Goal: Task Accomplishment & Management: Complete application form

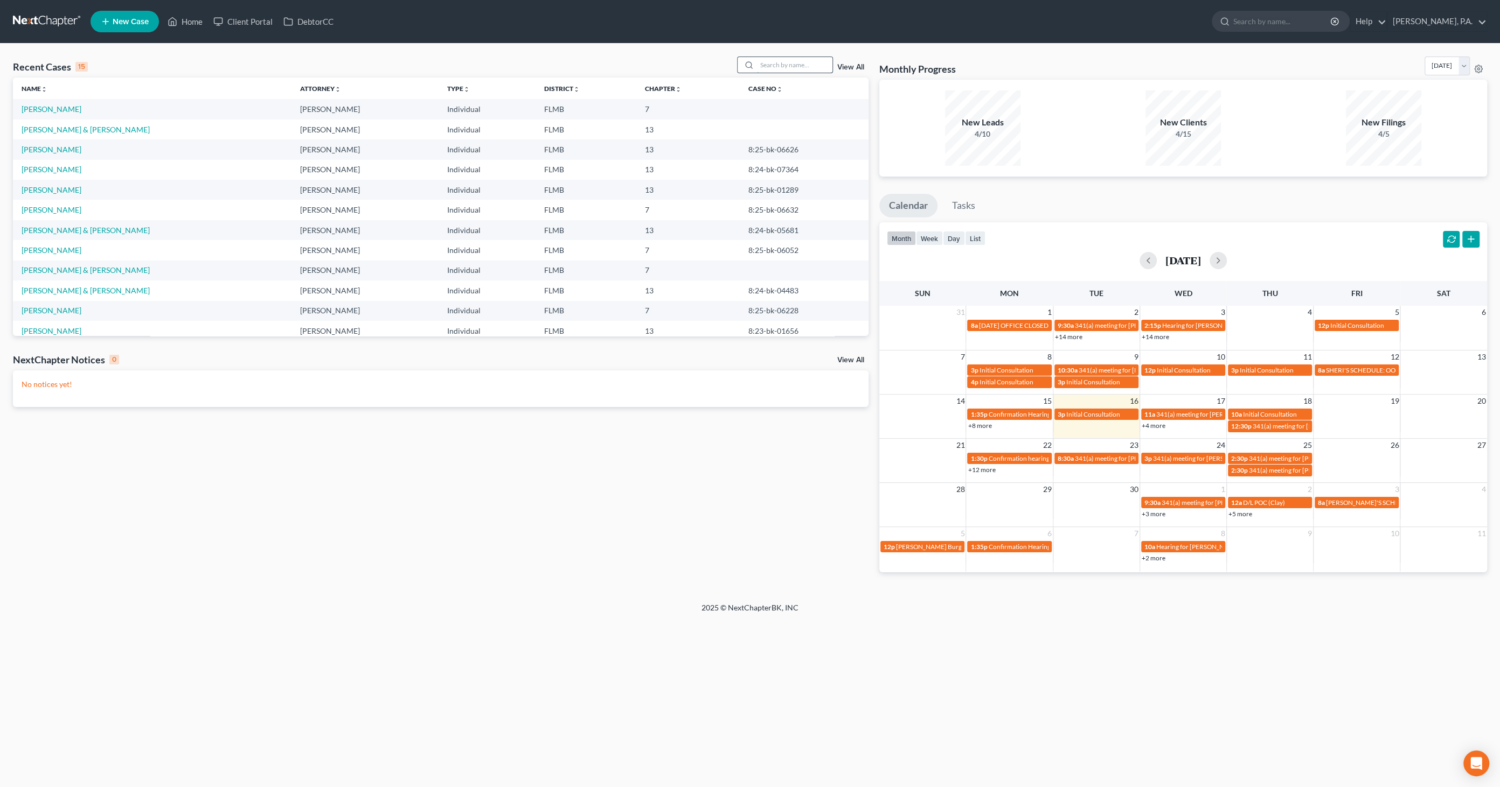
click at [793, 64] on input "search" at bounding box center [794, 65] width 75 height 16
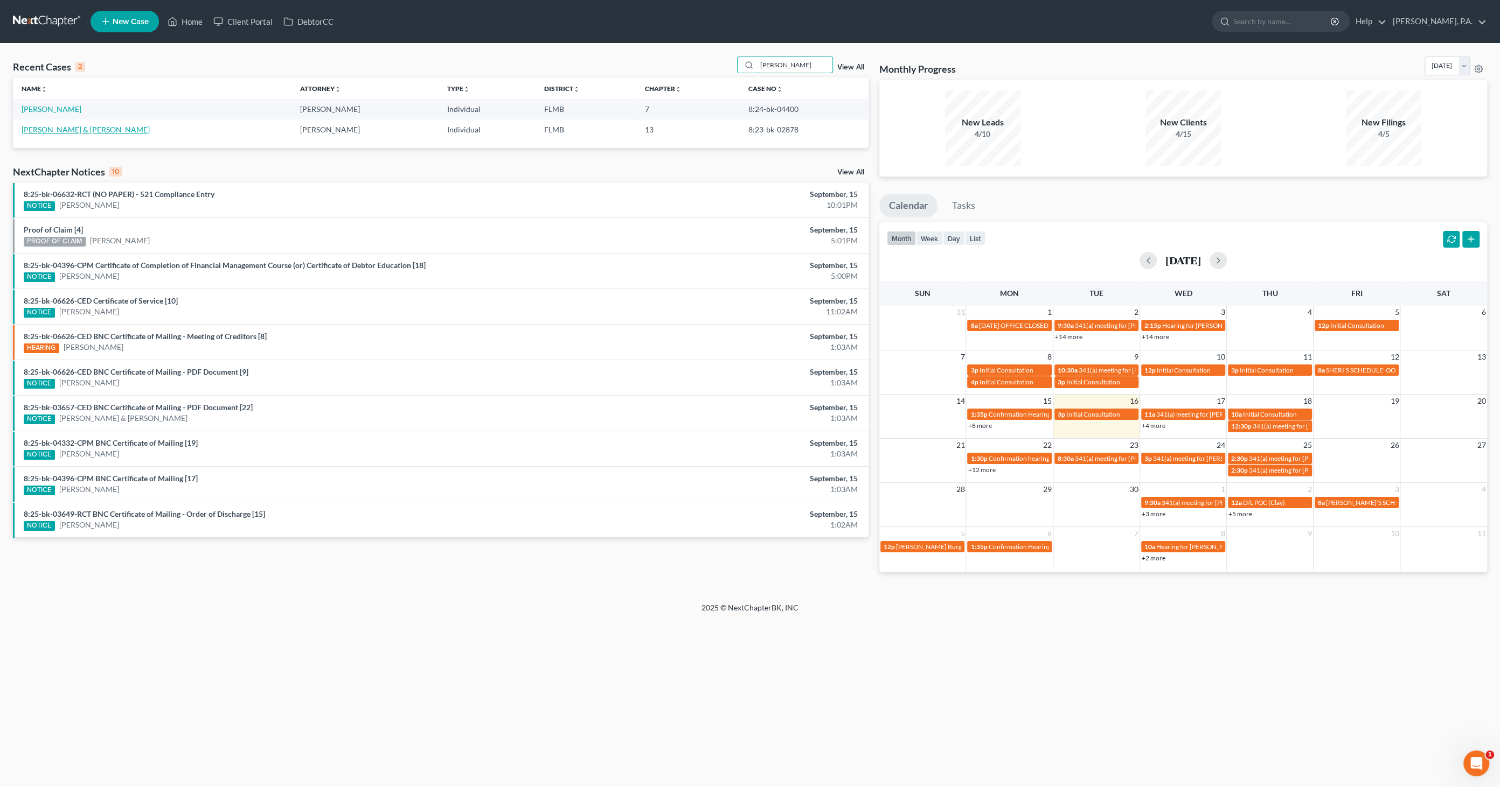
type input "cooper"
click at [74, 129] on link "Cooper, Jason & Kristin" at bounding box center [86, 129] width 128 height 9
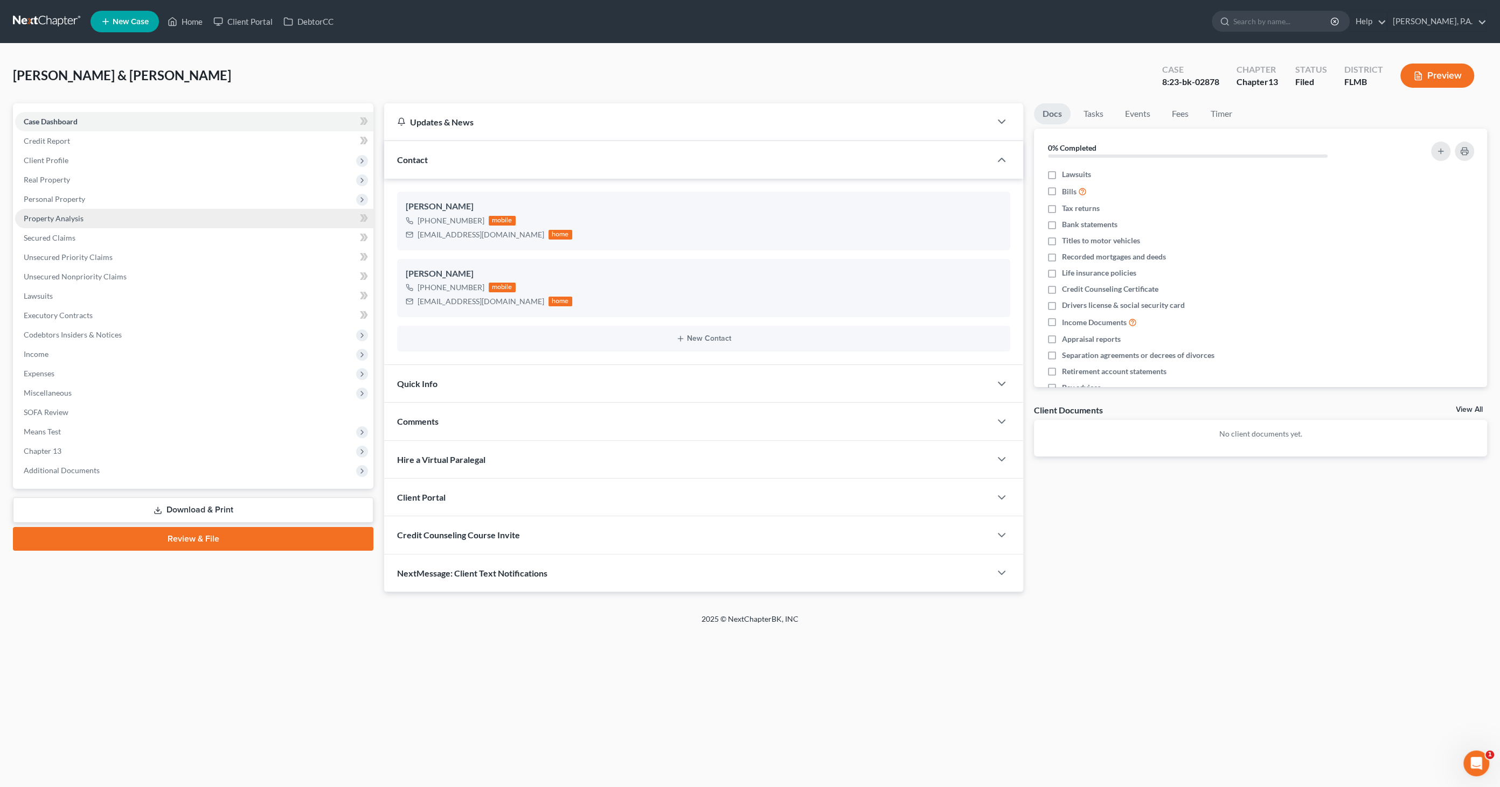
click at [49, 221] on span "Property Analysis" at bounding box center [54, 218] width 60 height 9
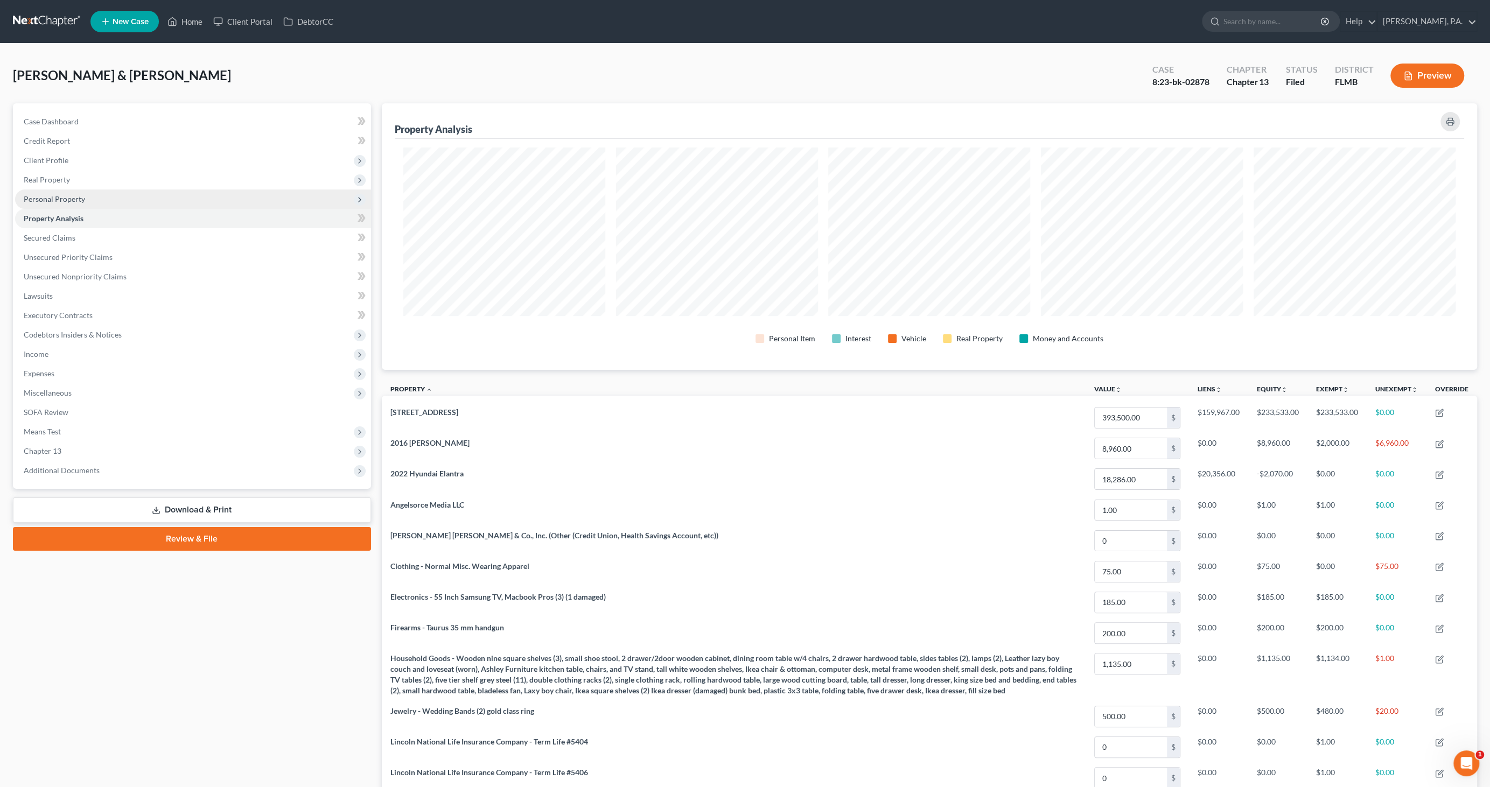
scroll to position [266, 1096]
click at [51, 202] on span "Personal Property" at bounding box center [54, 198] width 61 height 9
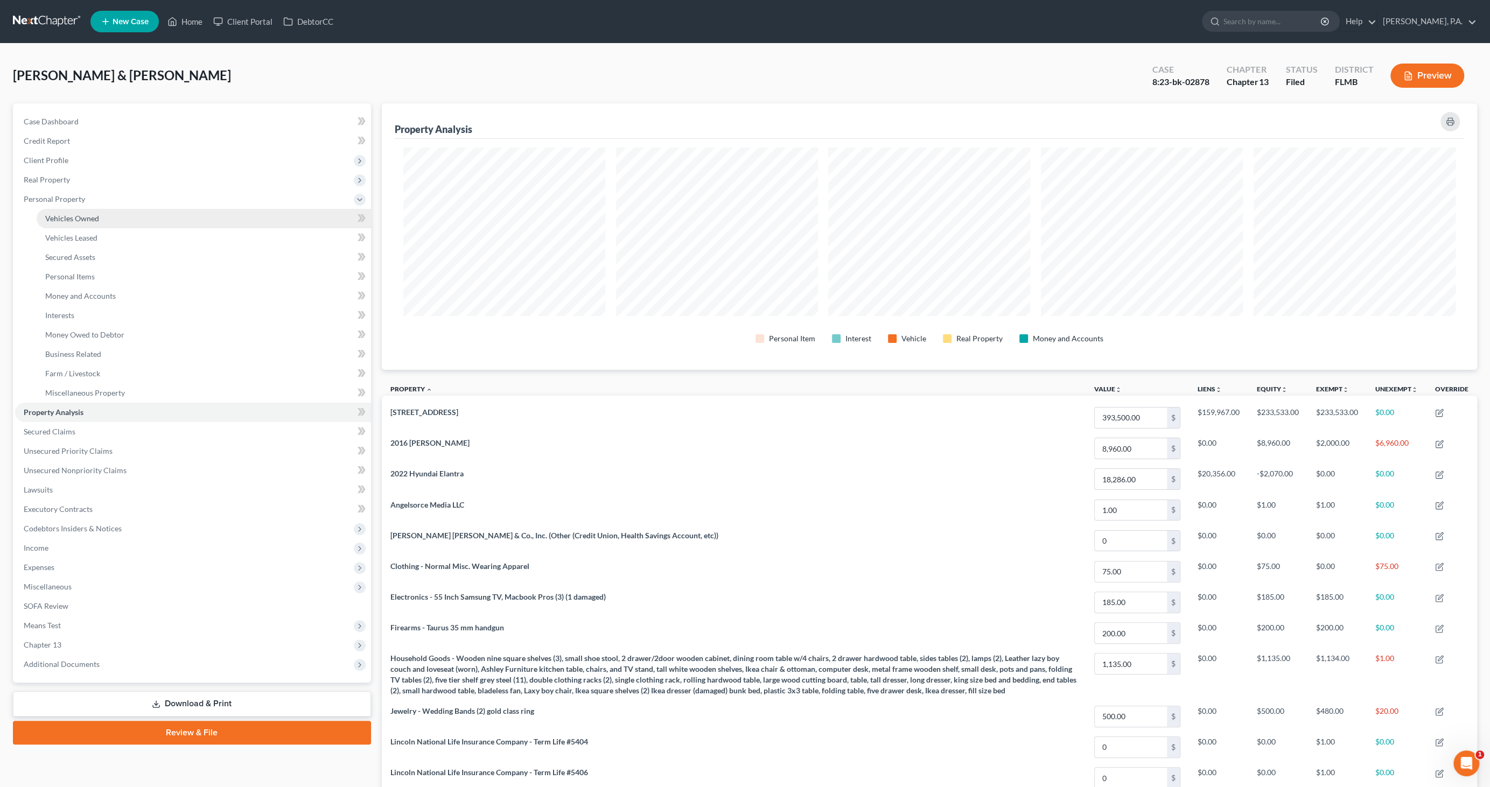
click at [54, 217] on span "Vehicles Owned" at bounding box center [72, 218] width 54 height 9
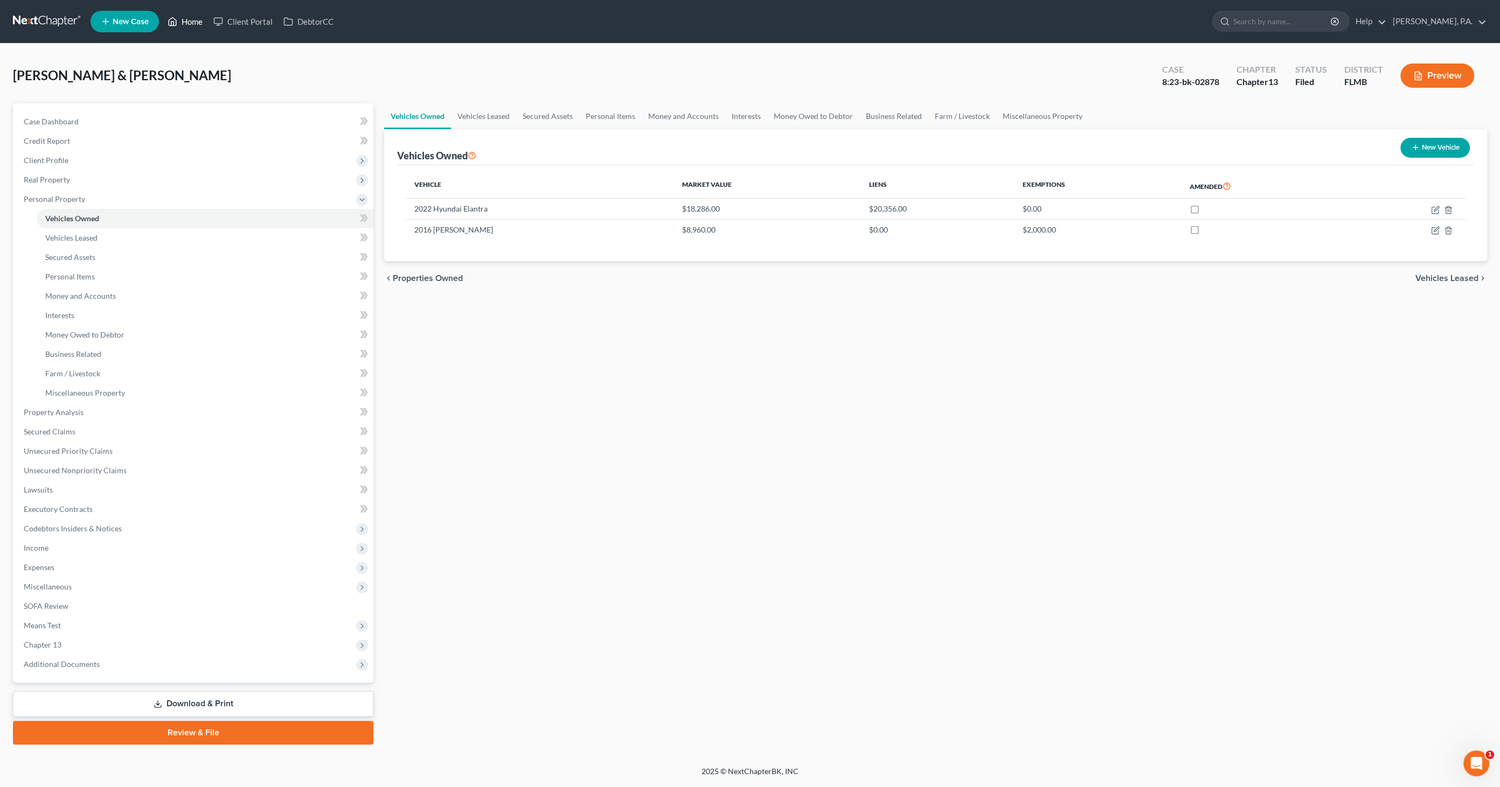
click at [194, 25] on link "Home" at bounding box center [185, 21] width 46 height 19
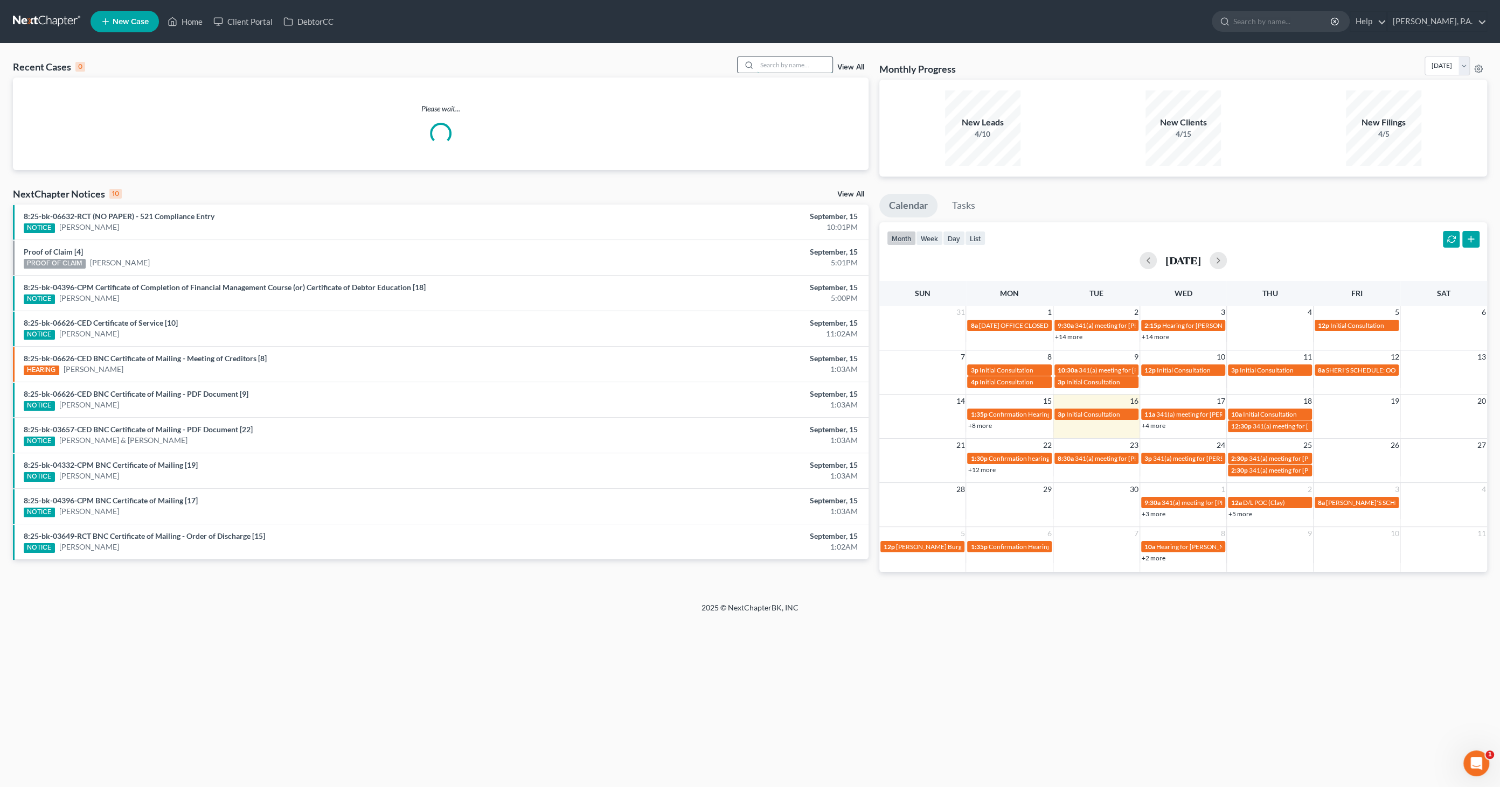
click at [783, 64] on input "search" at bounding box center [794, 65] width 75 height 16
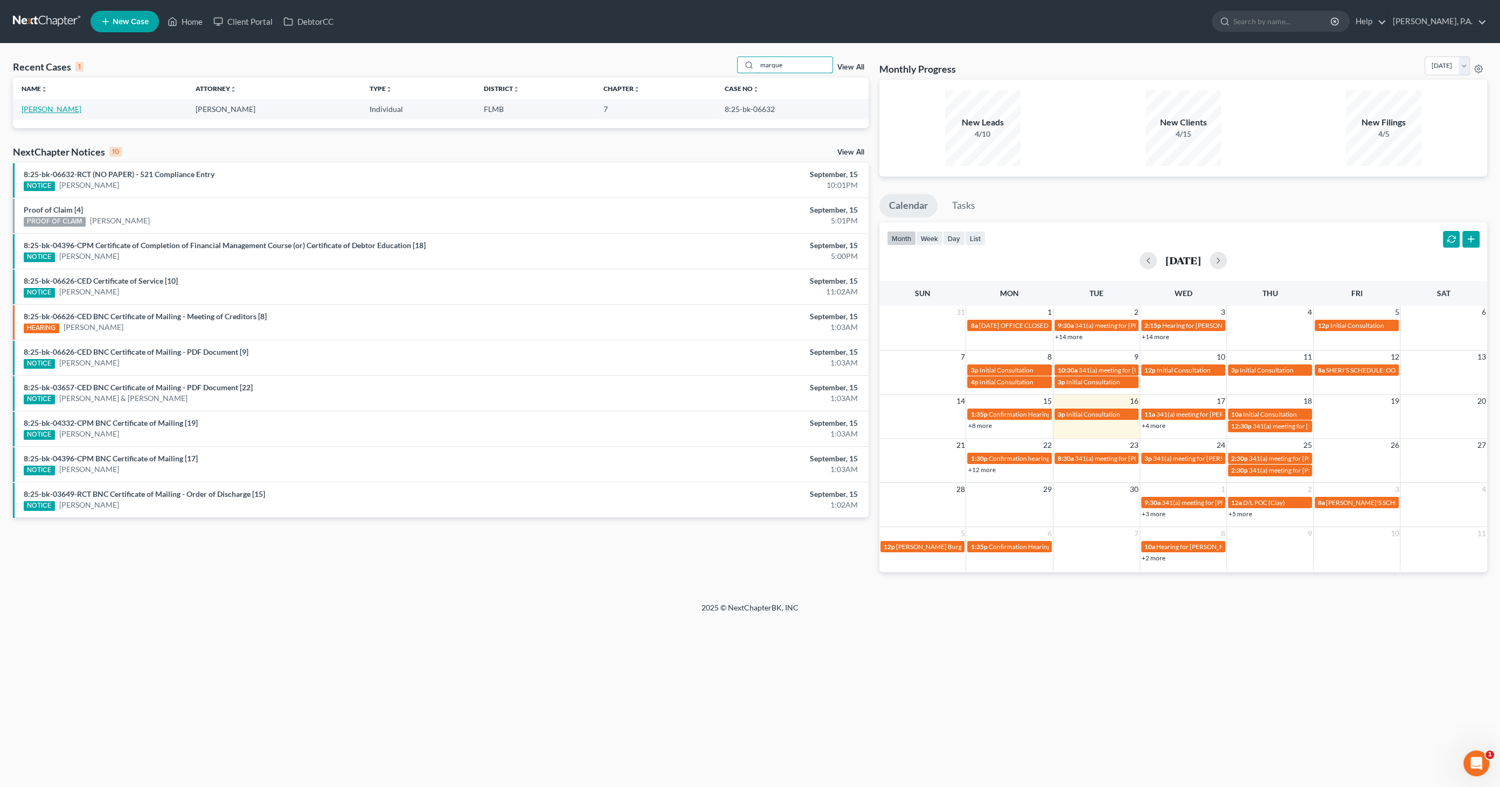
type input "marque"
click at [64, 109] on link "Marquez, Yusmila" at bounding box center [52, 108] width 60 height 9
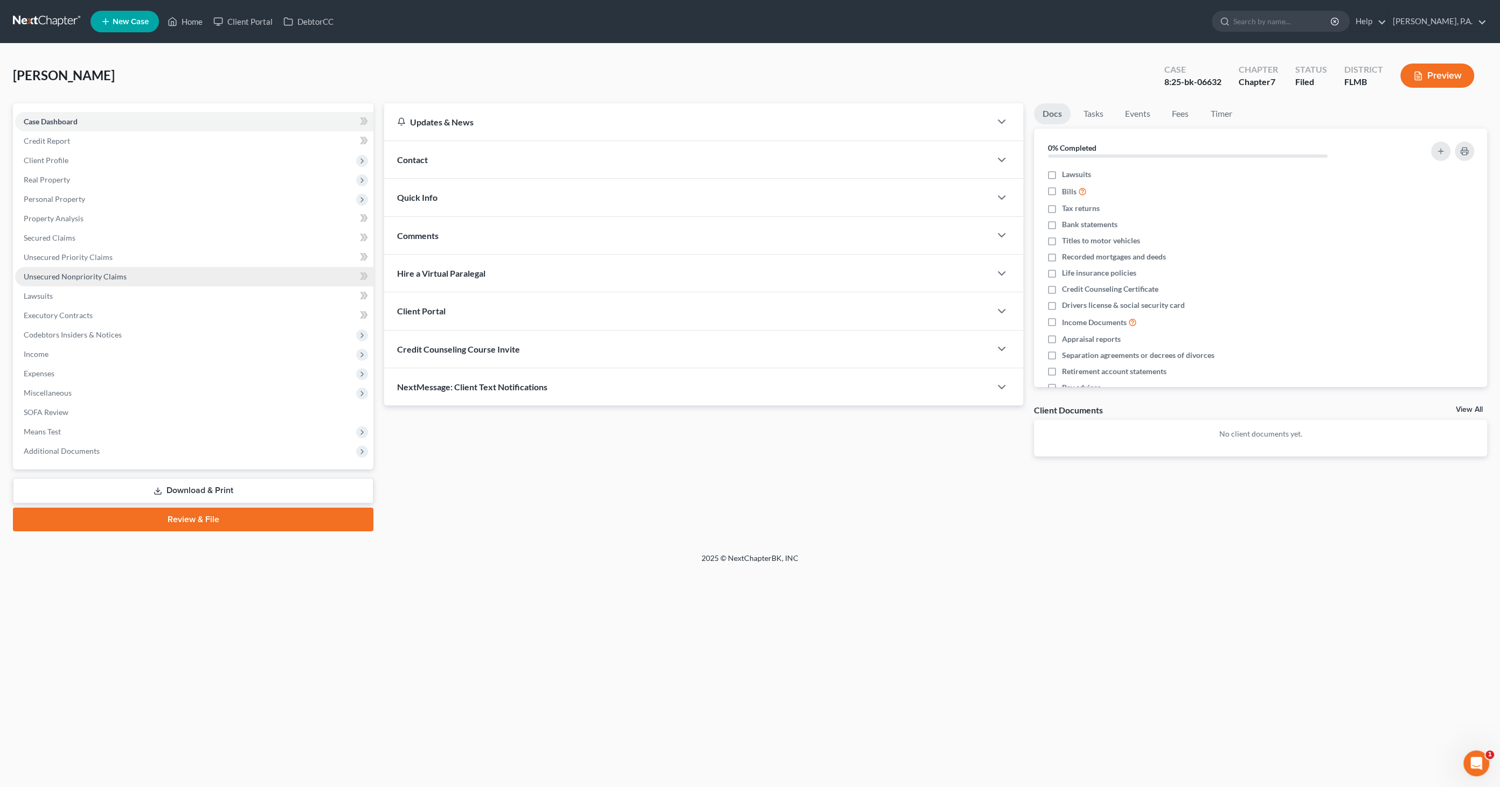
click at [38, 274] on span "Unsecured Nonpriority Claims" at bounding box center [75, 276] width 103 height 9
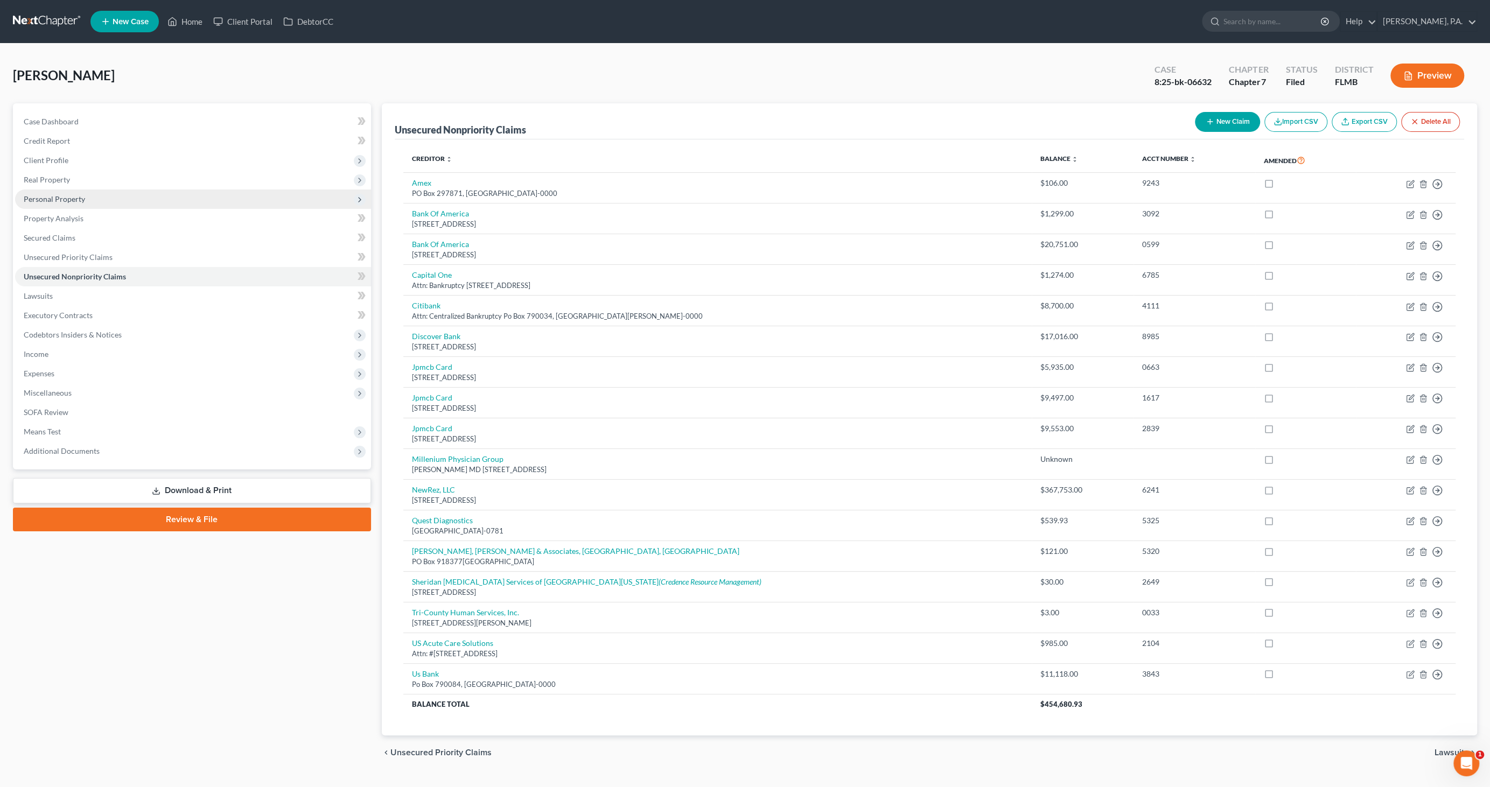
click at [40, 201] on span "Personal Property" at bounding box center [54, 198] width 61 height 9
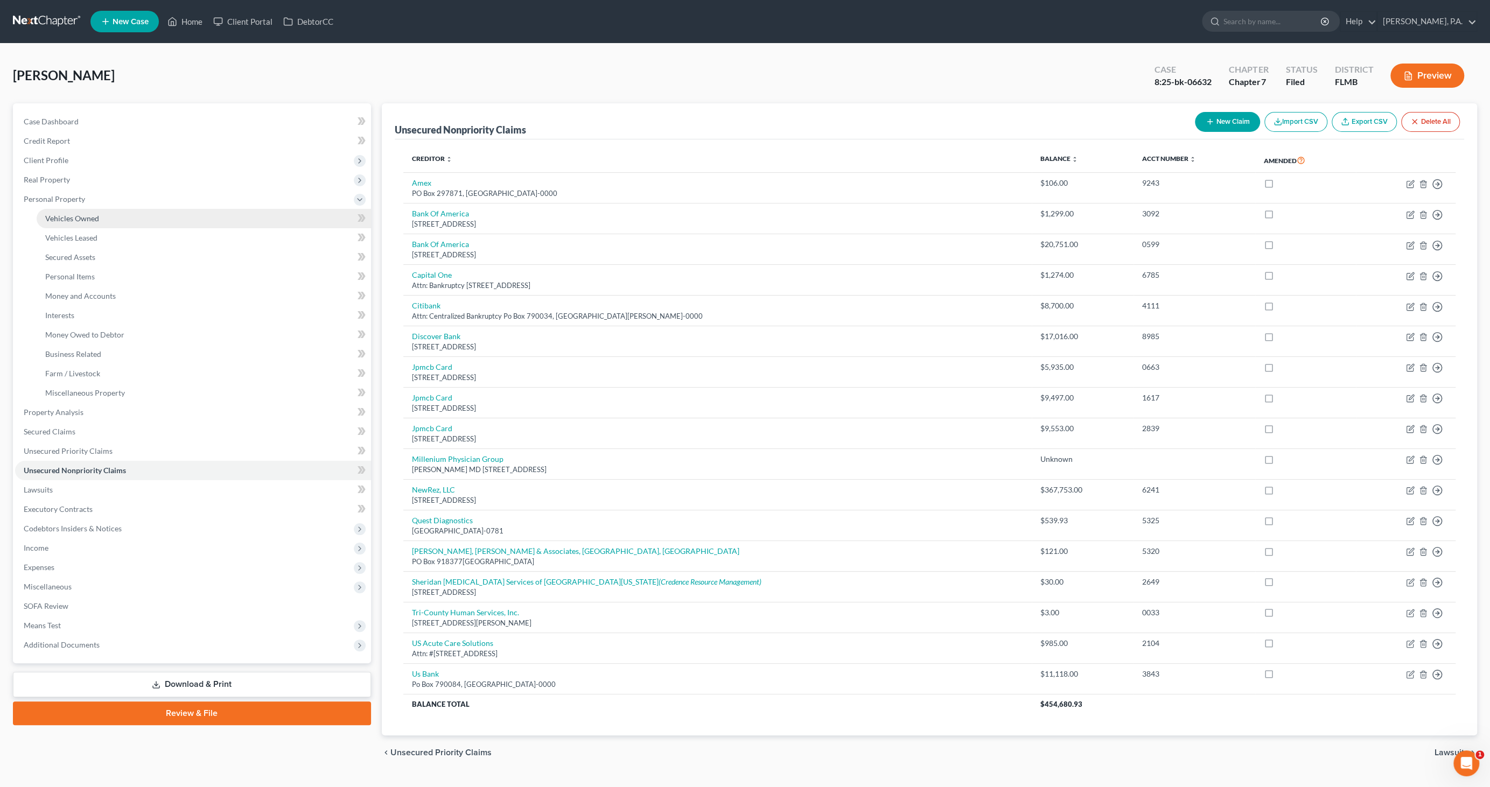
click at [43, 221] on link "Vehicles Owned" at bounding box center [204, 218] width 334 height 19
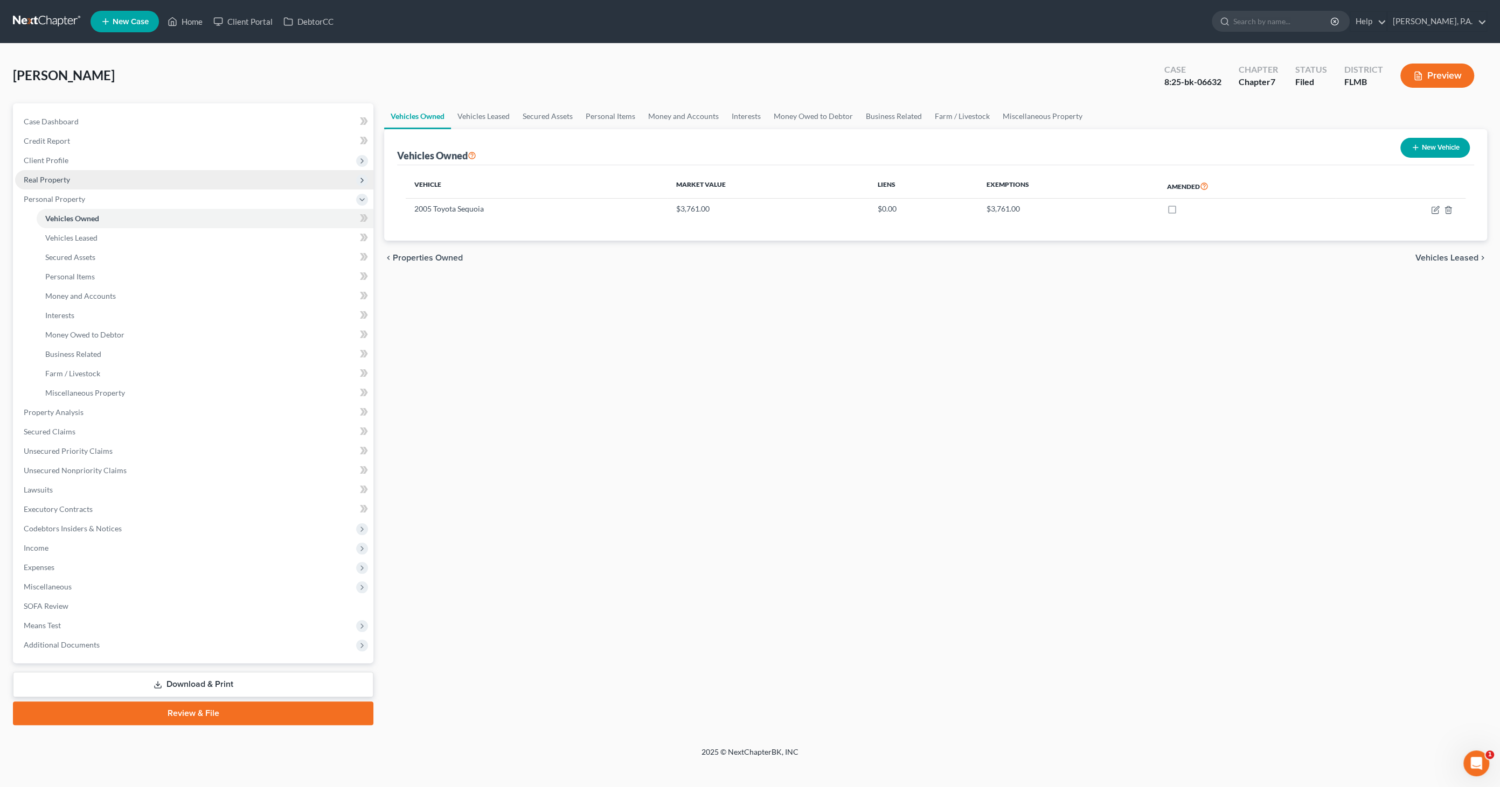
click at [43, 183] on span "Real Property" at bounding box center [47, 179] width 46 height 9
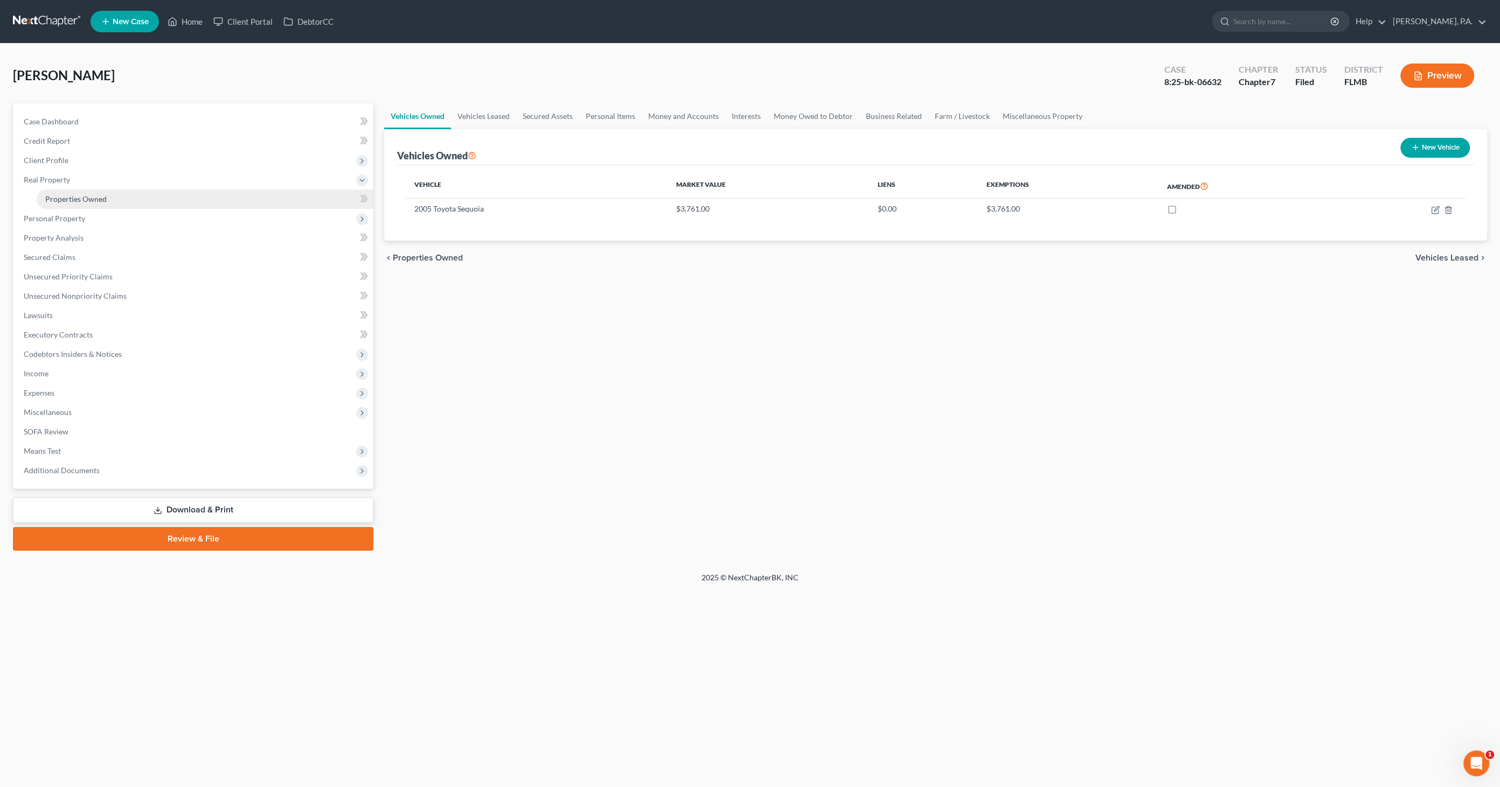
click at [44, 194] on link "Properties Owned" at bounding box center [205, 199] width 337 height 19
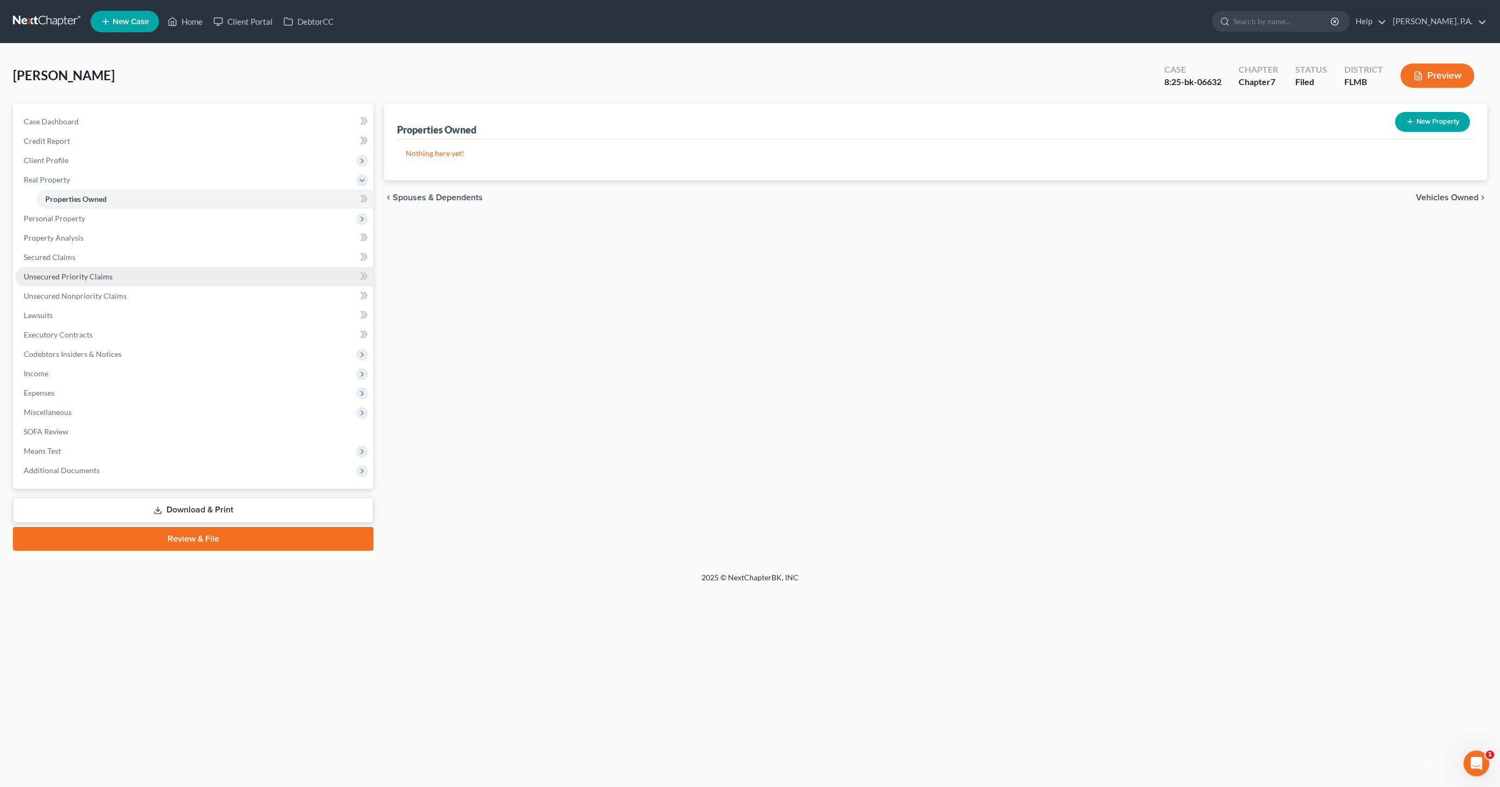
click at [51, 281] on link "Unsecured Priority Claims" at bounding box center [194, 276] width 358 height 19
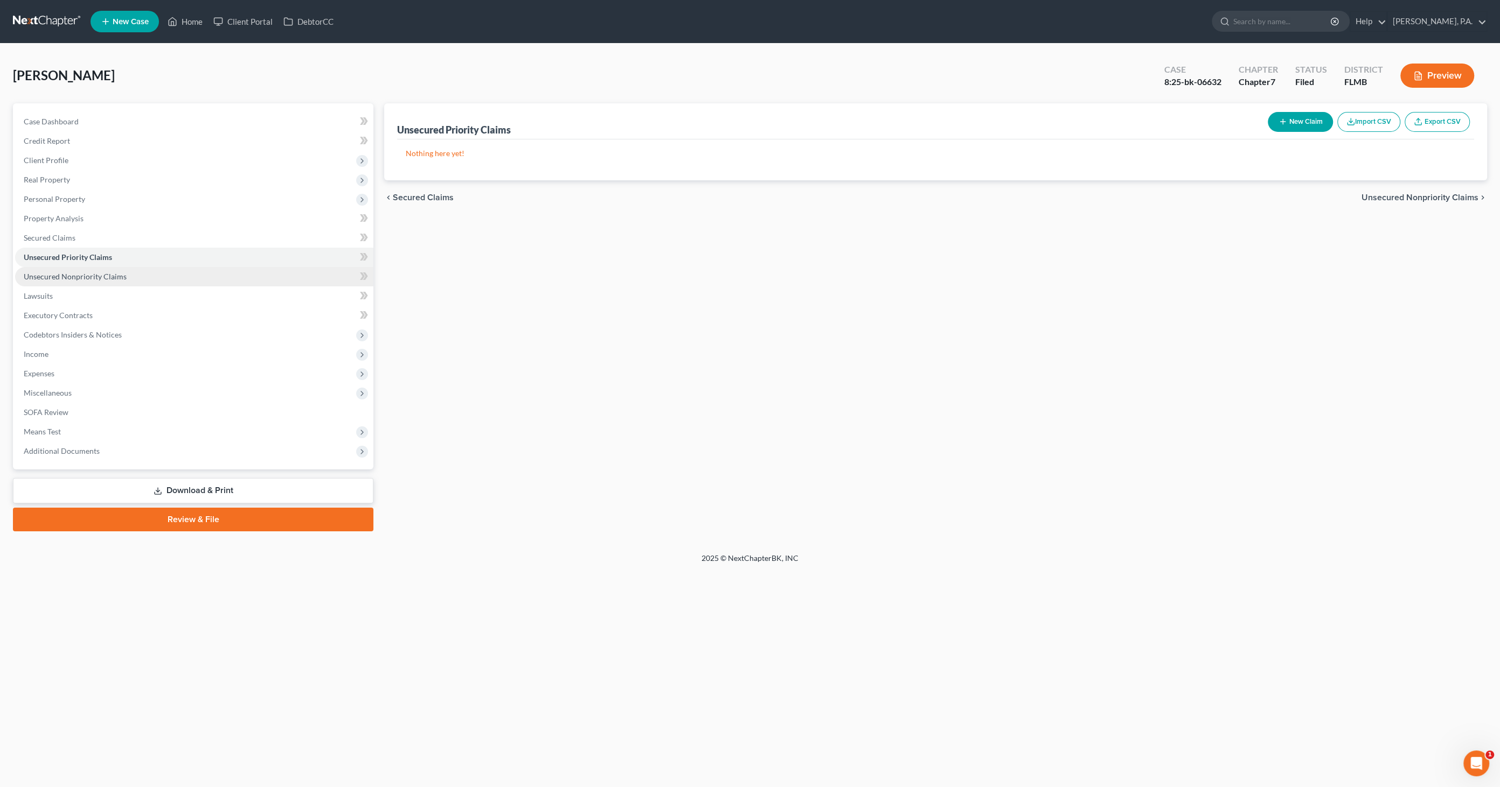
click at [58, 277] on span "Unsecured Nonpriority Claims" at bounding box center [75, 276] width 103 height 9
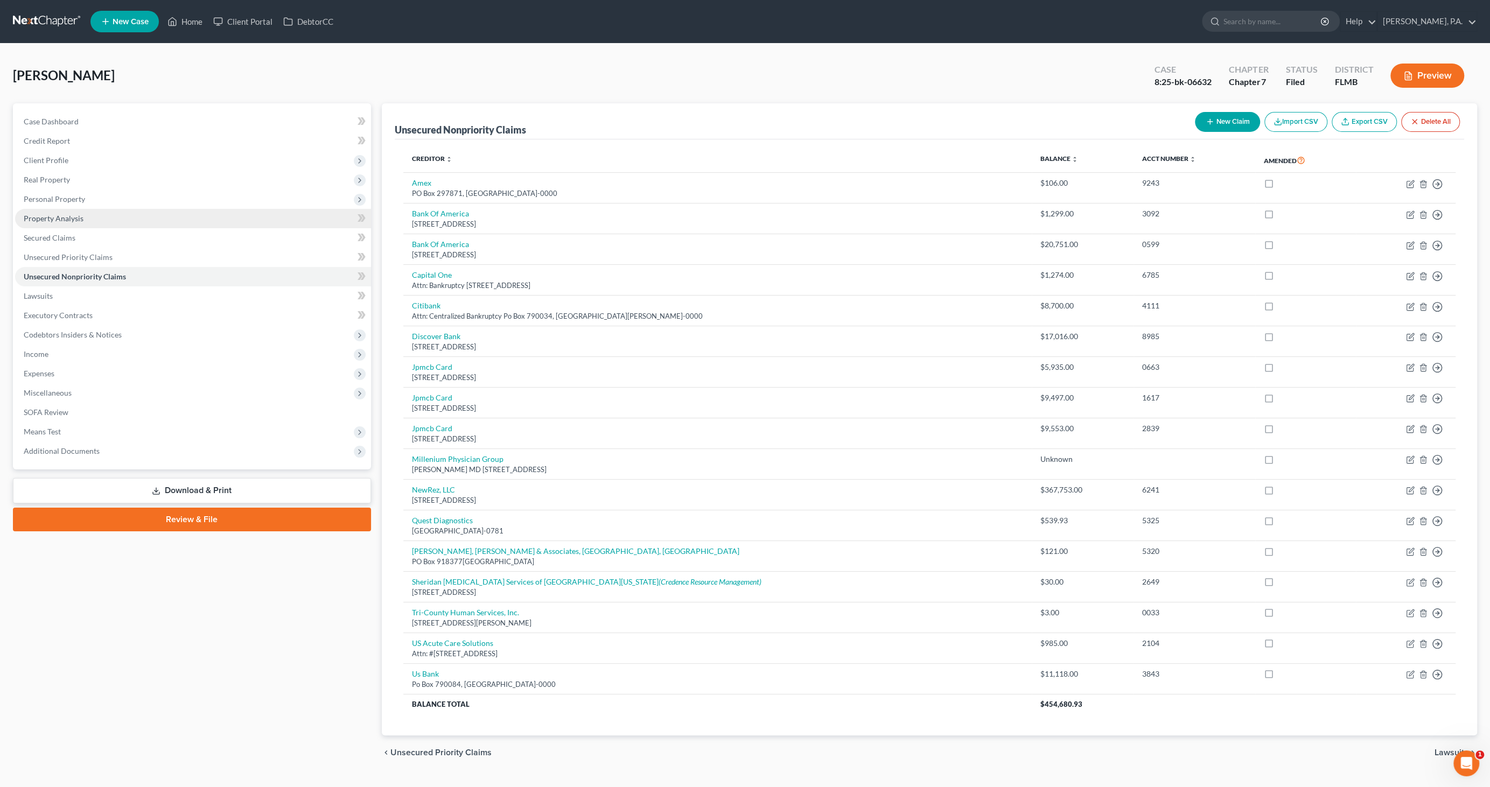
click at [52, 219] on span "Property Analysis" at bounding box center [54, 218] width 60 height 9
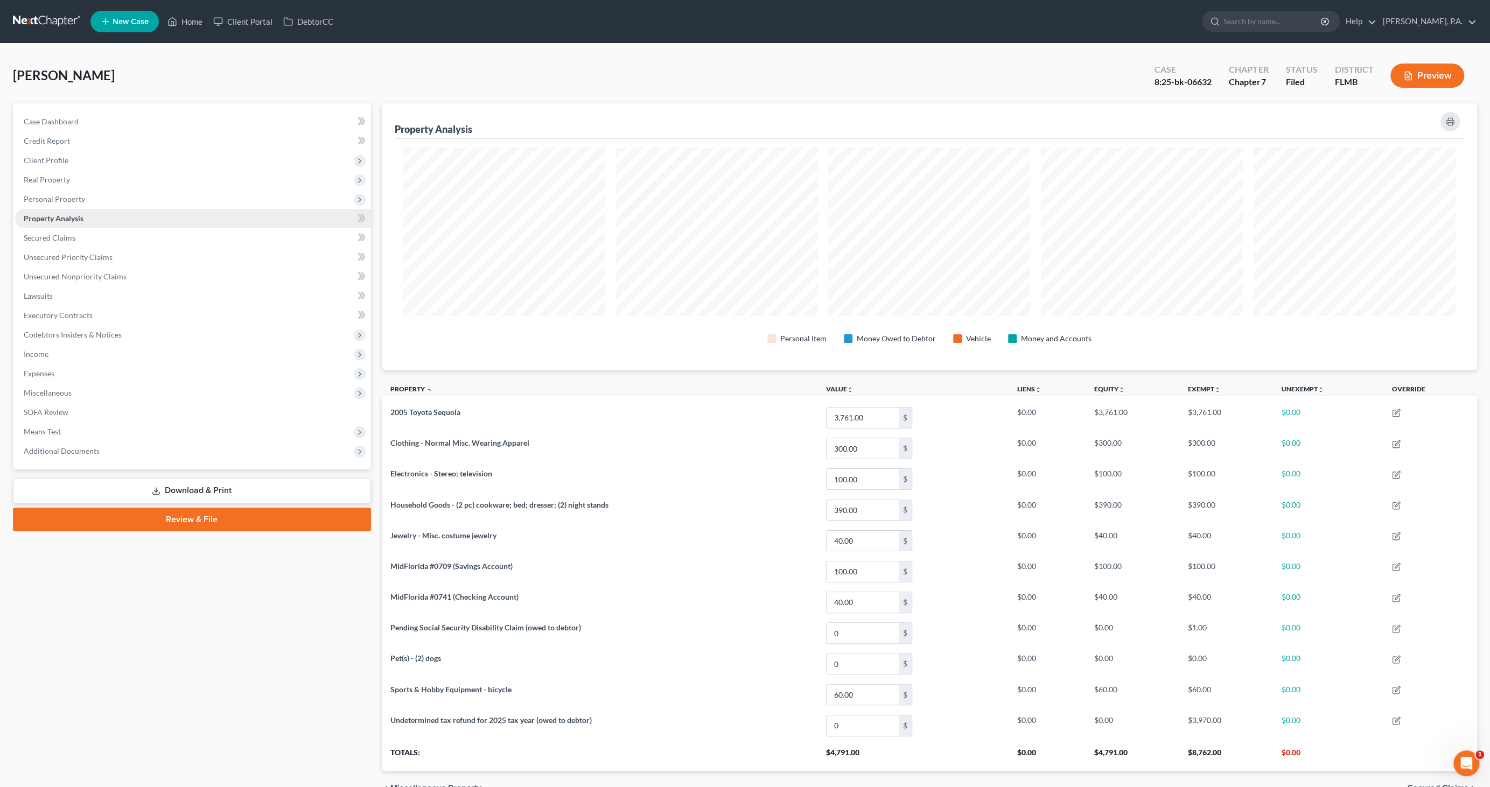
scroll to position [266, 1096]
click at [70, 184] on span "Real Property" at bounding box center [193, 179] width 356 height 19
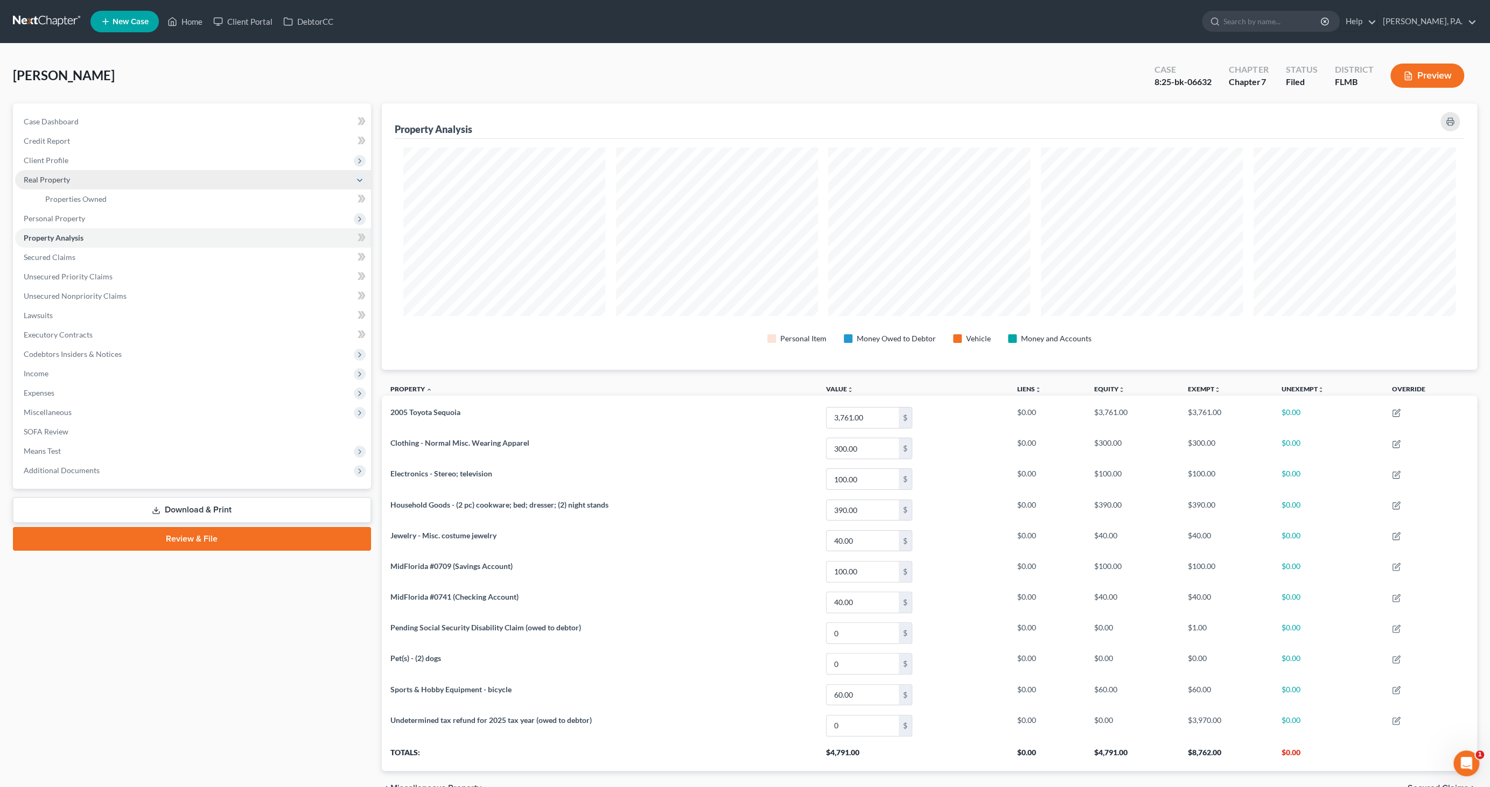
click at [55, 178] on span "Real Property" at bounding box center [47, 179] width 46 height 9
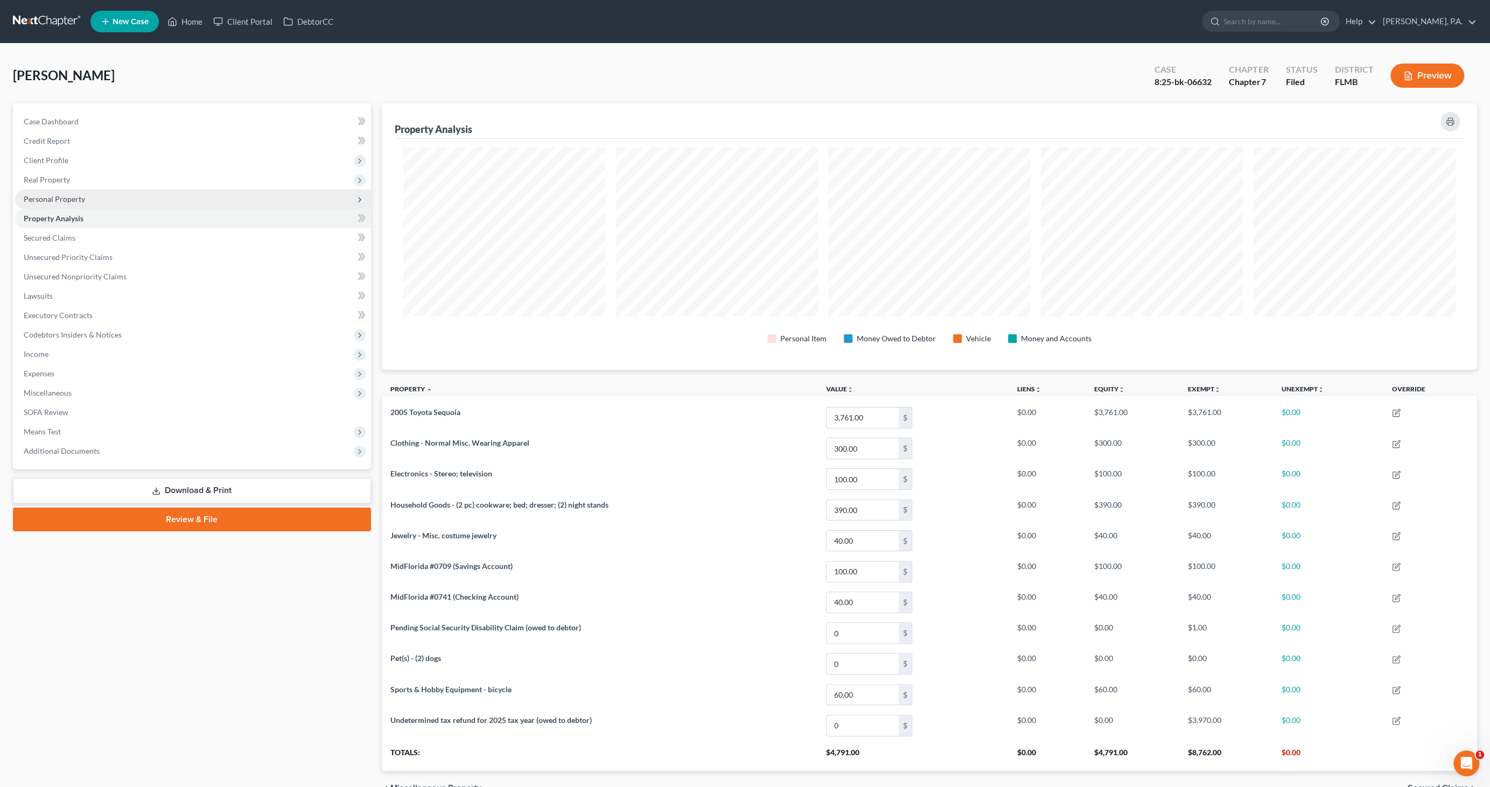
click at [61, 203] on span "Personal Property" at bounding box center [54, 198] width 61 height 9
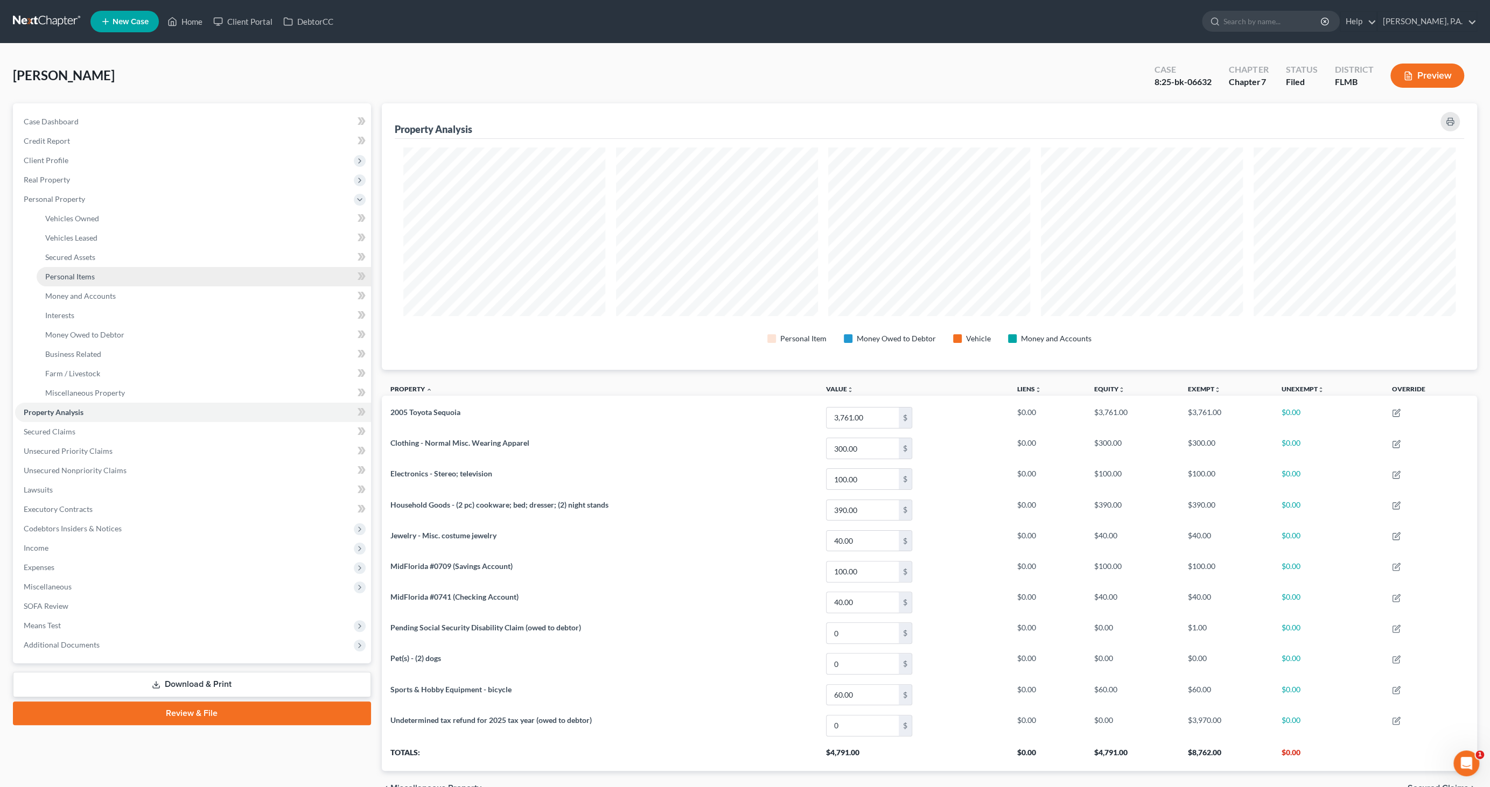
click at [78, 277] on span "Personal Items" at bounding box center [70, 276] width 50 height 9
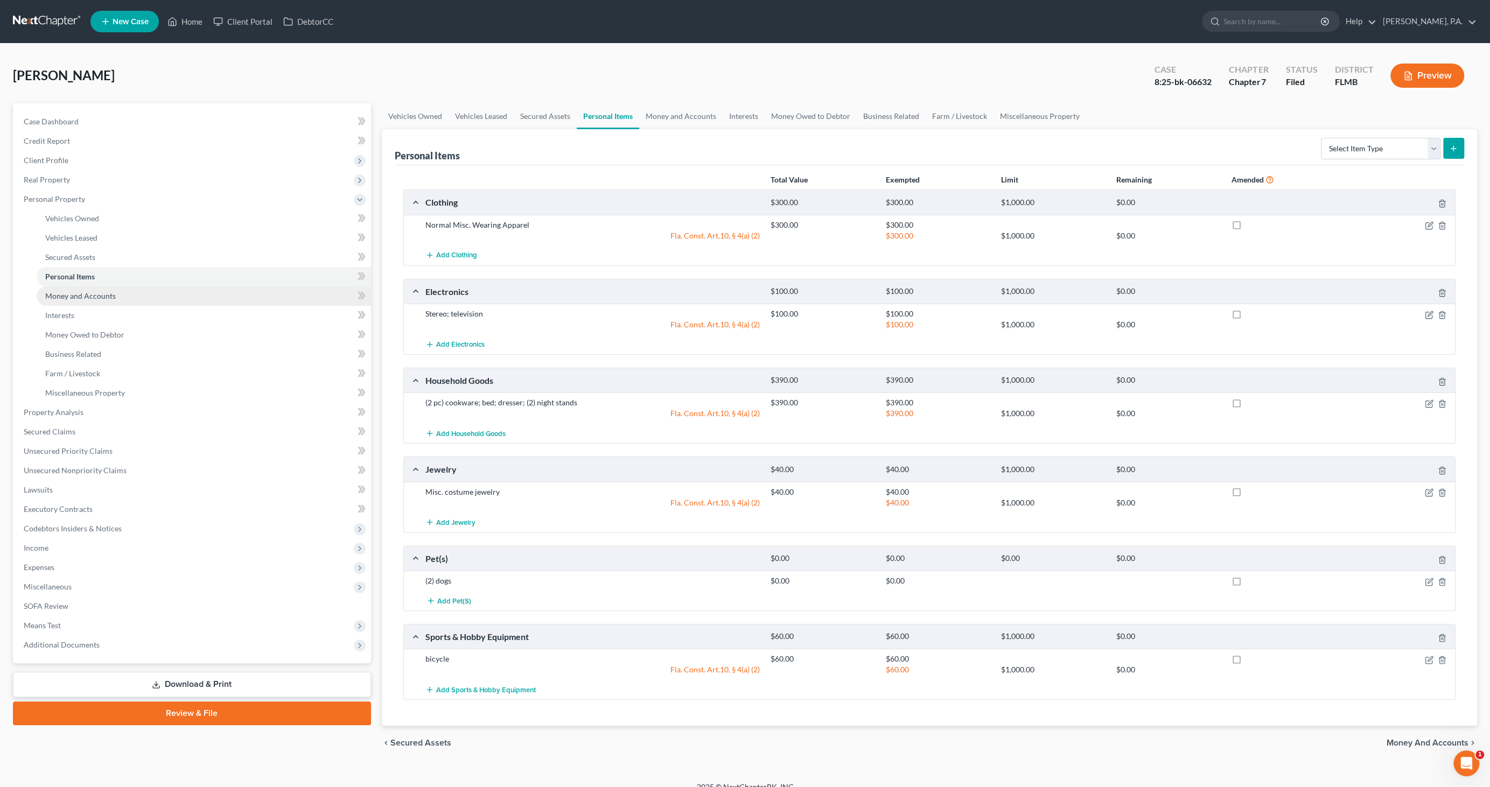
click at [69, 292] on span "Money and Accounts" at bounding box center [80, 295] width 71 height 9
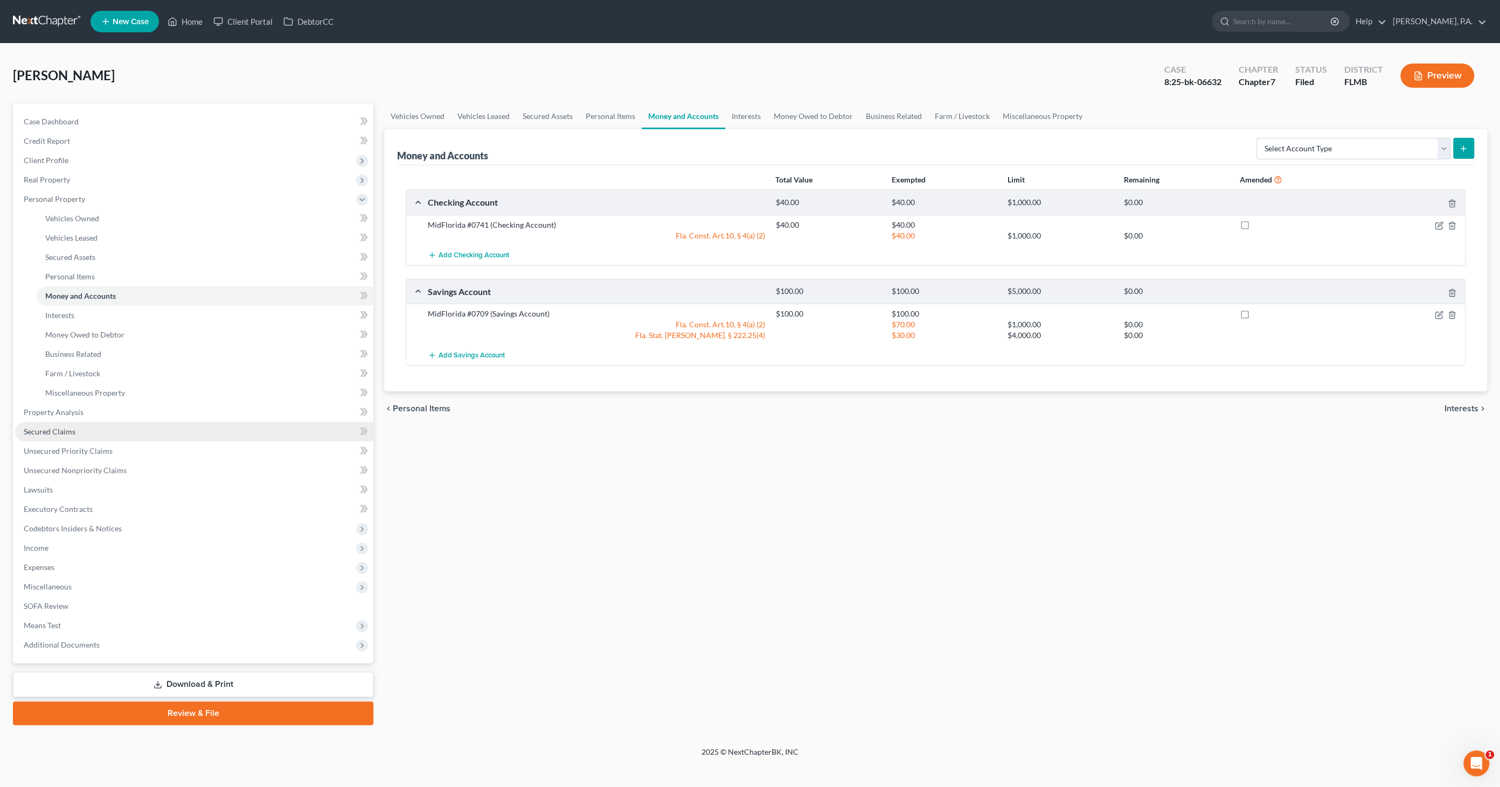
click at [53, 425] on link "Secured Claims" at bounding box center [194, 431] width 358 height 19
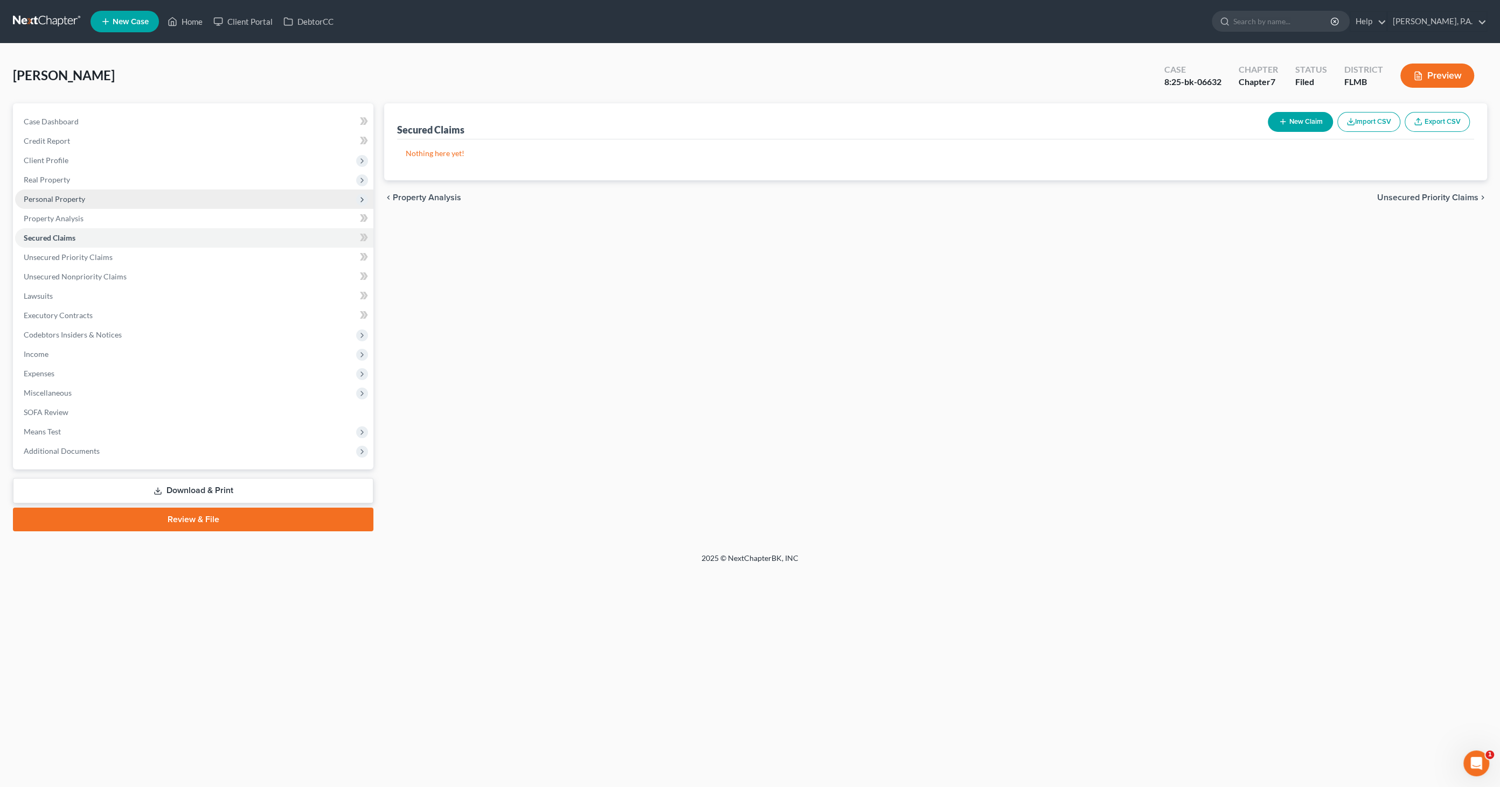
click at [78, 206] on span "Personal Property" at bounding box center [194, 199] width 358 height 19
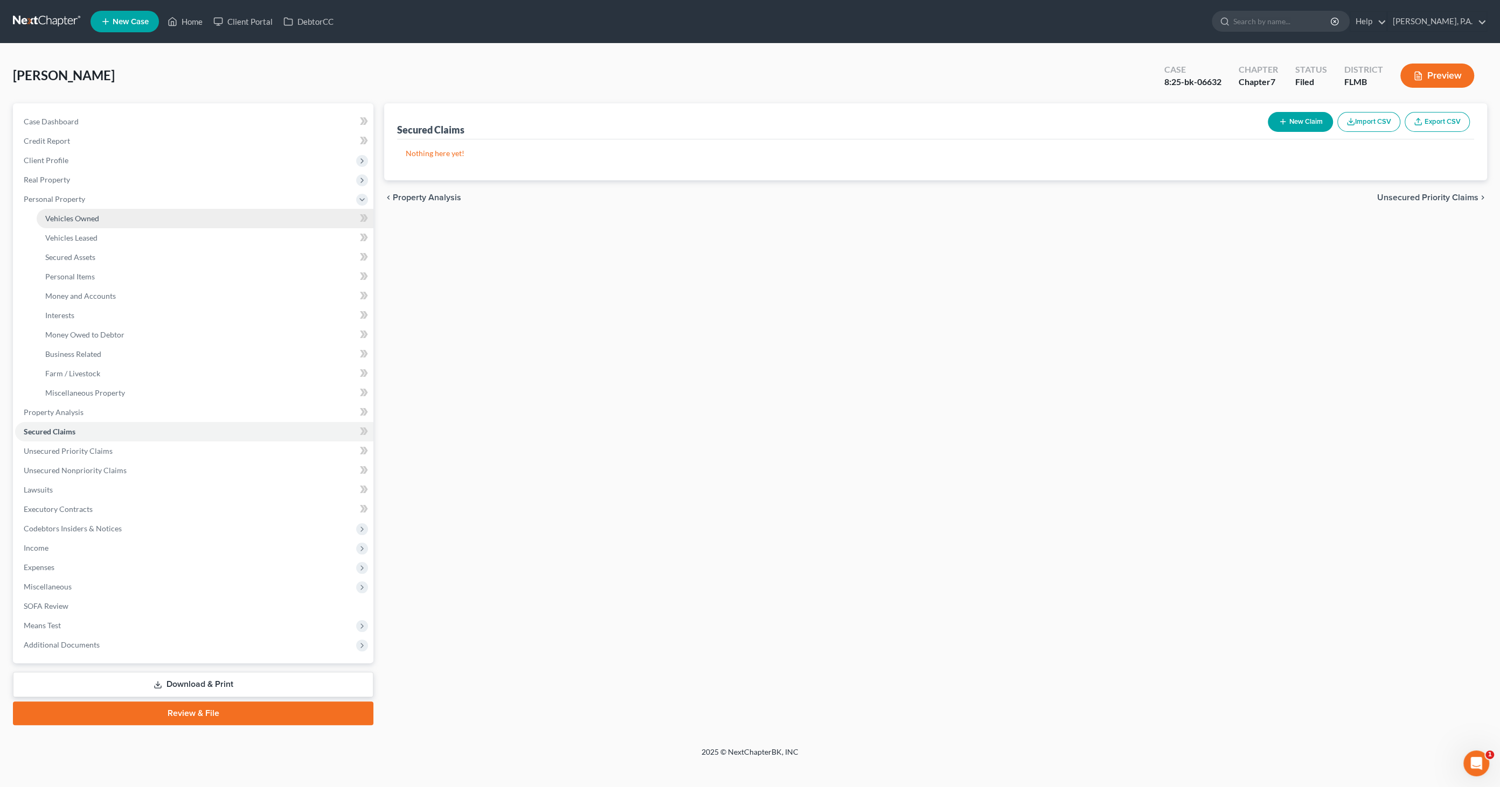
click at [84, 215] on span "Vehicles Owned" at bounding box center [72, 218] width 54 height 9
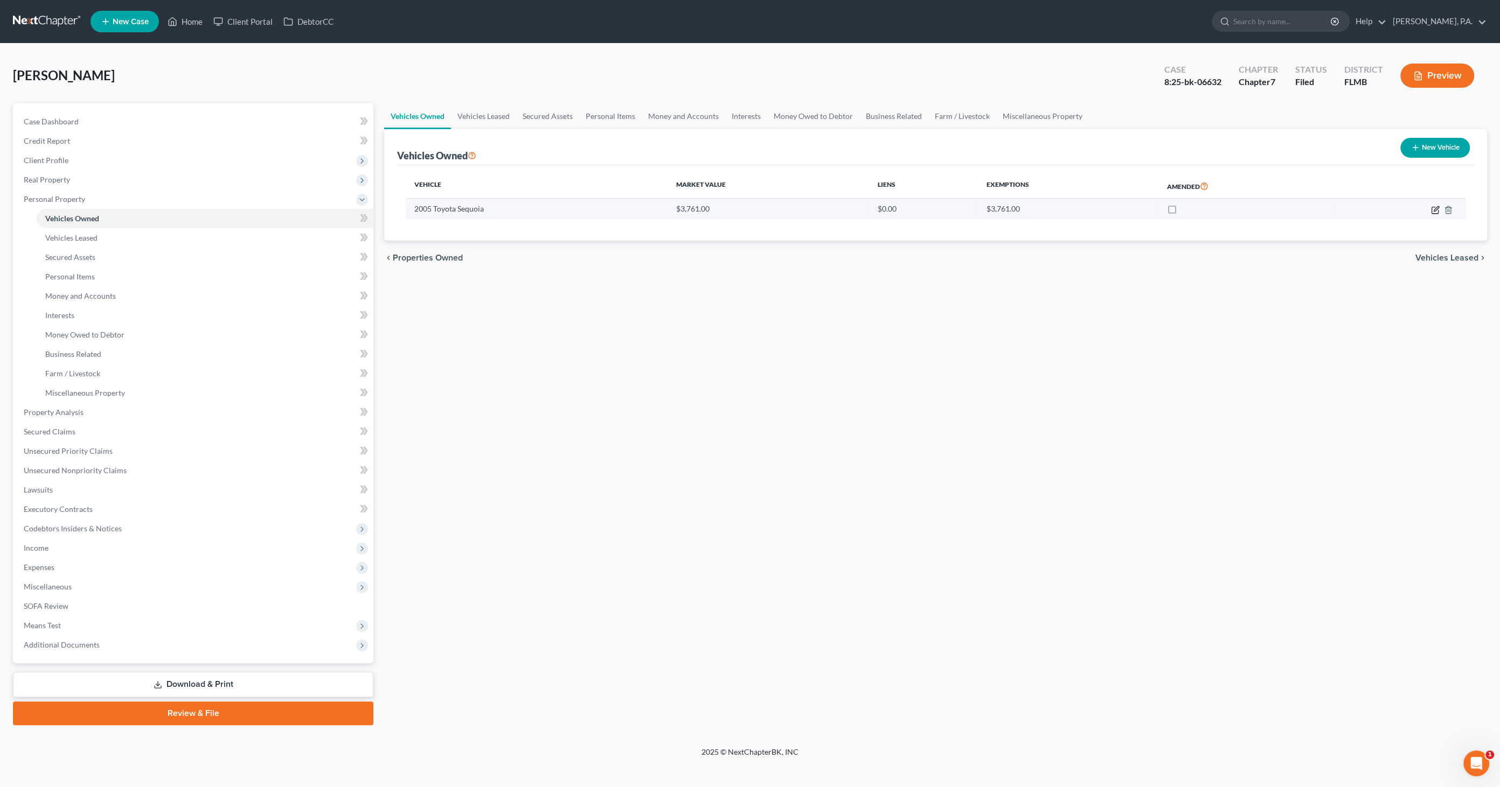
click at [1435, 207] on icon "button" at bounding box center [1435, 208] width 5 height 5
select select "0"
select select "21"
select select "3"
select select "0"
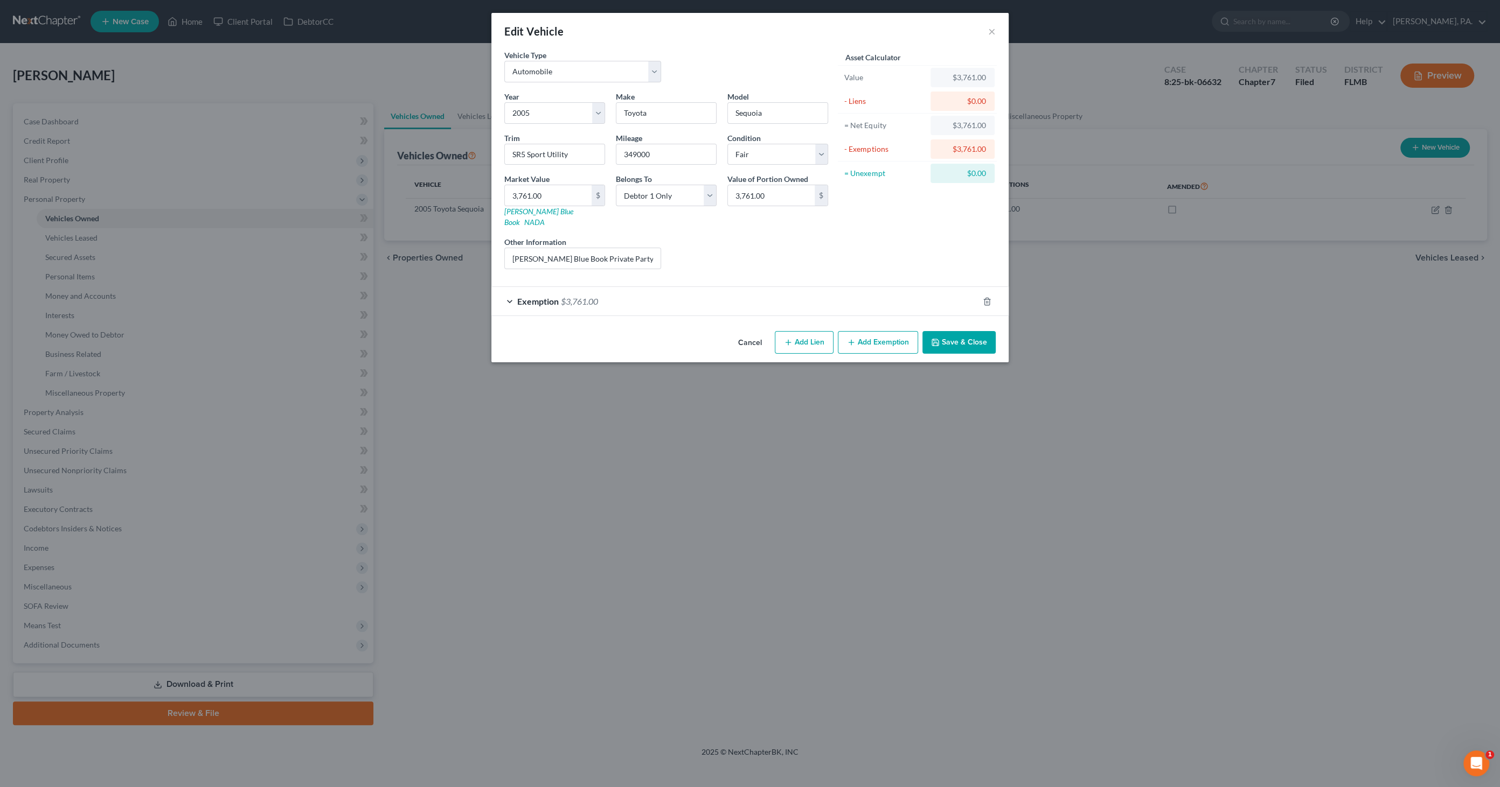
click at [745, 332] on button "Cancel" at bounding box center [749, 343] width 41 height 22
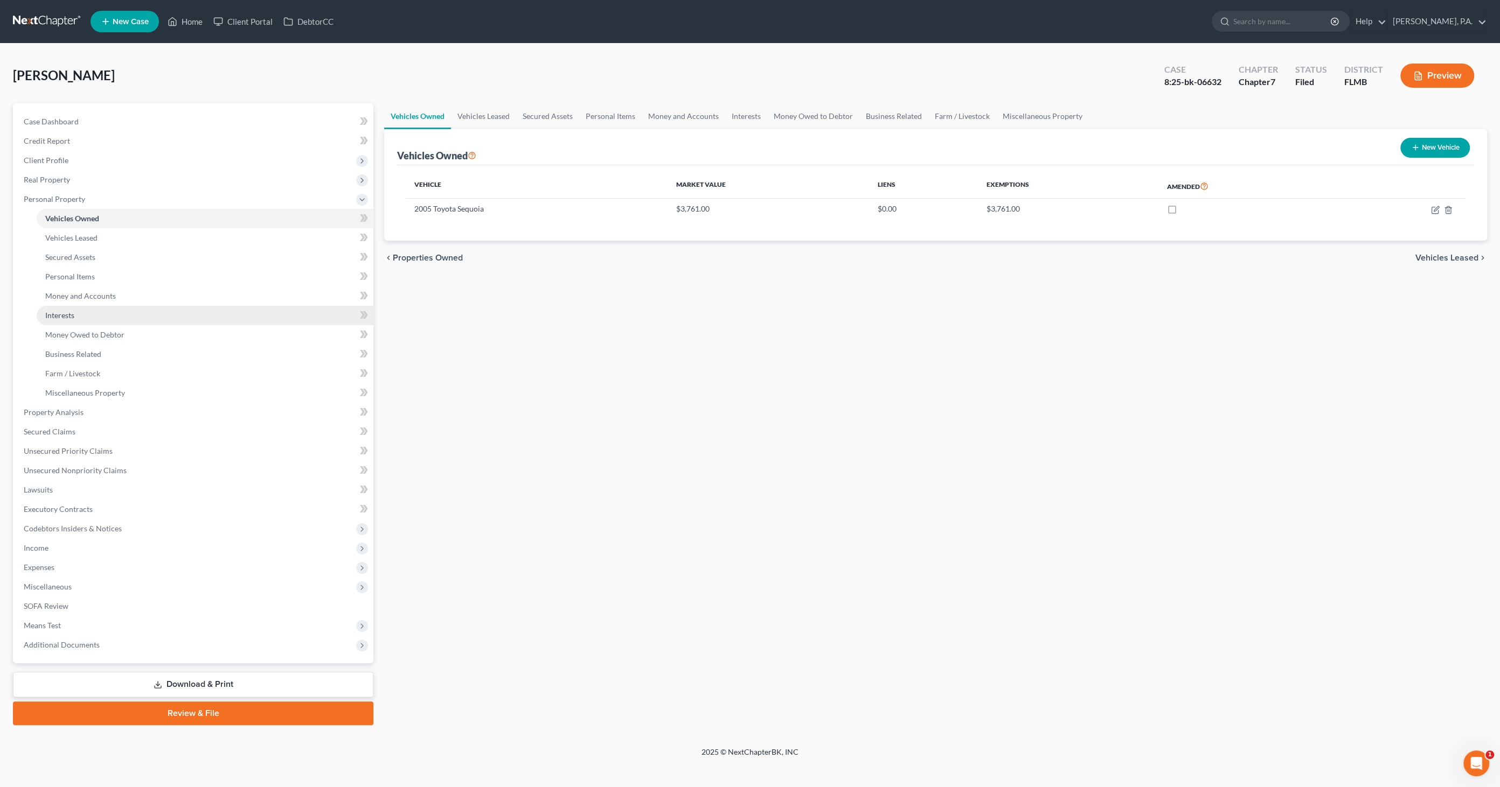
click at [84, 313] on link "Interests" at bounding box center [205, 315] width 337 height 19
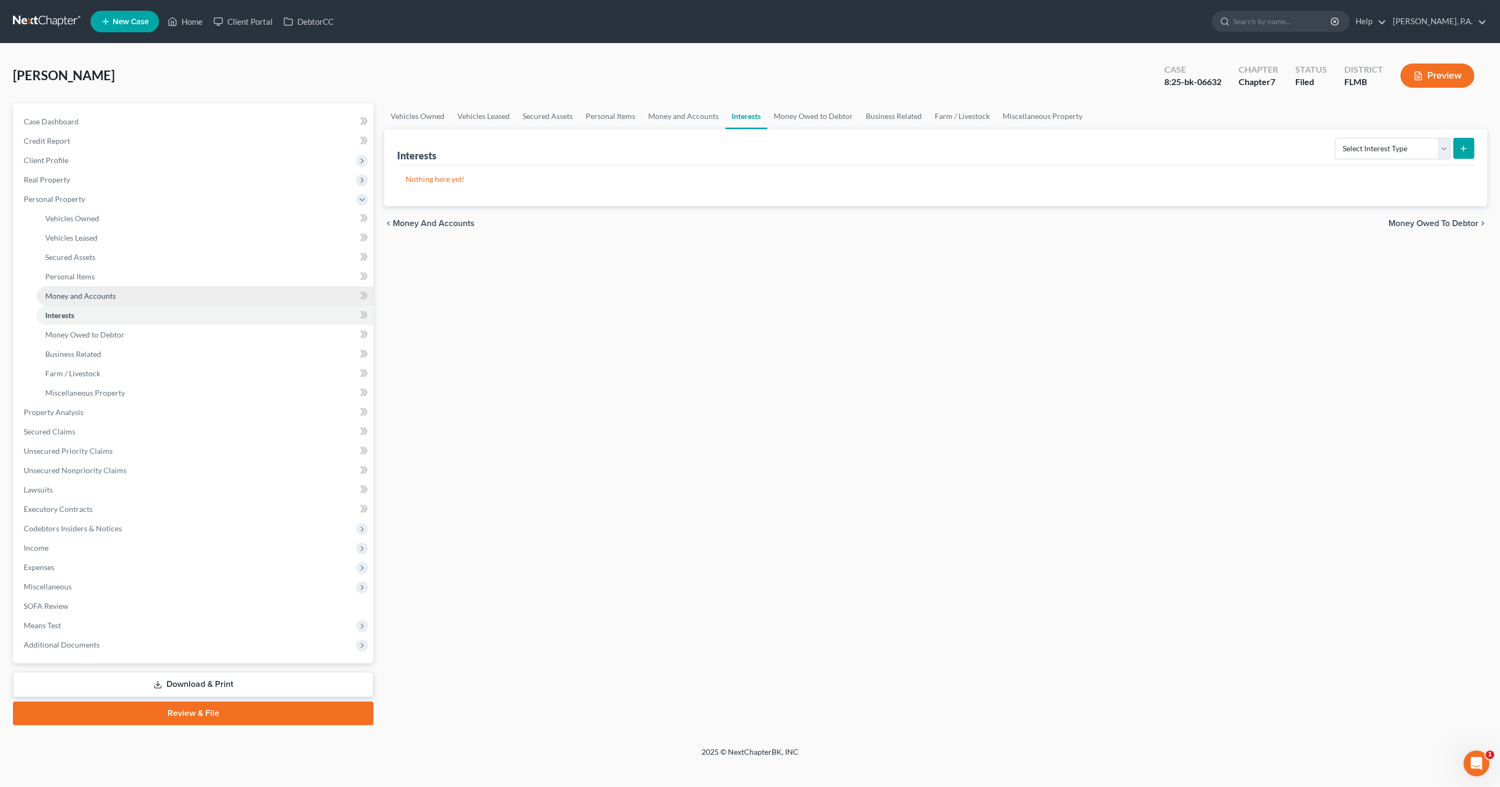
click at [85, 298] on span "Money and Accounts" at bounding box center [80, 295] width 71 height 9
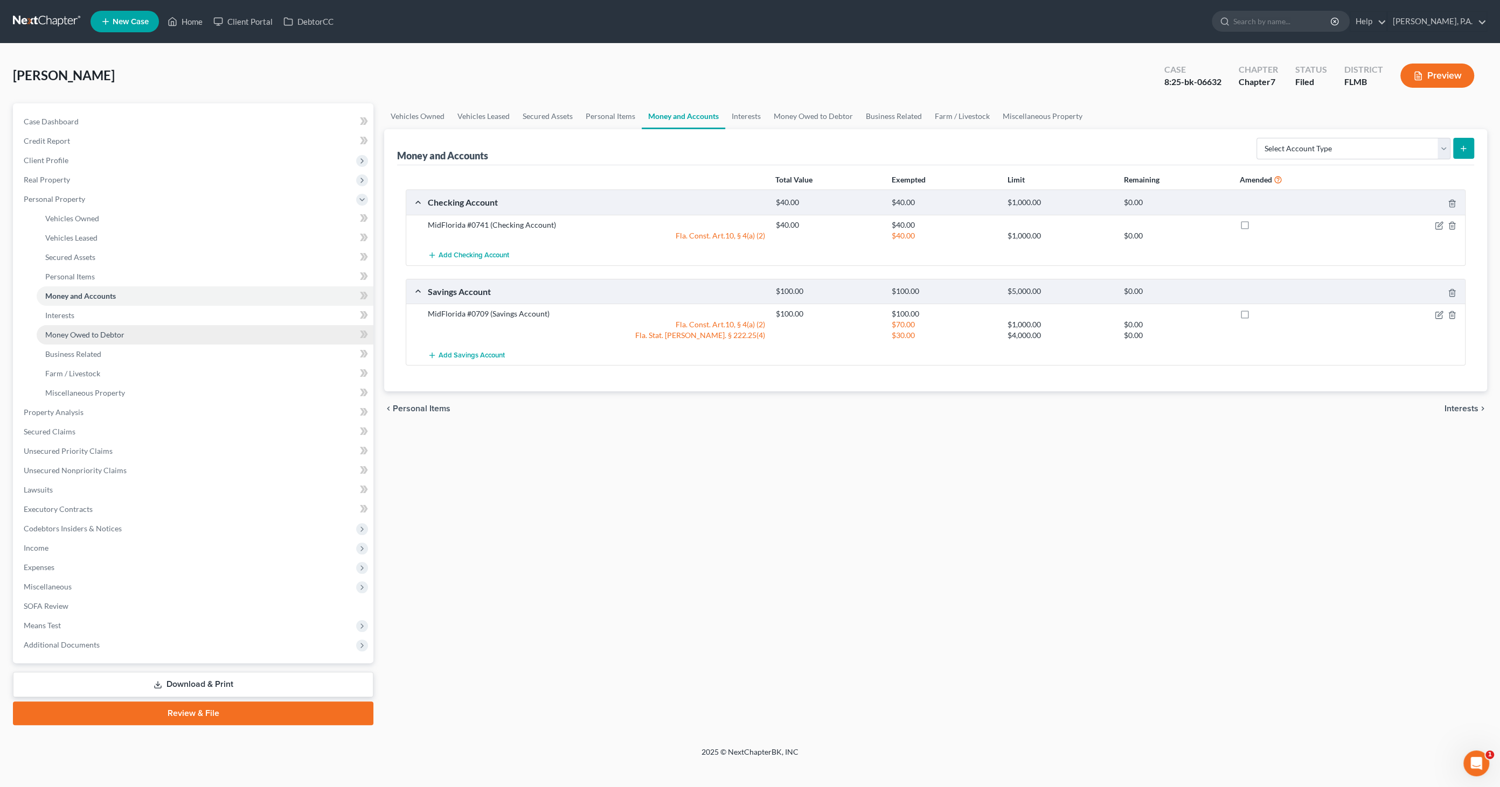
click at [82, 331] on span "Money Owed to Debtor" at bounding box center [84, 334] width 79 height 9
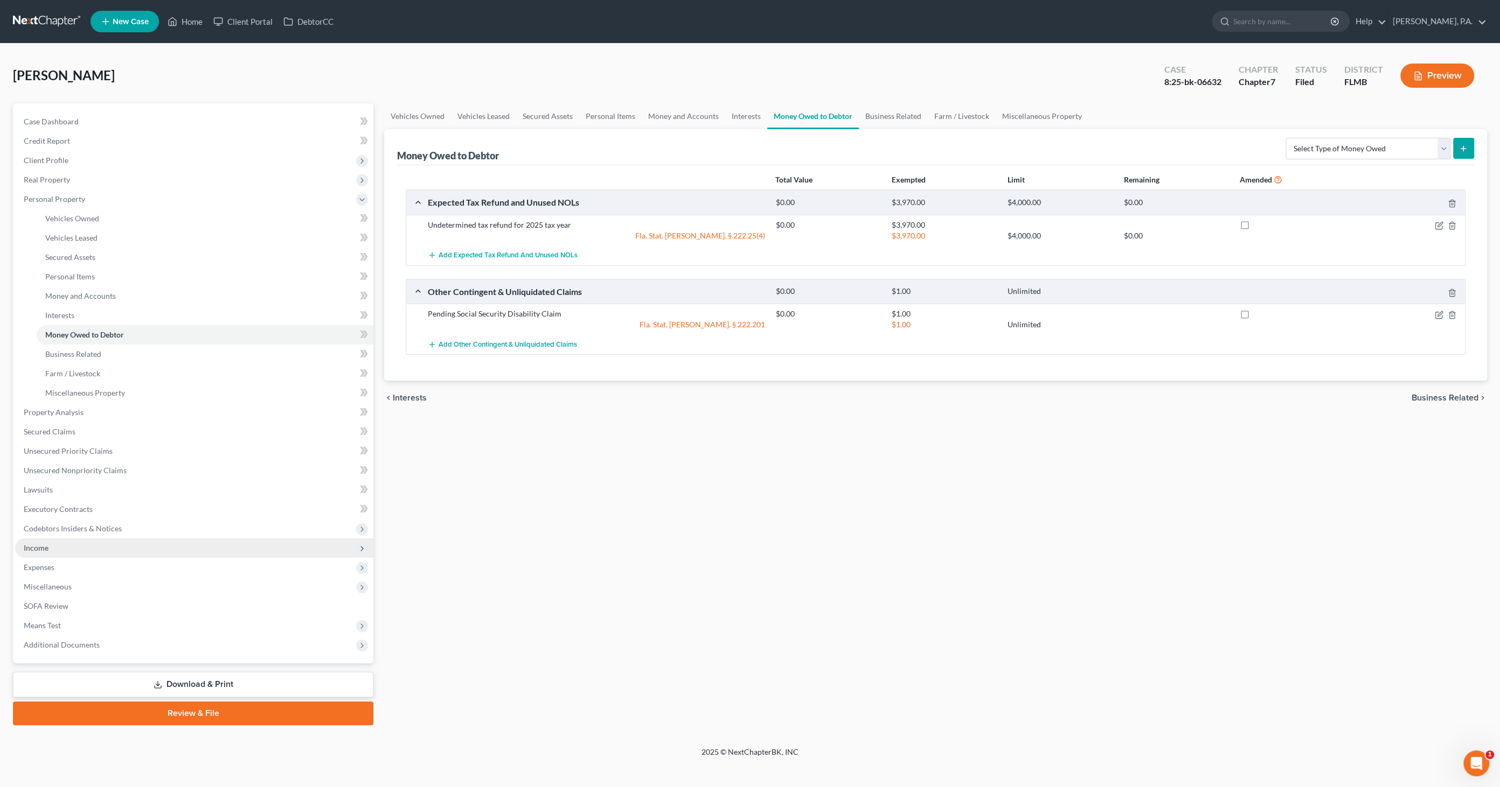
click at [60, 550] on span "Income" at bounding box center [194, 548] width 358 height 19
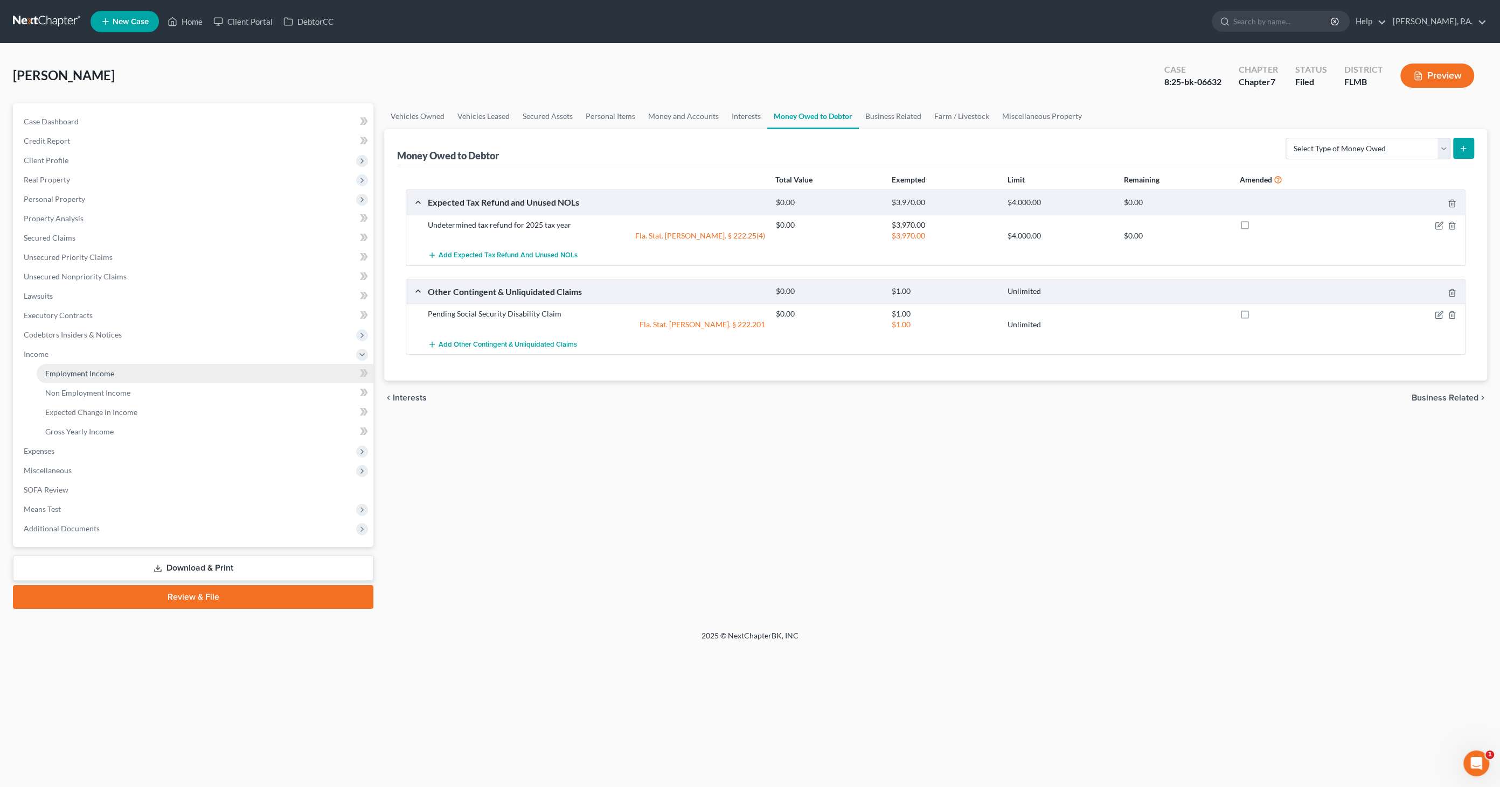
click at [71, 378] on link "Employment Income" at bounding box center [205, 373] width 337 height 19
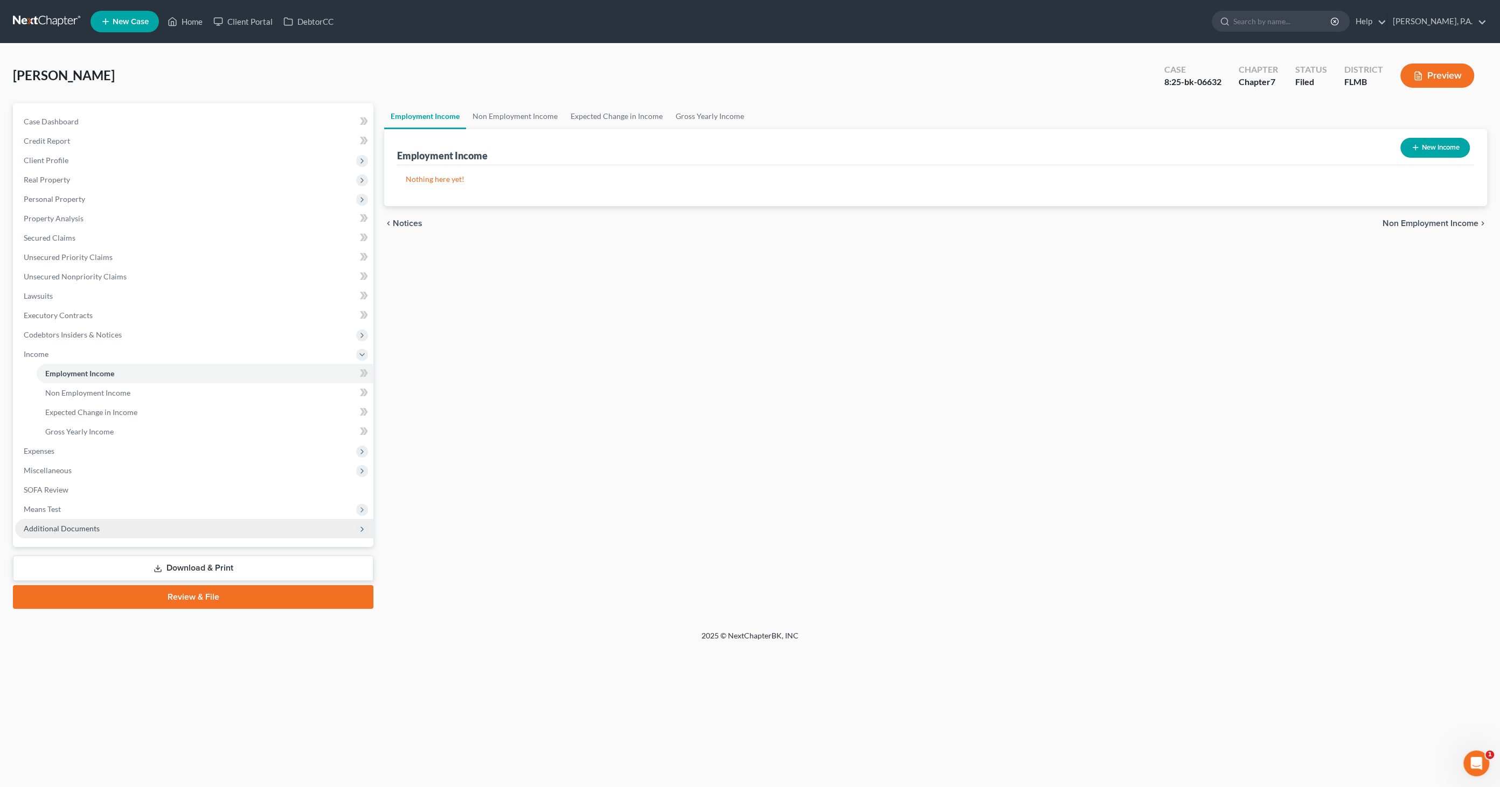
click at [79, 527] on span "Additional Documents" at bounding box center [62, 528] width 76 height 9
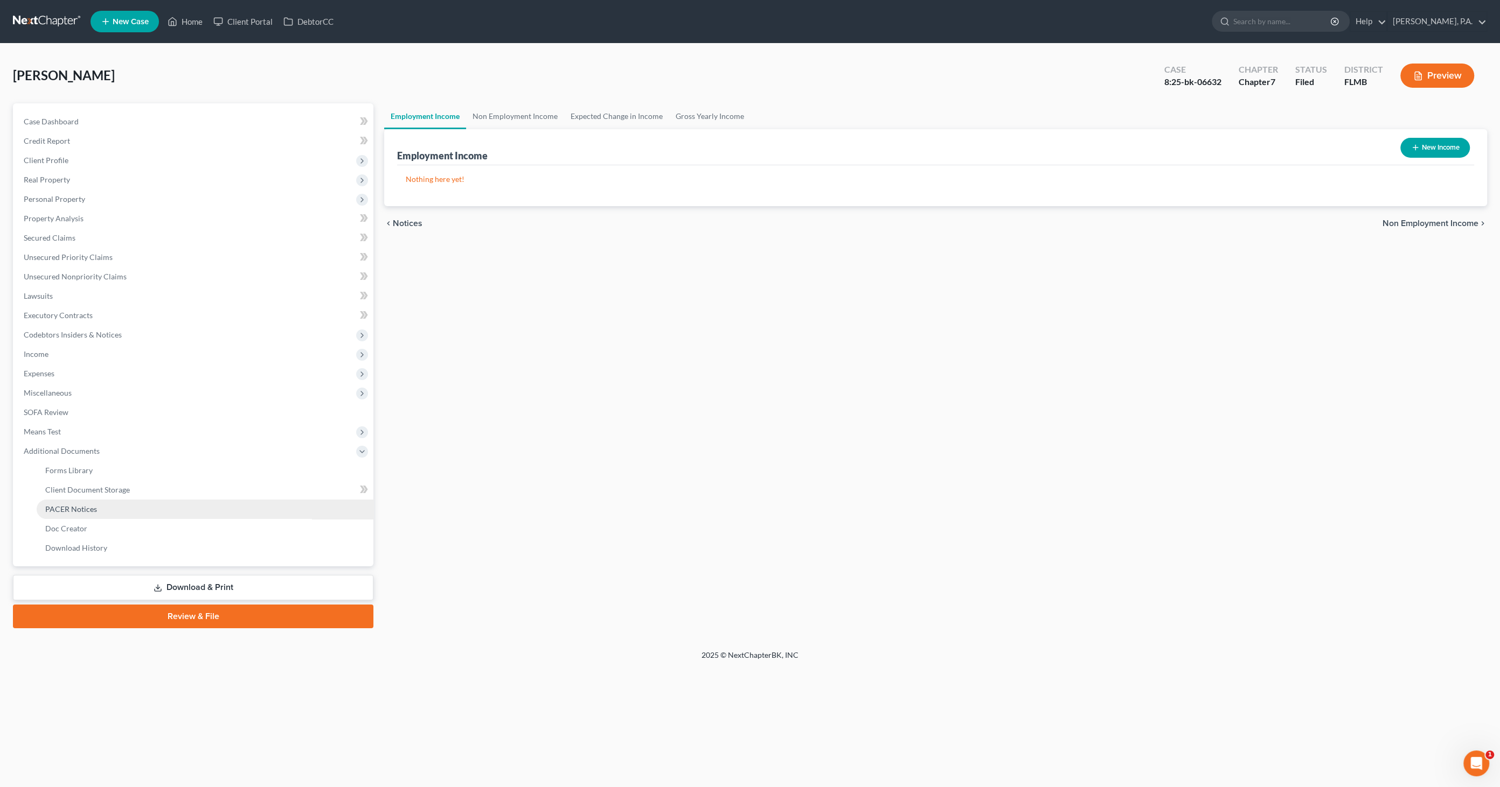
click at [85, 509] on span "PACER Notices" at bounding box center [71, 509] width 52 height 9
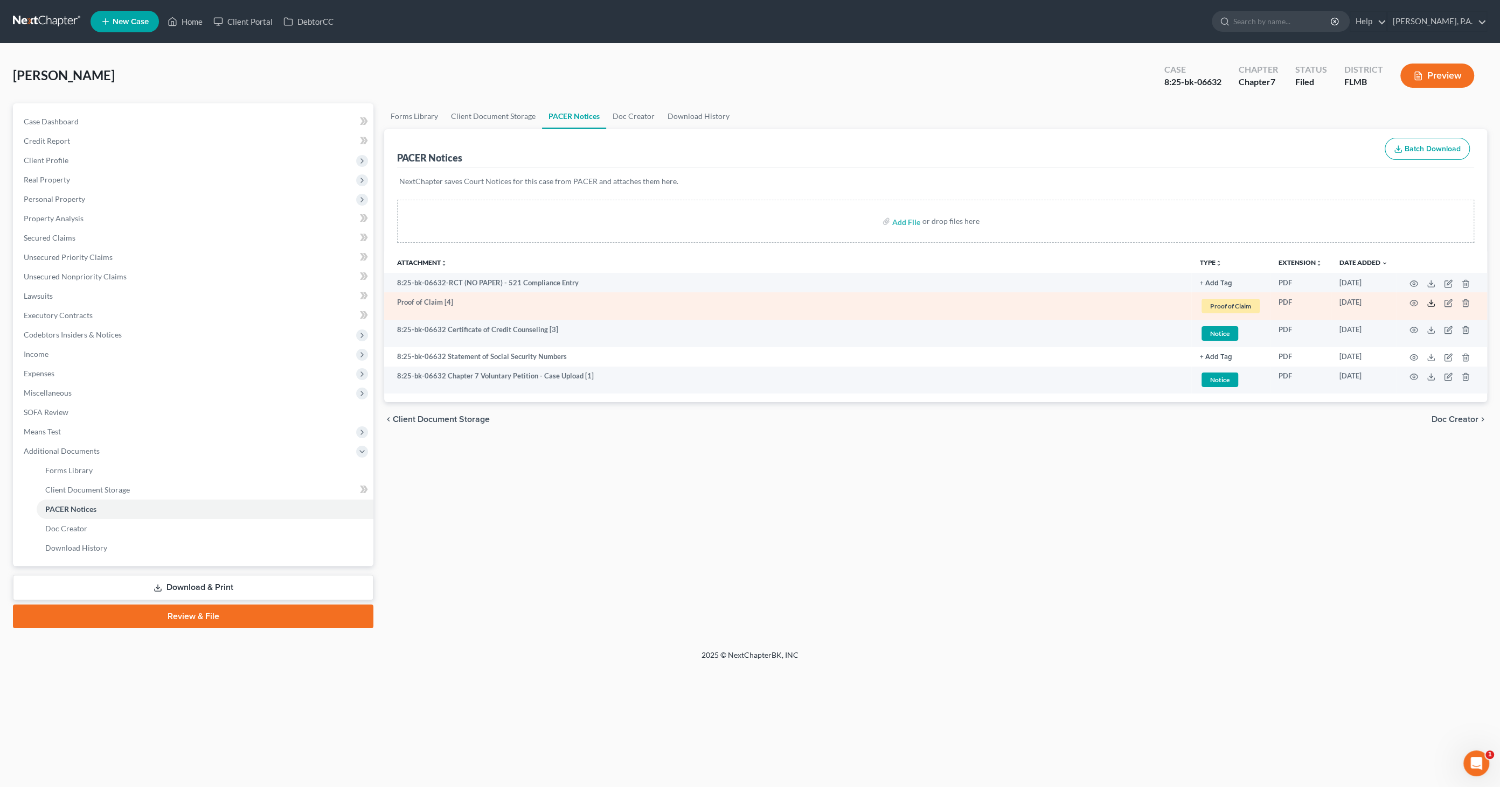
click at [1429, 301] on icon at bounding box center [1430, 303] width 9 height 9
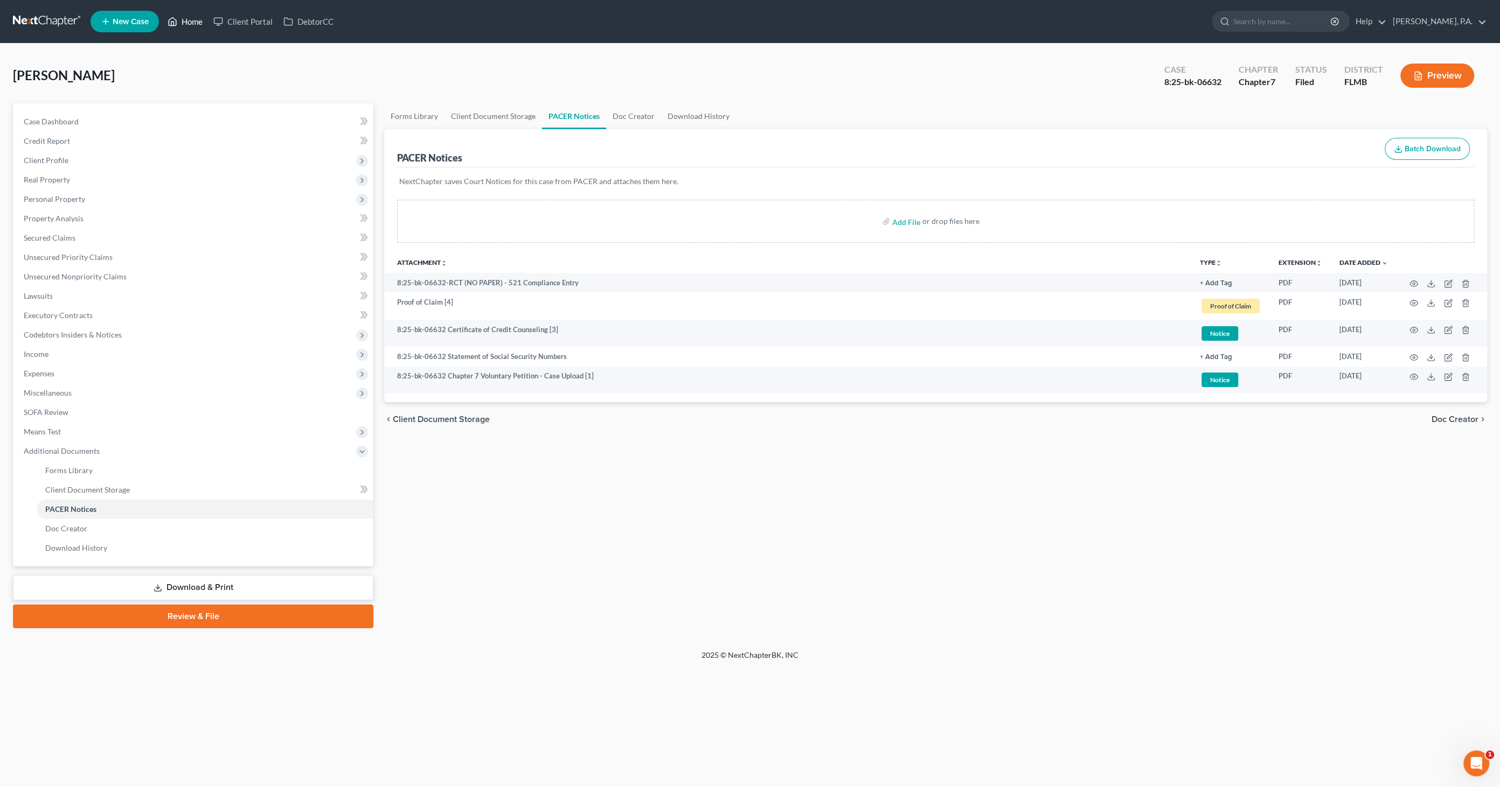
click at [184, 19] on link "Home" at bounding box center [185, 21] width 46 height 19
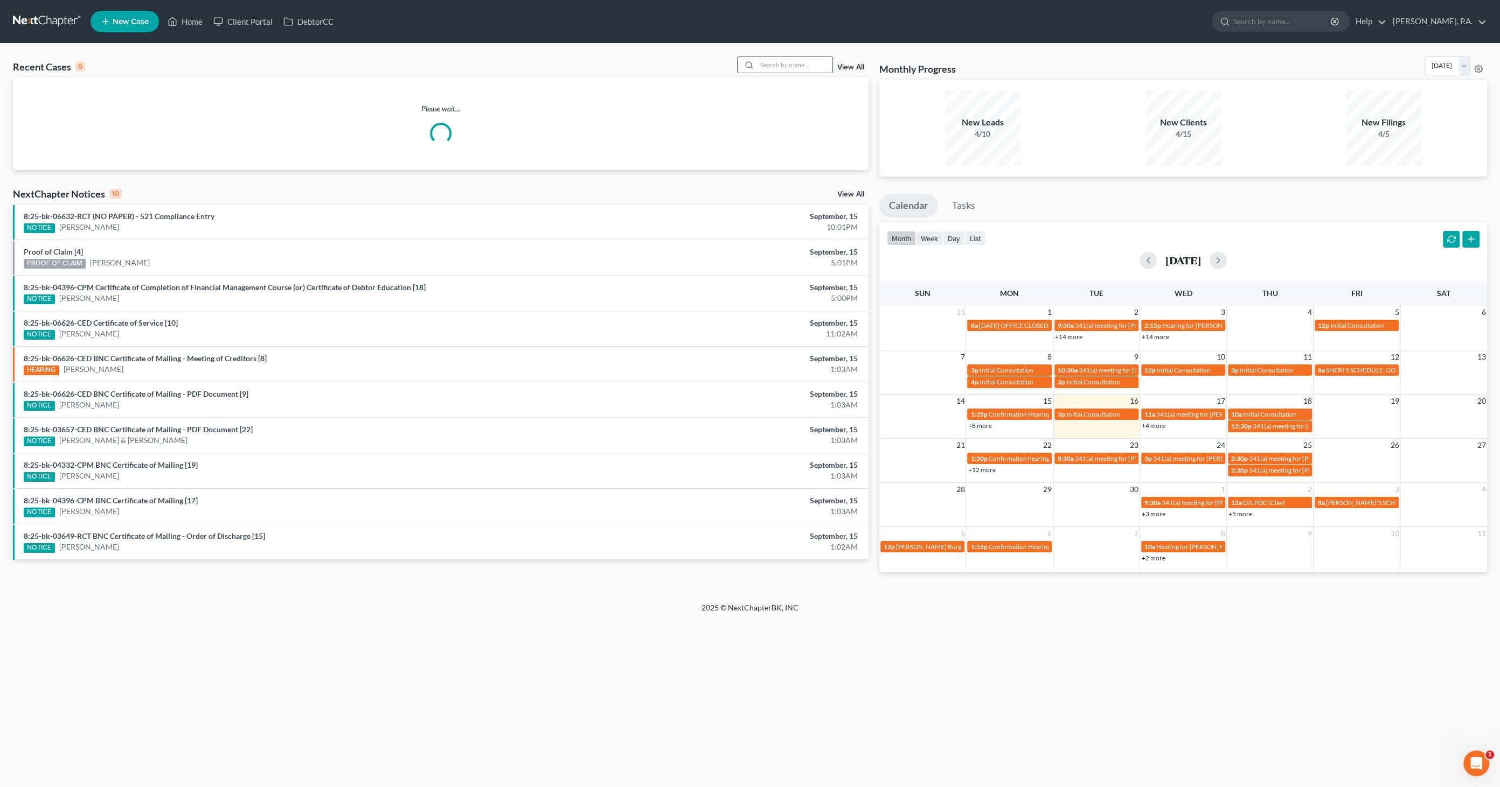
click at [807, 60] on input "search" at bounding box center [794, 65] width 75 height 16
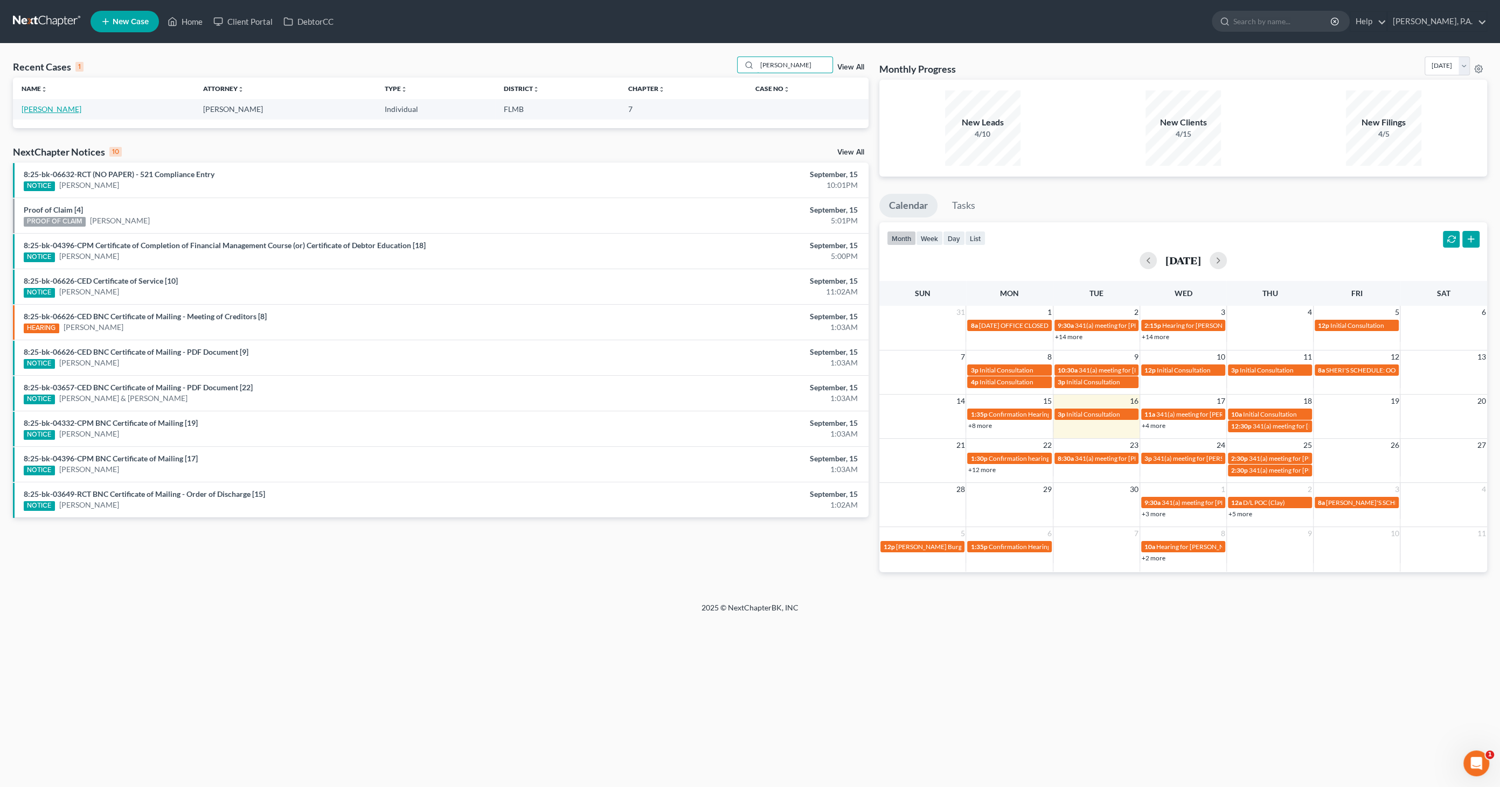
type input "decker"
click at [39, 110] on link "Decker, Ricci" at bounding box center [52, 108] width 60 height 9
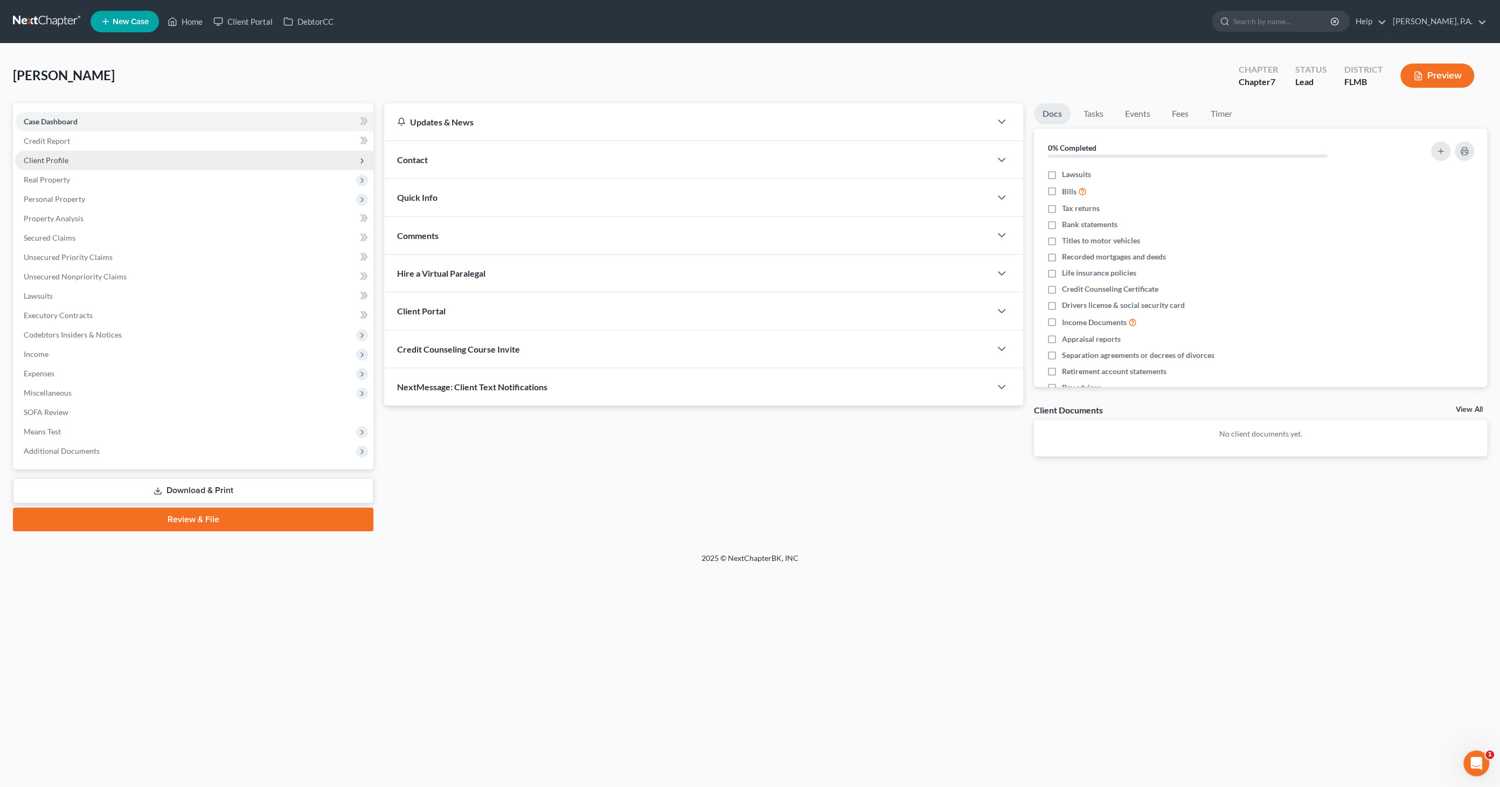
click at [58, 161] on span "Client Profile" at bounding box center [46, 160] width 45 height 9
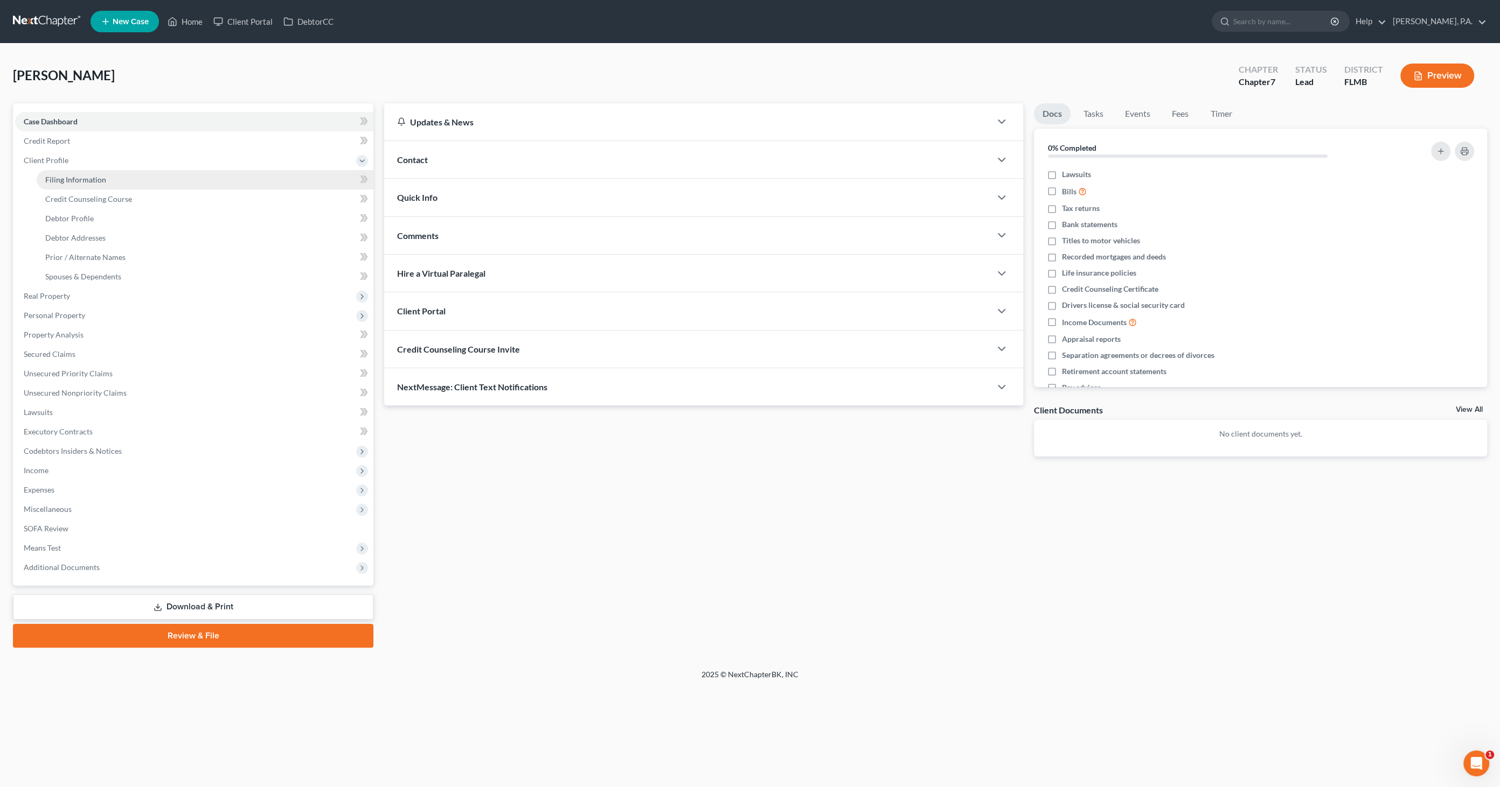
click at [65, 180] on span "Filing Information" at bounding box center [75, 179] width 61 height 9
select select "1"
select select "0"
select select "9"
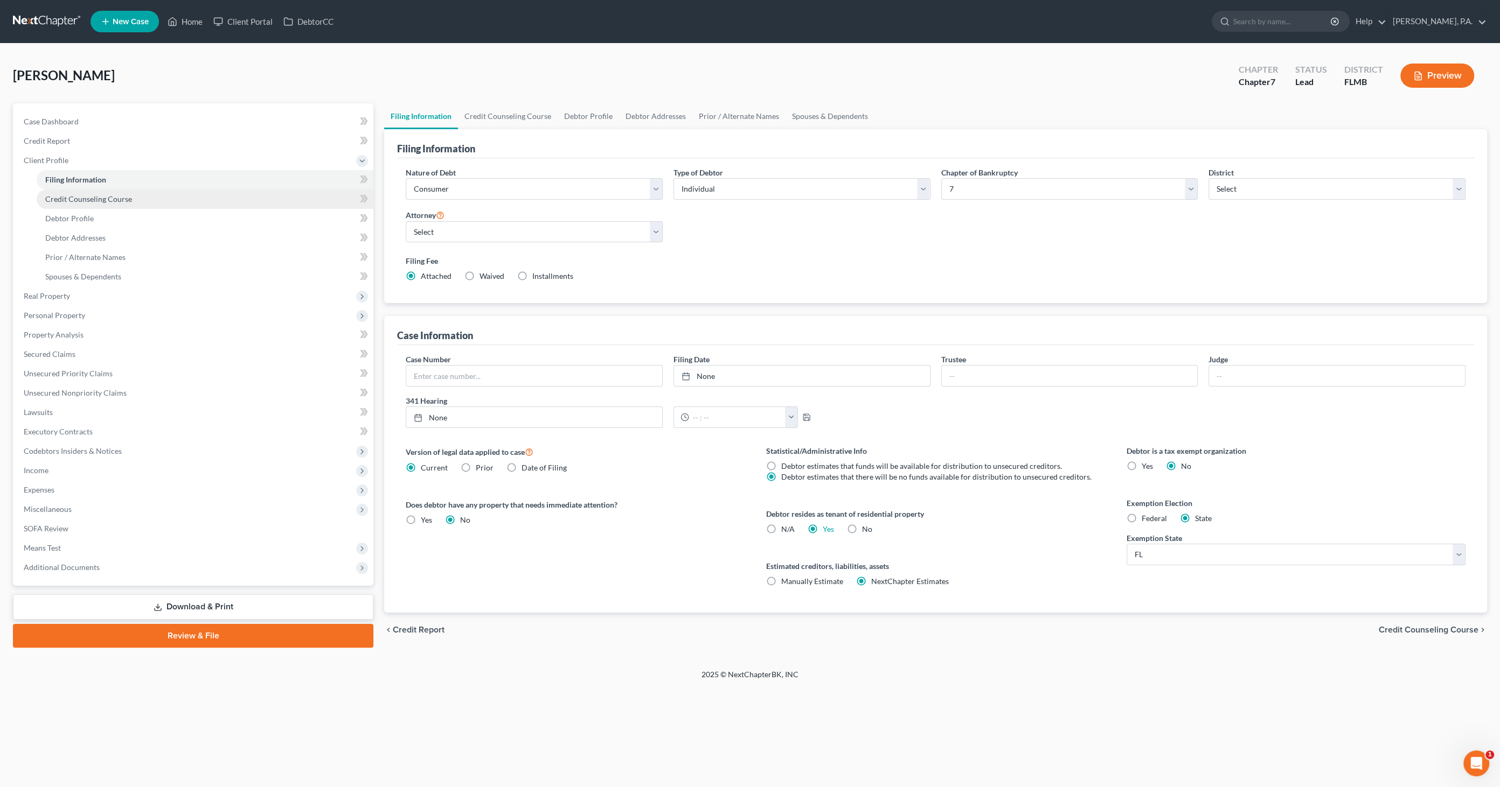
click at [62, 206] on link "Credit Counseling Course" at bounding box center [205, 199] width 337 height 19
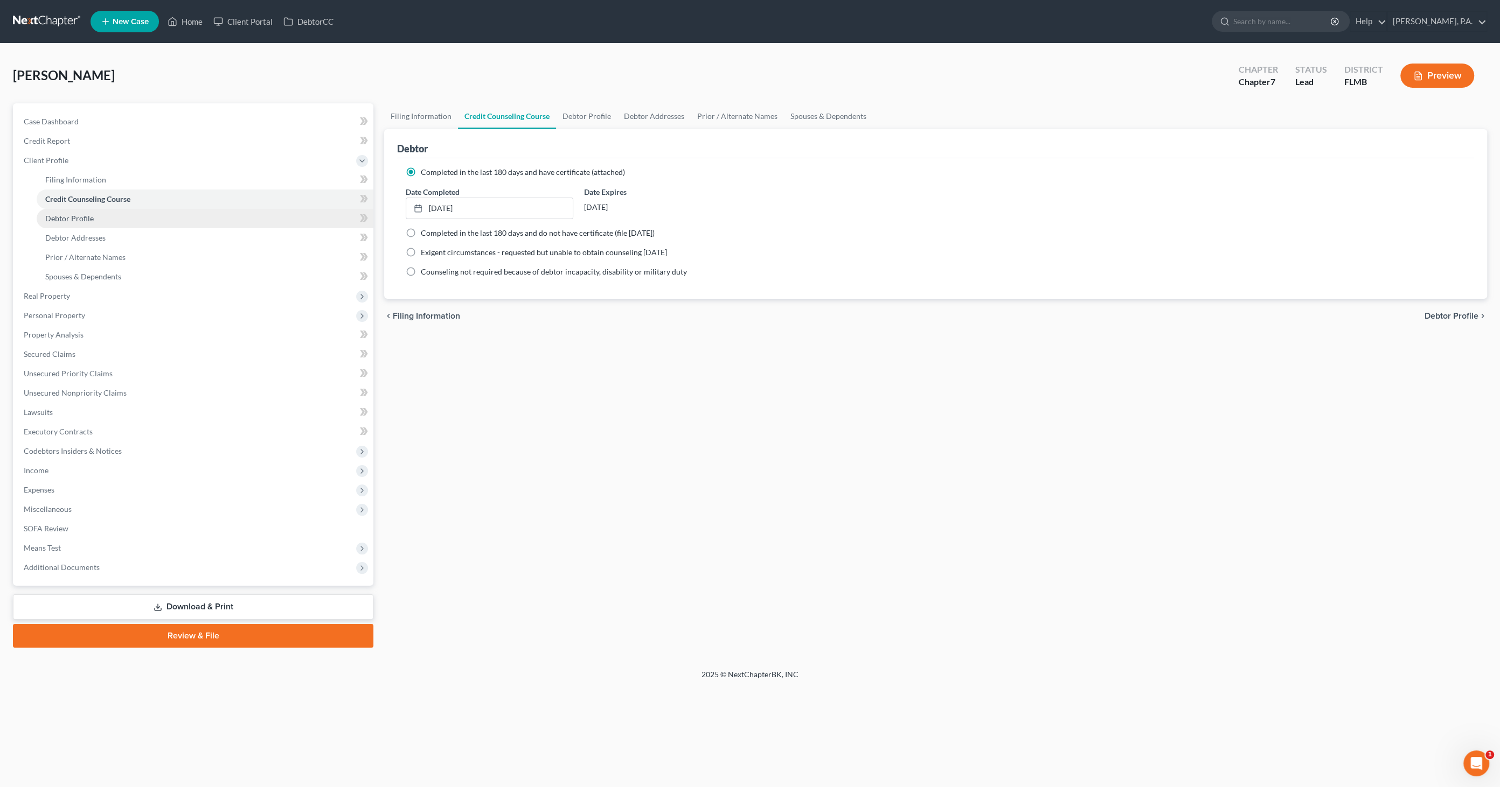
click at [59, 216] on span "Debtor Profile" at bounding box center [69, 218] width 48 height 9
select select "0"
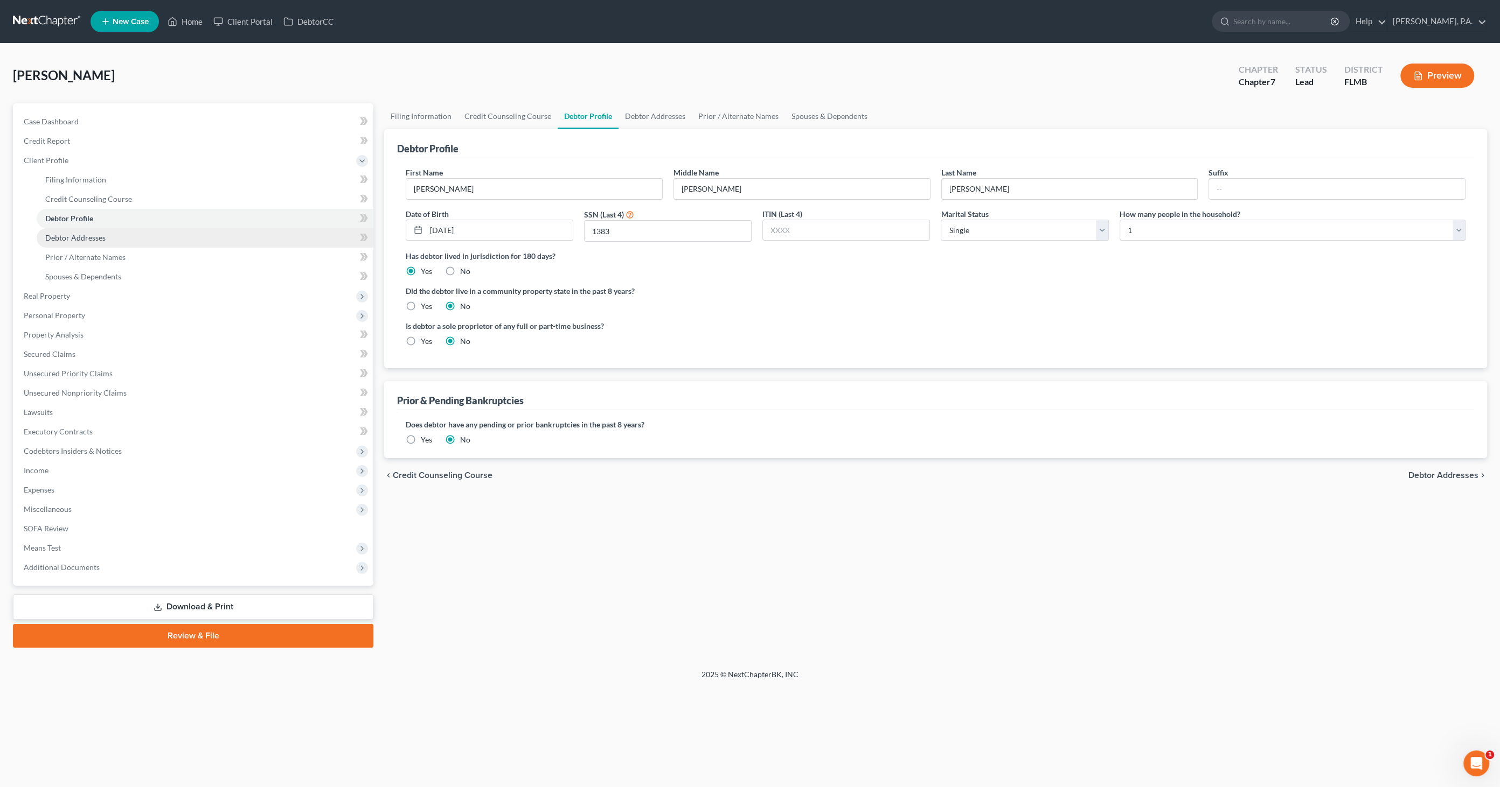
click at [55, 235] on span "Debtor Addresses" at bounding box center [75, 237] width 60 height 9
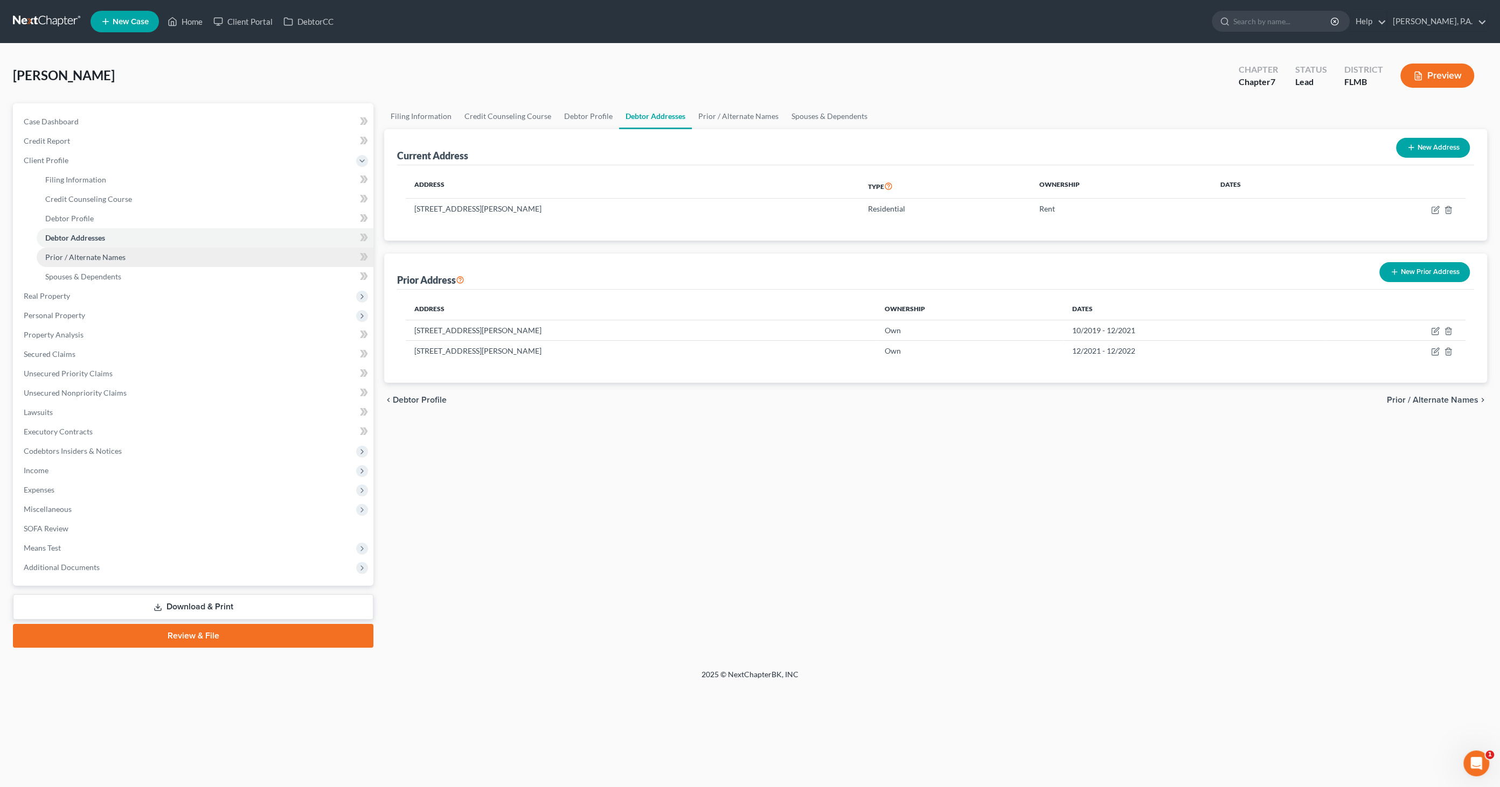
click at [53, 253] on span "Prior / Alternate Names" at bounding box center [85, 257] width 80 height 9
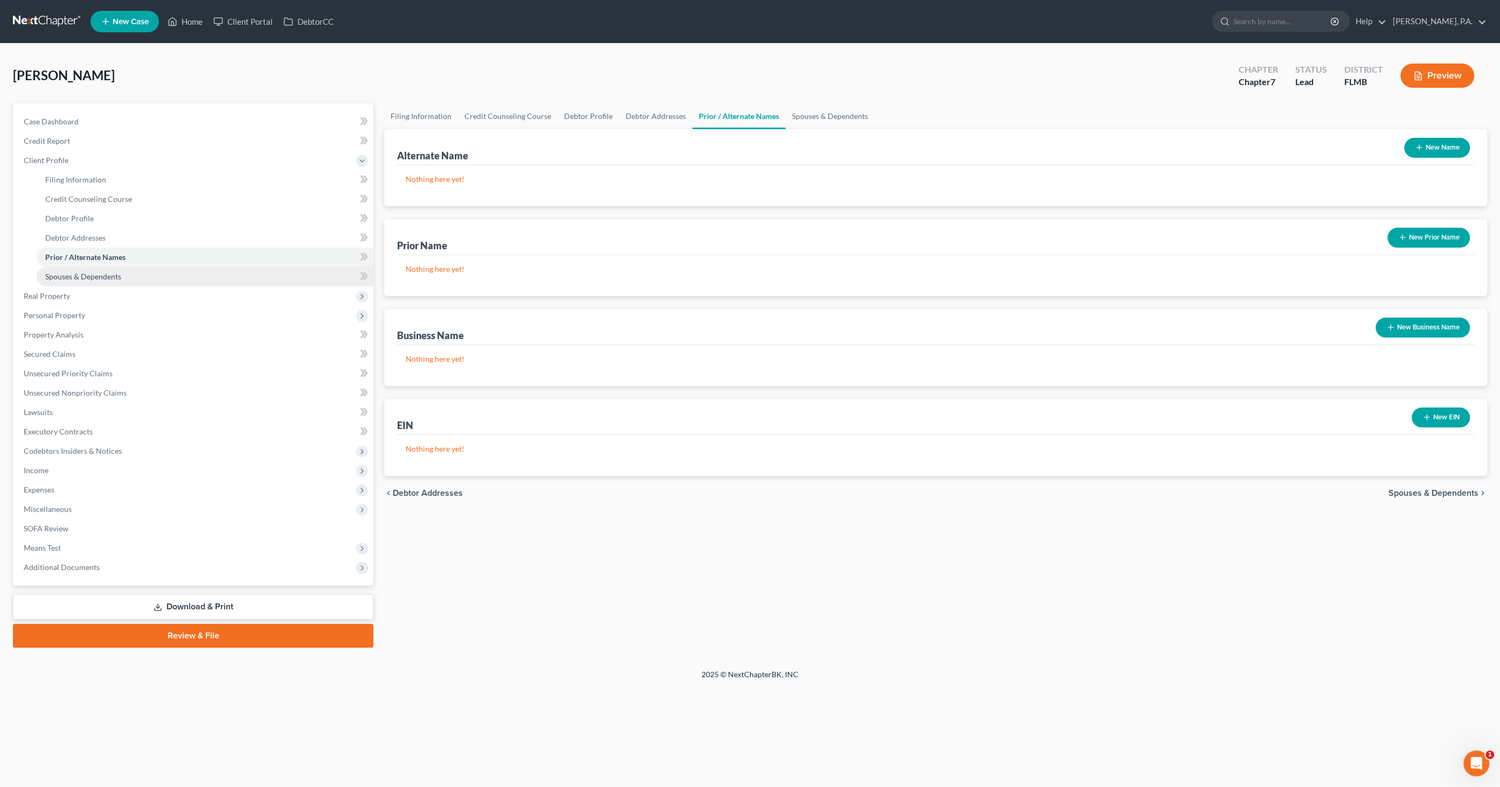
click at [54, 267] on link "Spouses & Dependents" at bounding box center [205, 276] width 337 height 19
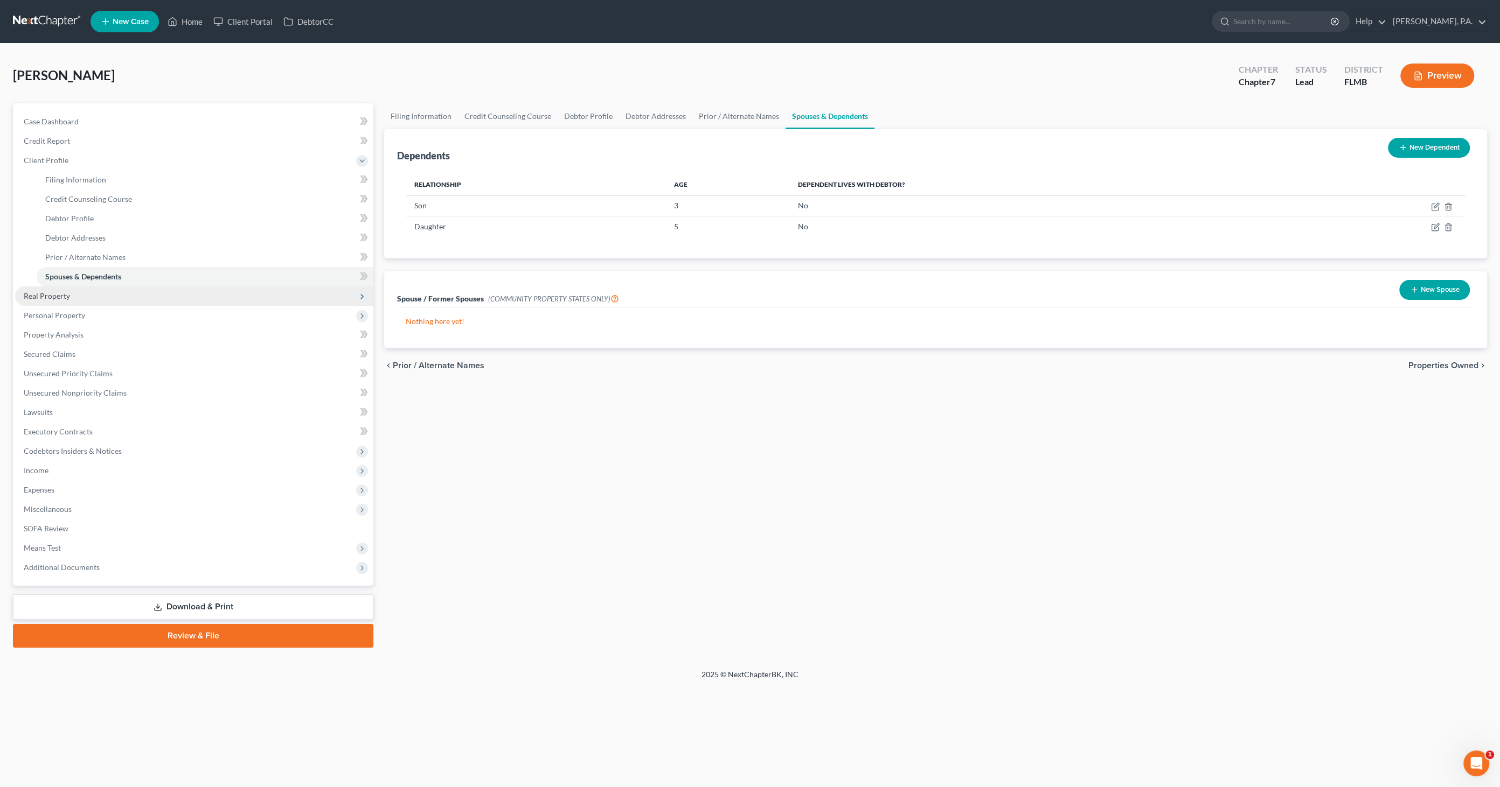
click at [52, 289] on span "Real Property" at bounding box center [194, 296] width 358 height 19
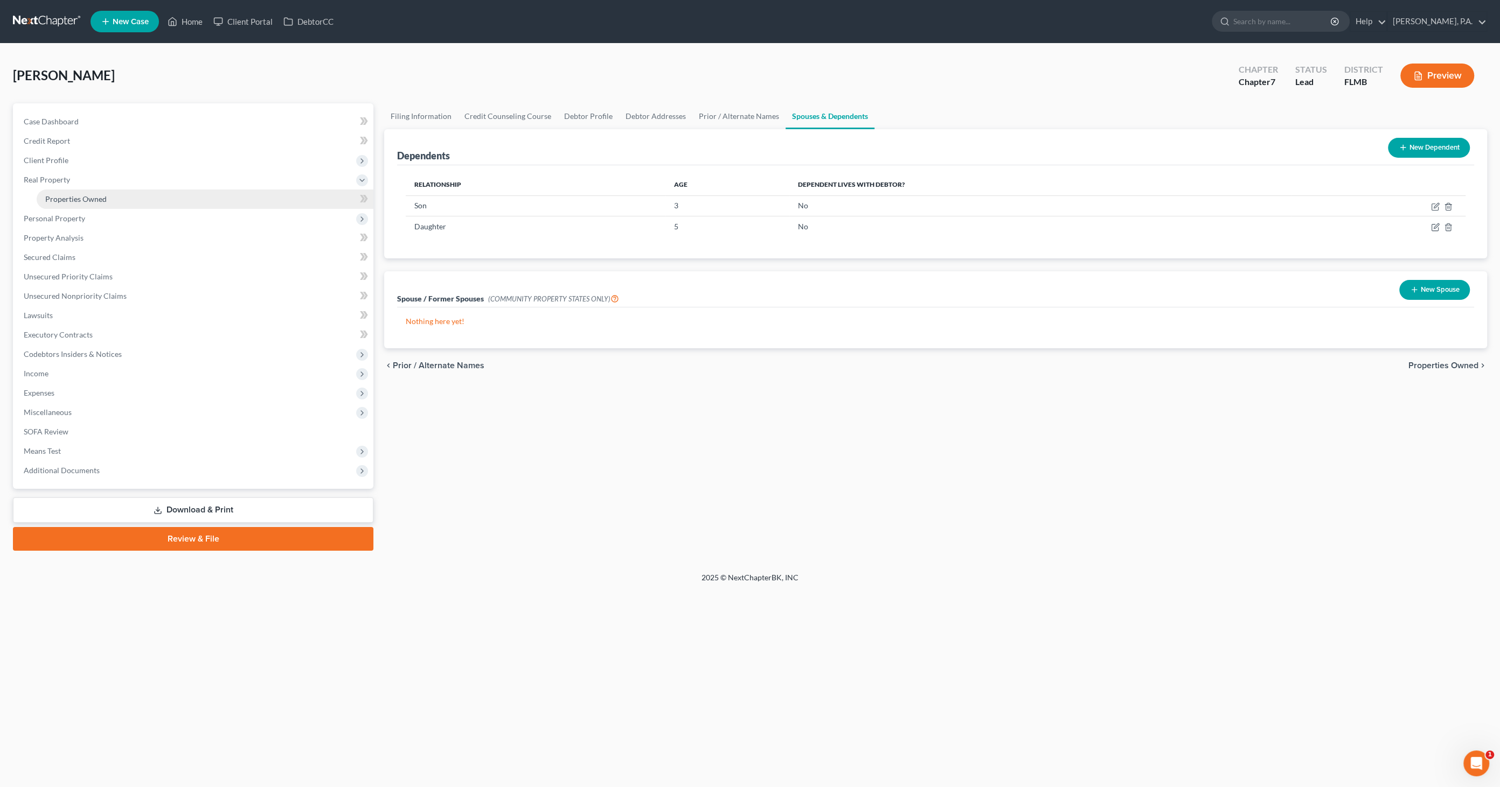
click at [67, 201] on span "Properties Owned" at bounding box center [75, 198] width 61 height 9
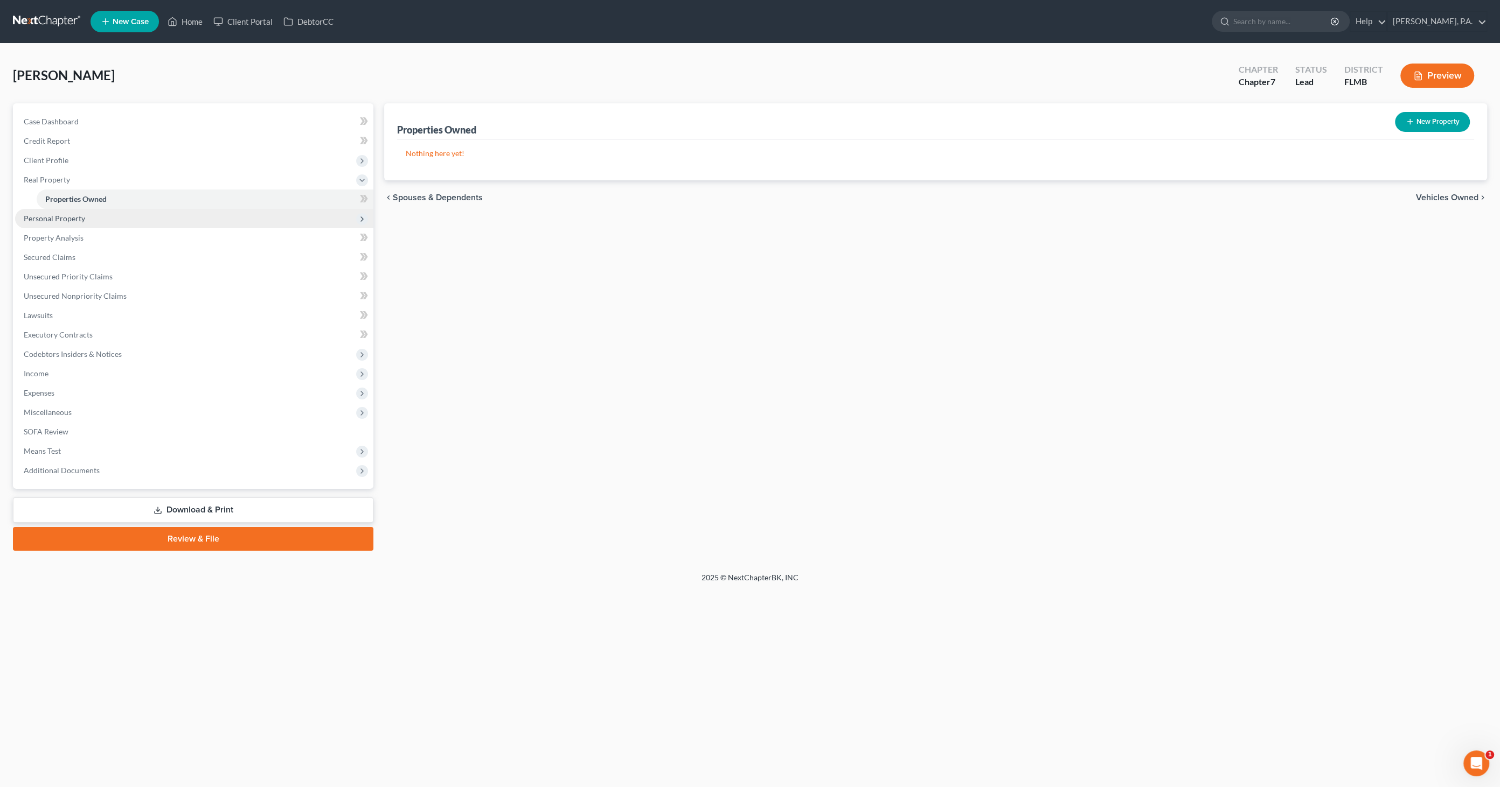
click at [61, 214] on span "Personal Property" at bounding box center [54, 218] width 61 height 9
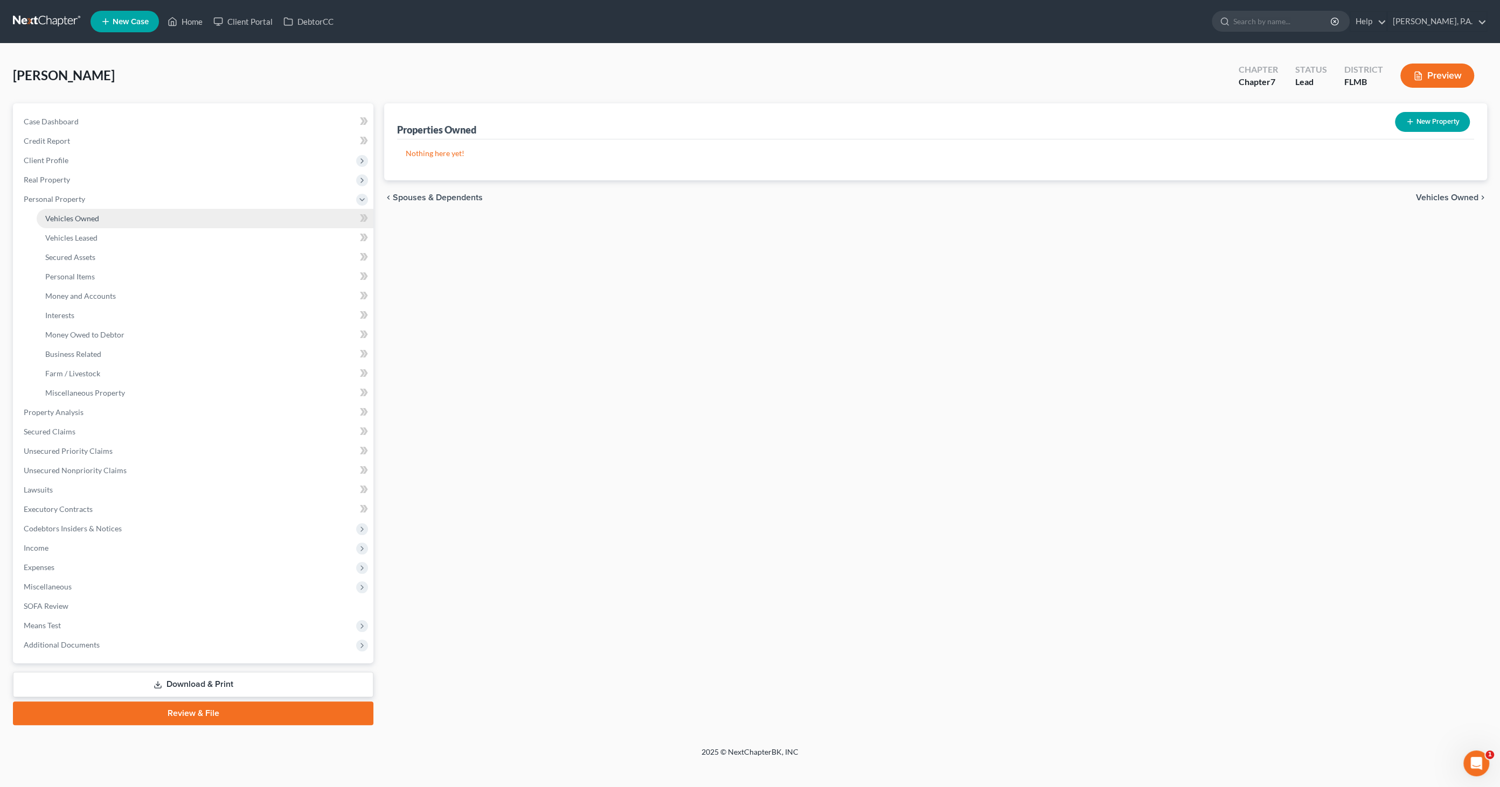
click at [67, 218] on span "Vehicles Owned" at bounding box center [72, 218] width 54 height 9
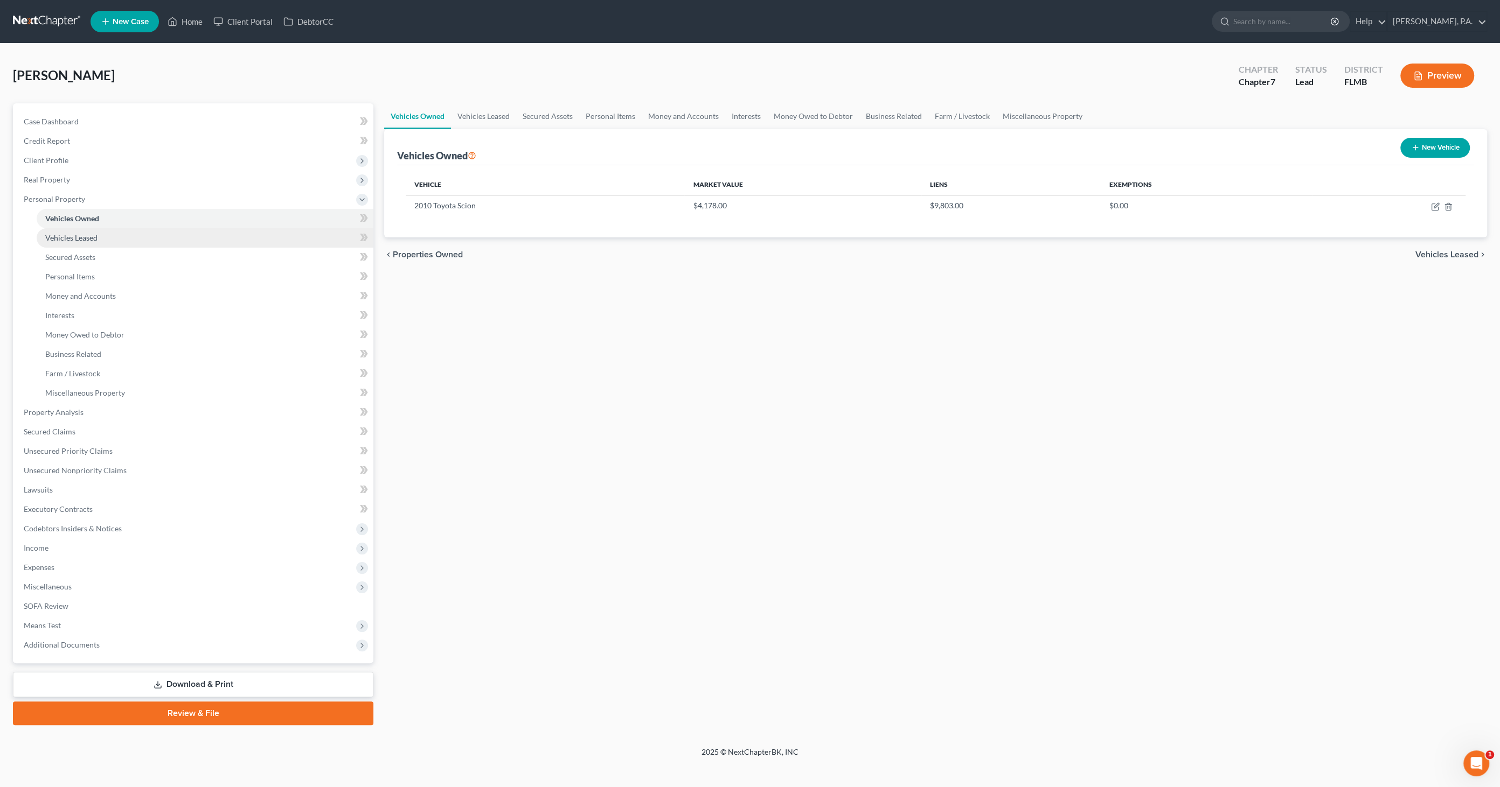
click at [68, 238] on span "Vehicles Leased" at bounding box center [71, 237] width 52 height 9
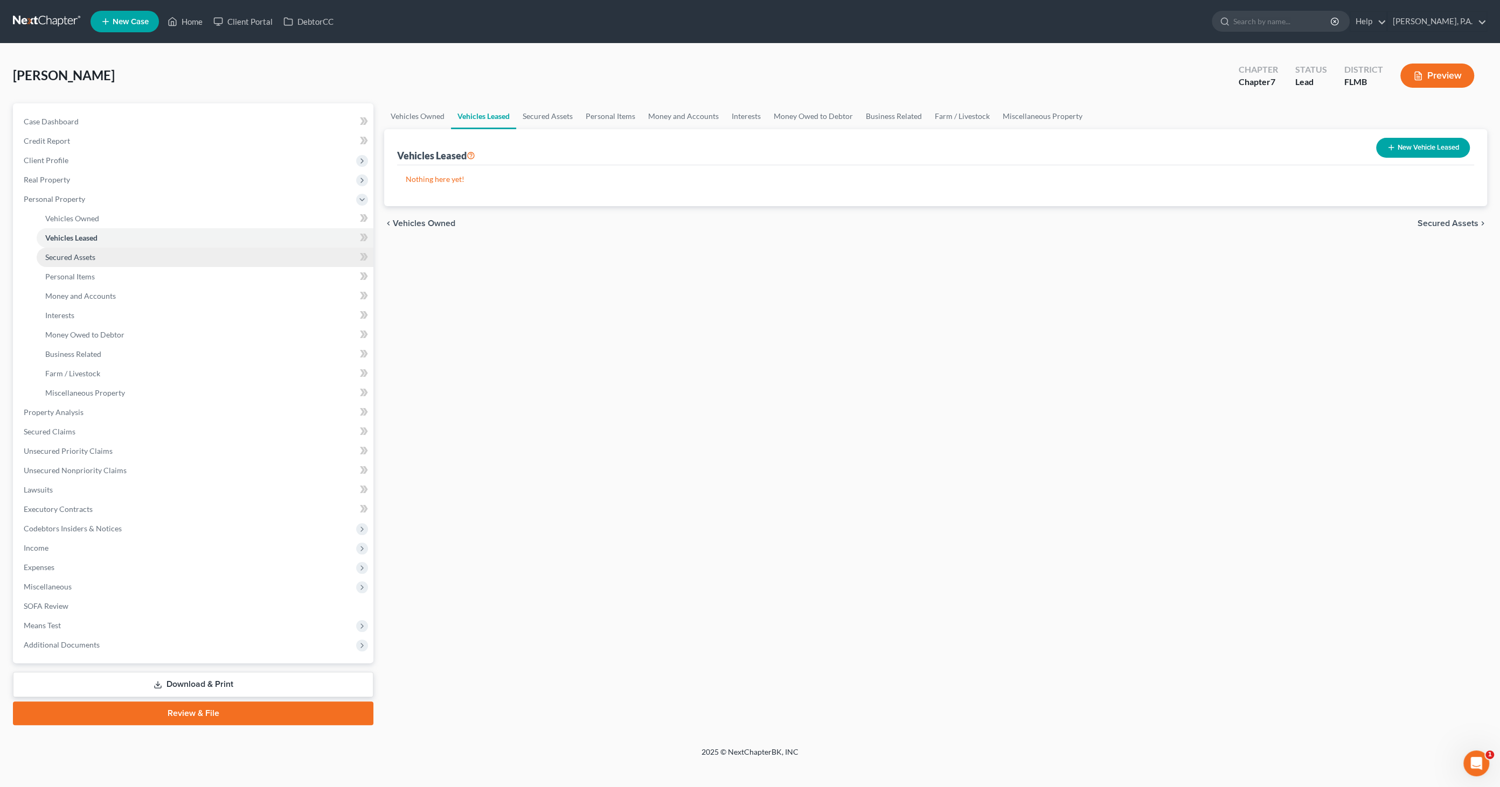
click at [62, 256] on span "Secured Assets" at bounding box center [70, 257] width 50 height 9
click at [60, 272] on span "Personal Items" at bounding box center [70, 276] width 50 height 9
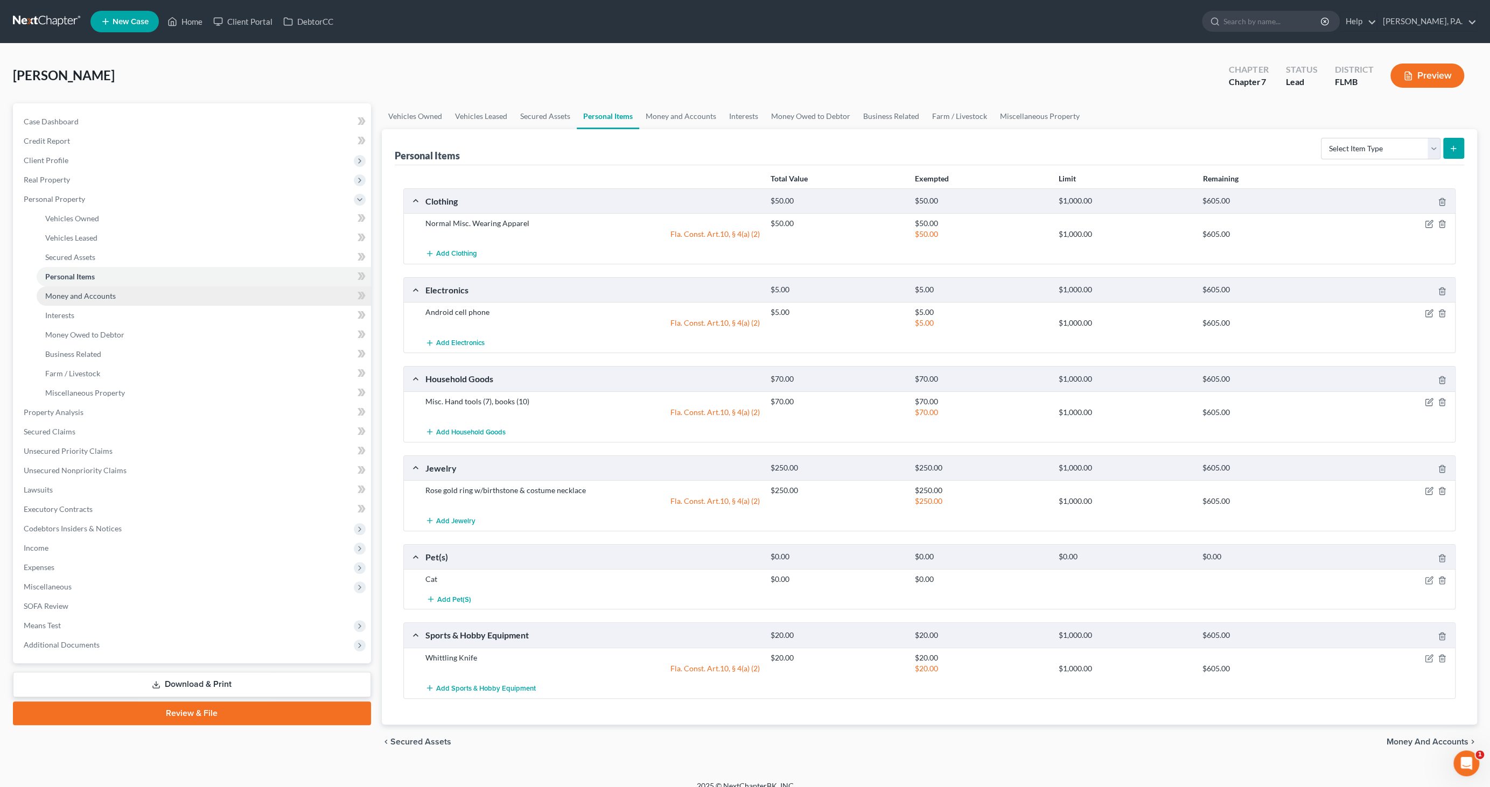
click at [67, 294] on span "Money and Accounts" at bounding box center [80, 295] width 71 height 9
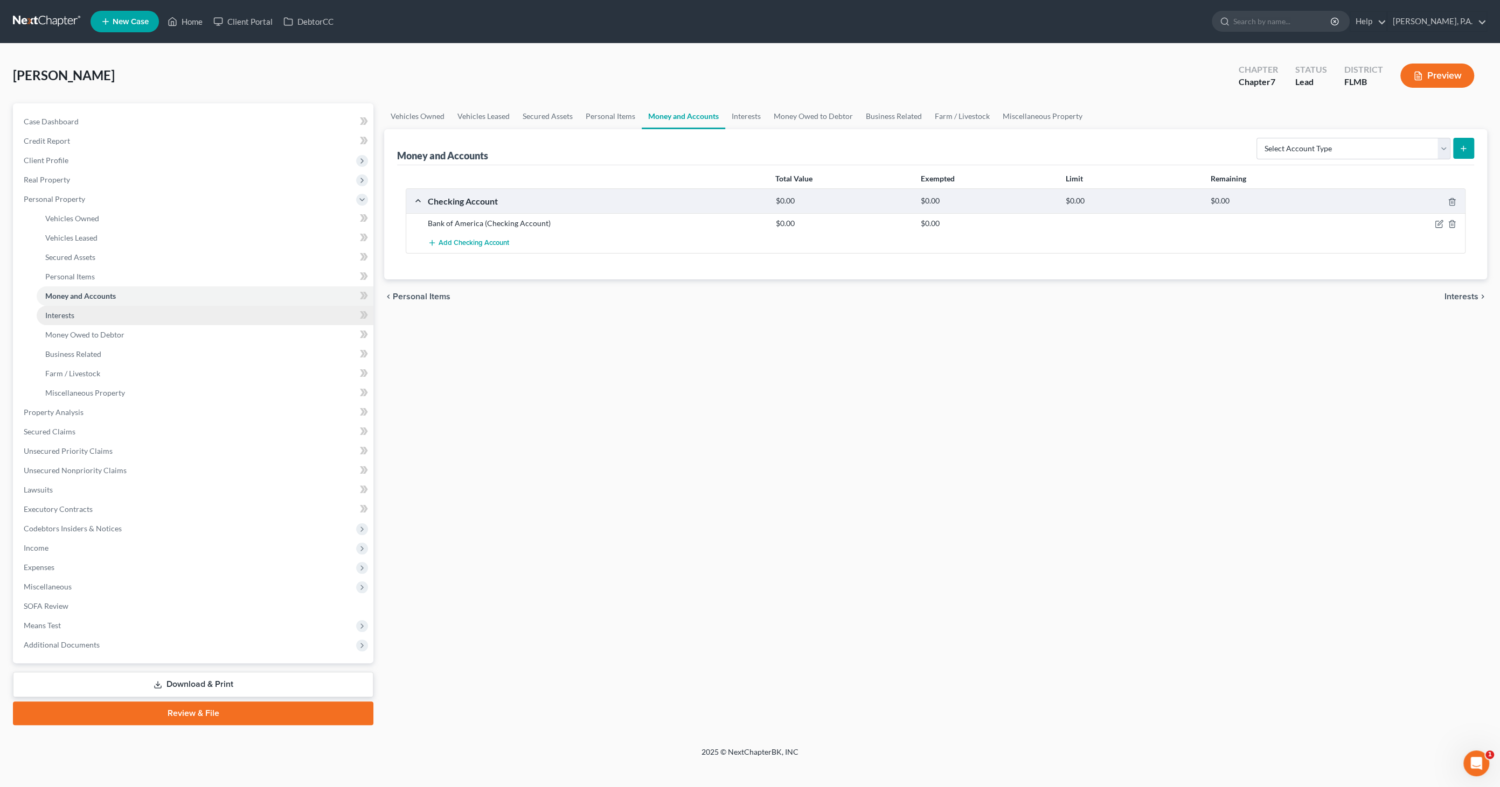
click at [64, 312] on span "Interests" at bounding box center [59, 315] width 29 height 9
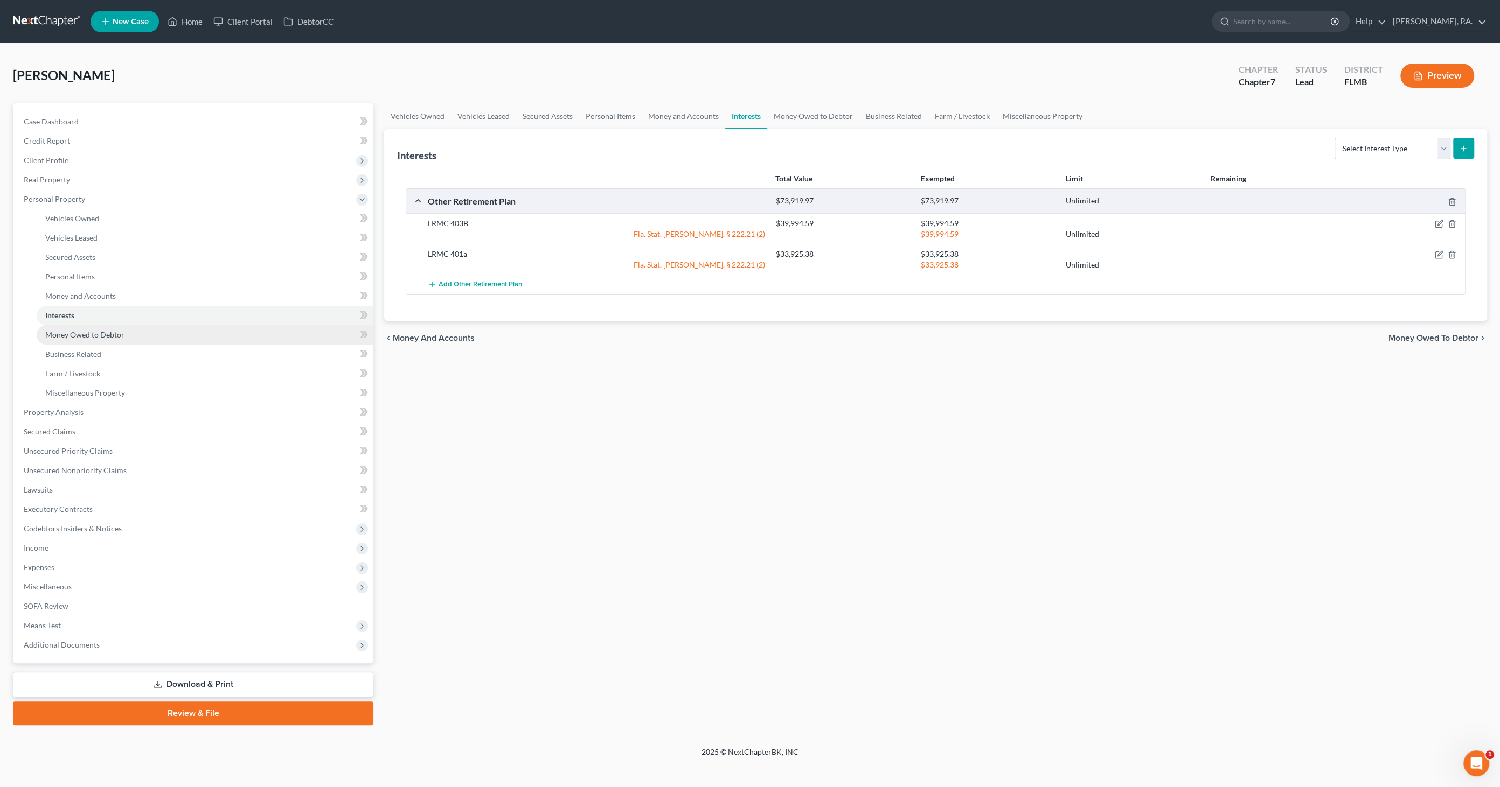
click at [62, 331] on span "Money Owed to Debtor" at bounding box center [84, 334] width 79 height 9
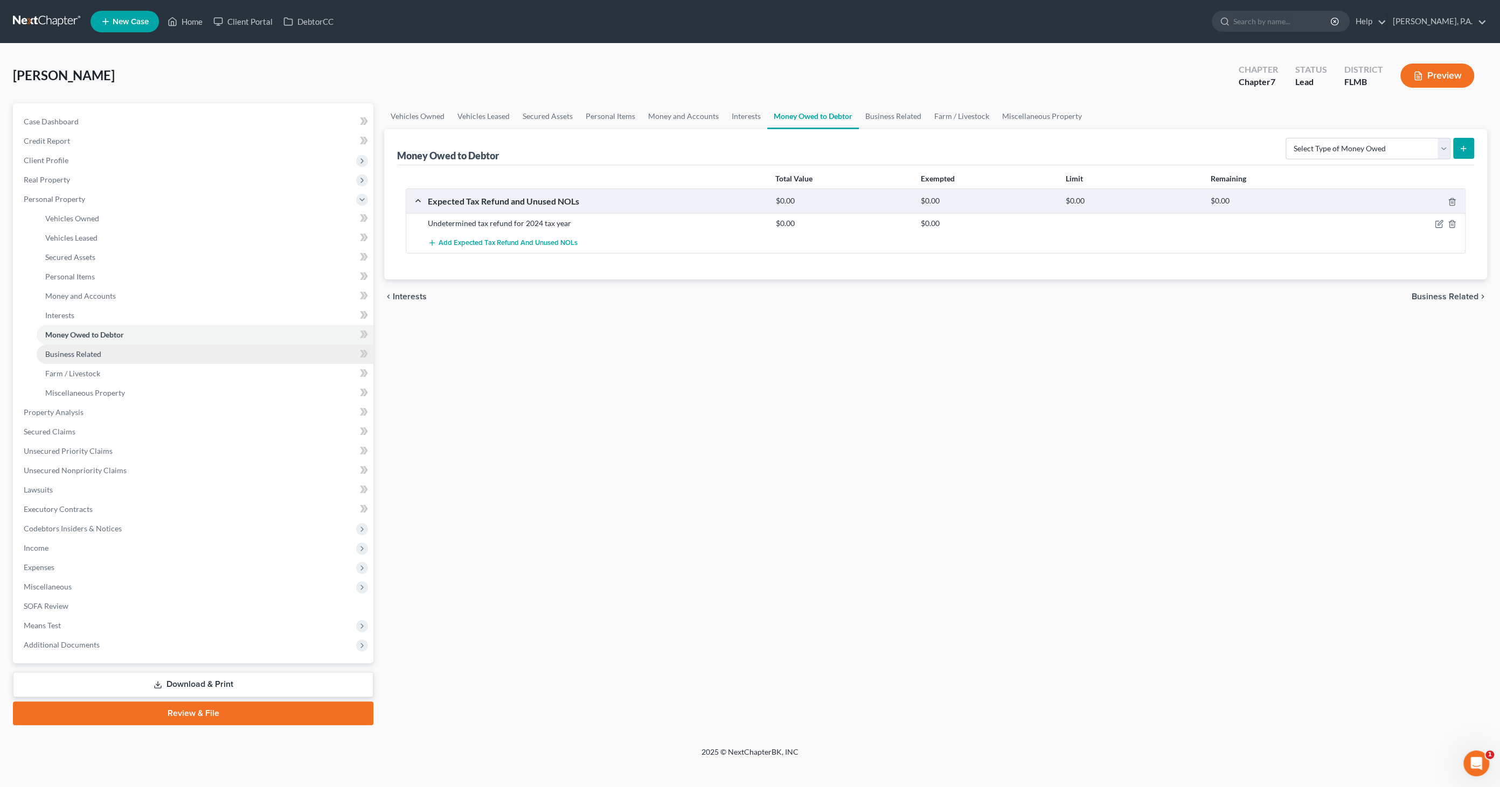
click at [70, 351] on span "Business Related" at bounding box center [73, 354] width 56 height 9
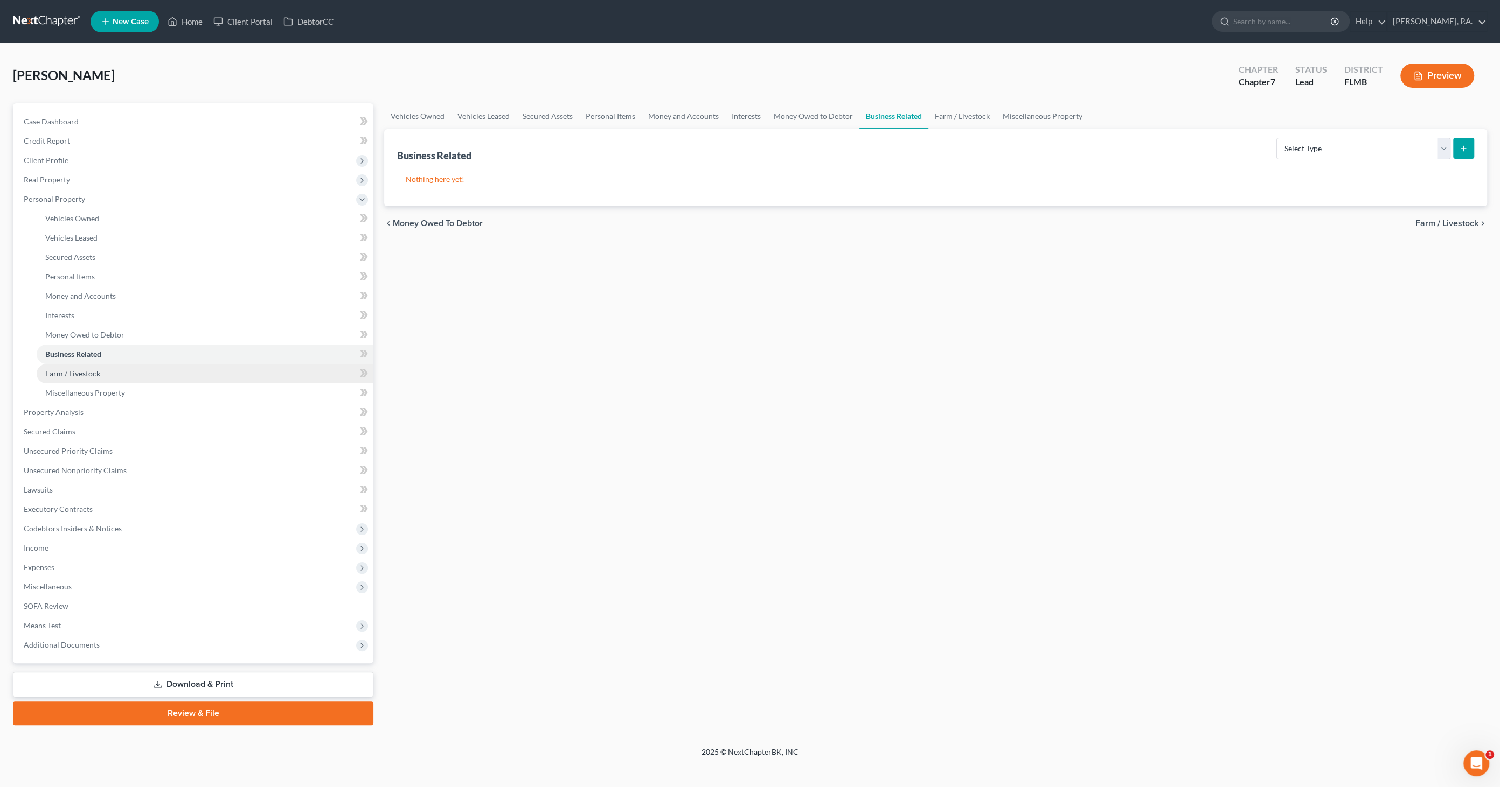
click at [64, 377] on span "Farm / Livestock" at bounding box center [72, 373] width 55 height 9
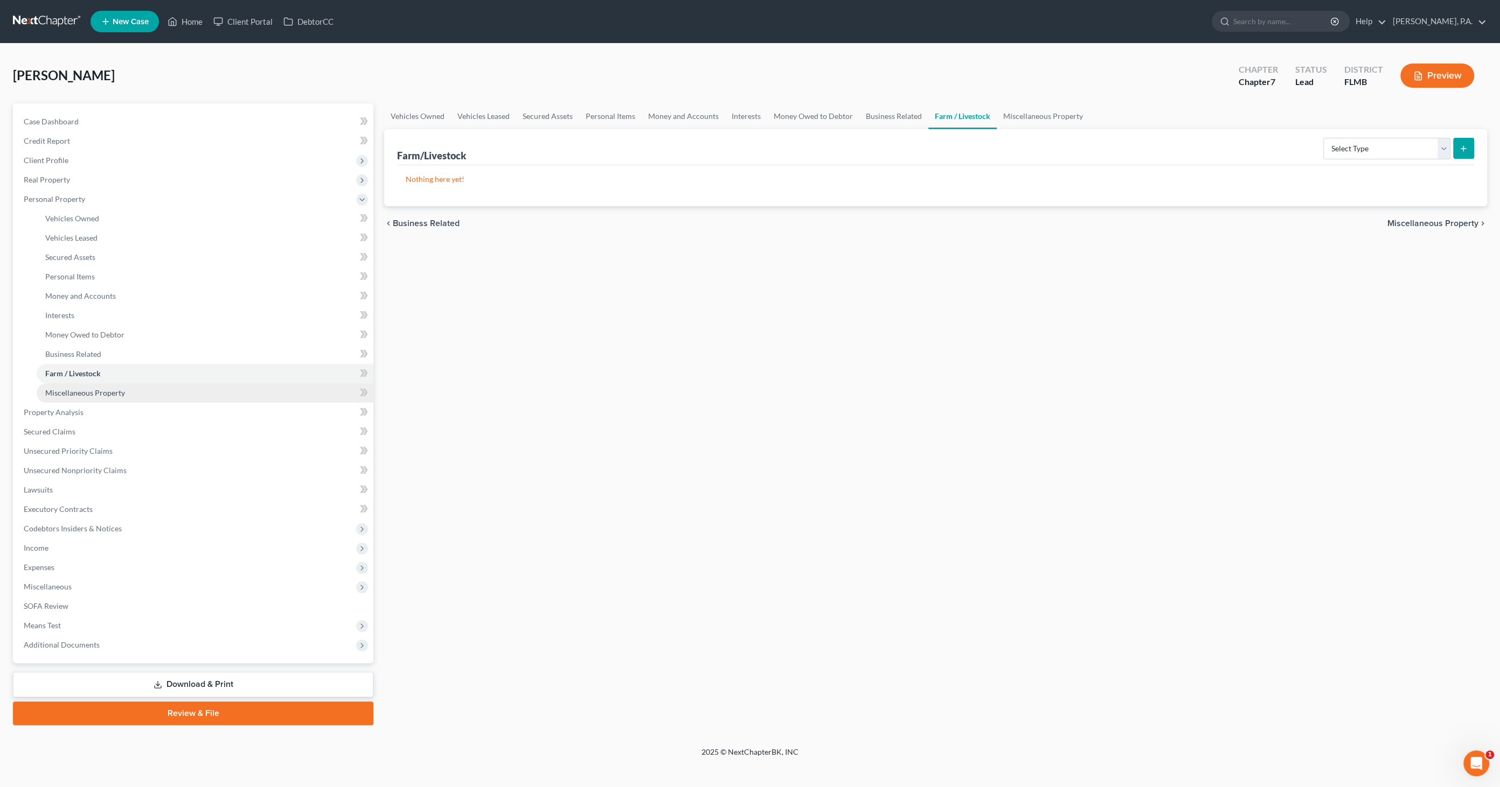
click at [62, 391] on span "Miscellaneous Property" at bounding box center [85, 392] width 80 height 9
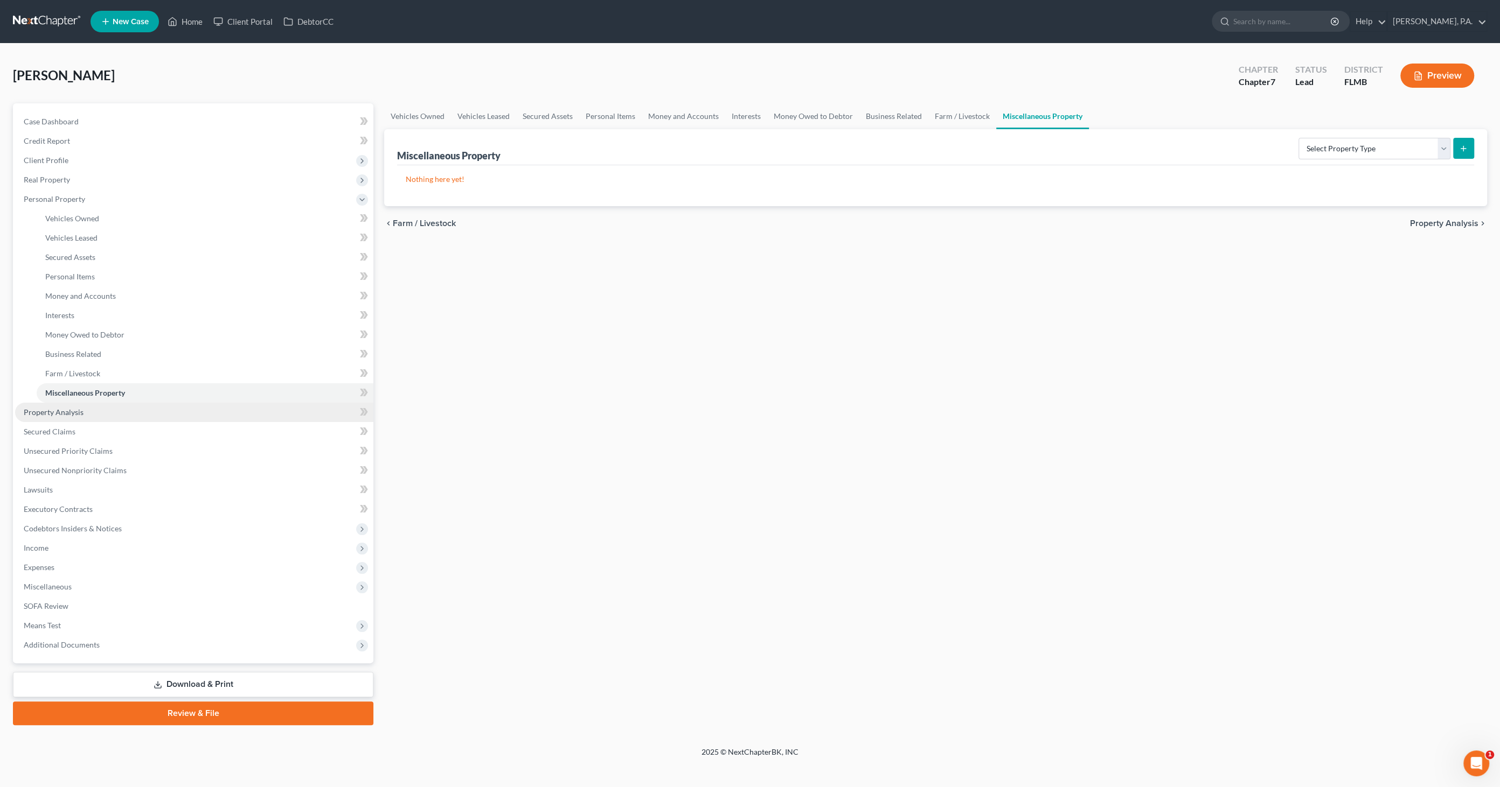
click at [59, 412] on span "Property Analysis" at bounding box center [54, 412] width 60 height 9
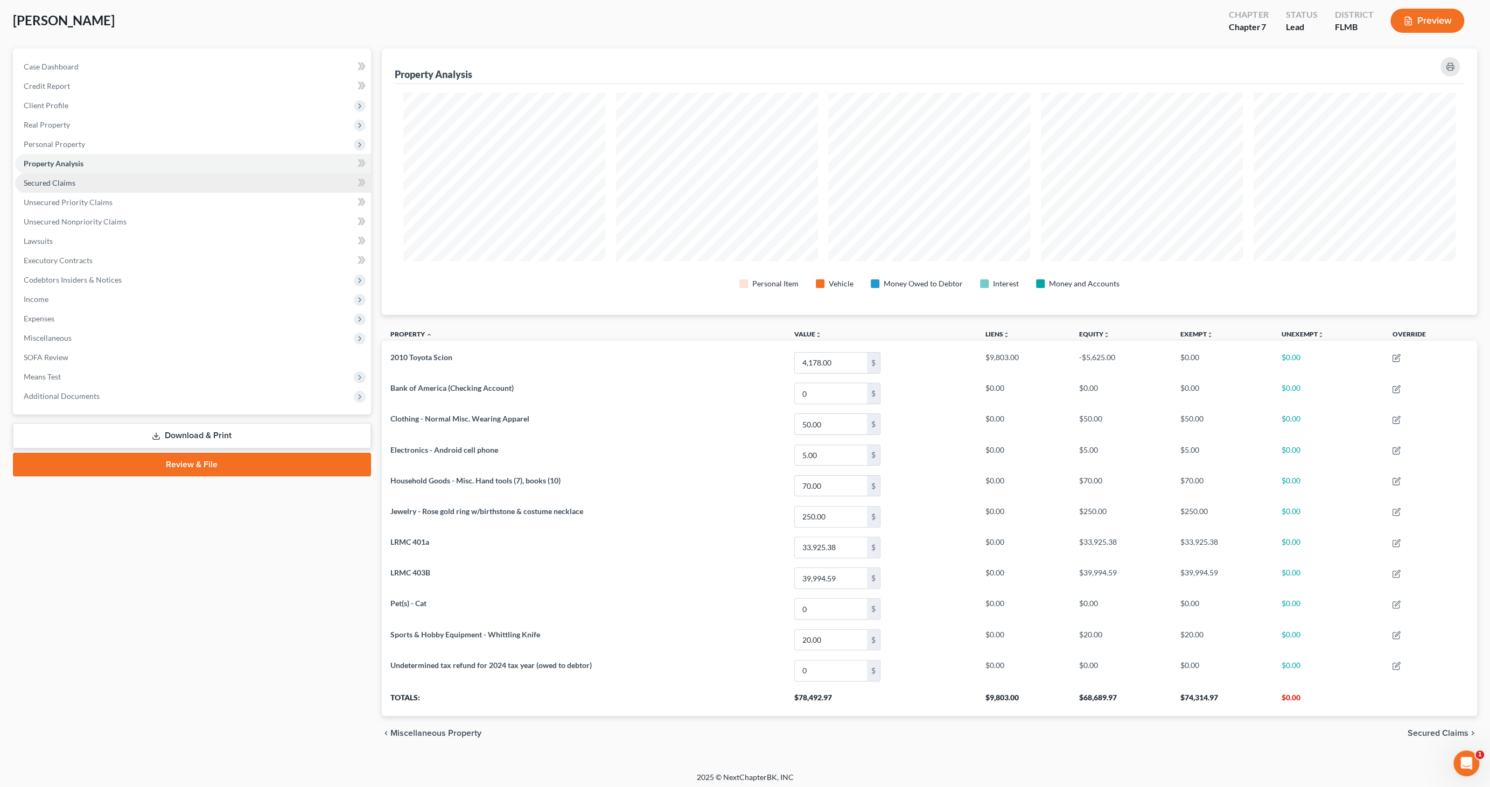
click at [47, 186] on span "Secured Claims" at bounding box center [50, 182] width 52 height 9
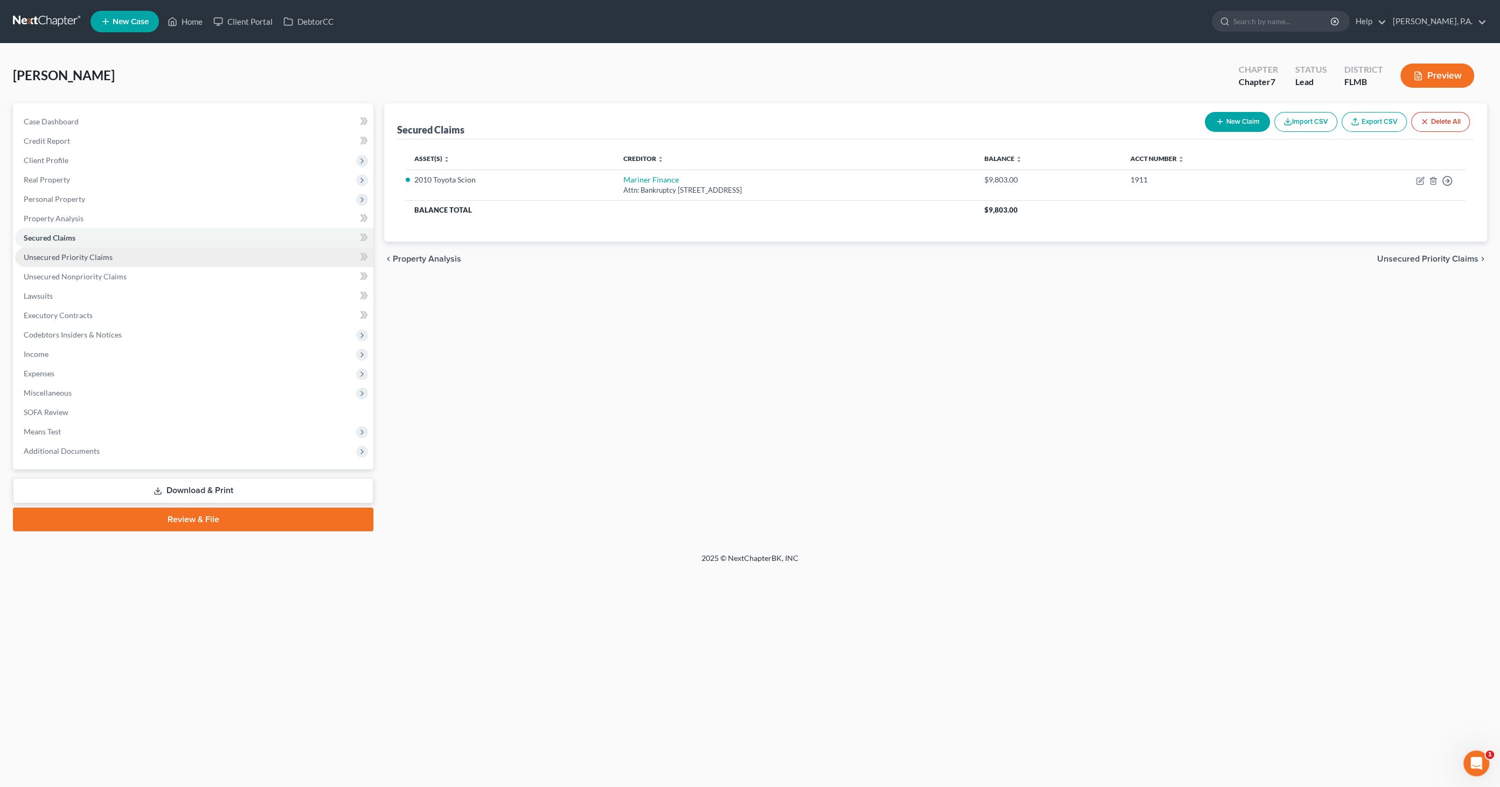
click at [59, 260] on span "Unsecured Priority Claims" at bounding box center [68, 257] width 89 height 9
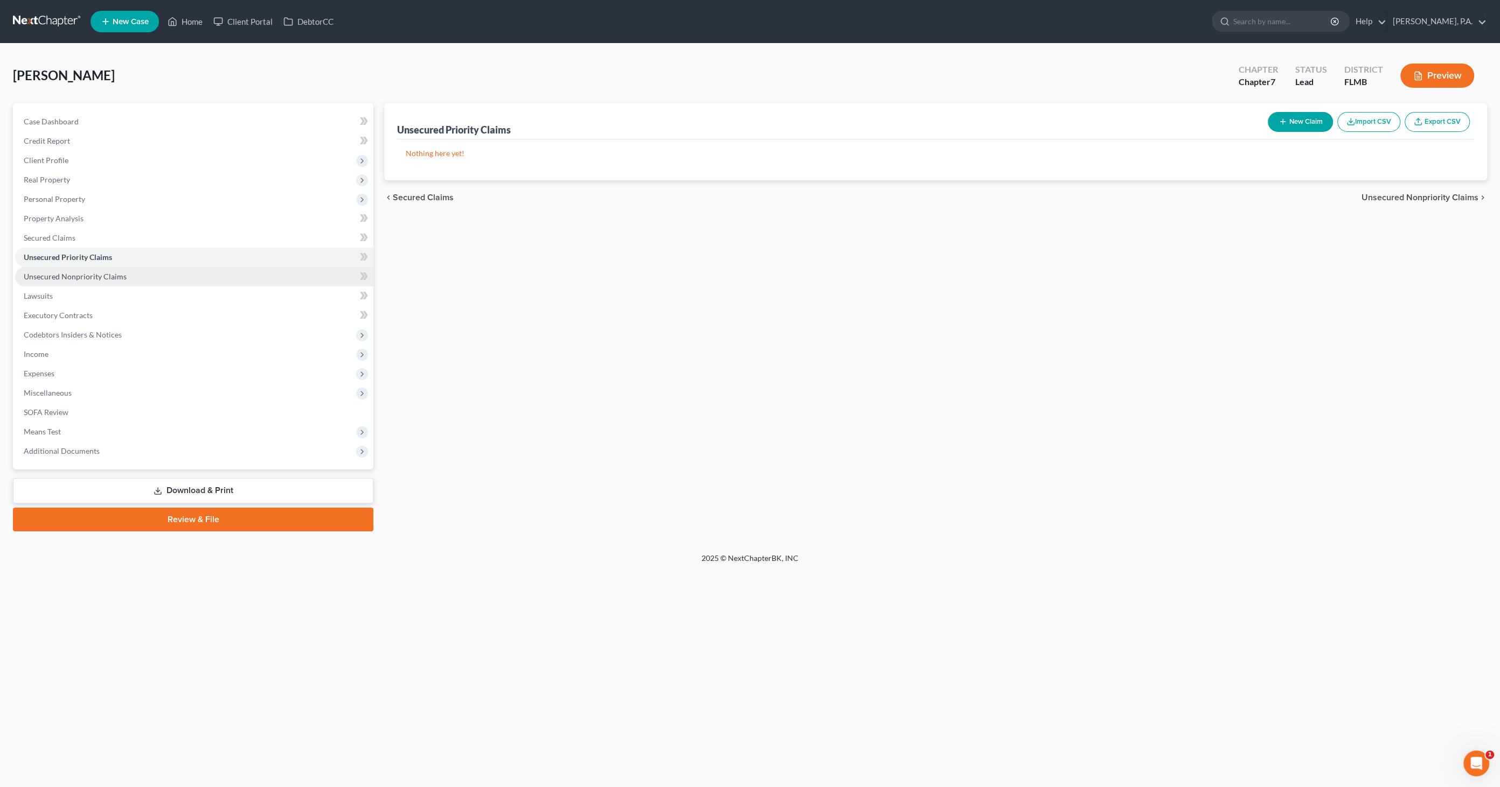
click at [55, 277] on span "Unsecured Nonpriority Claims" at bounding box center [75, 276] width 103 height 9
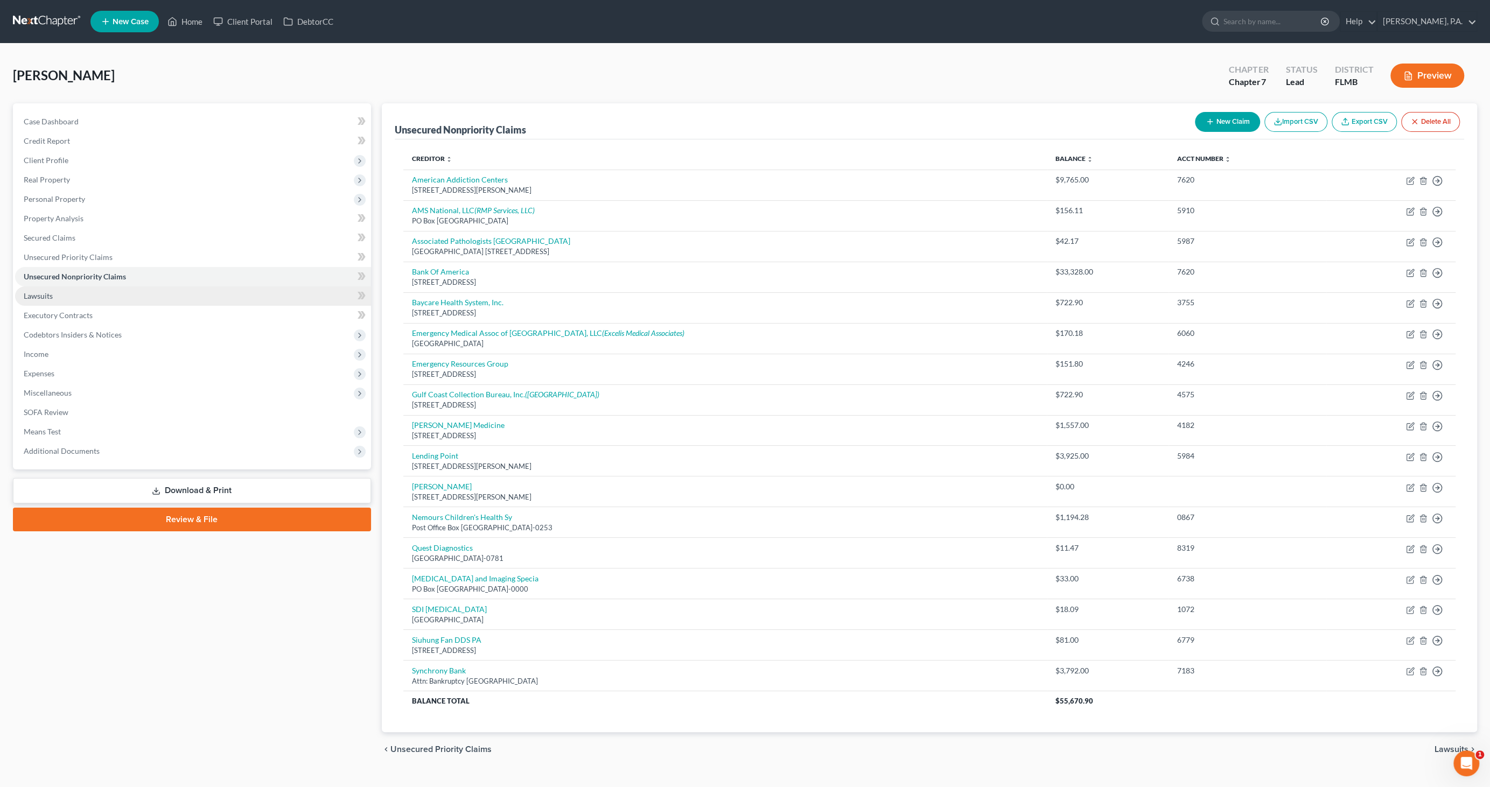
click at [50, 298] on span "Lawsuits" at bounding box center [38, 295] width 29 height 9
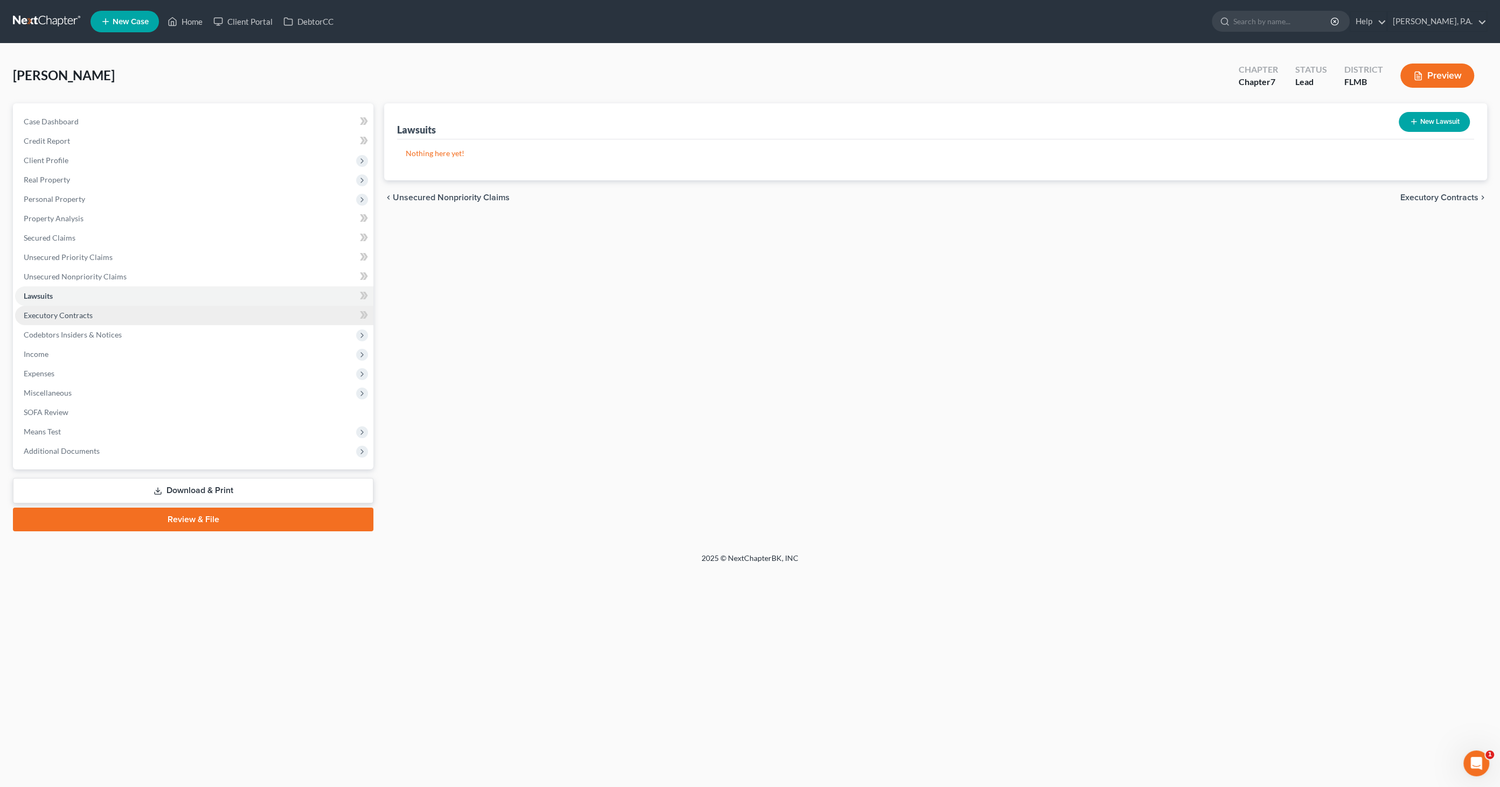
click at [48, 316] on span "Executory Contracts" at bounding box center [58, 315] width 69 height 9
click at [49, 330] on span "Codebtors Insiders & Notices" at bounding box center [73, 334] width 98 height 9
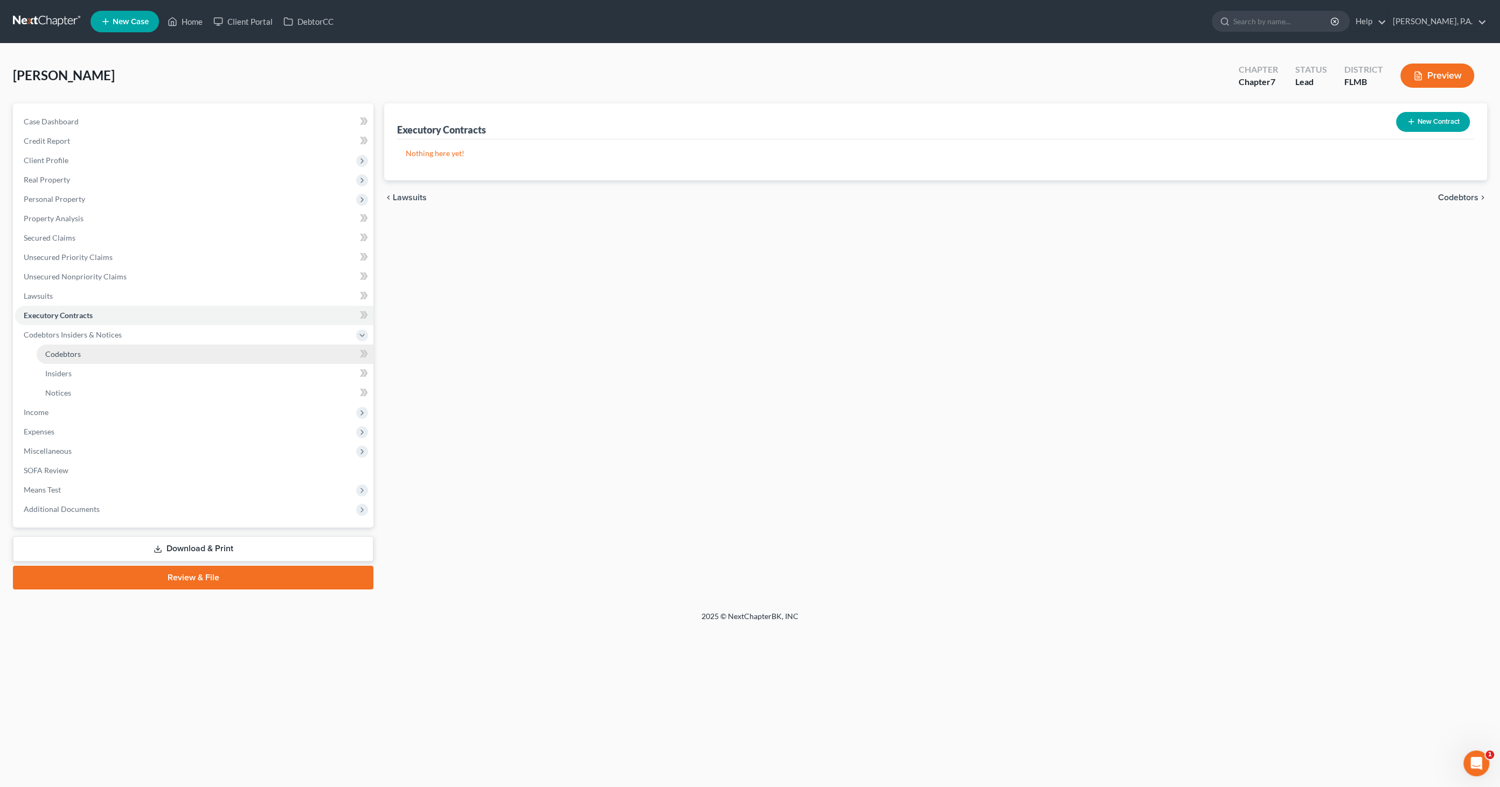
click at [51, 358] on link "Codebtors" at bounding box center [205, 354] width 337 height 19
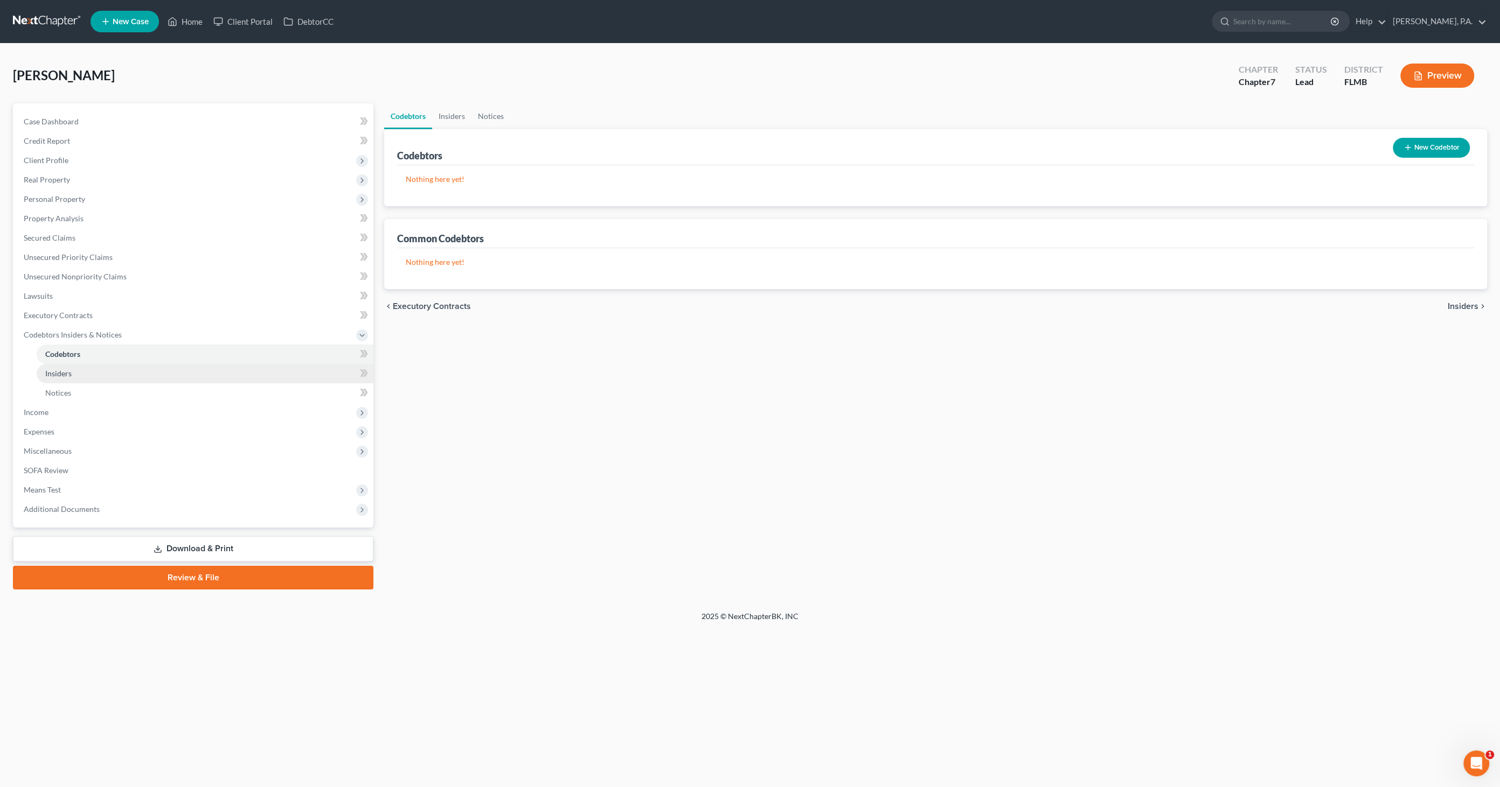
click at [51, 371] on span "Insiders" at bounding box center [58, 373] width 26 height 9
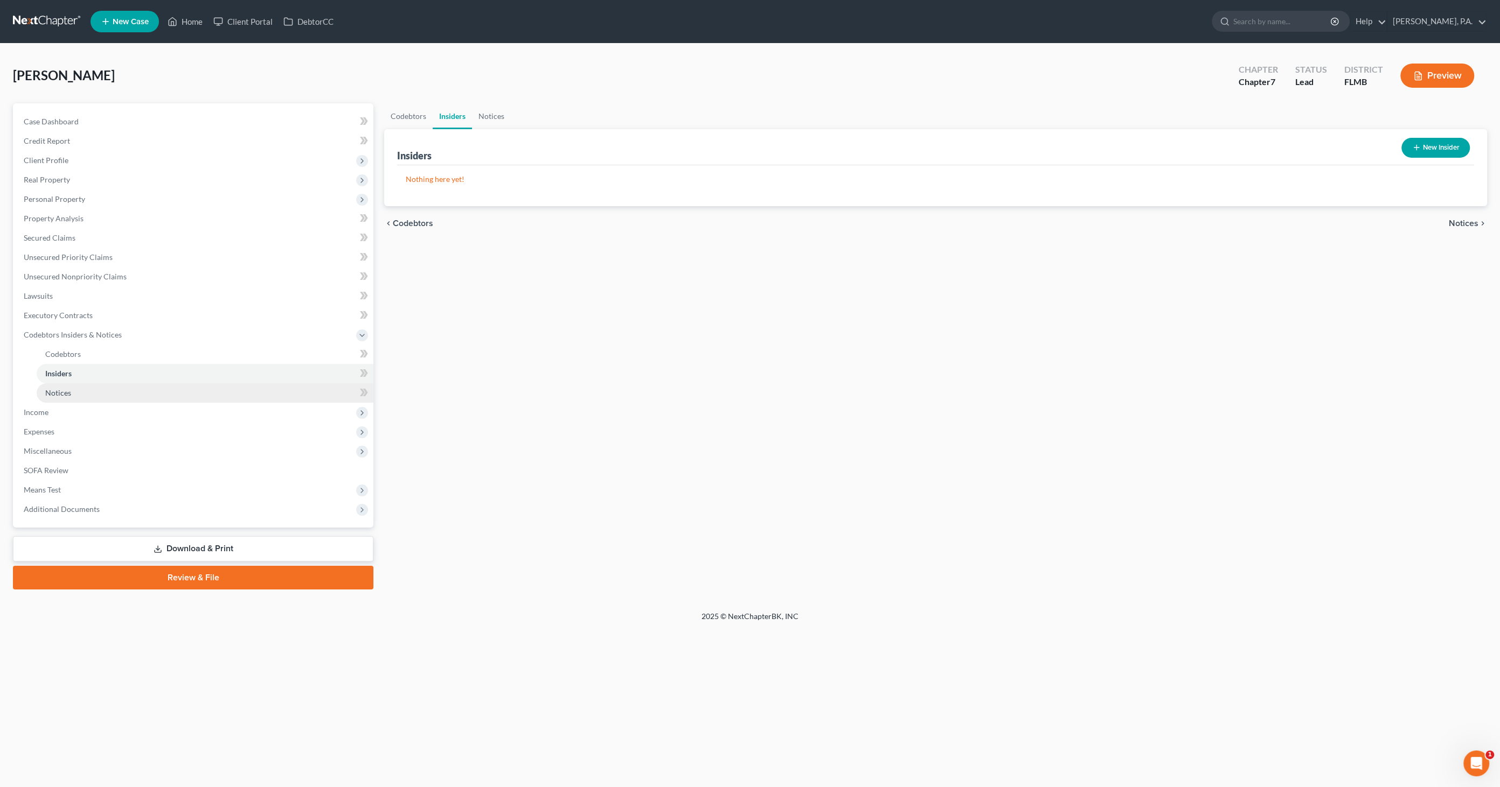
click at [53, 385] on link "Notices" at bounding box center [205, 392] width 337 height 19
click at [52, 409] on span "Income" at bounding box center [194, 412] width 358 height 19
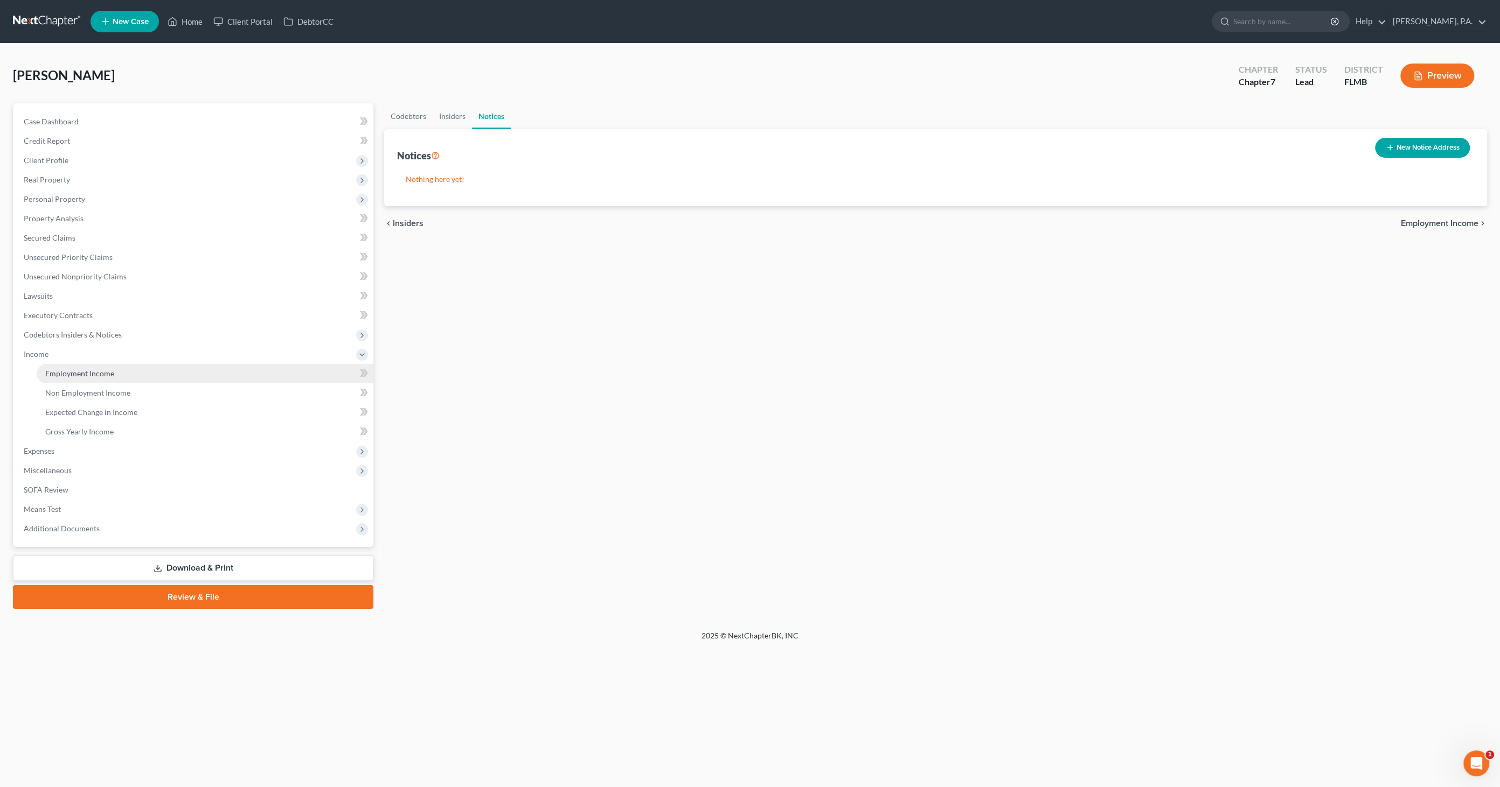
click at [65, 376] on span "Employment Income" at bounding box center [79, 373] width 69 height 9
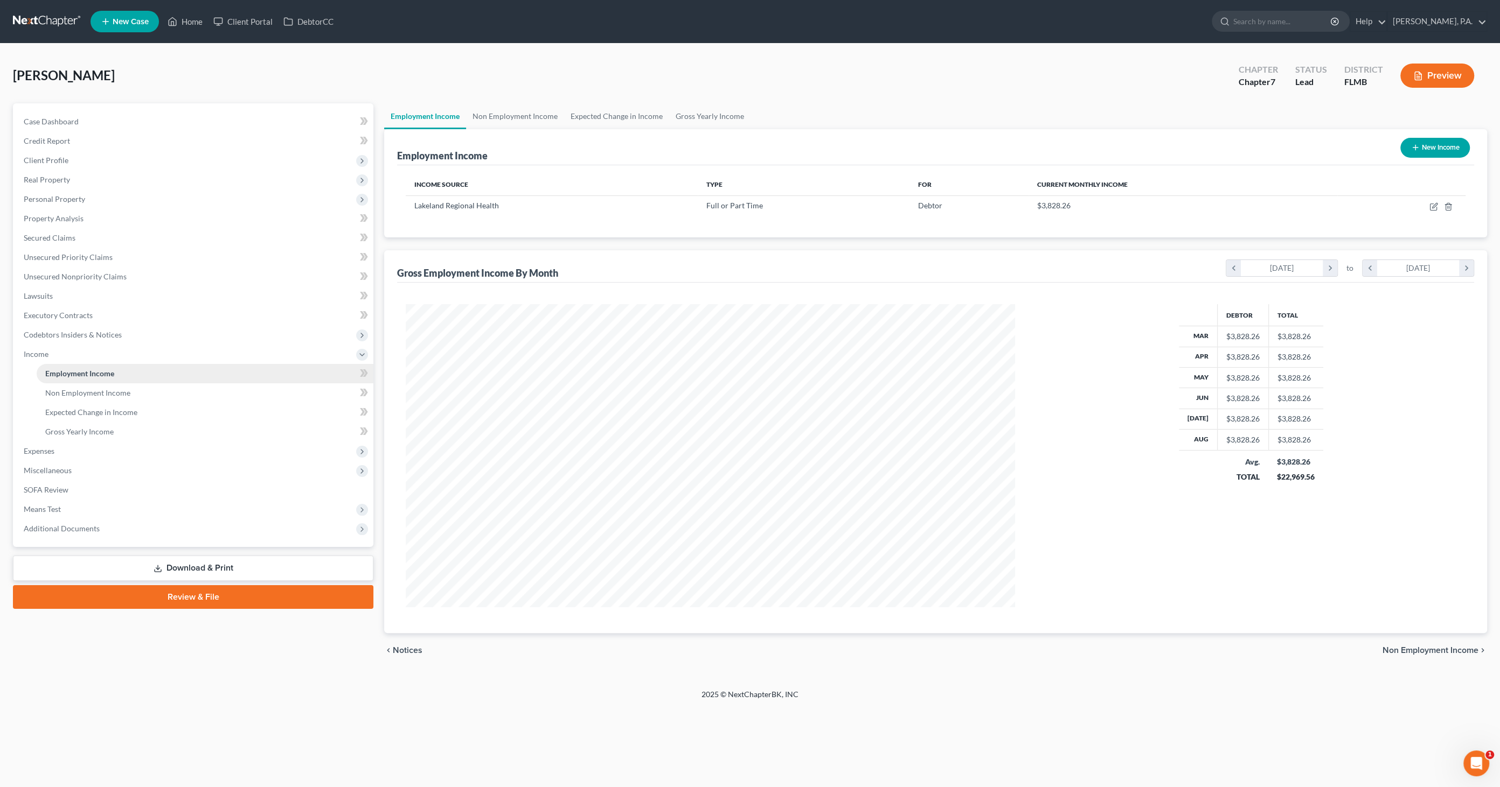
scroll to position [303, 631]
click at [1433, 204] on icon "button" at bounding box center [1433, 207] width 9 height 9
select select "0"
select select "9"
select select "0"
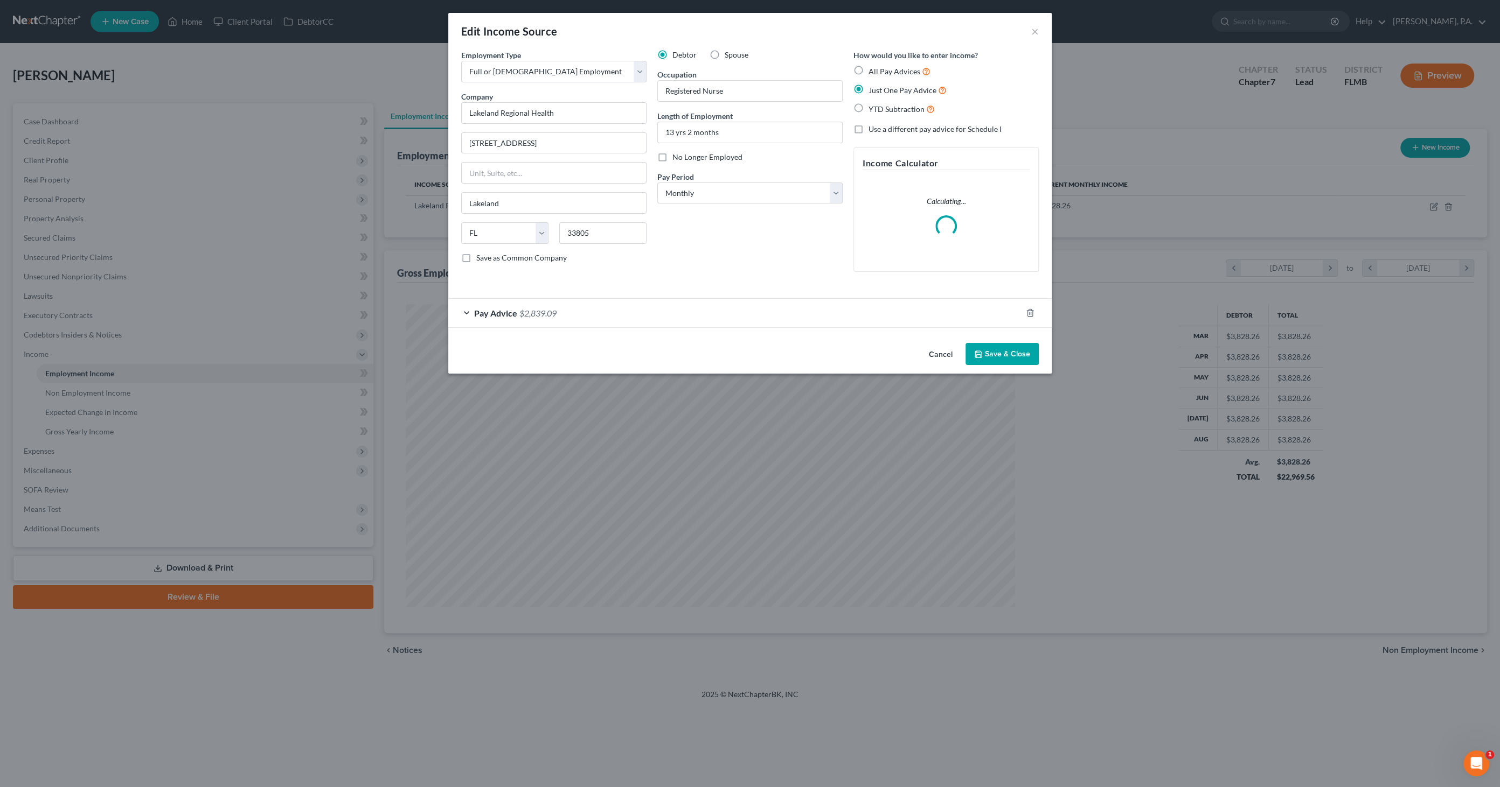
click at [505, 315] on span "Pay Advice" at bounding box center [495, 313] width 43 height 10
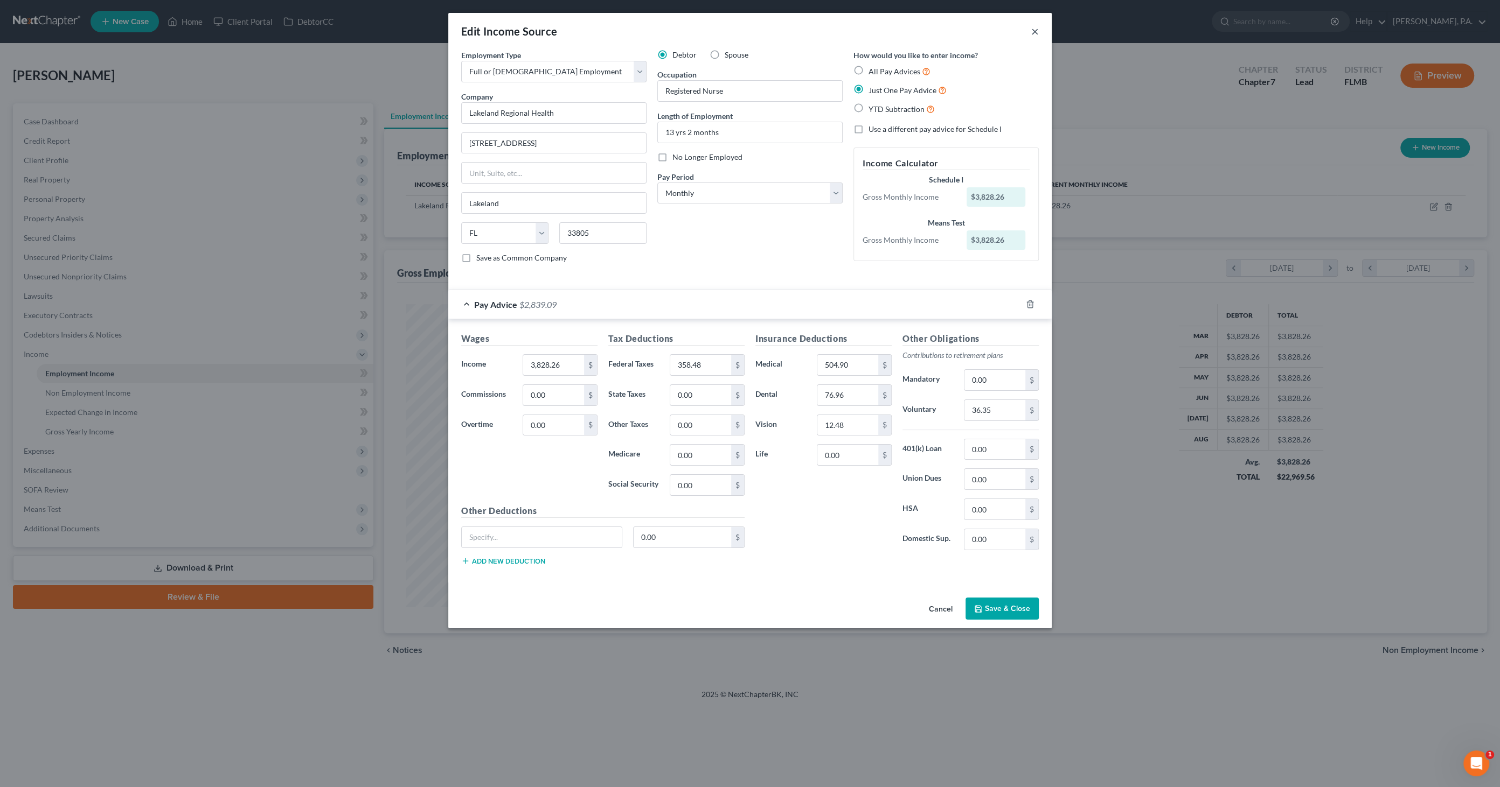
click at [1036, 31] on button "×" at bounding box center [1035, 31] width 8 height 13
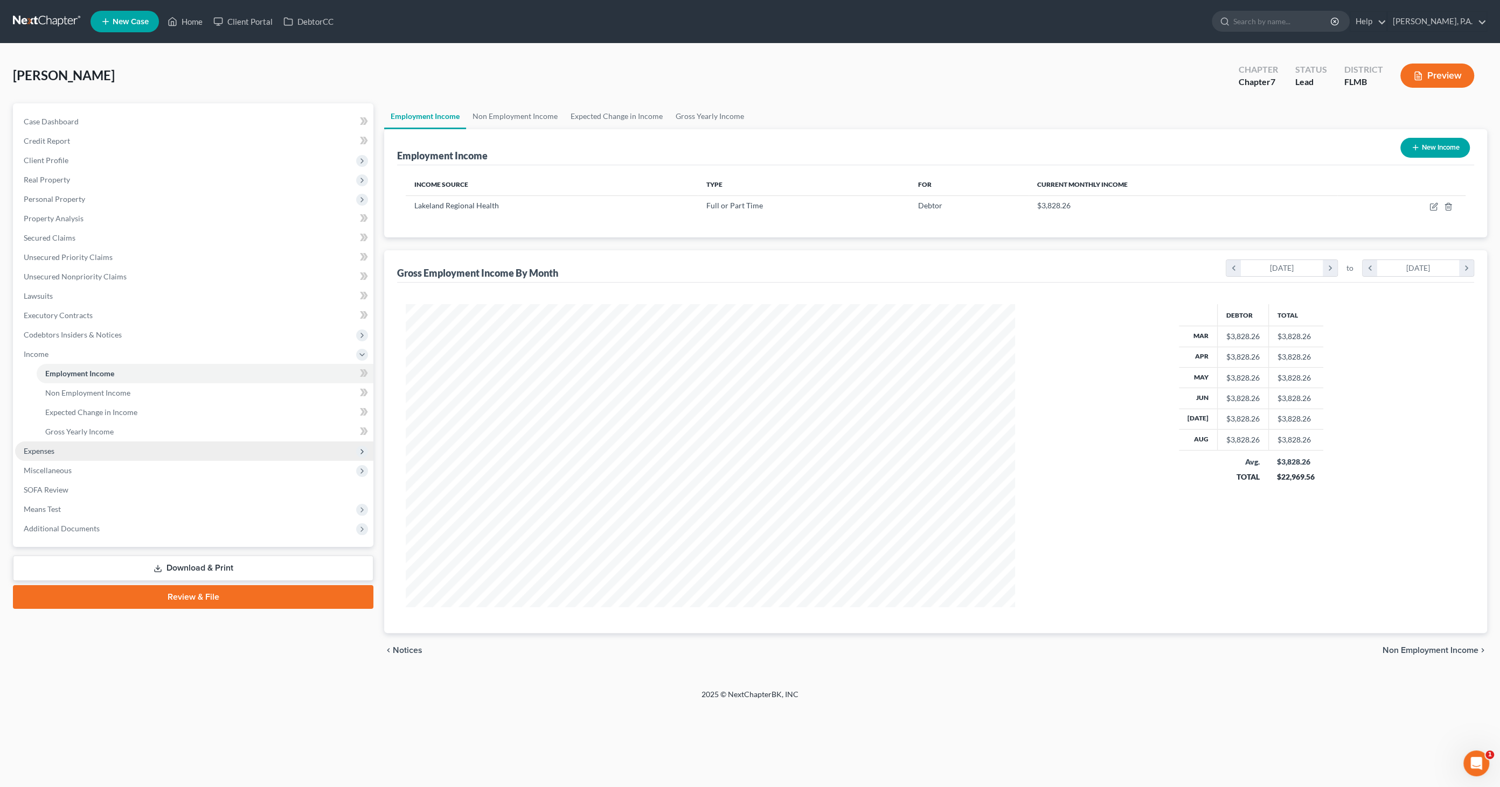
click at [54, 447] on span "Expenses" at bounding box center [39, 451] width 31 height 9
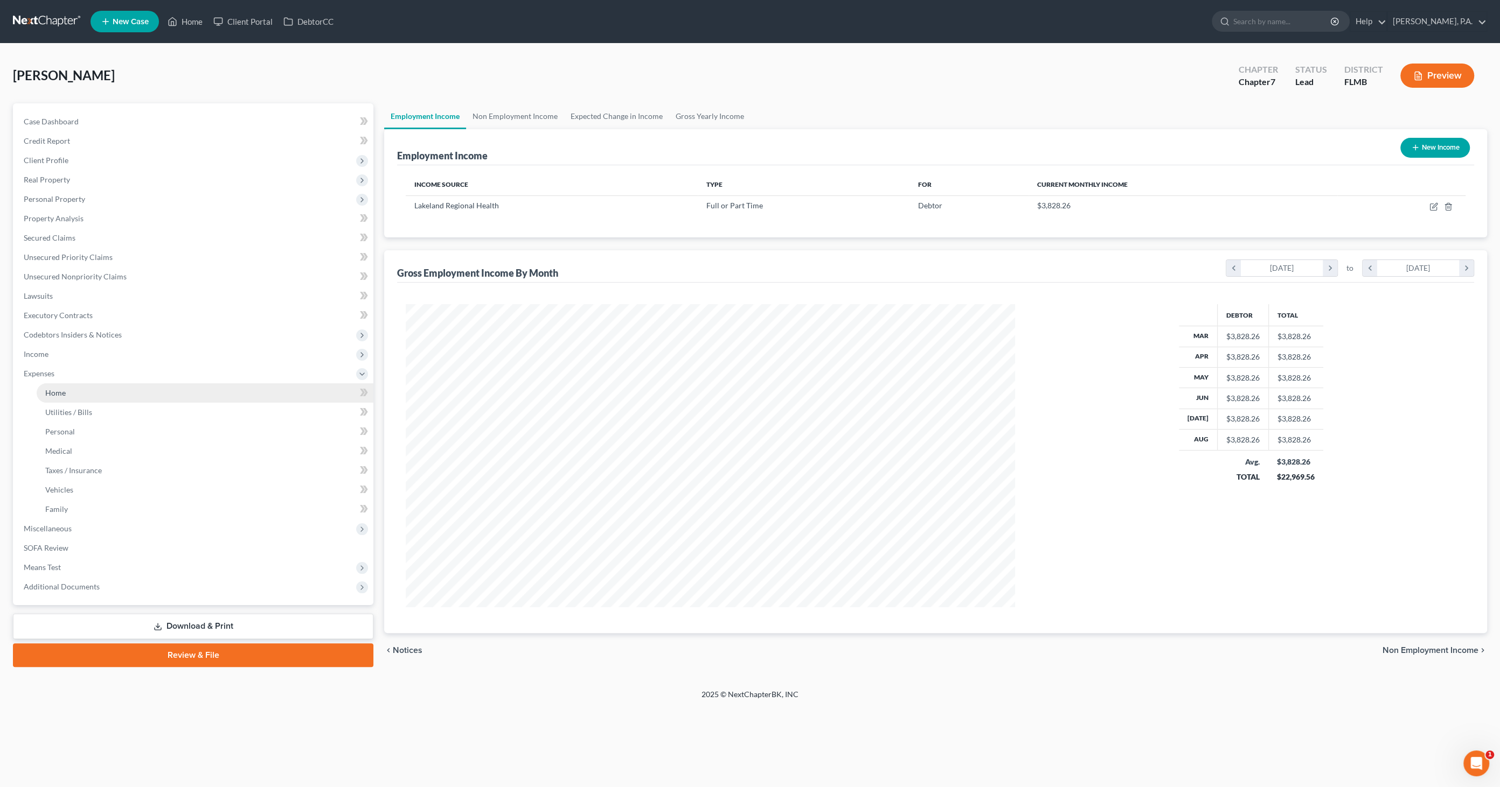
click at [72, 396] on link "Home" at bounding box center [205, 392] width 337 height 19
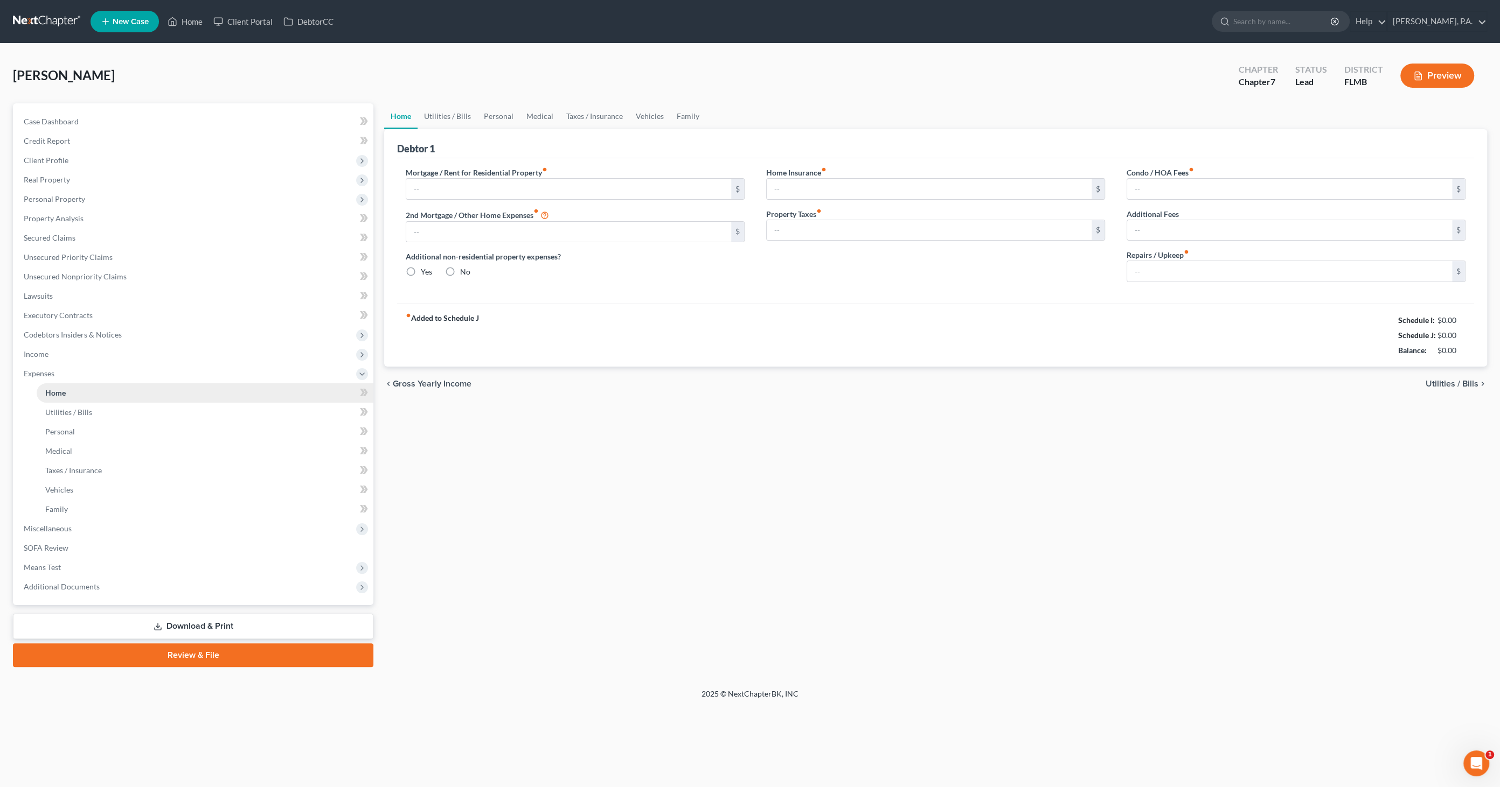
type input "1,000.00"
type input "0.00"
radio input "true"
type input "0.00"
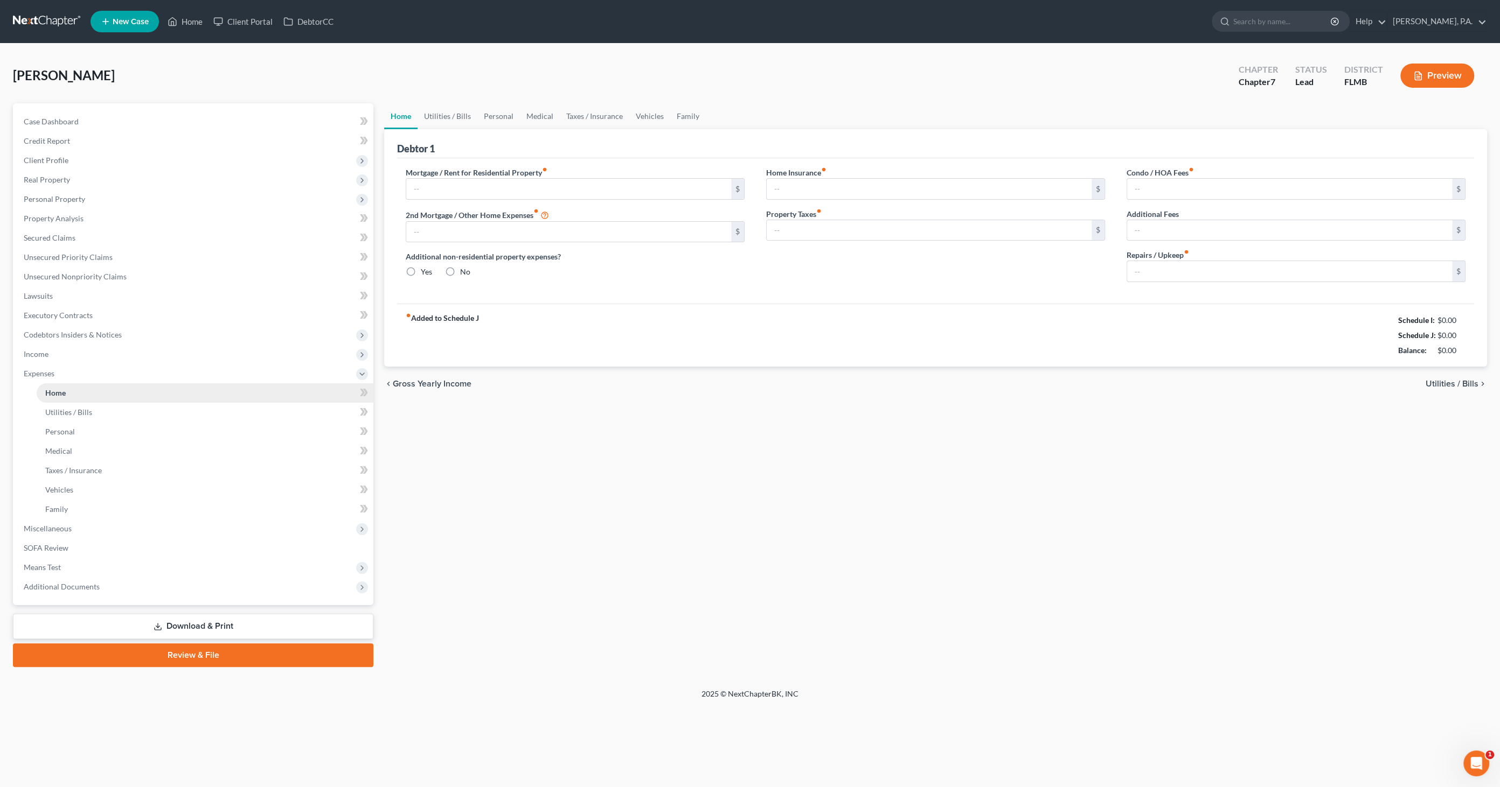
type input "0.00"
click at [459, 116] on link "Utilities / Bills" at bounding box center [447, 116] width 60 height 26
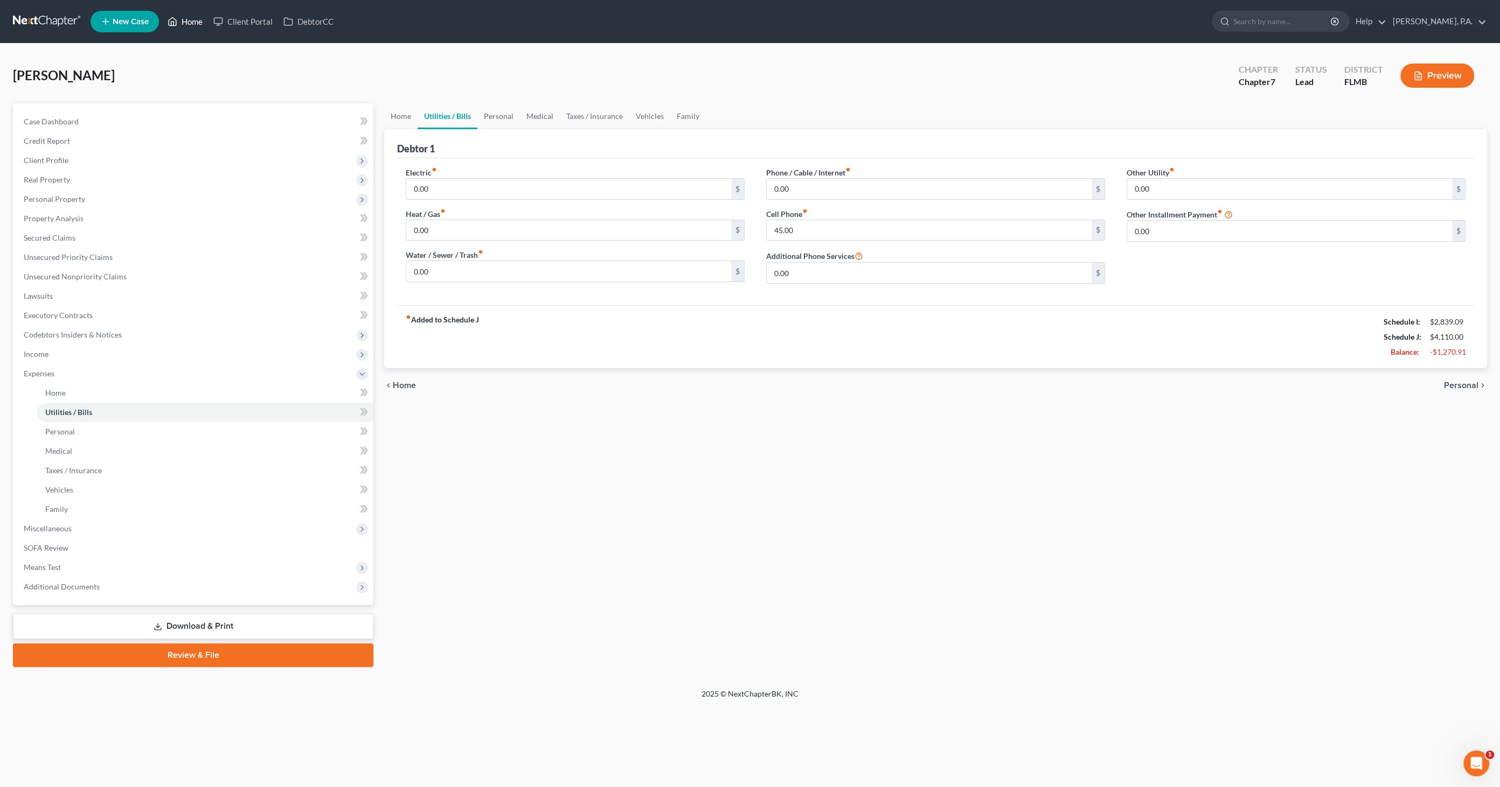
click at [197, 26] on link "Home" at bounding box center [185, 21] width 46 height 19
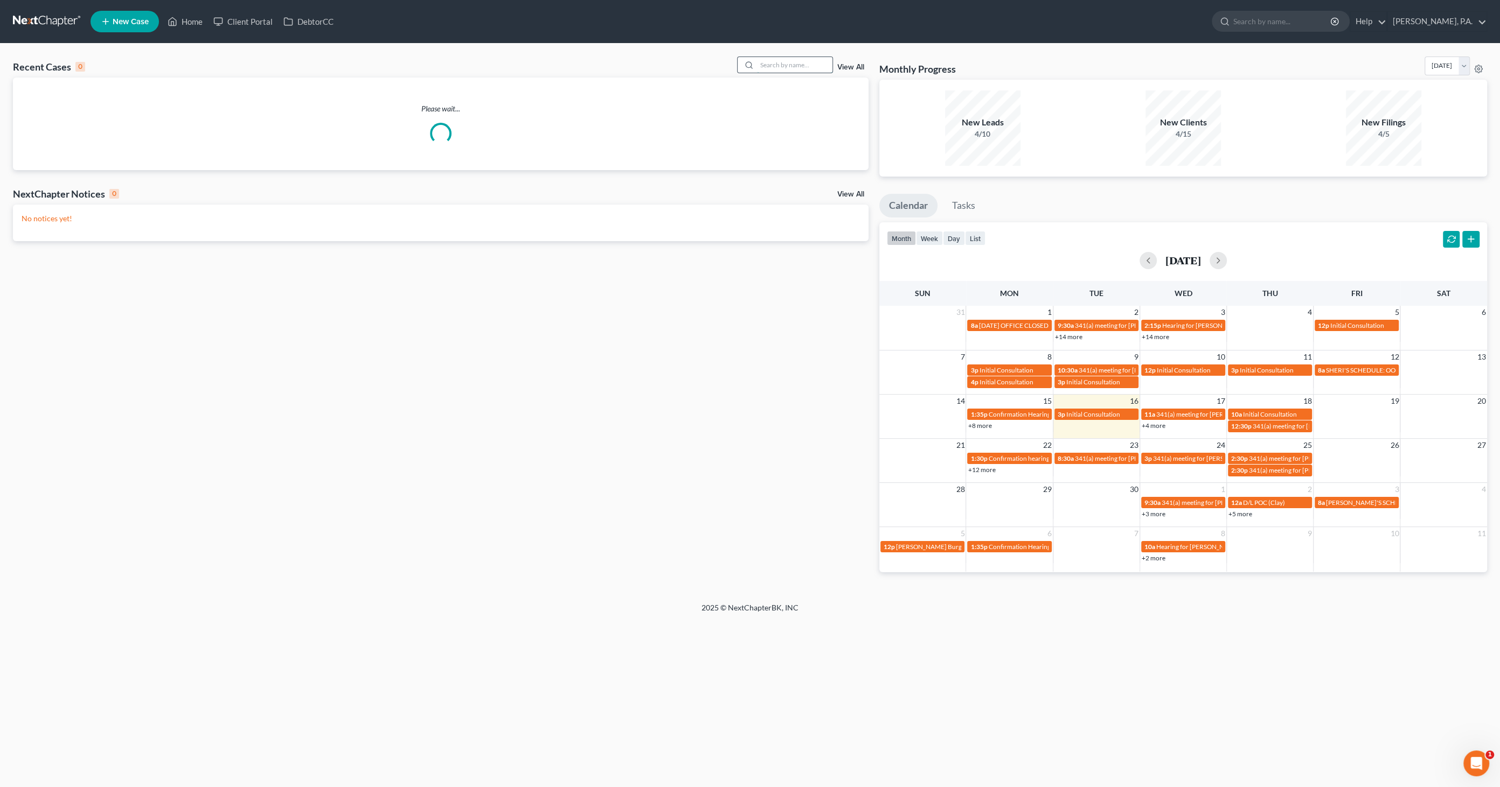
click at [792, 60] on input "search" at bounding box center [794, 65] width 75 height 16
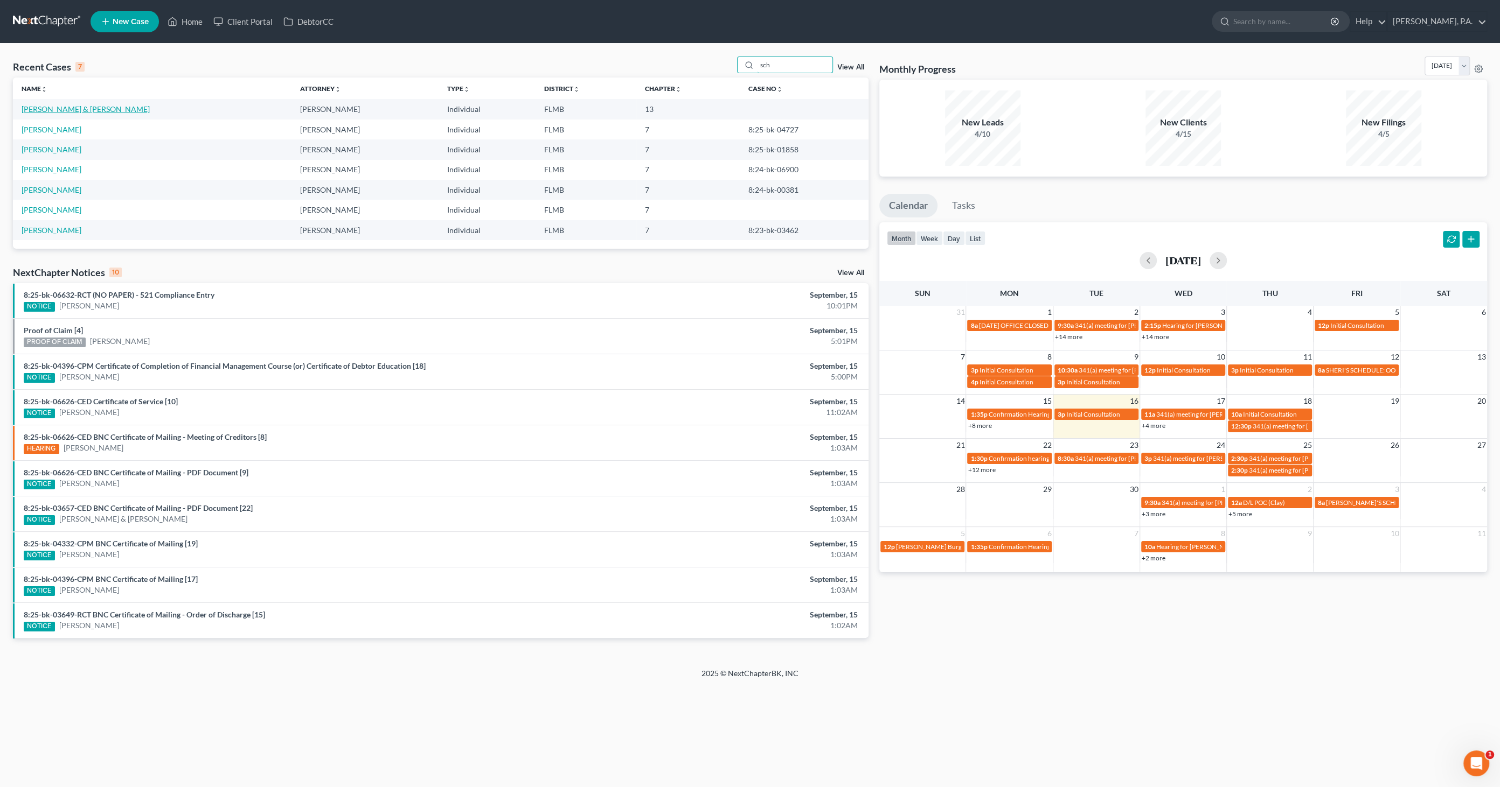
type input "sch"
click at [93, 108] on link "[PERSON_NAME] & [PERSON_NAME]" at bounding box center [86, 108] width 128 height 9
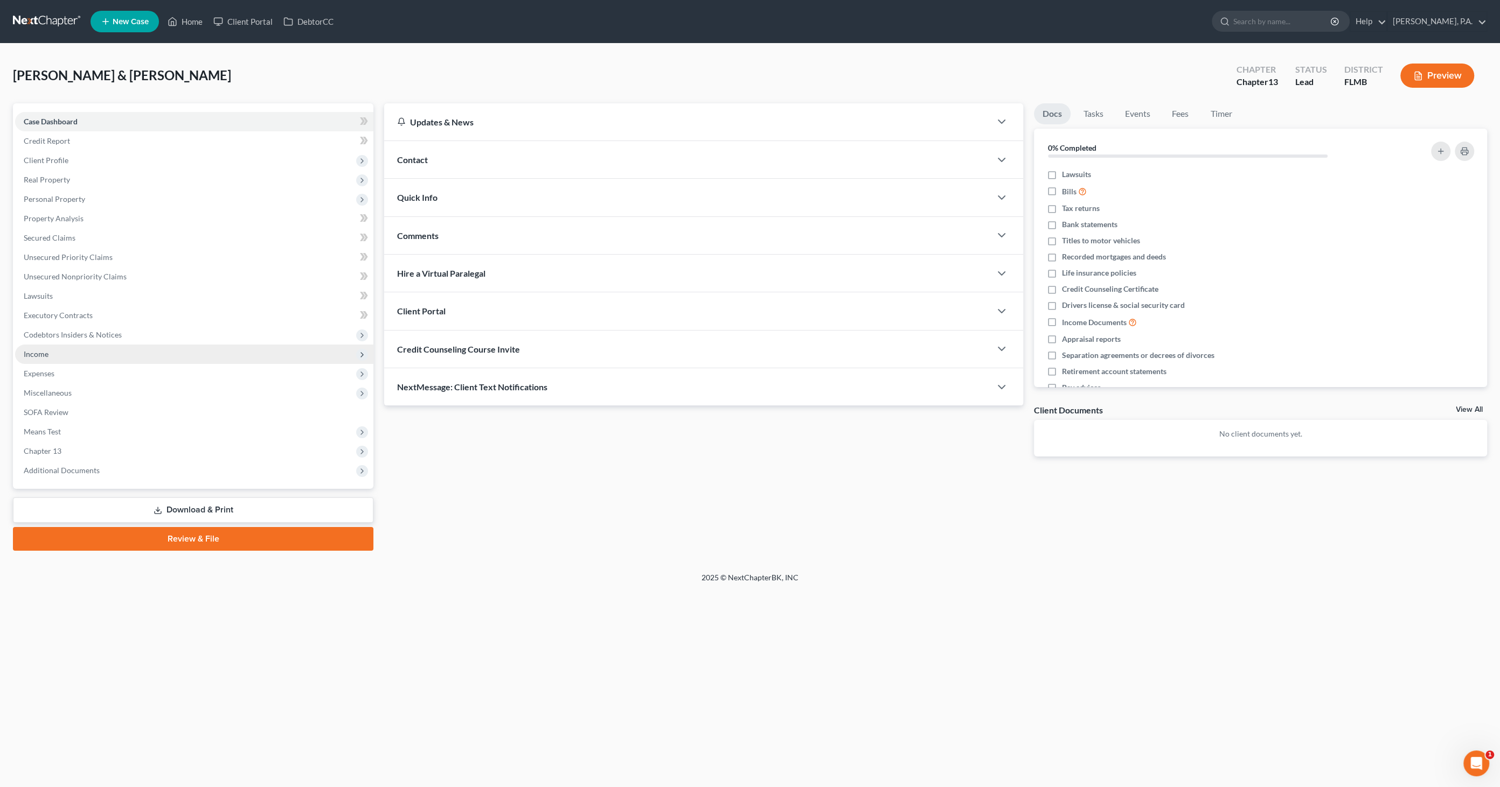
click at [49, 348] on span "Income" at bounding box center [194, 354] width 358 height 19
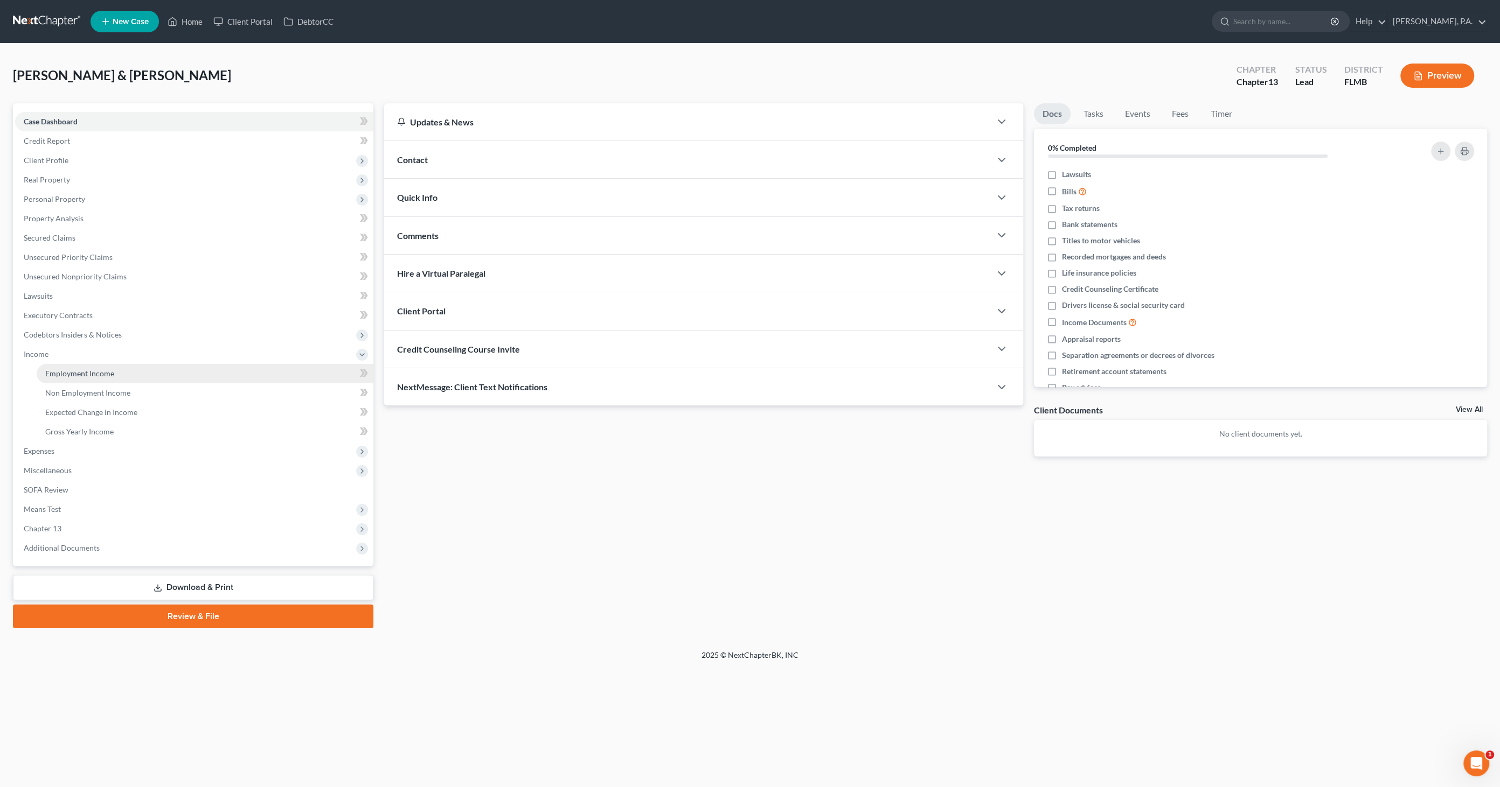
click at [92, 378] on link "Employment Income" at bounding box center [205, 373] width 337 height 19
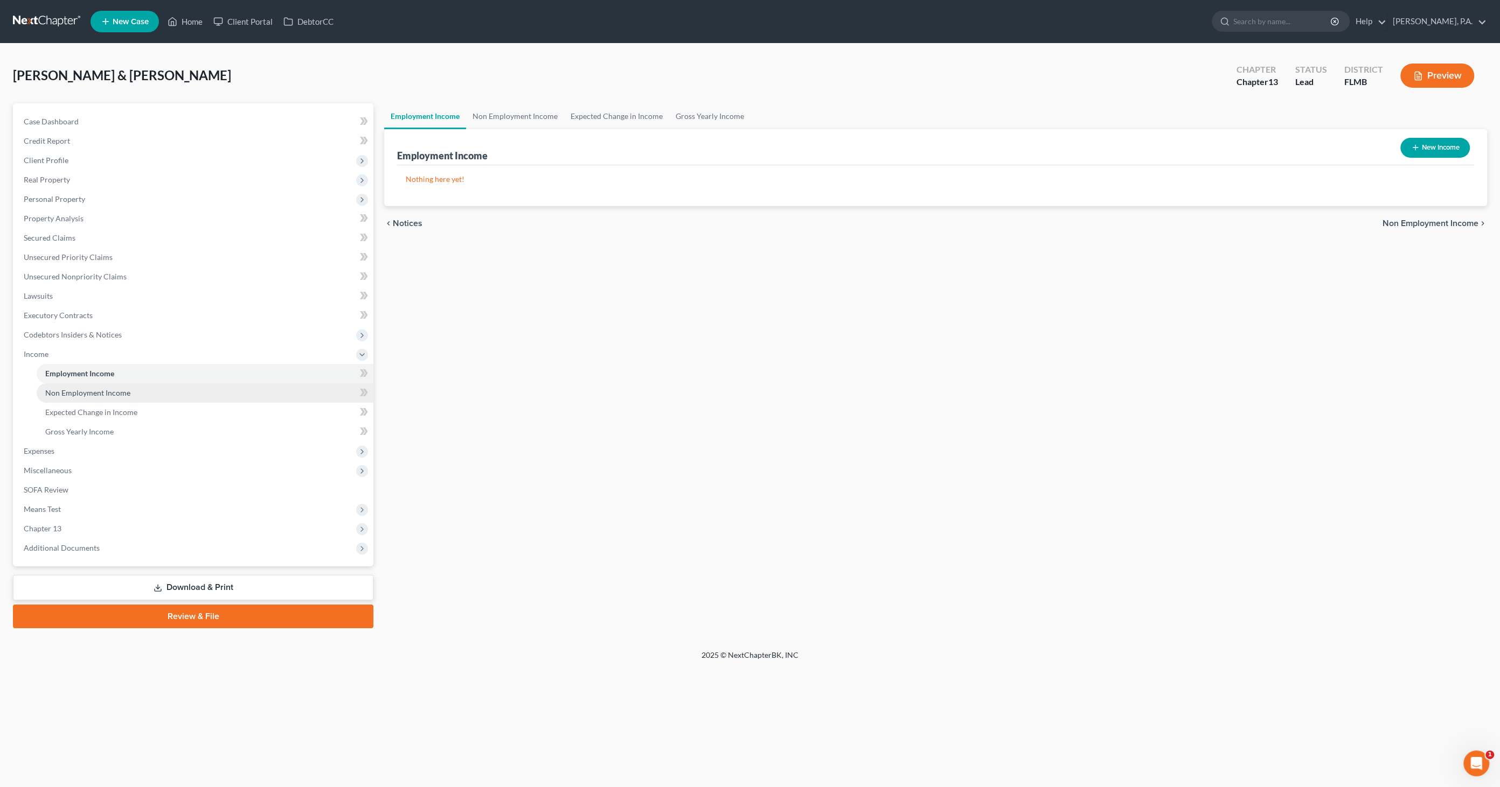
click at [92, 393] on span "Non Employment Income" at bounding box center [87, 392] width 85 height 9
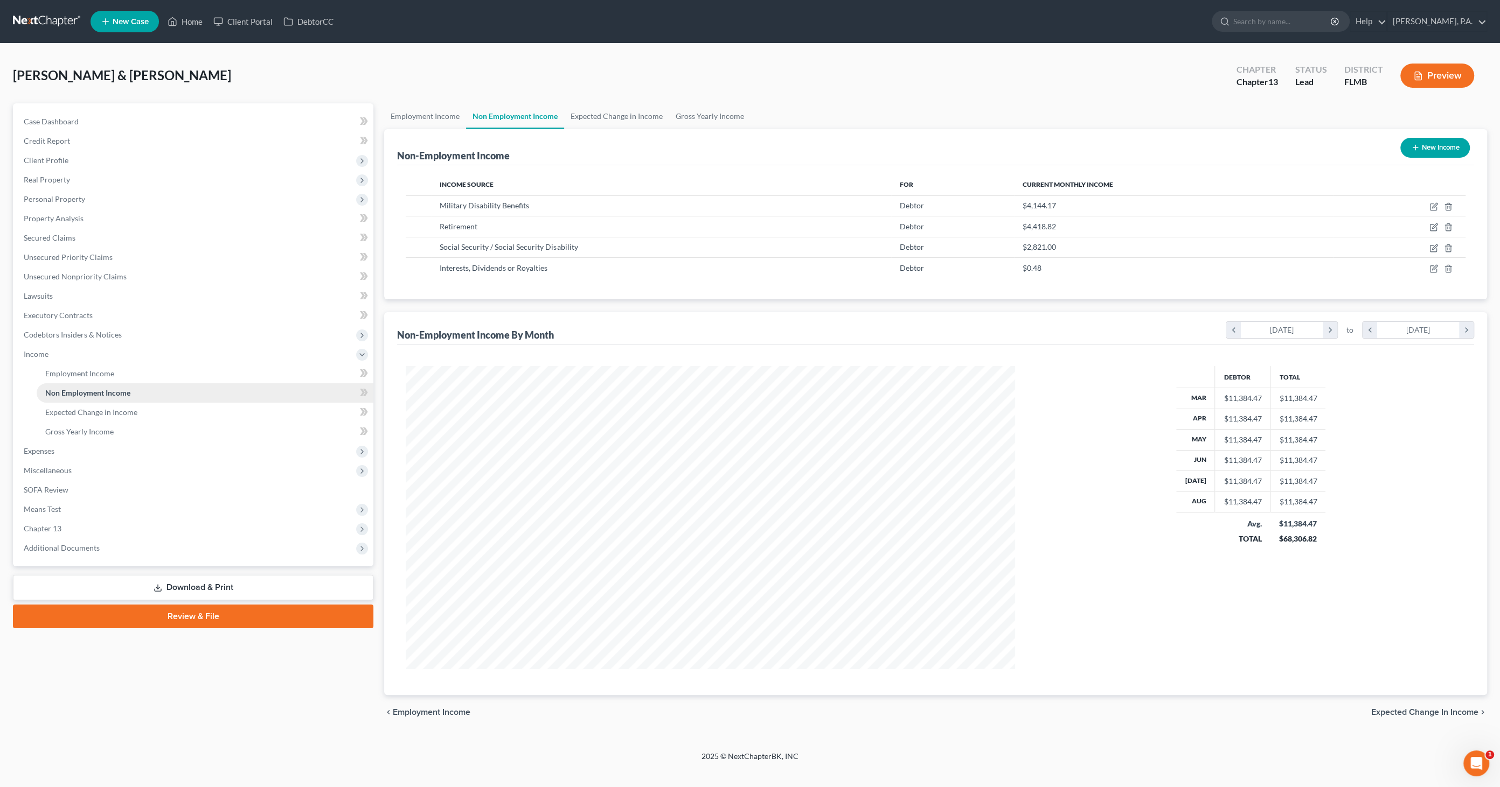
scroll to position [303, 631]
click at [1431, 206] on icon "button" at bounding box center [1433, 207] width 9 height 9
select select "12"
select select "0"
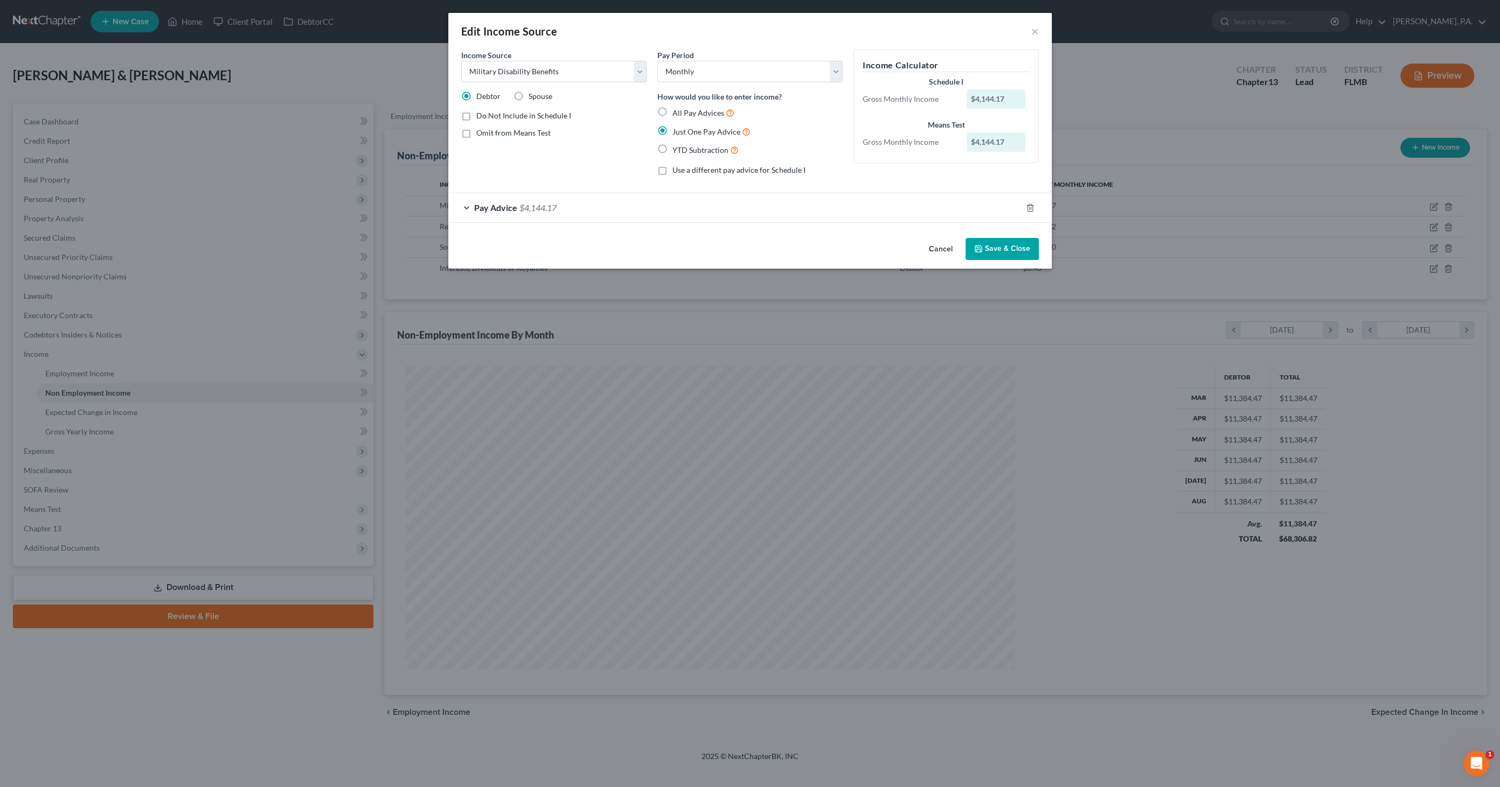
click at [523, 209] on span "$4,144.17" at bounding box center [537, 208] width 37 height 10
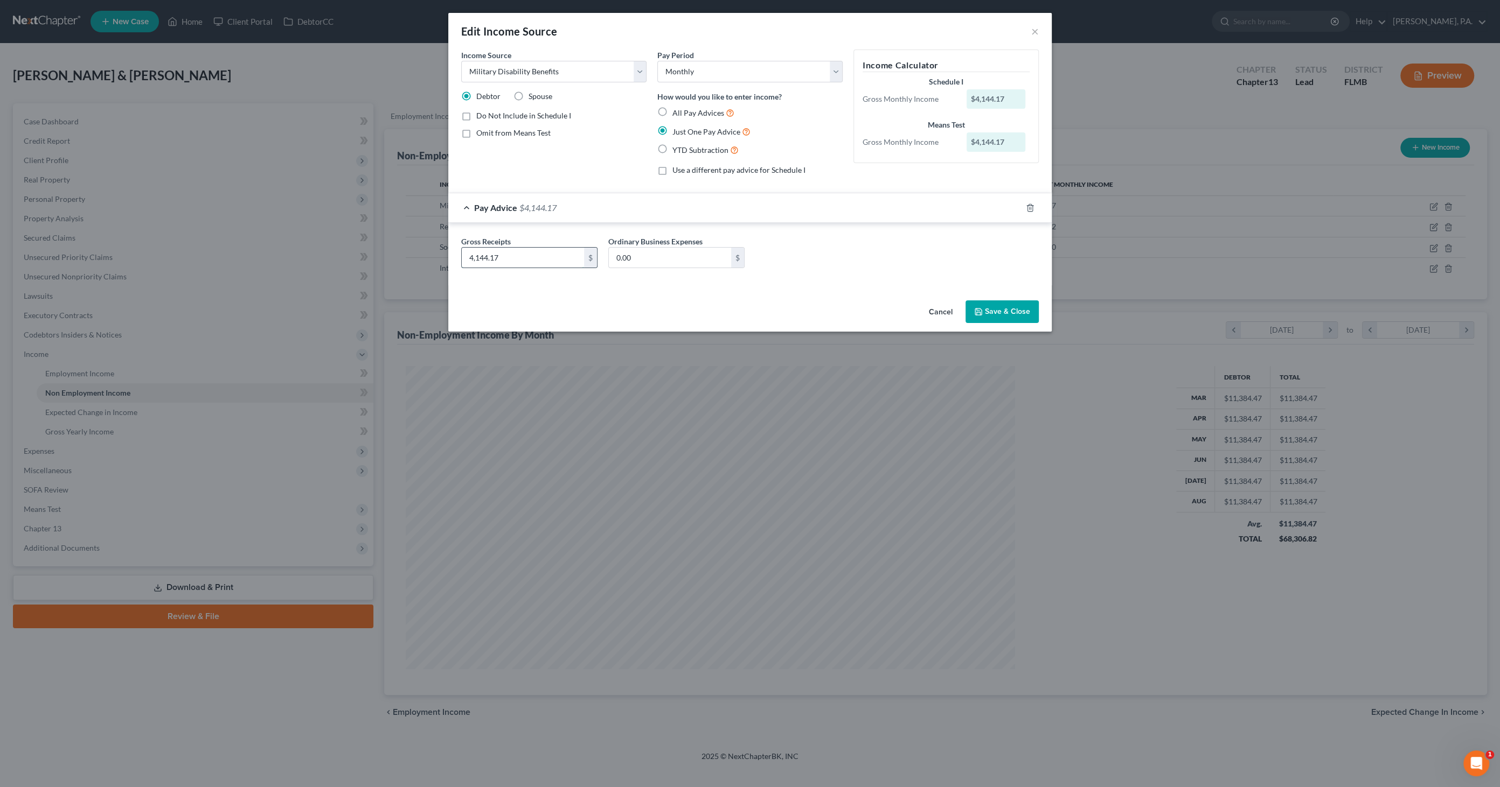
click at [525, 254] on input "4,144.17" at bounding box center [523, 258] width 122 height 20
type input "4,180.97"
click at [992, 306] on button "Save & Close" at bounding box center [1001, 312] width 73 height 23
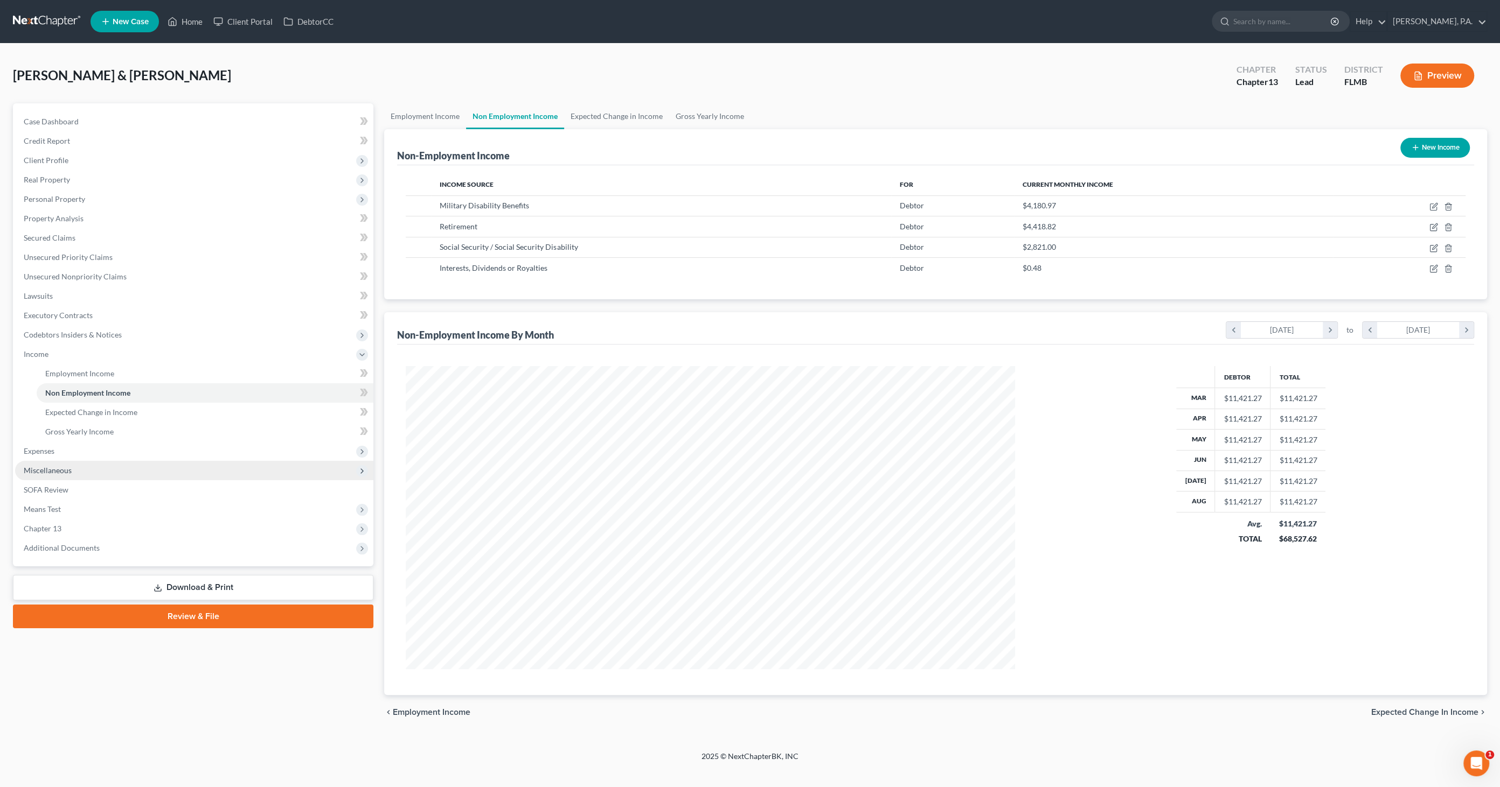
click at [66, 461] on span "Miscellaneous" at bounding box center [194, 470] width 358 height 19
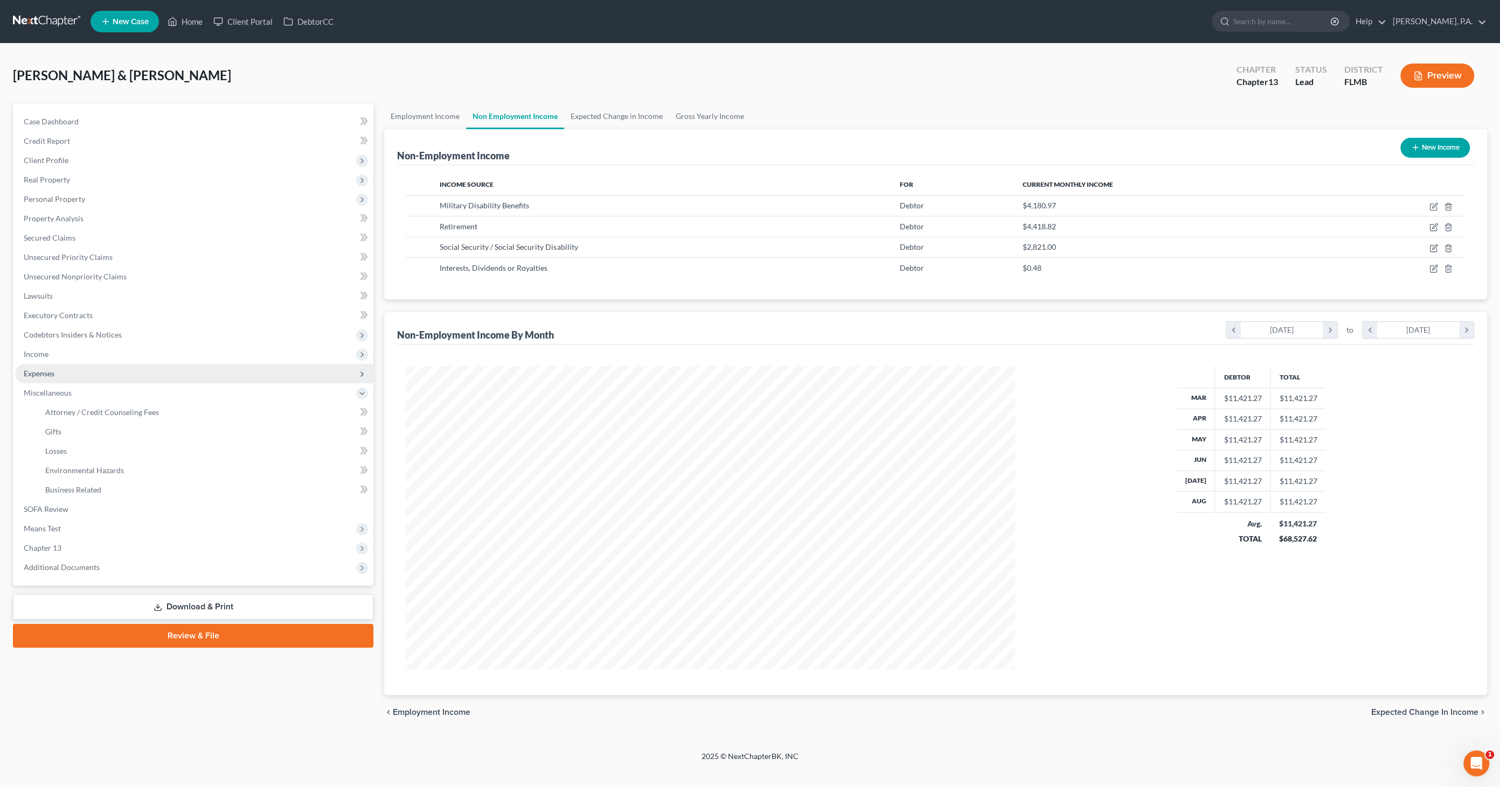
click at [64, 380] on span "Expenses" at bounding box center [194, 373] width 358 height 19
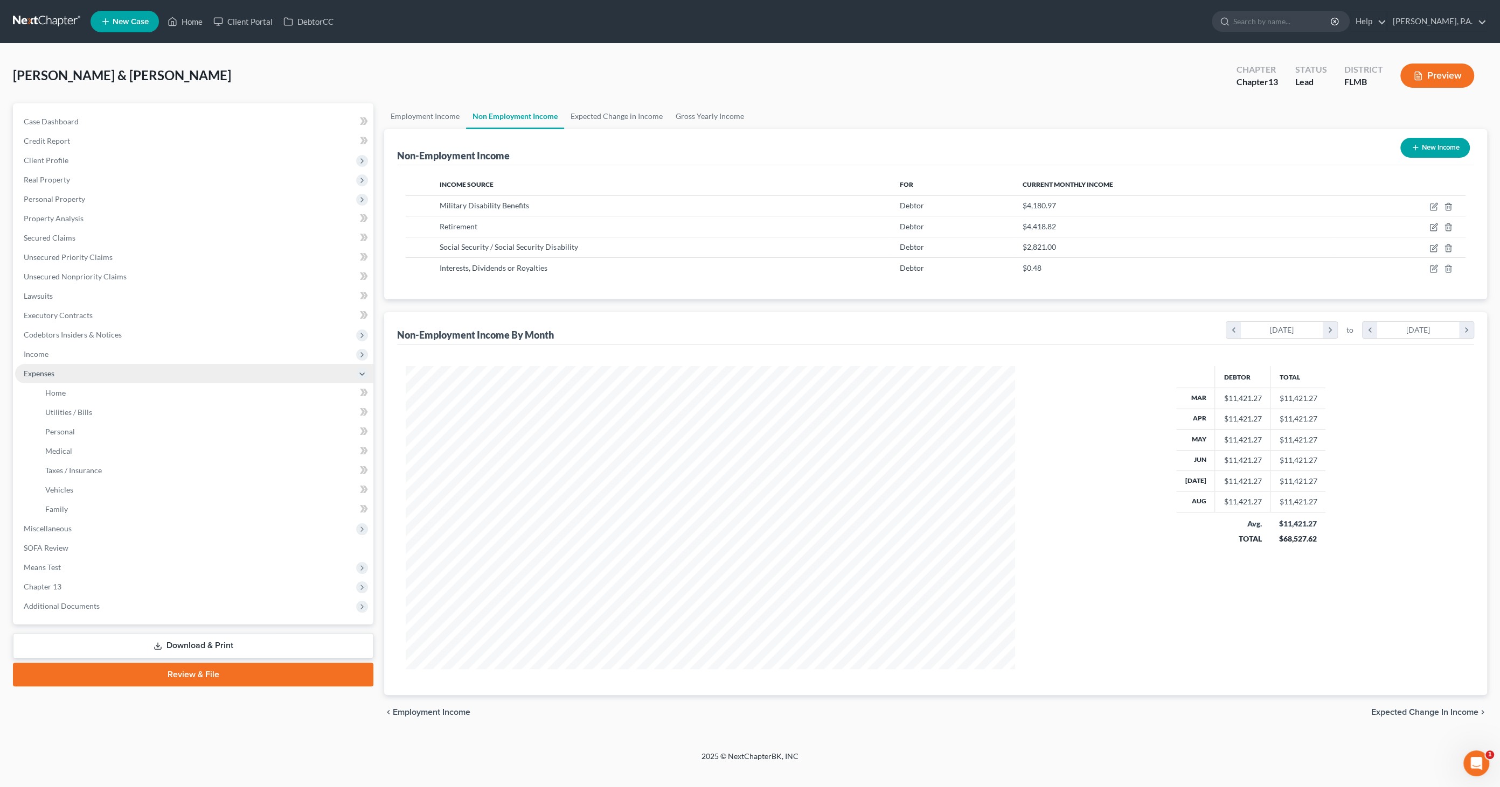
scroll to position [538313, 537985]
click at [79, 471] on span "Taxes / Insurance" at bounding box center [73, 470] width 57 height 9
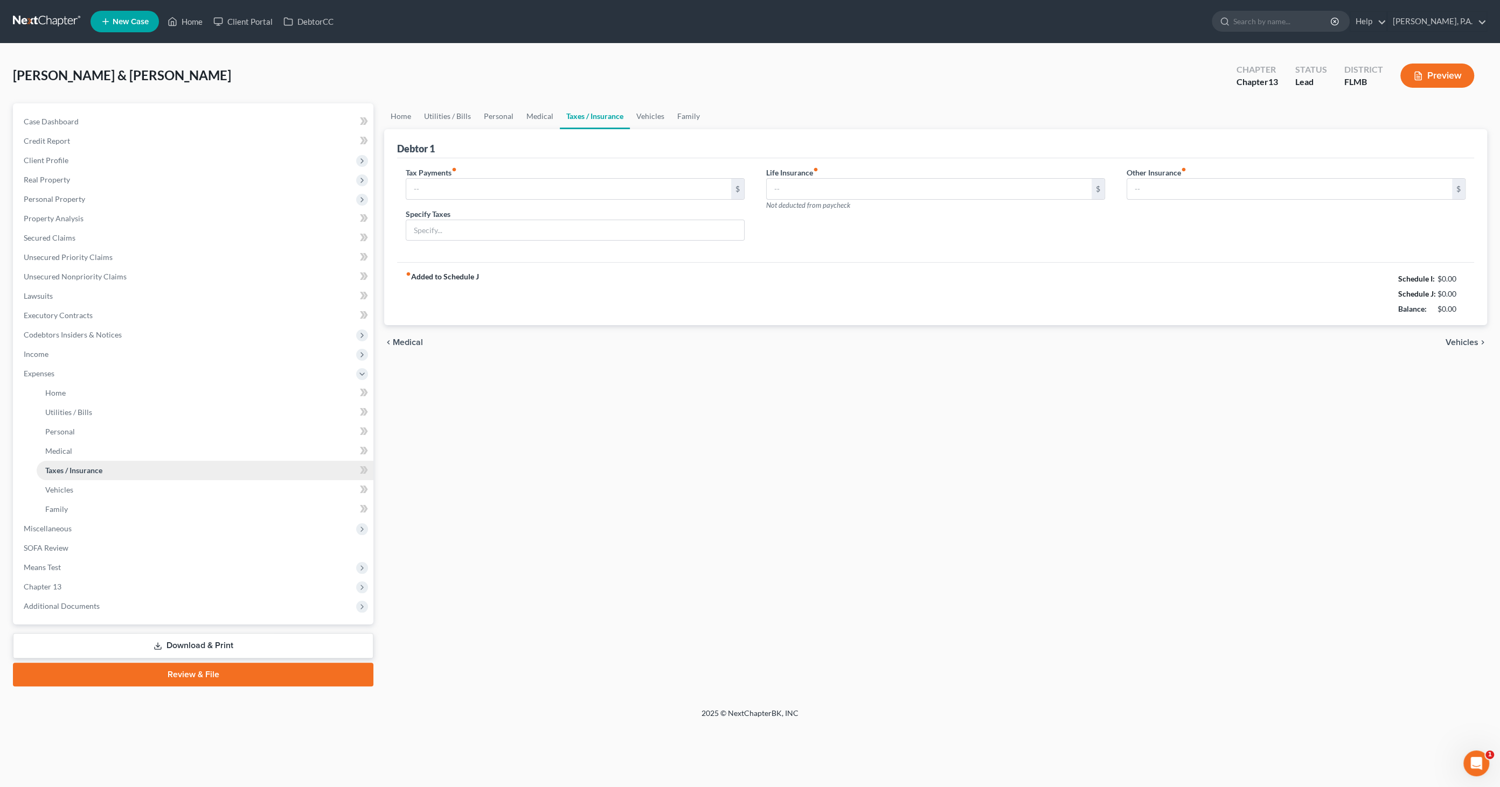
type input "342.01"
type input "Retirement Tax Withholding"
type input "206.95"
type input "0.00"
click at [822, 185] on input "206.95" at bounding box center [928, 189] width 325 height 20
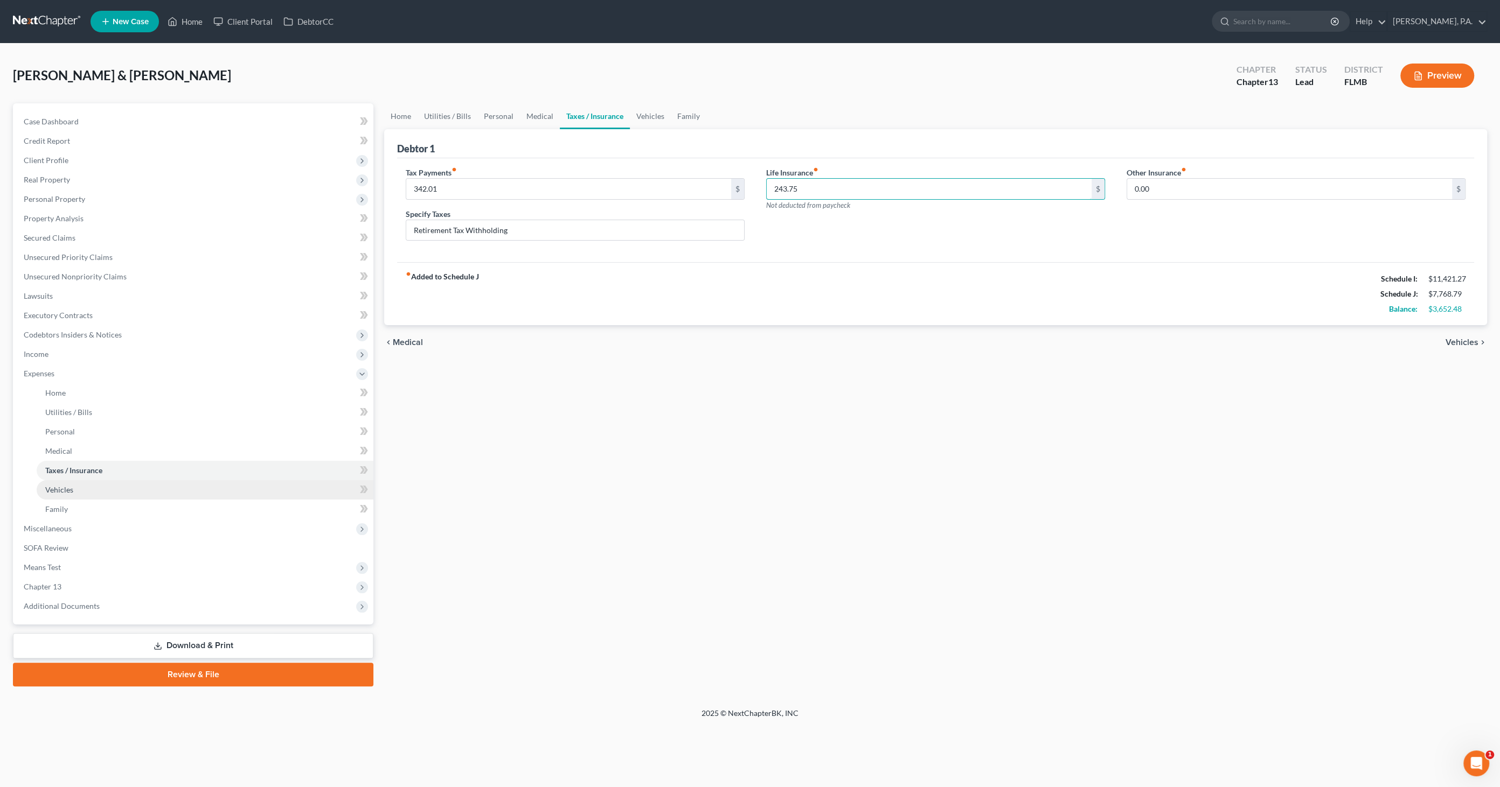
type input "243.75"
click at [88, 486] on link "Vehicles" at bounding box center [205, 489] width 337 height 19
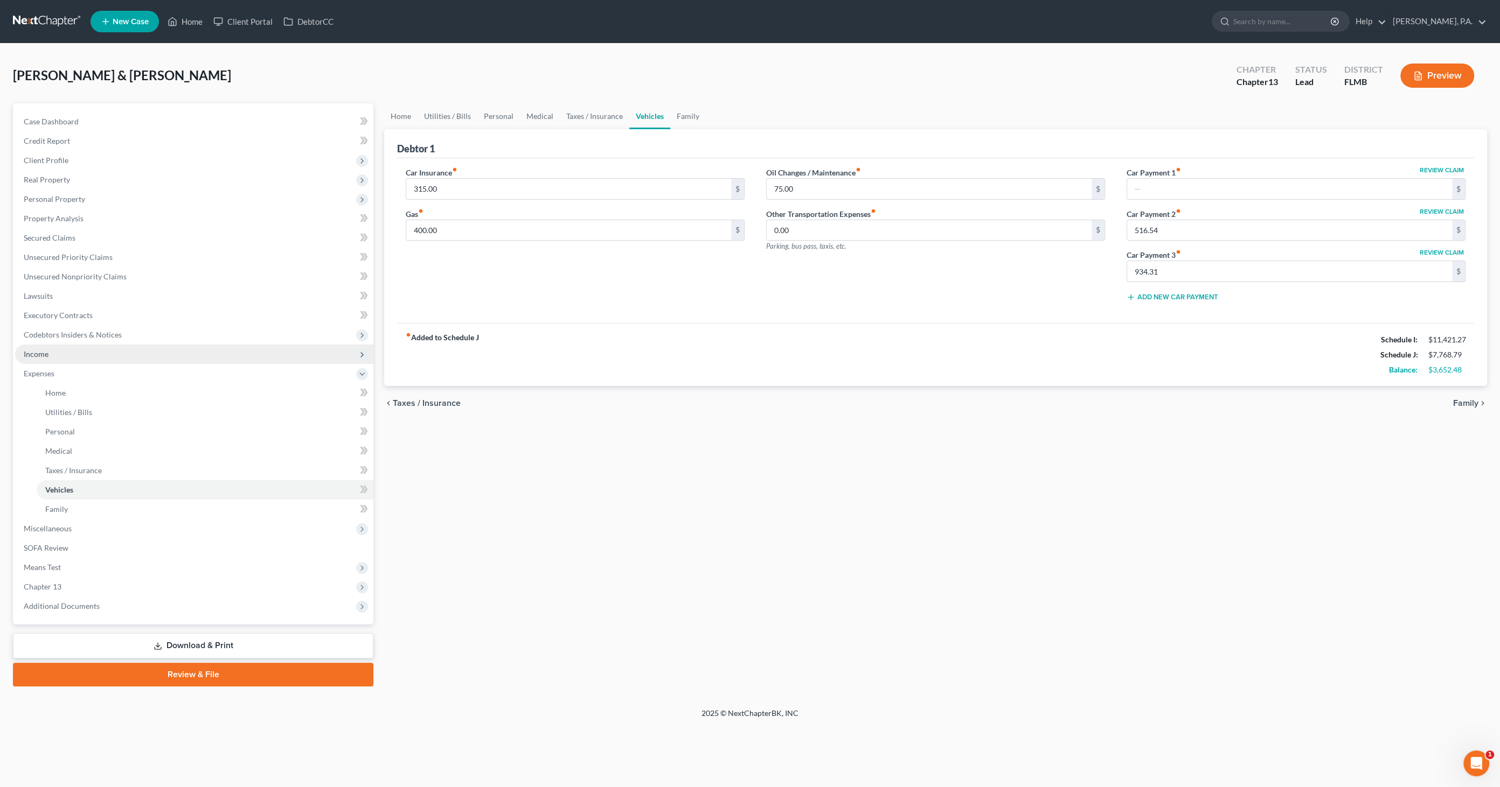
drag, startPoint x: 44, startPoint y: 351, endPoint x: 48, endPoint y: 362, distance: 11.8
click at [44, 351] on span "Income" at bounding box center [36, 354] width 25 height 9
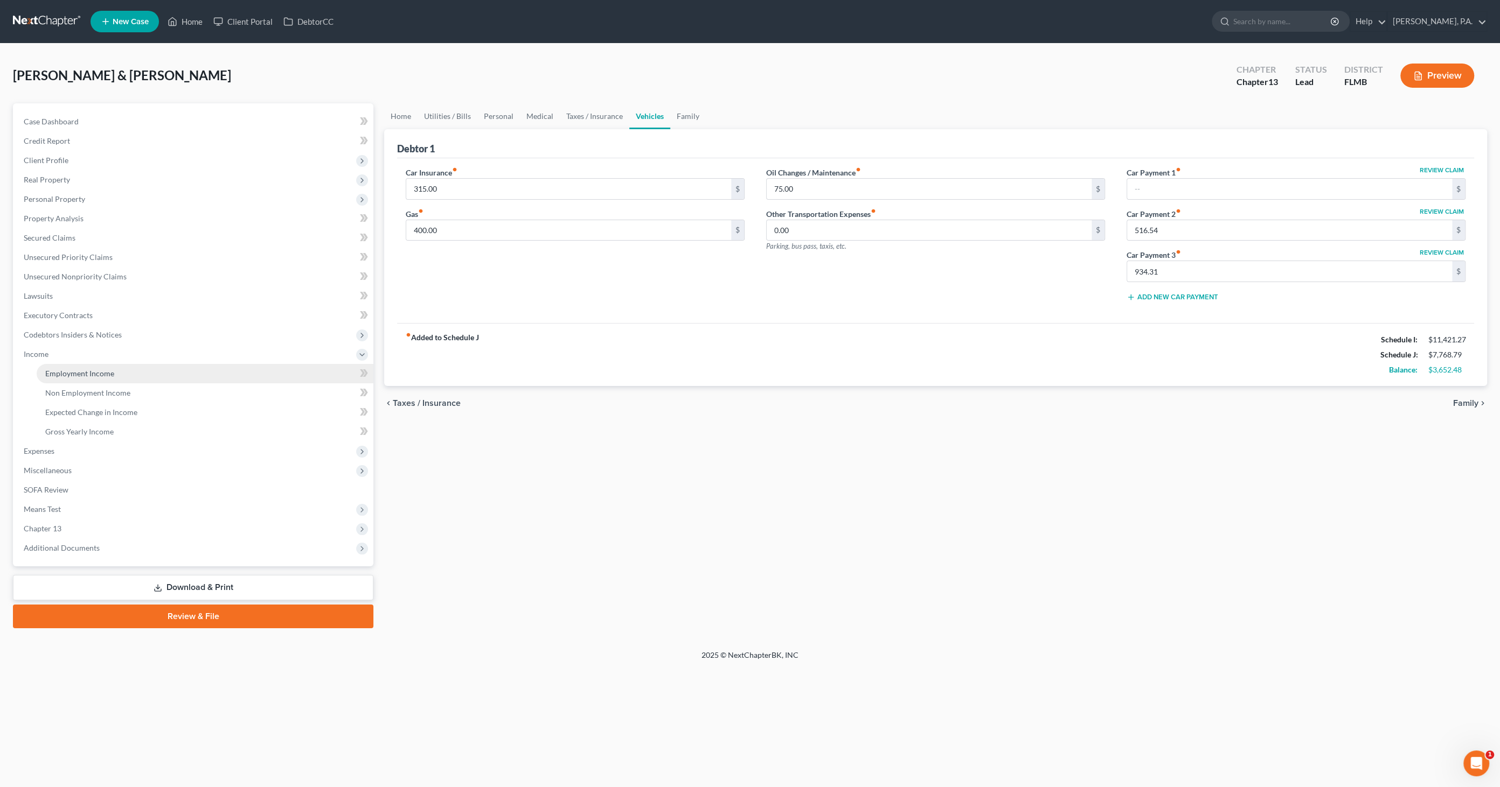
click at [69, 372] on span "Employment Income" at bounding box center [79, 373] width 69 height 9
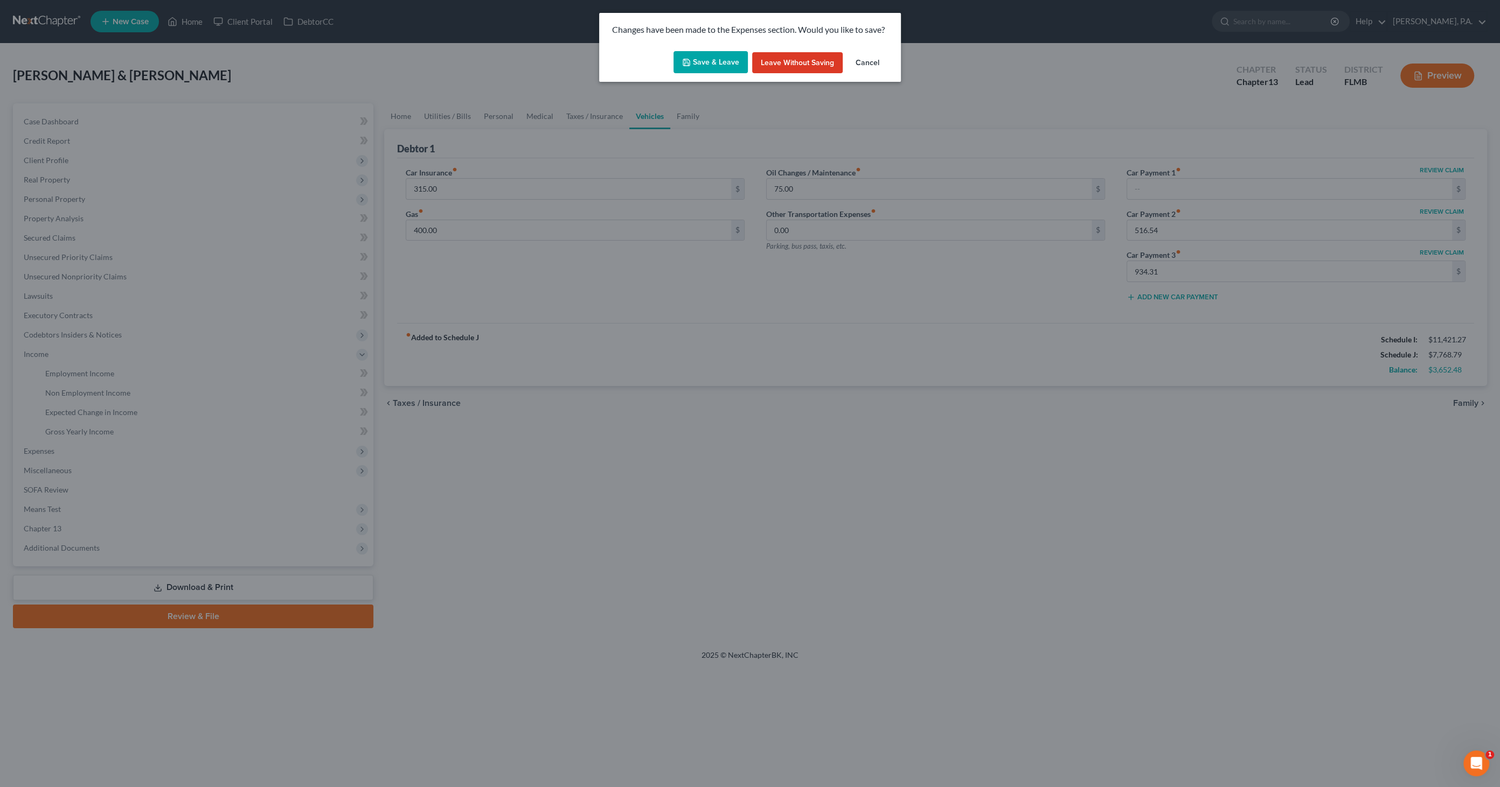
click at [718, 67] on button "Save & Leave" at bounding box center [710, 62] width 74 height 23
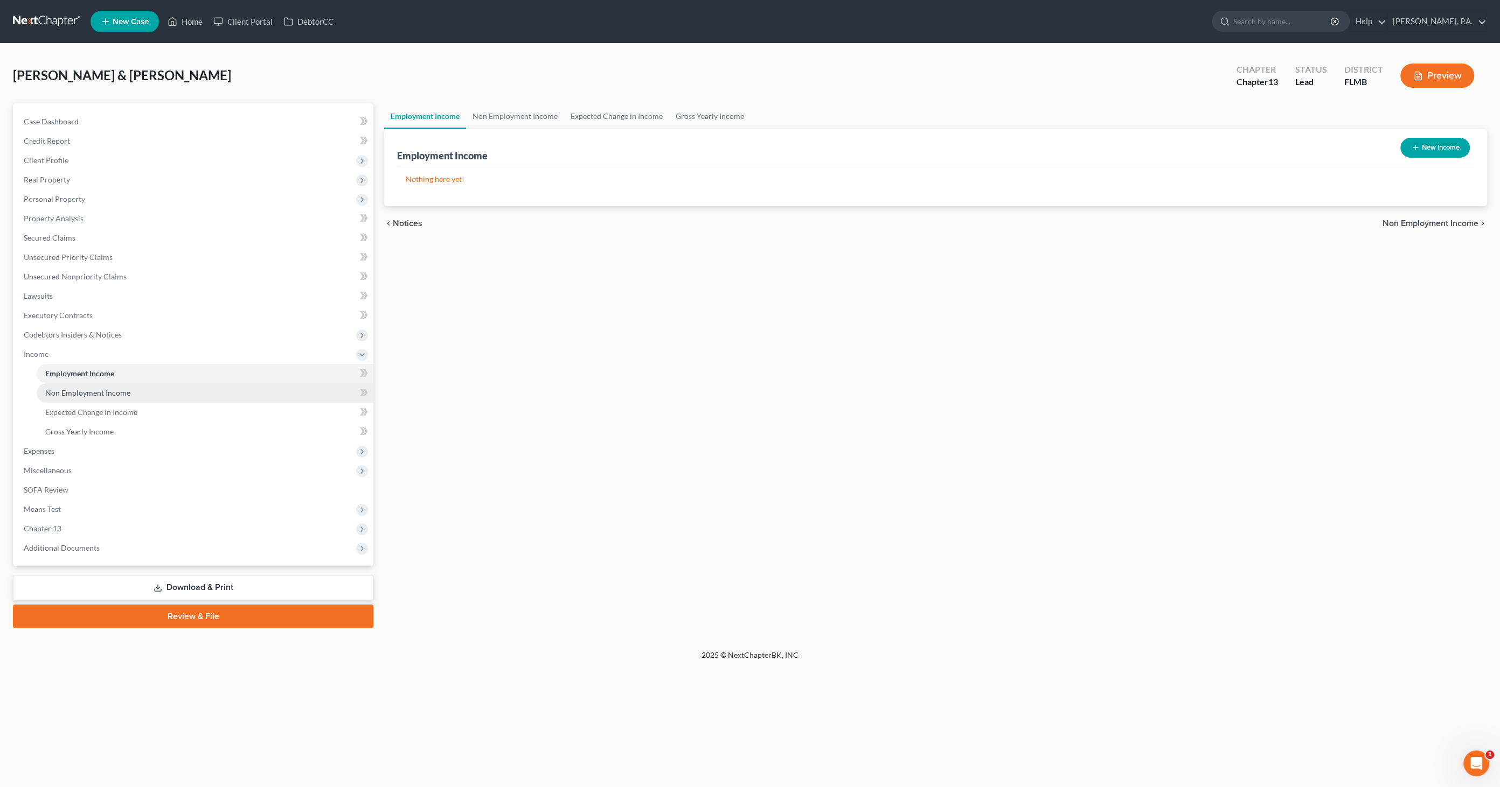
click at [136, 390] on link "Non Employment Income" at bounding box center [205, 392] width 337 height 19
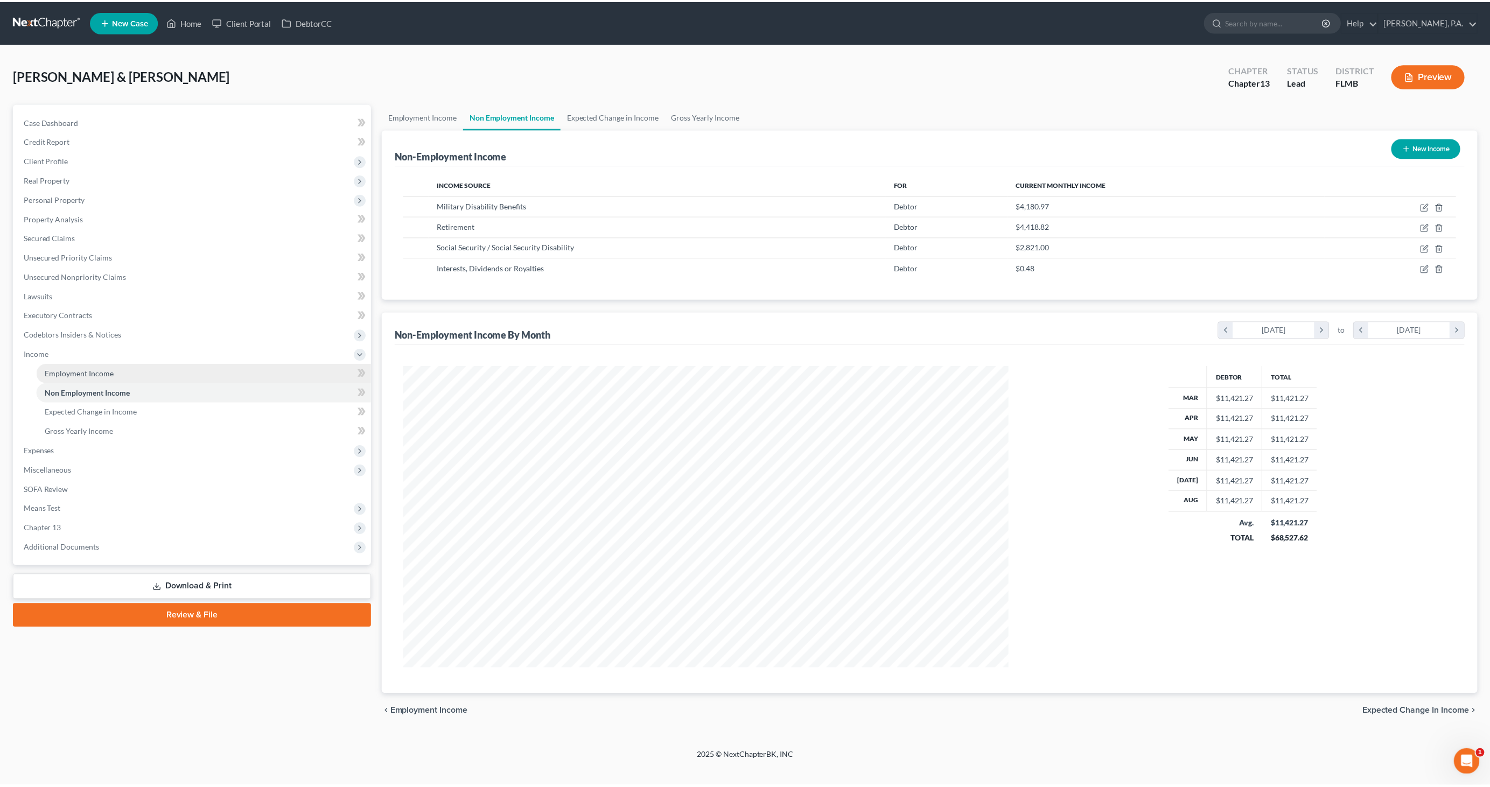
scroll to position [303, 631]
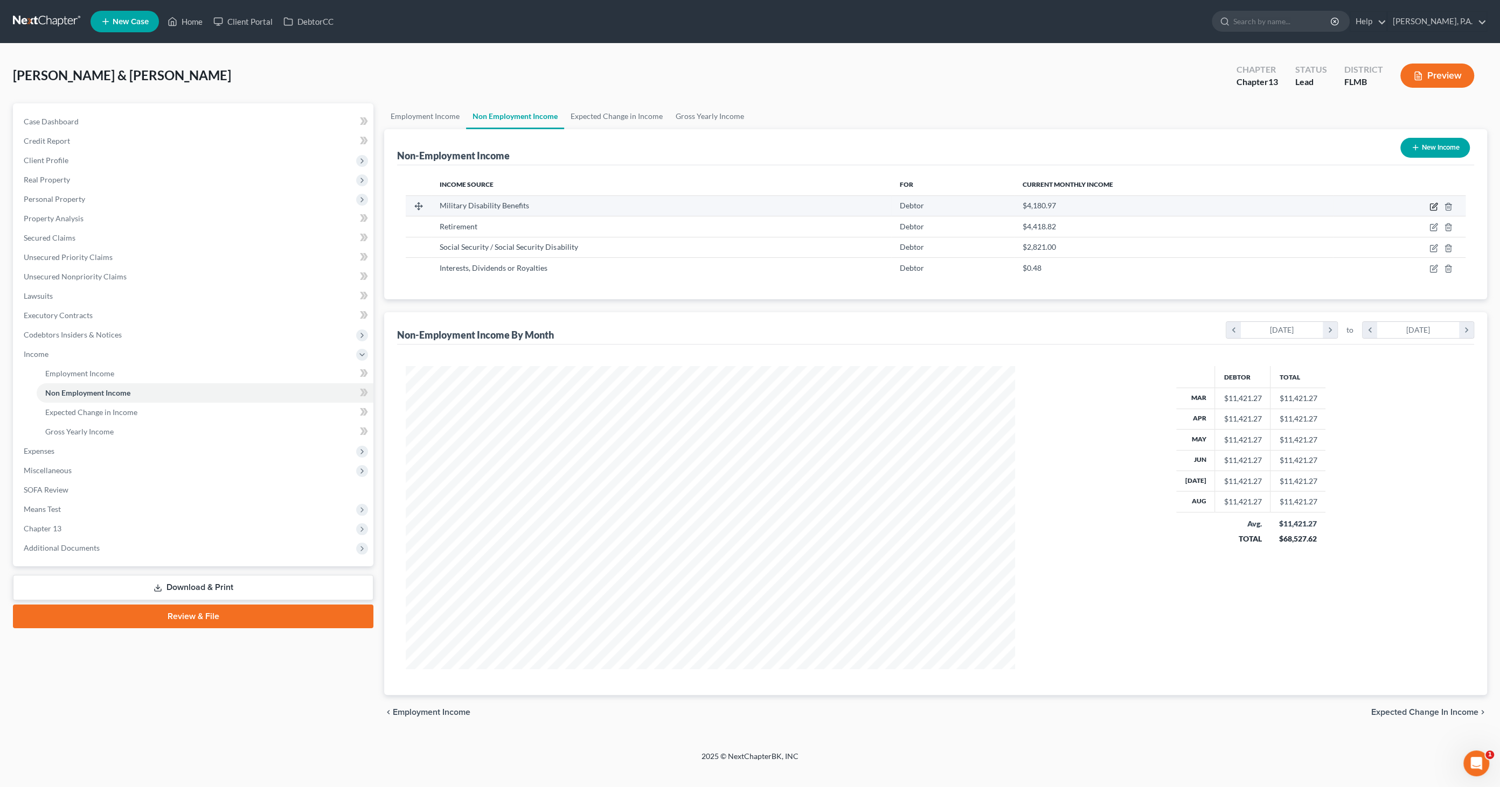
click at [1432, 204] on icon "button" at bounding box center [1432, 207] width 6 height 6
select select "12"
select select "0"
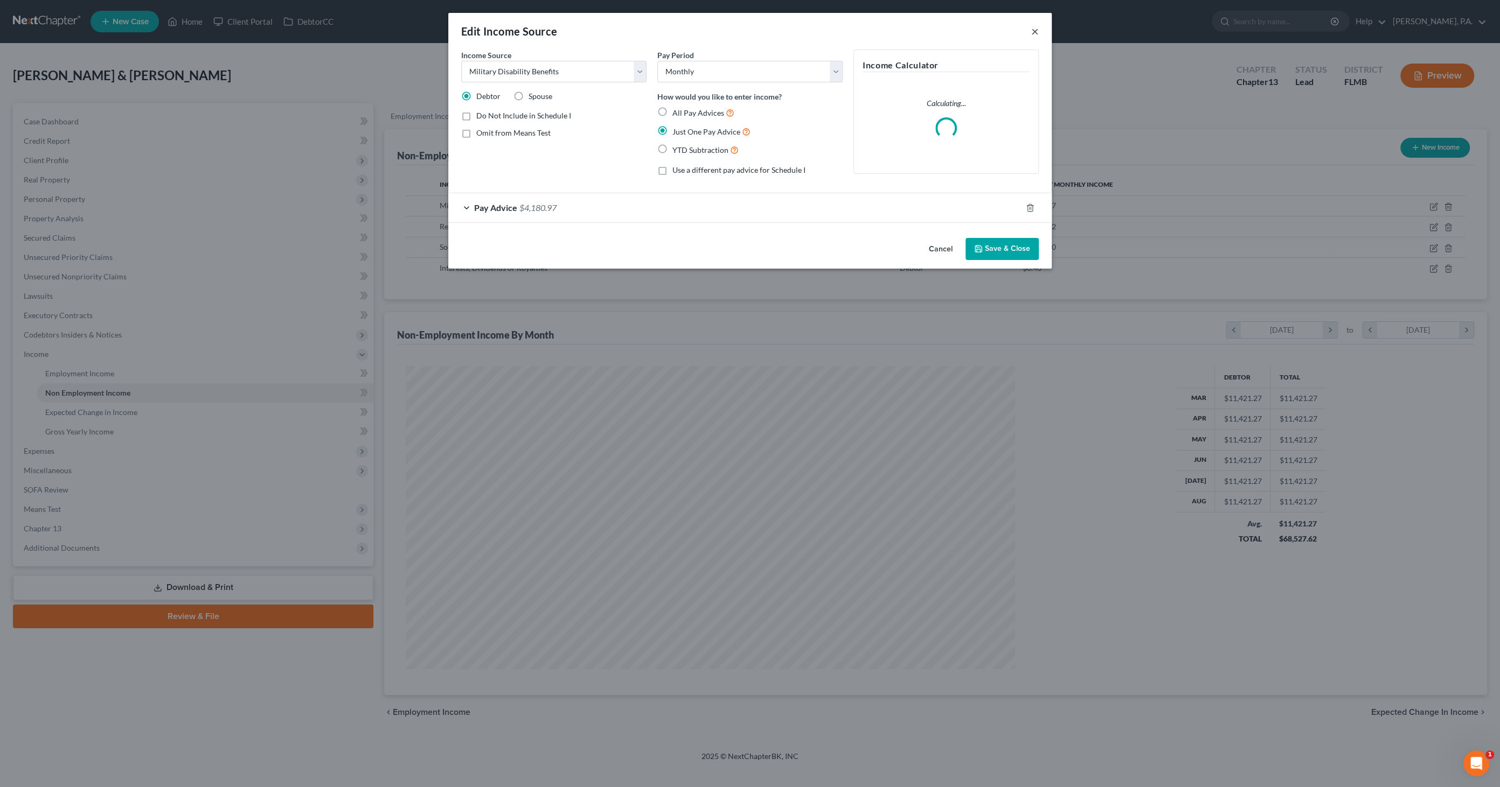
click at [1035, 31] on button "×" at bounding box center [1035, 31] width 8 height 13
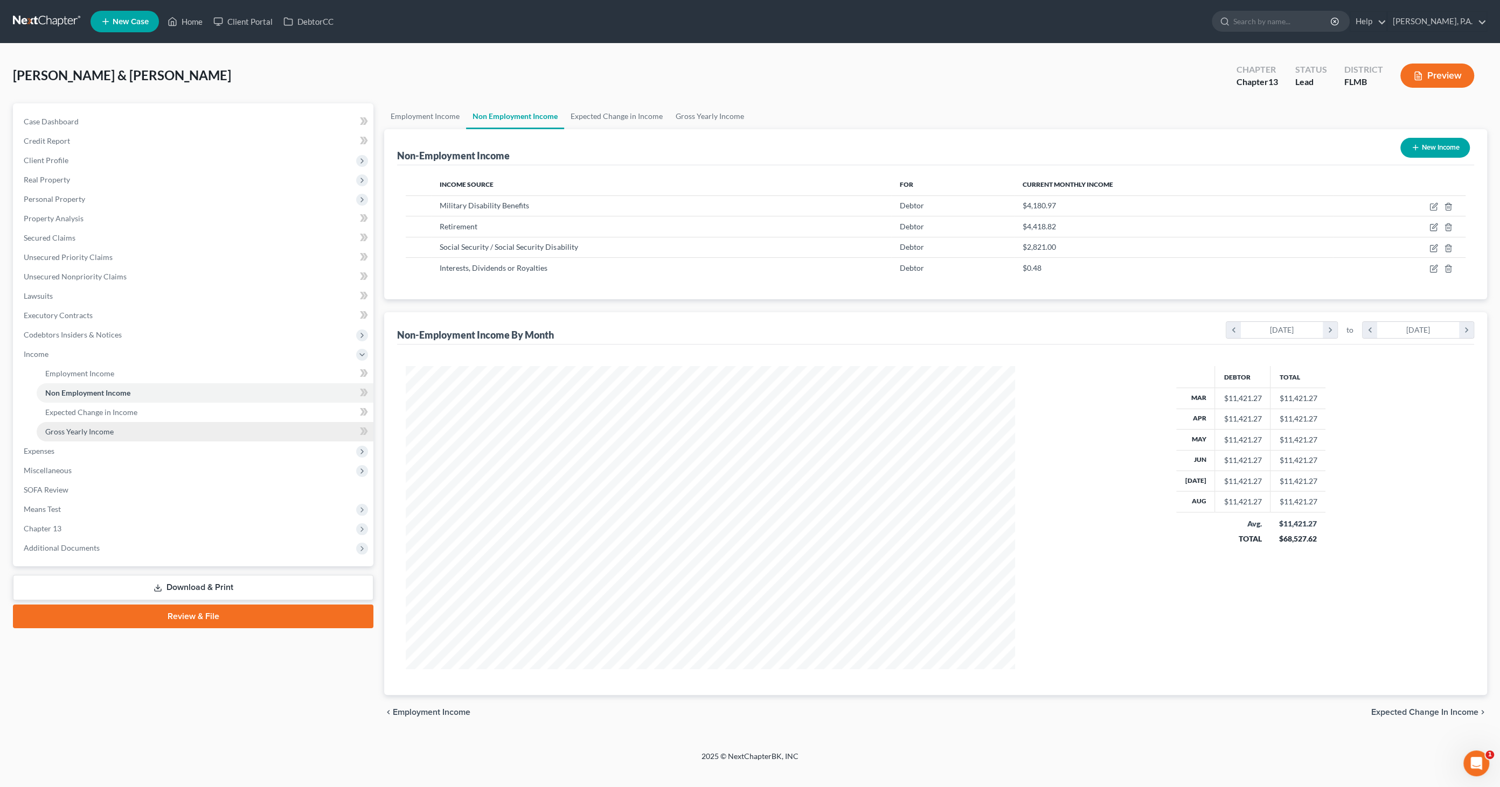
click at [71, 431] on span "Gross Yearly Income" at bounding box center [79, 431] width 68 height 9
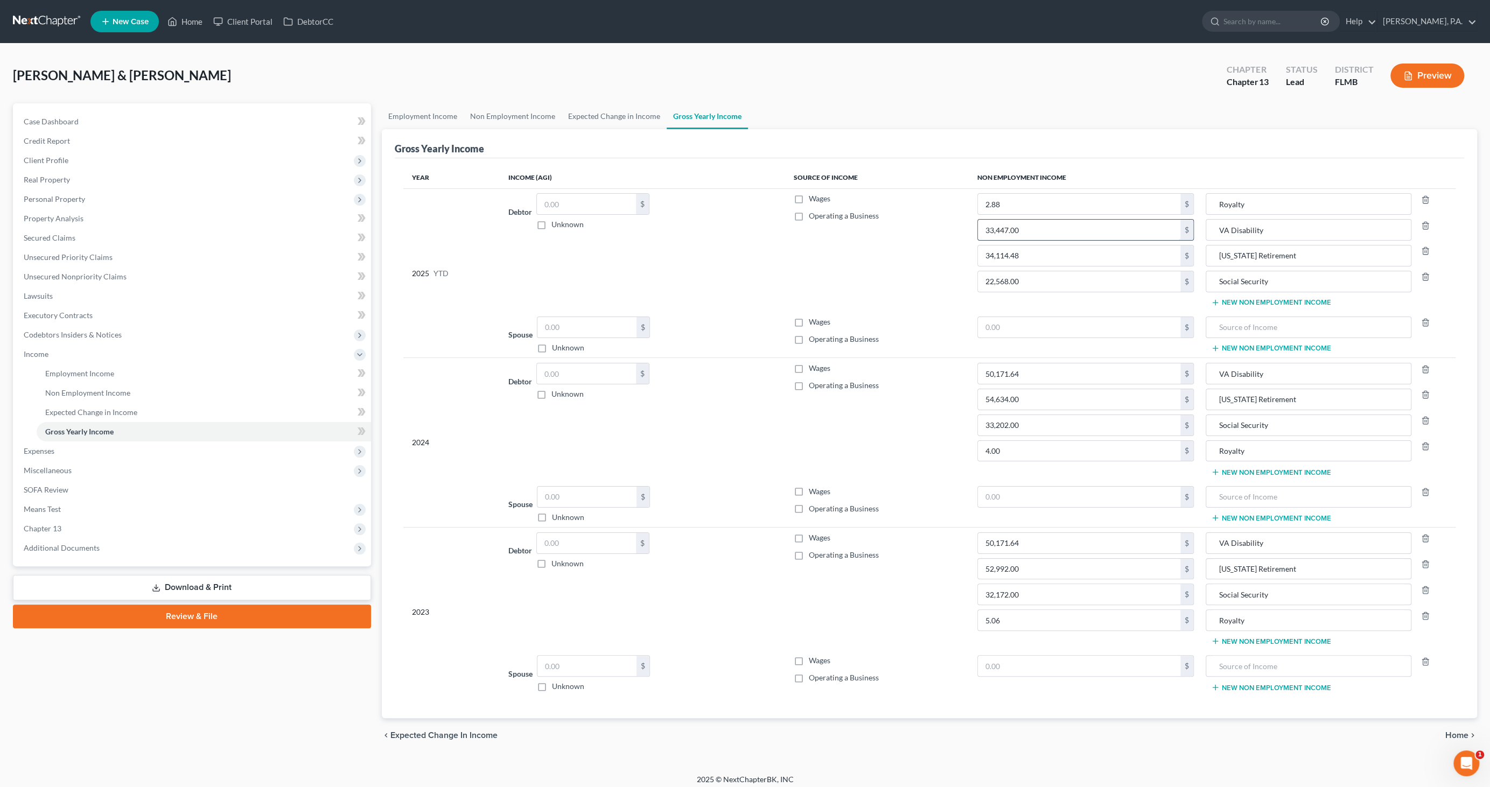
click at [1026, 229] on input "33,447.00" at bounding box center [1079, 230] width 203 height 20
click at [1046, 366] on input "50,171.64" at bounding box center [1079, 374] width 203 height 20
click at [188, 579] on link "Download & Print" at bounding box center [192, 587] width 358 height 25
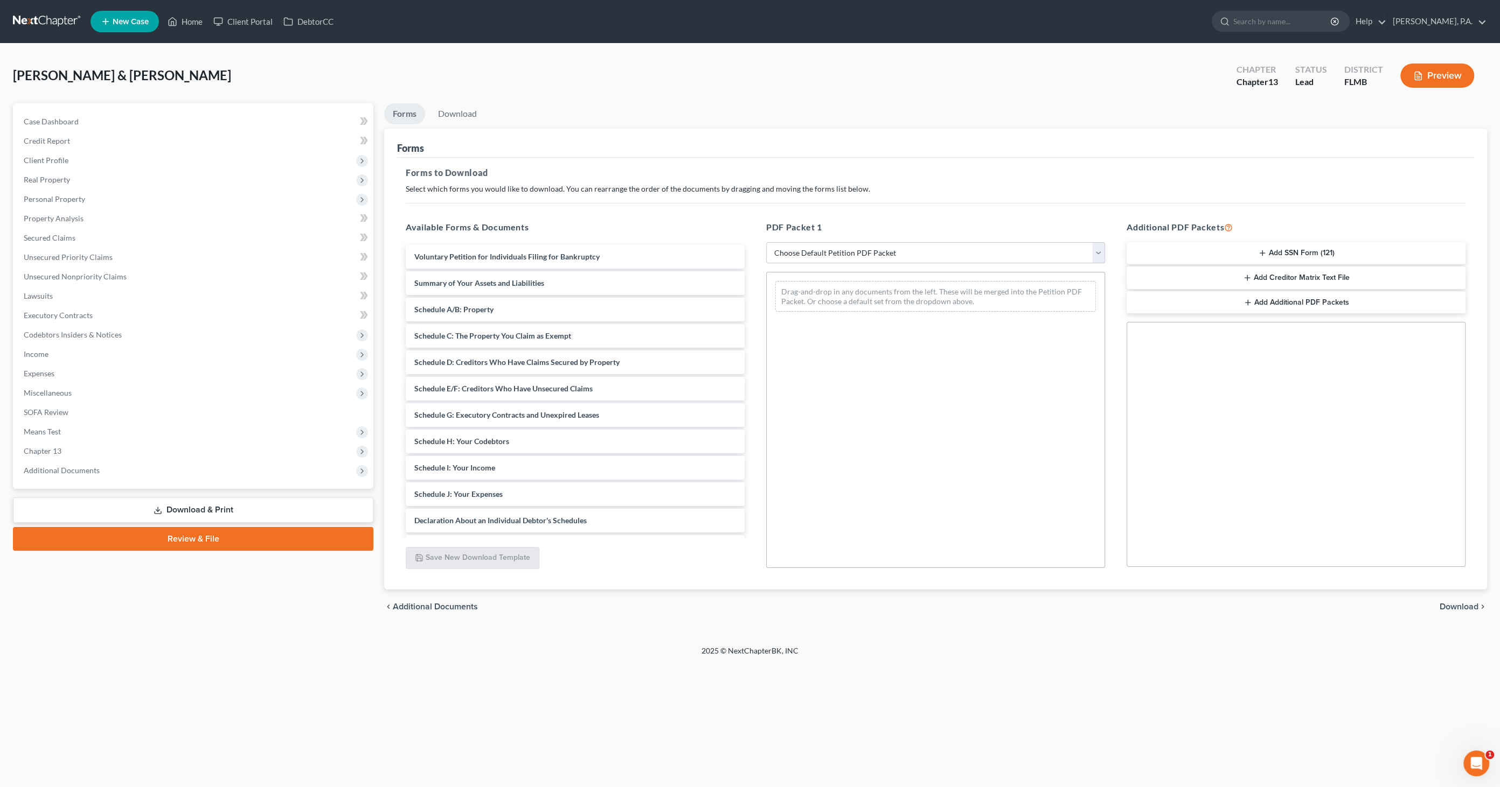
click at [842, 248] on select "Choose Default Petition PDF Packet Complete Bankruptcy Petition (all forms and …" at bounding box center [935, 253] width 339 height 22
select select "0"
click at [766, 242] on select "Choose Default Petition PDF Packet Complete Bankruptcy Petition (all forms and …" at bounding box center [935, 253] width 339 height 22
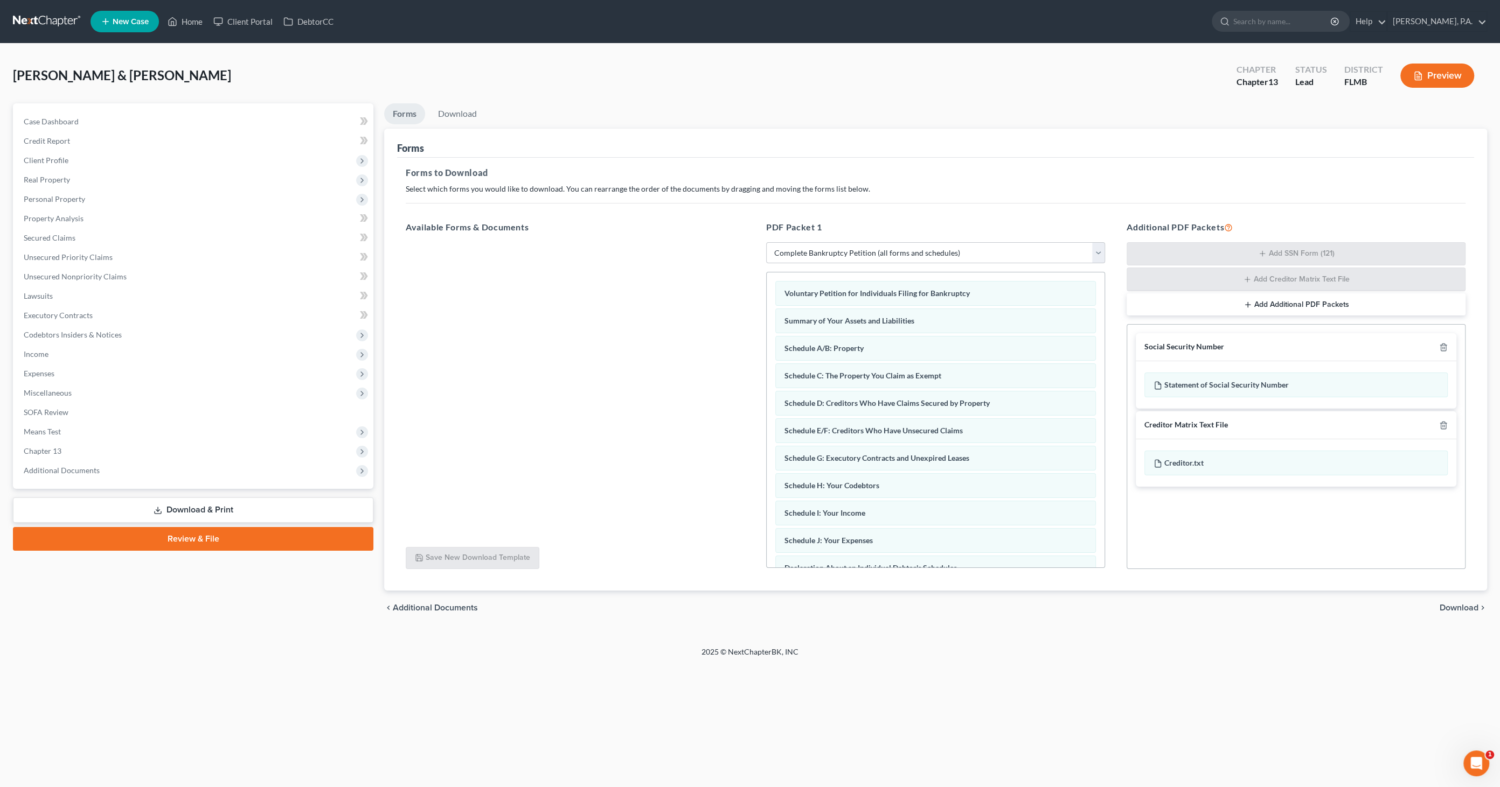
click at [1459, 604] on span "Download" at bounding box center [1458, 608] width 39 height 9
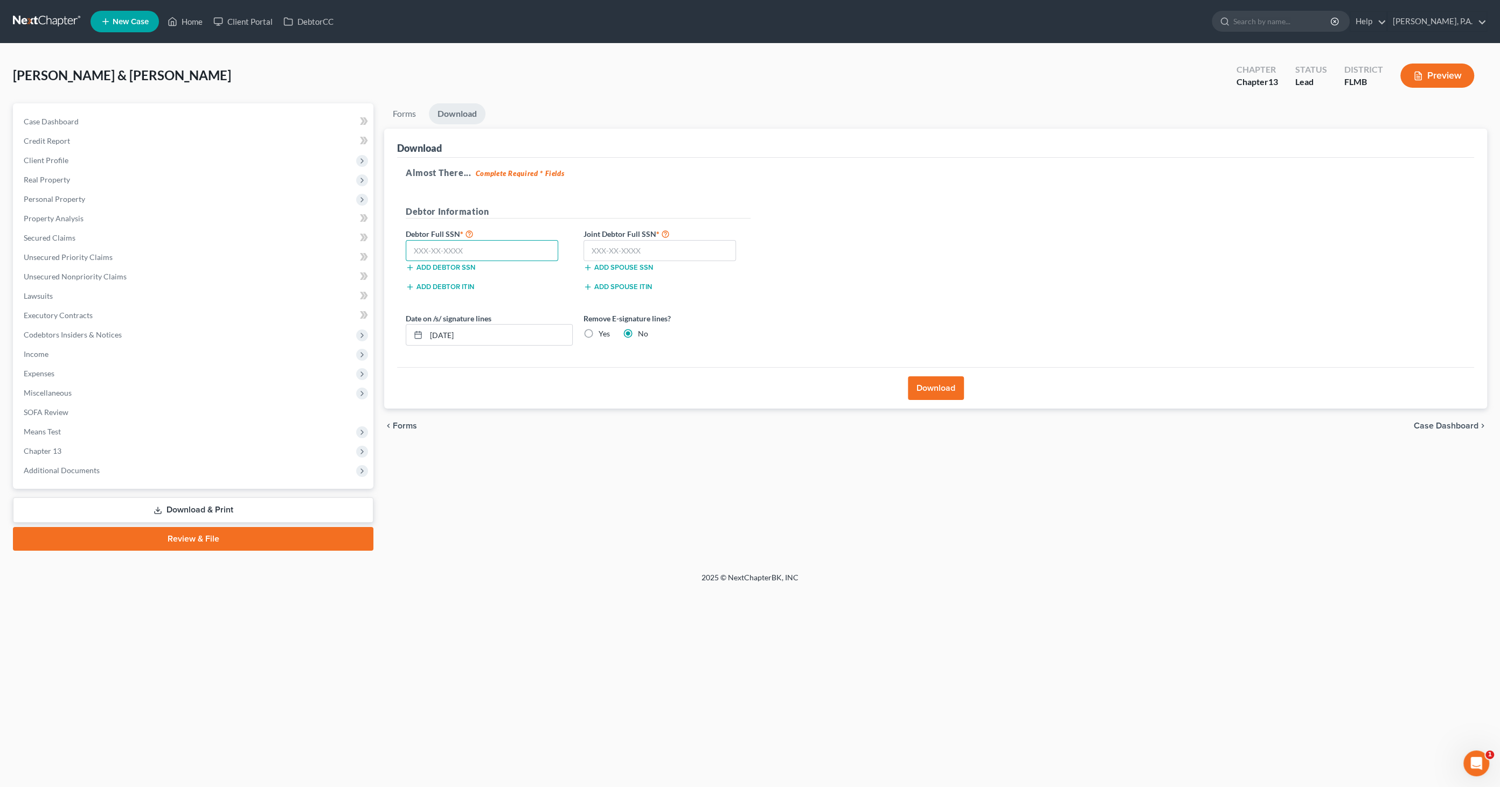
click at [448, 250] on input "text" at bounding box center [482, 251] width 152 height 22
click at [50, 198] on span "Personal Property" at bounding box center [54, 198] width 61 height 9
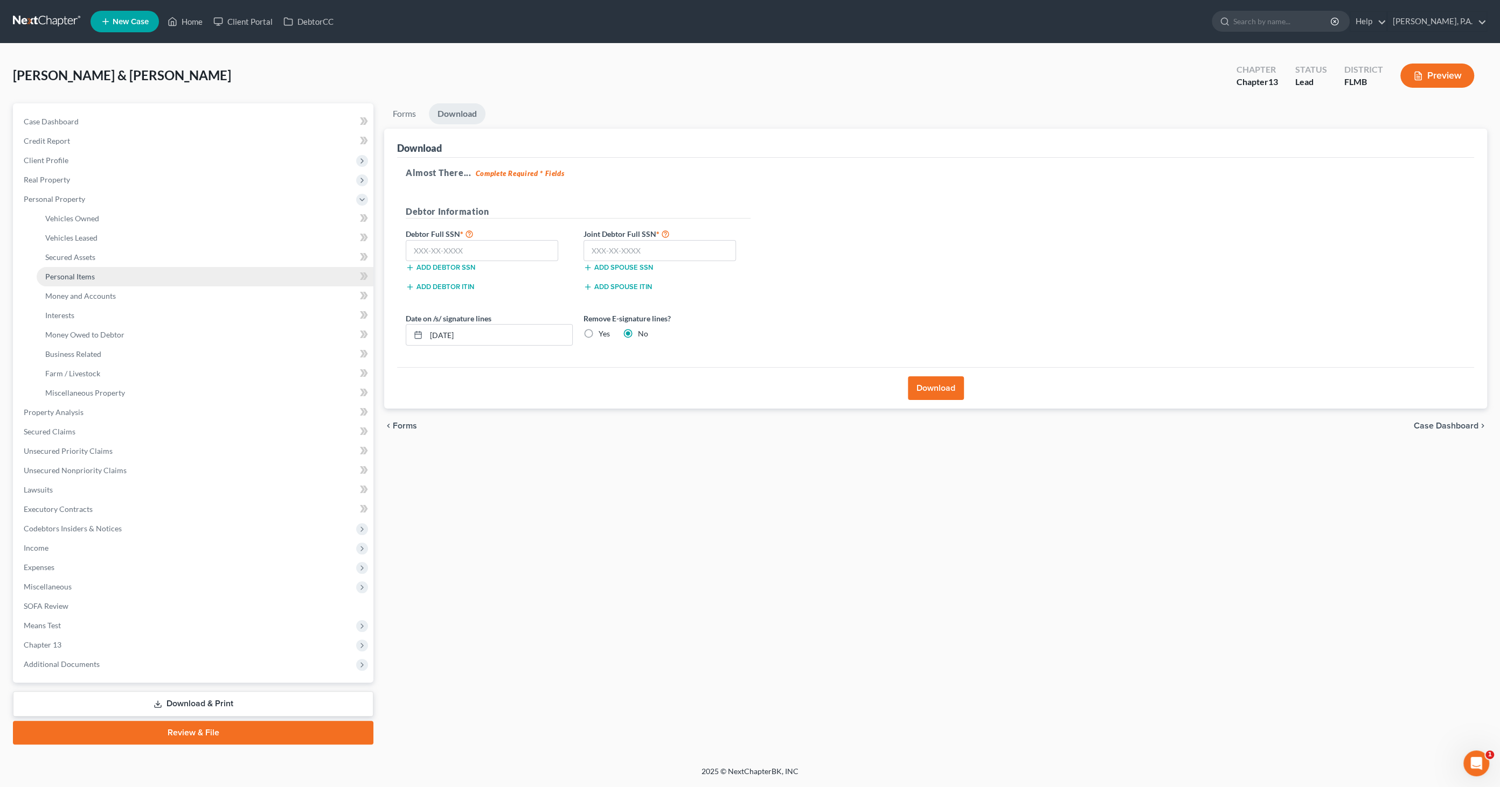
click at [56, 273] on span "Personal Items" at bounding box center [70, 276] width 50 height 9
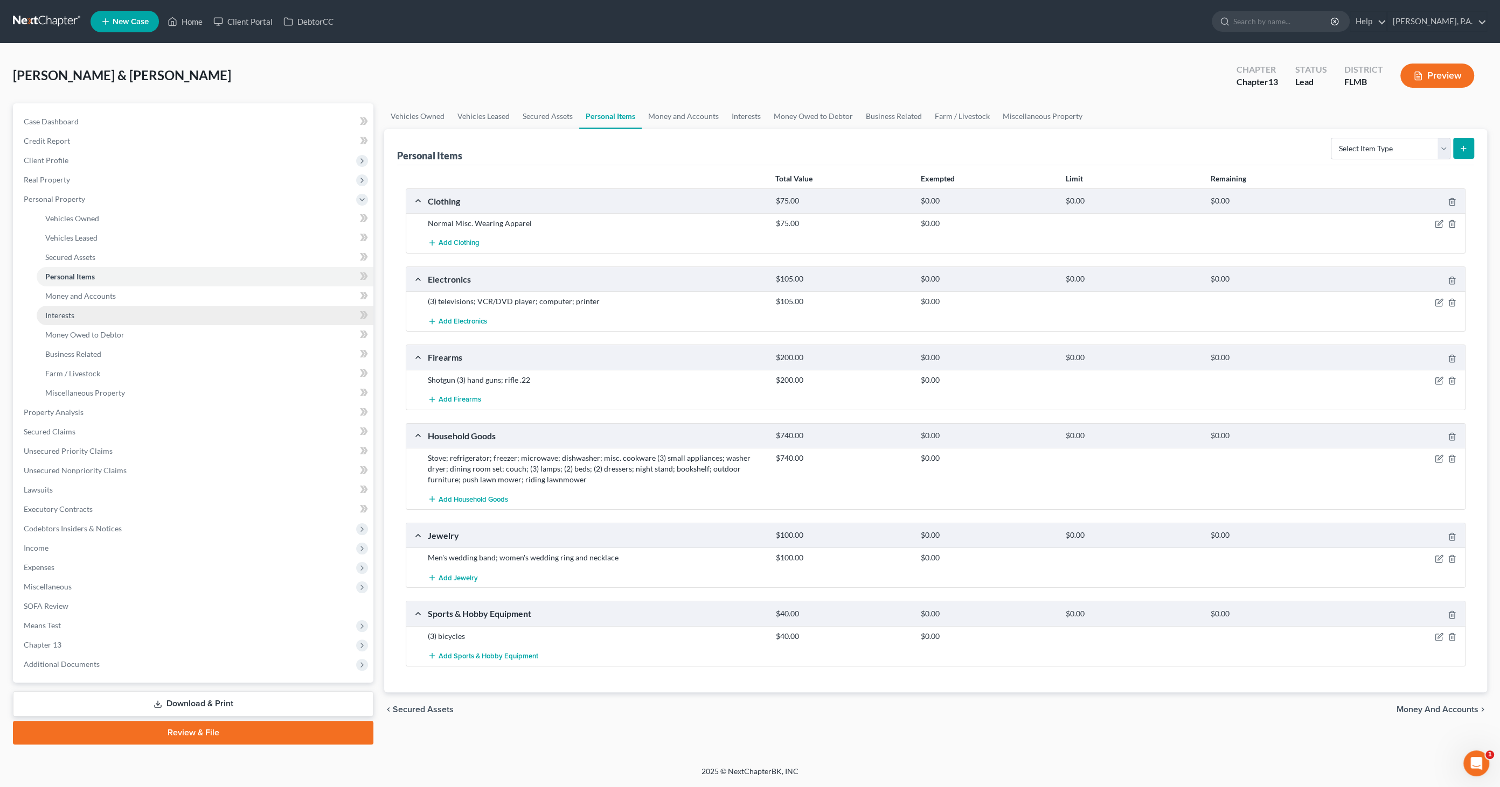
click at [51, 317] on span "Interests" at bounding box center [59, 315] width 29 height 9
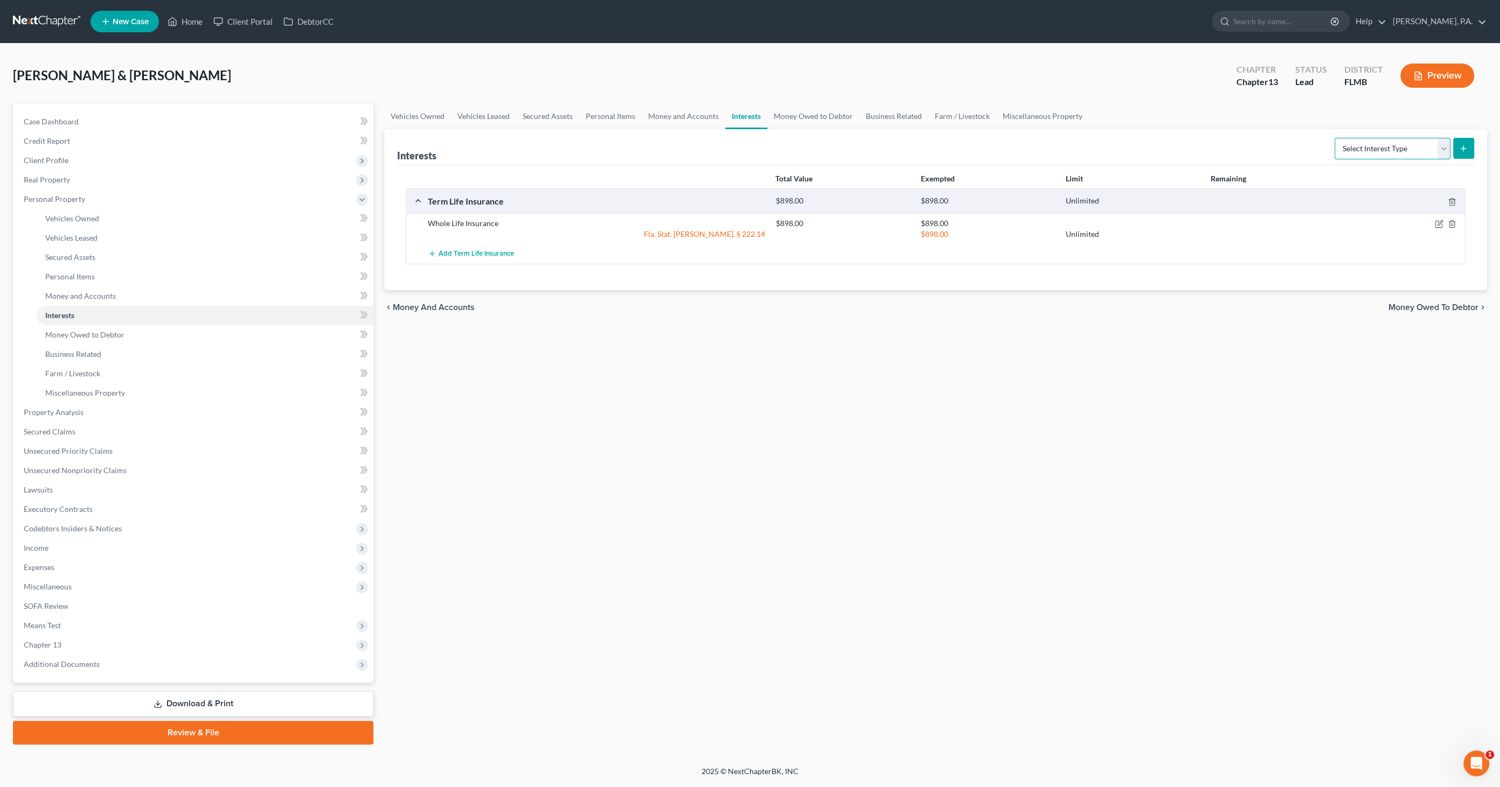
click at [1398, 152] on select "Select Interest Type 401K Annuity Bond Education IRA Government Bond Government…" at bounding box center [1392, 149] width 116 height 22
select select "whole_life_insurance"
click at [1336, 138] on select "Select Interest Type 401K Annuity Bond Education IRA Government Bond Government…" at bounding box center [1392, 149] width 116 height 22
click at [1464, 144] on icon "submit" at bounding box center [1463, 148] width 9 height 9
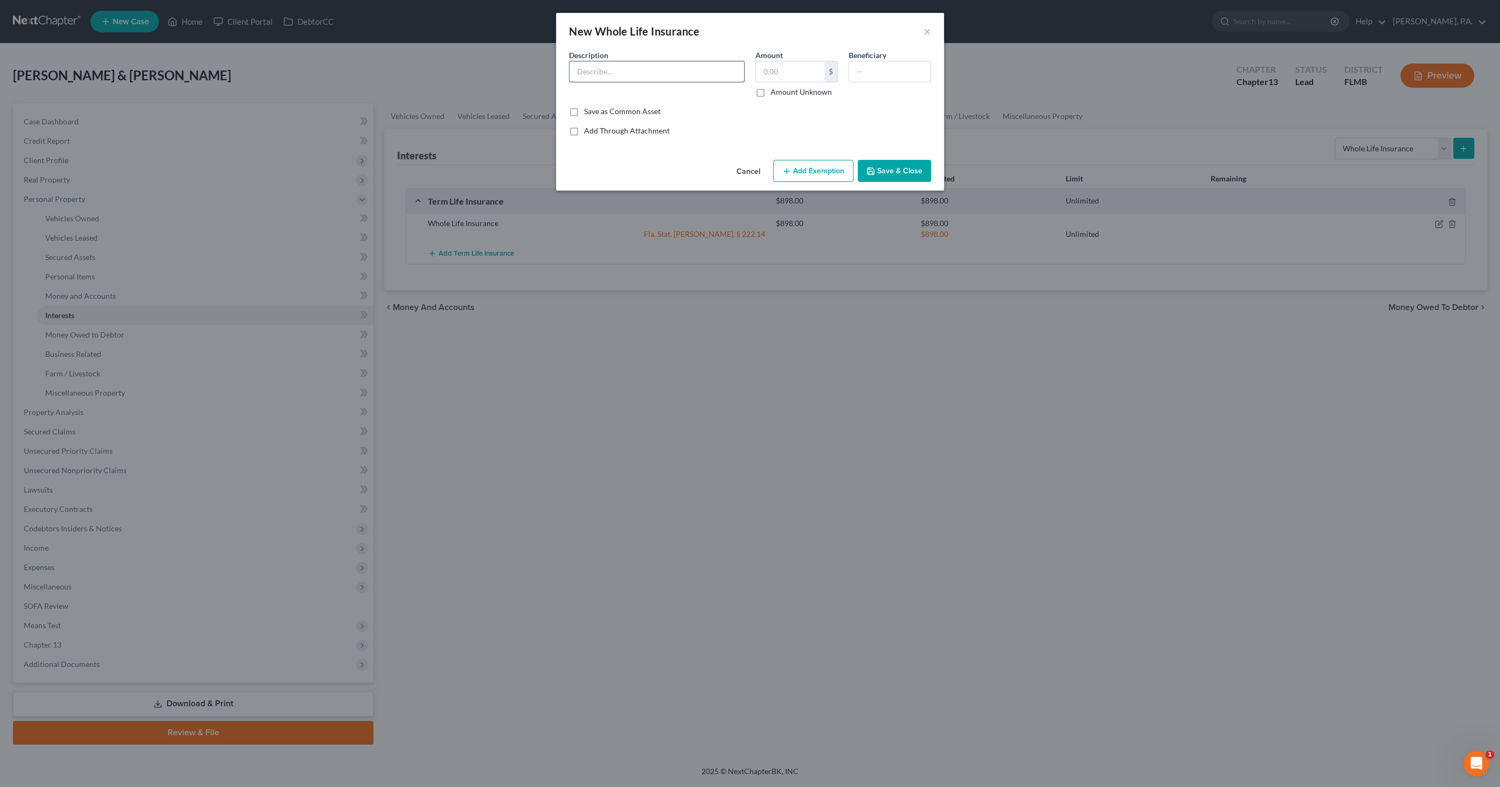
click at [628, 75] on input "text" at bounding box center [656, 71] width 175 height 20
type input "US Department of VA Life Insurance"
type input "1,892.67"
click at [813, 179] on button "Add Exemption" at bounding box center [813, 171] width 80 height 23
select select "2"
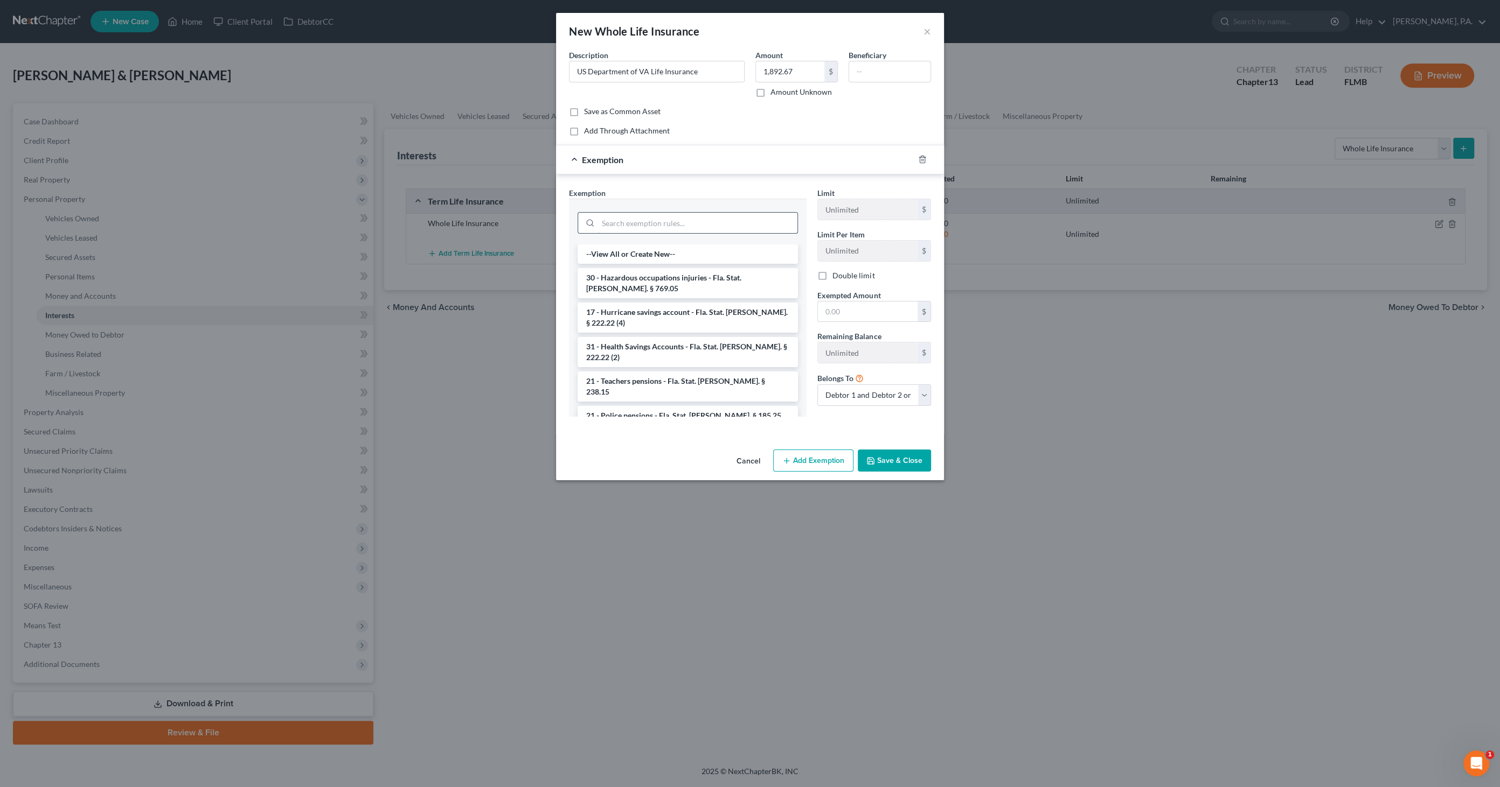
click at [719, 227] on input "search" at bounding box center [697, 223] width 199 height 20
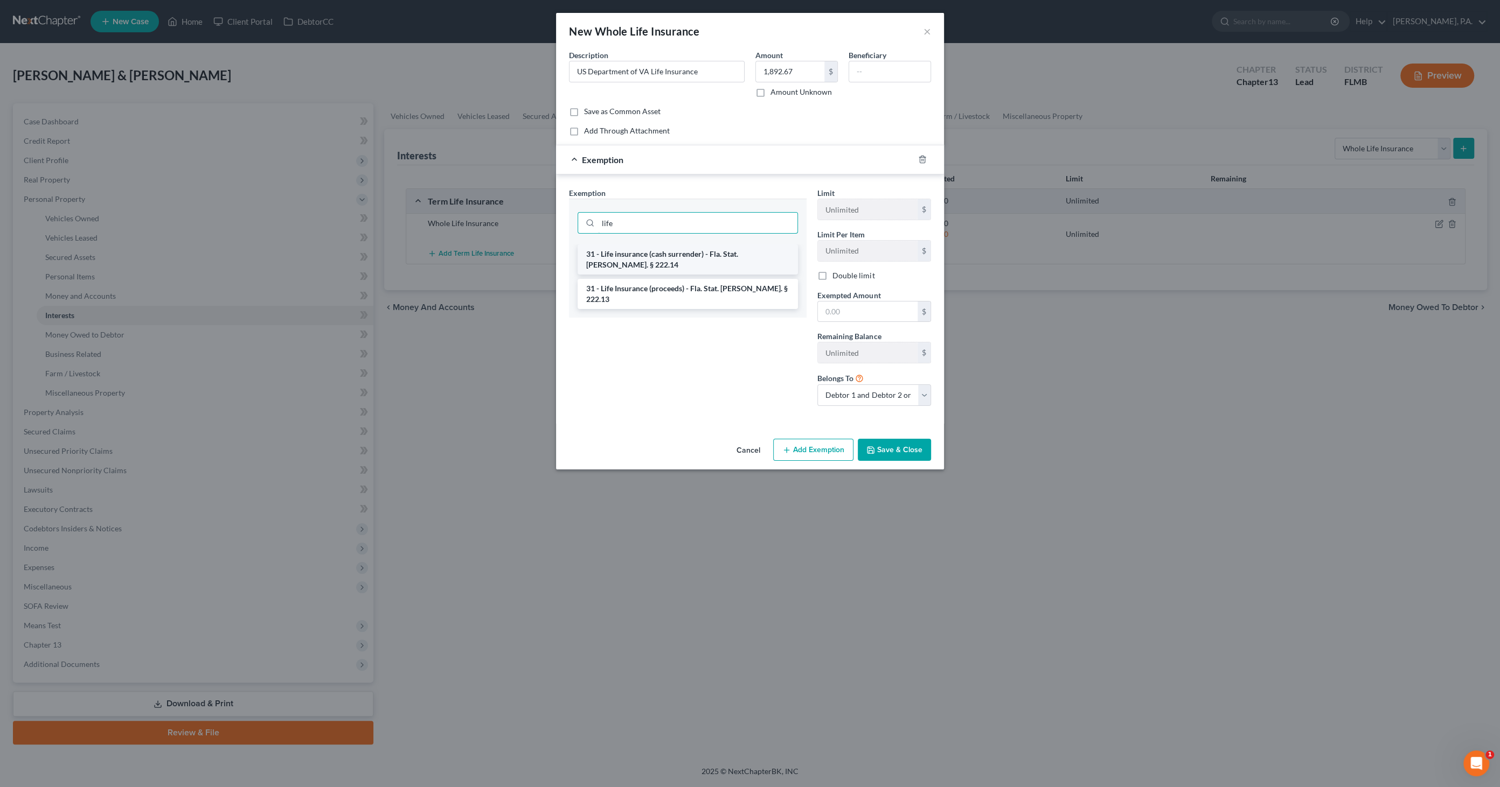
type input "life"
click at [740, 255] on li "31 - Life insurance (cash surrender) - Fla. Stat. Ann. § 222.14" at bounding box center [687, 260] width 220 height 30
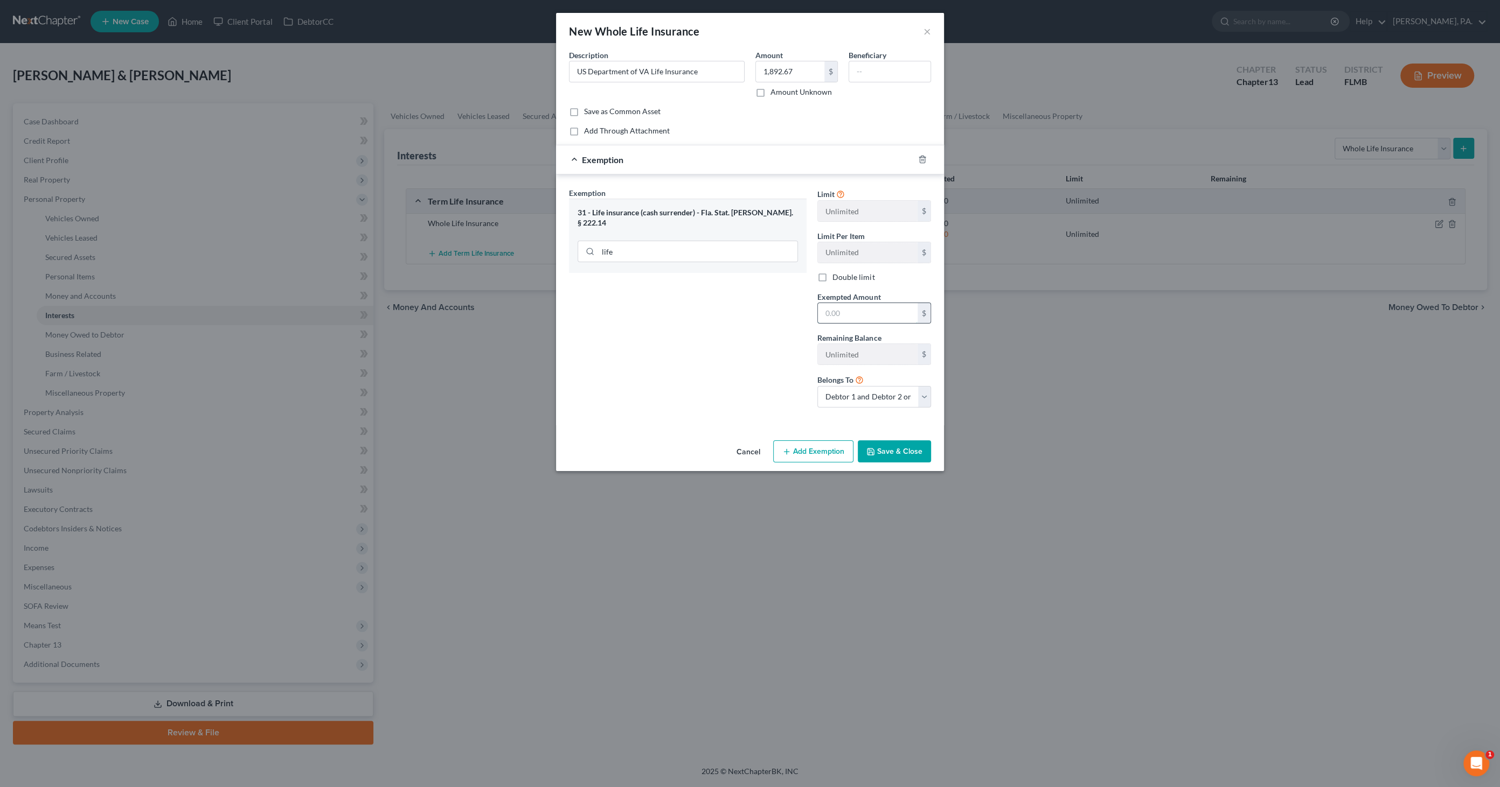
click at [856, 306] on input "text" at bounding box center [868, 313] width 100 height 20
type input "1,892.67"
click at [896, 451] on button "Save & Close" at bounding box center [893, 452] width 73 height 23
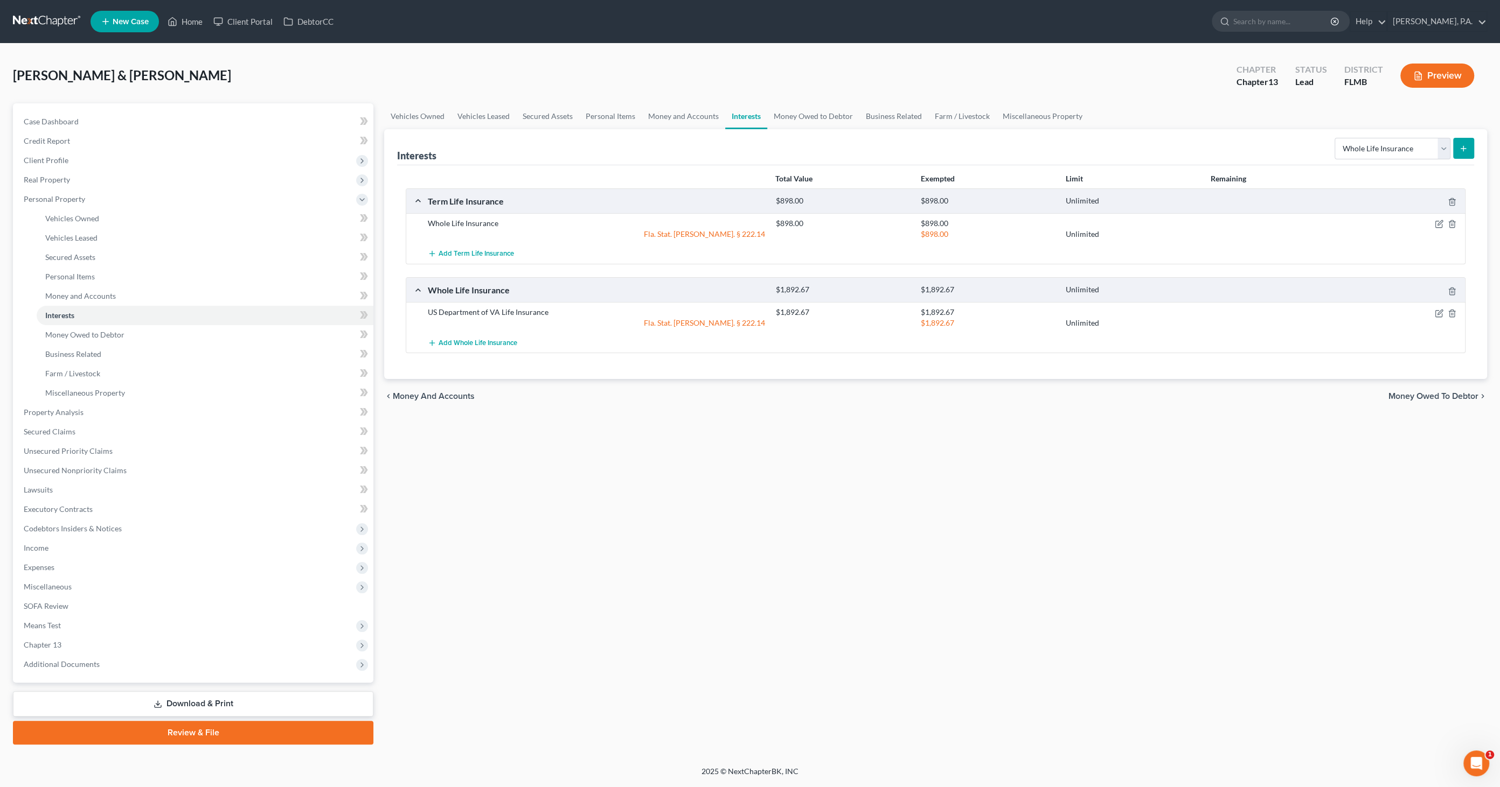
click at [186, 700] on link "Download & Print" at bounding box center [193, 704] width 360 height 25
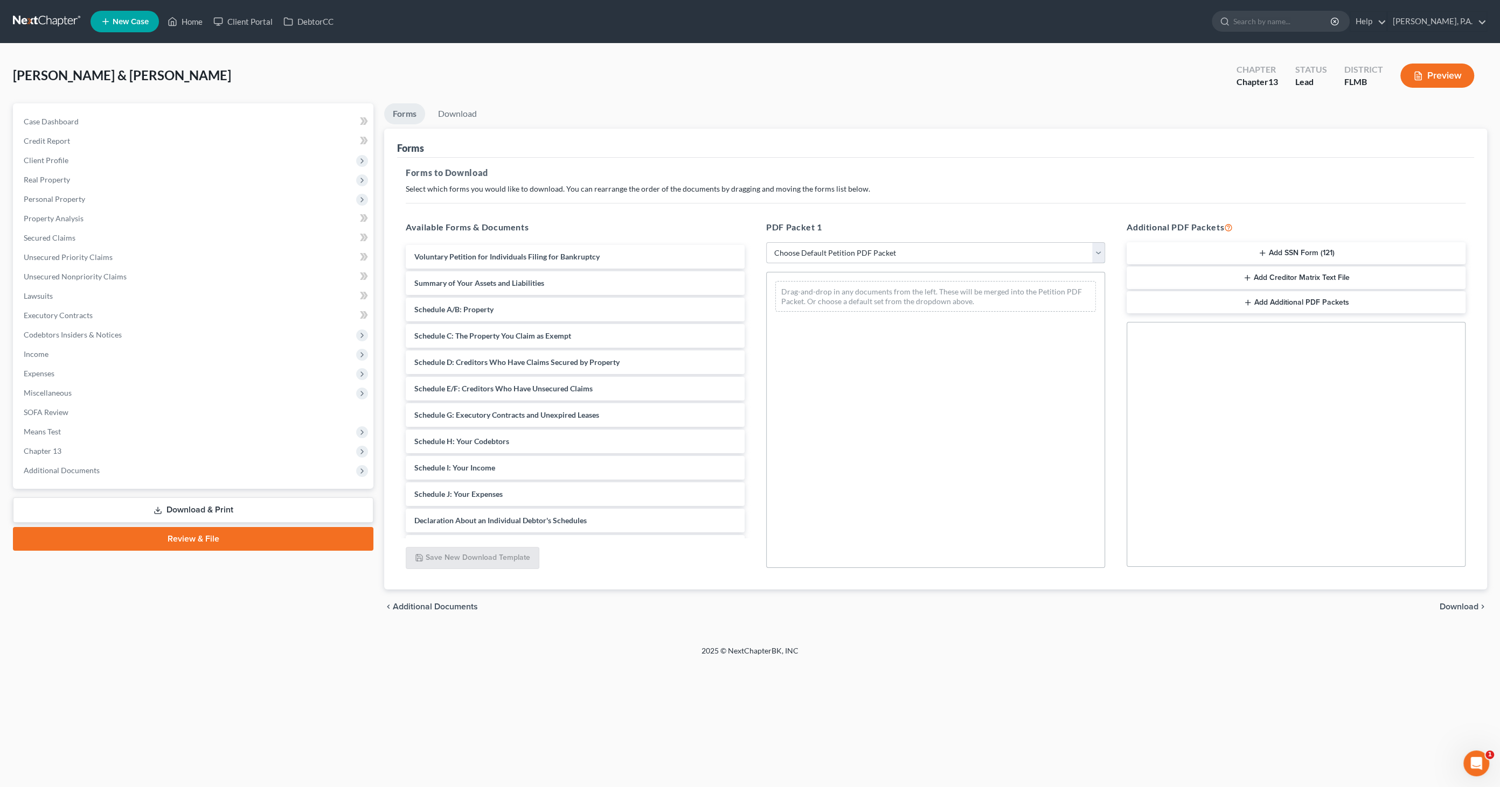
click at [852, 245] on select "Choose Default Petition PDF Packet Complete Bankruptcy Petition (all forms and …" at bounding box center [935, 253] width 339 height 22
select select "0"
click at [766, 242] on select "Choose Default Petition PDF Packet Complete Bankruptcy Petition (all forms and …" at bounding box center [935, 253] width 339 height 22
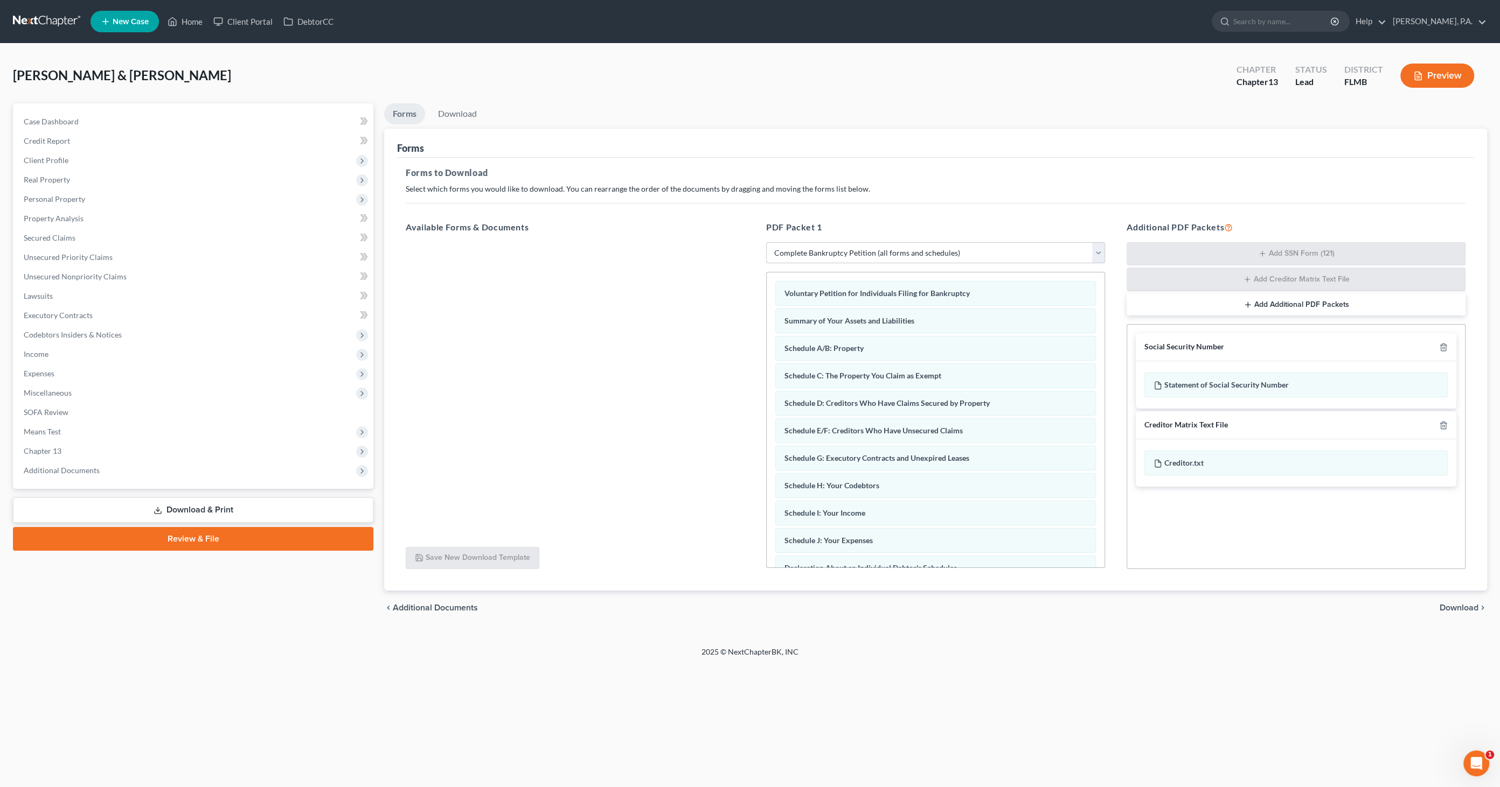
click at [1469, 605] on span "Download" at bounding box center [1458, 608] width 39 height 9
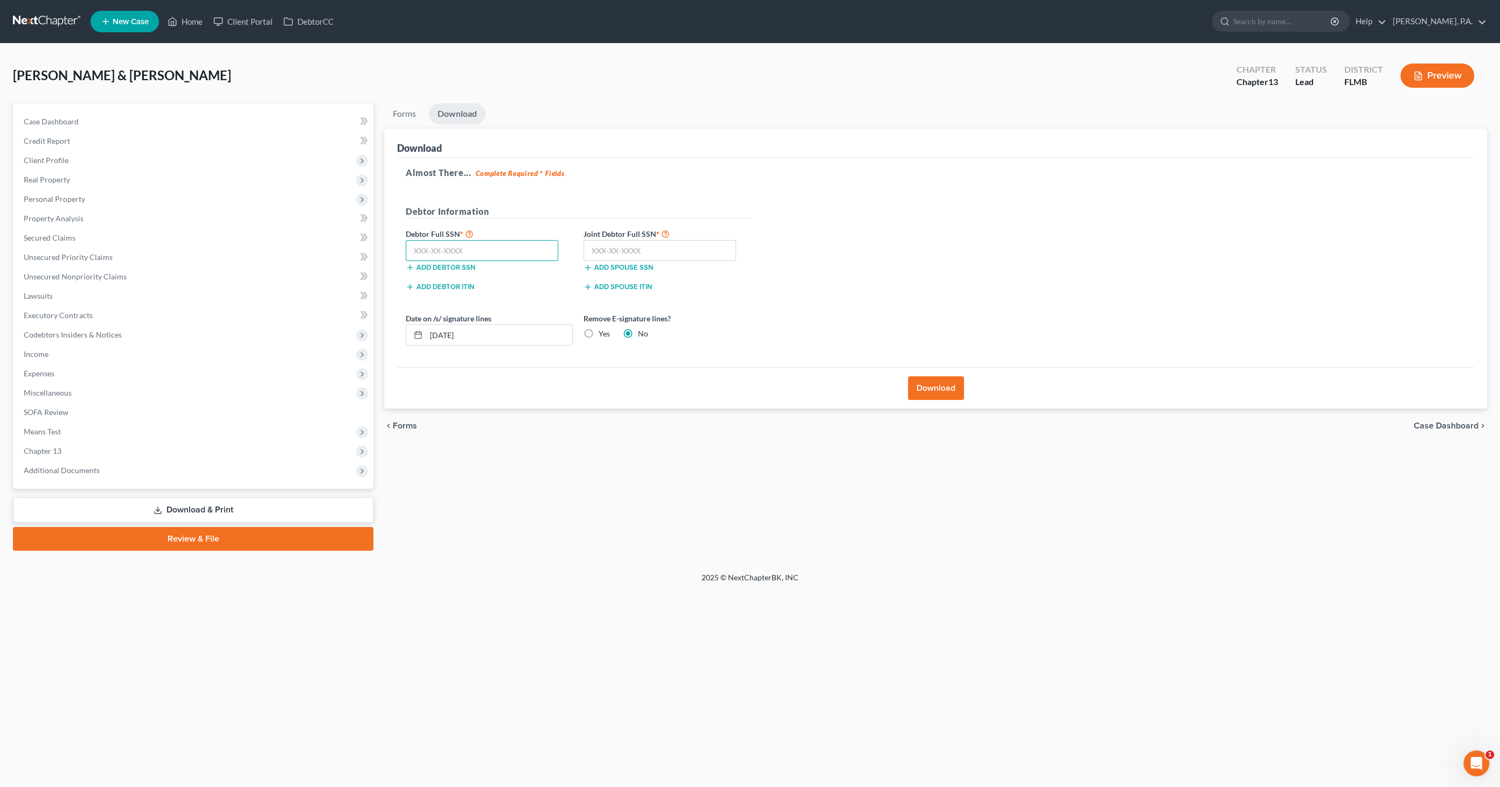
click at [493, 252] on input "text" at bounding box center [482, 251] width 152 height 22
click at [440, 249] on input "text" at bounding box center [482, 251] width 152 height 22
type input "592-12-9564"
click at [602, 252] on input "text" at bounding box center [659, 251] width 152 height 22
type input "593-28-1607"
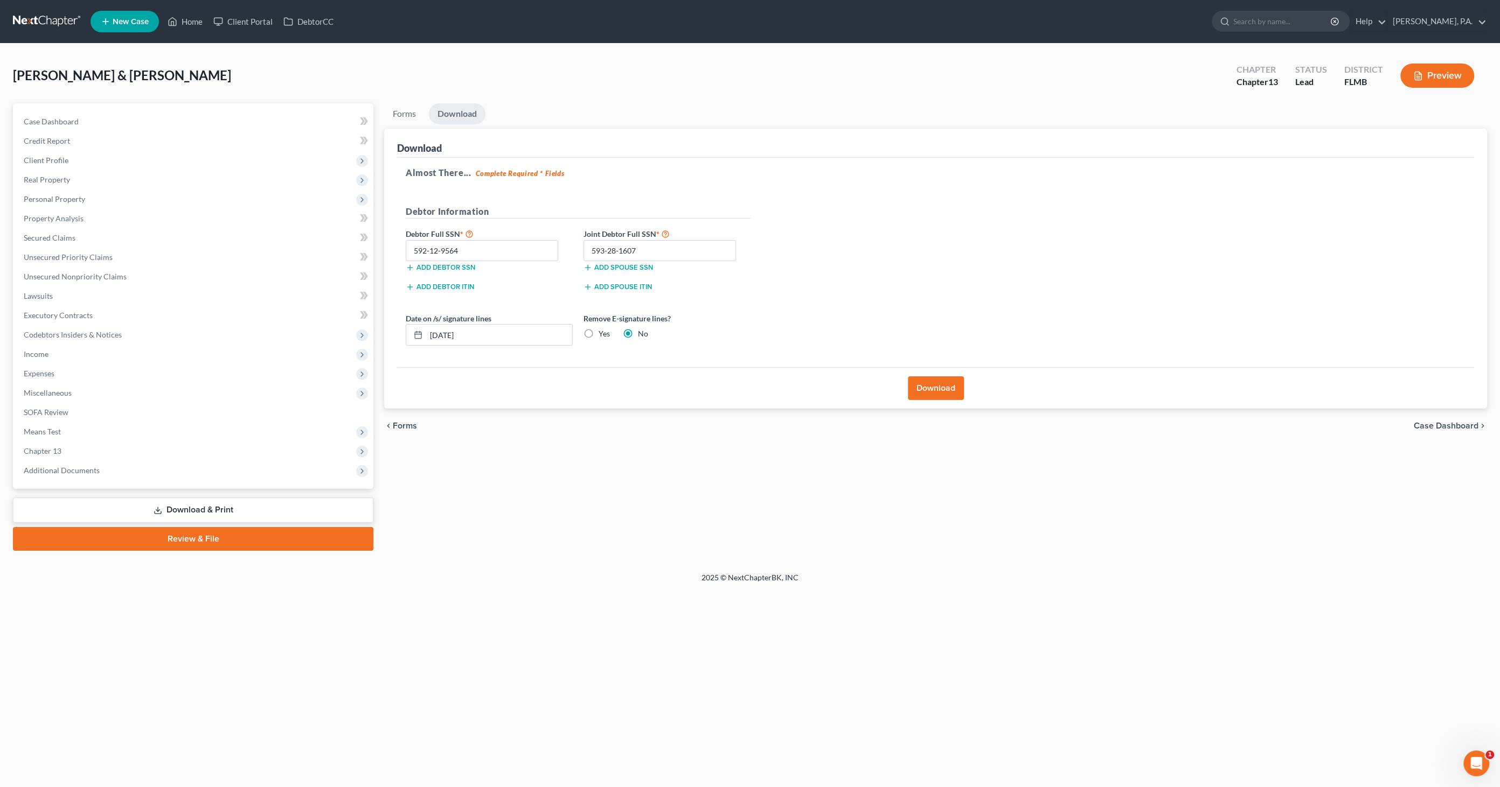
drag, startPoint x: 591, startPoint y: 339, endPoint x: 591, endPoint y: 333, distance: 5.9
click at [598, 338] on label "Yes" at bounding box center [603, 334] width 11 height 11
click at [603, 336] on input "Yes" at bounding box center [606, 332] width 7 height 7
radio input "true"
radio input "false"
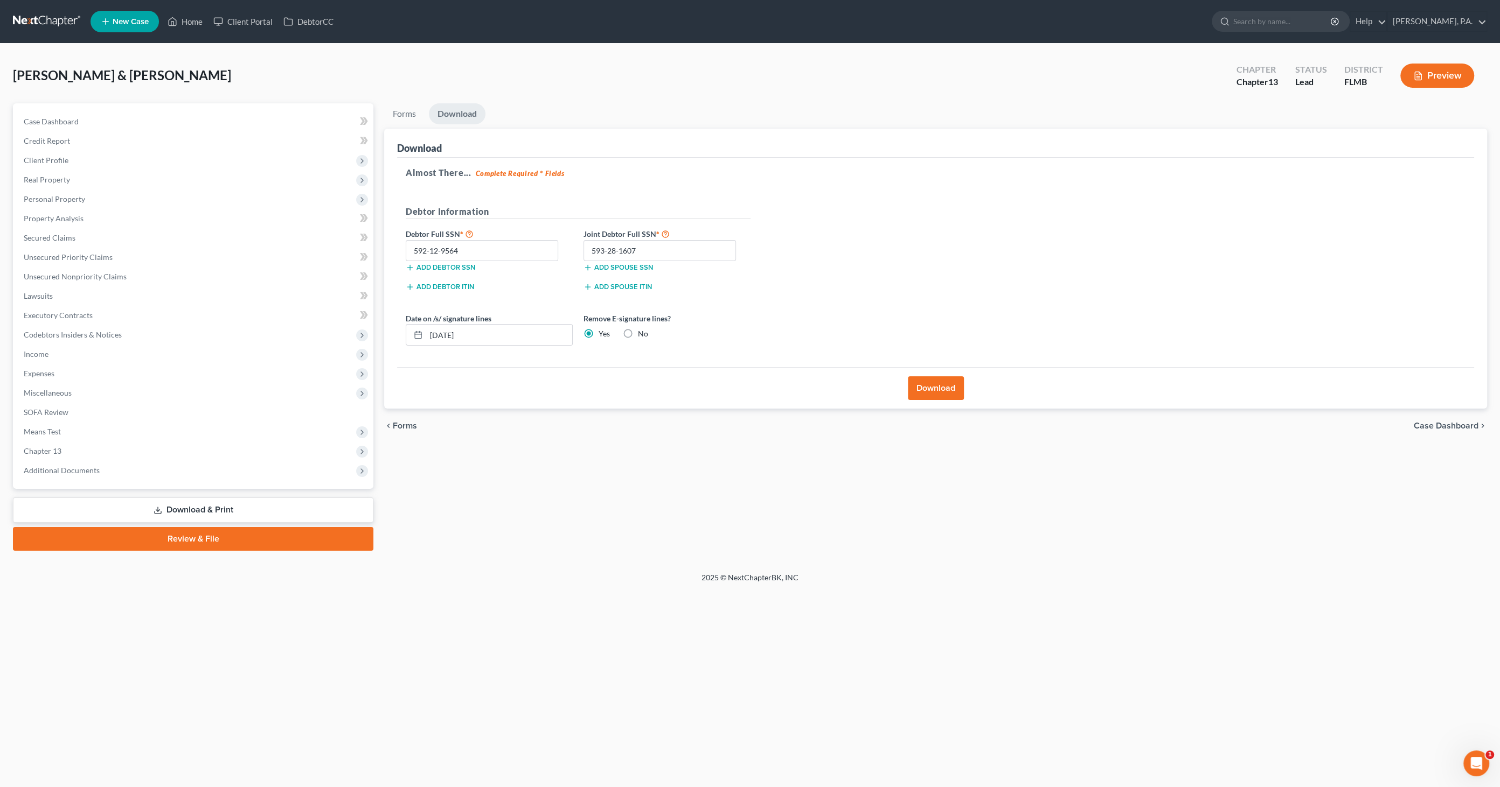
drag, startPoint x: 597, startPoint y: 336, endPoint x: 752, endPoint y: 367, distance: 158.3
click at [597, 335] on div "Yes" at bounding box center [596, 334] width 26 height 11
click at [956, 388] on button "Download" at bounding box center [936, 388] width 56 height 24
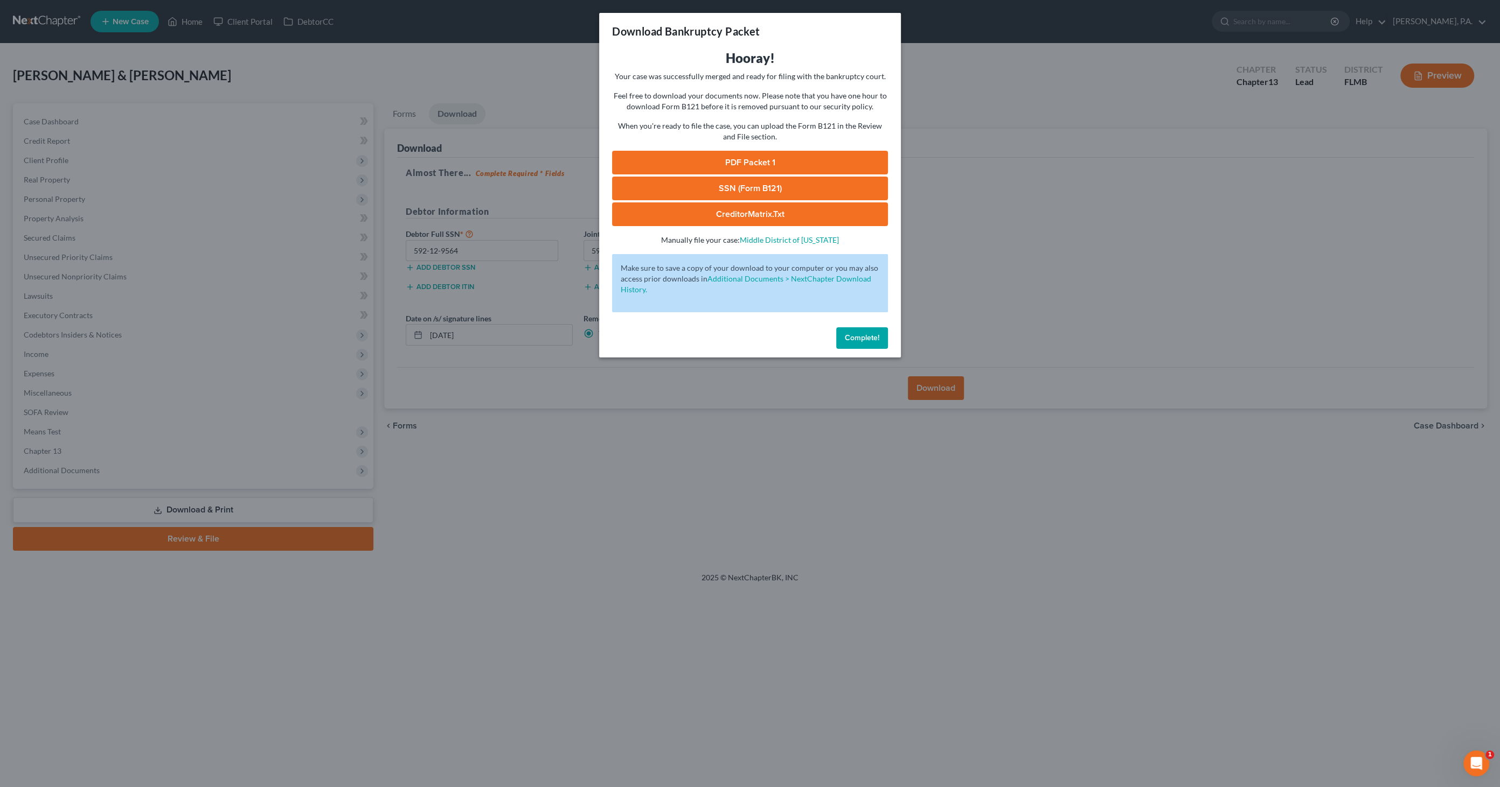
click at [756, 162] on link "PDF Packet 1" at bounding box center [750, 163] width 276 height 24
click at [722, 192] on link "SSN (Form B121)" at bounding box center [750, 189] width 276 height 24
click at [857, 341] on span "Complete!" at bounding box center [862, 337] width 34 height 9
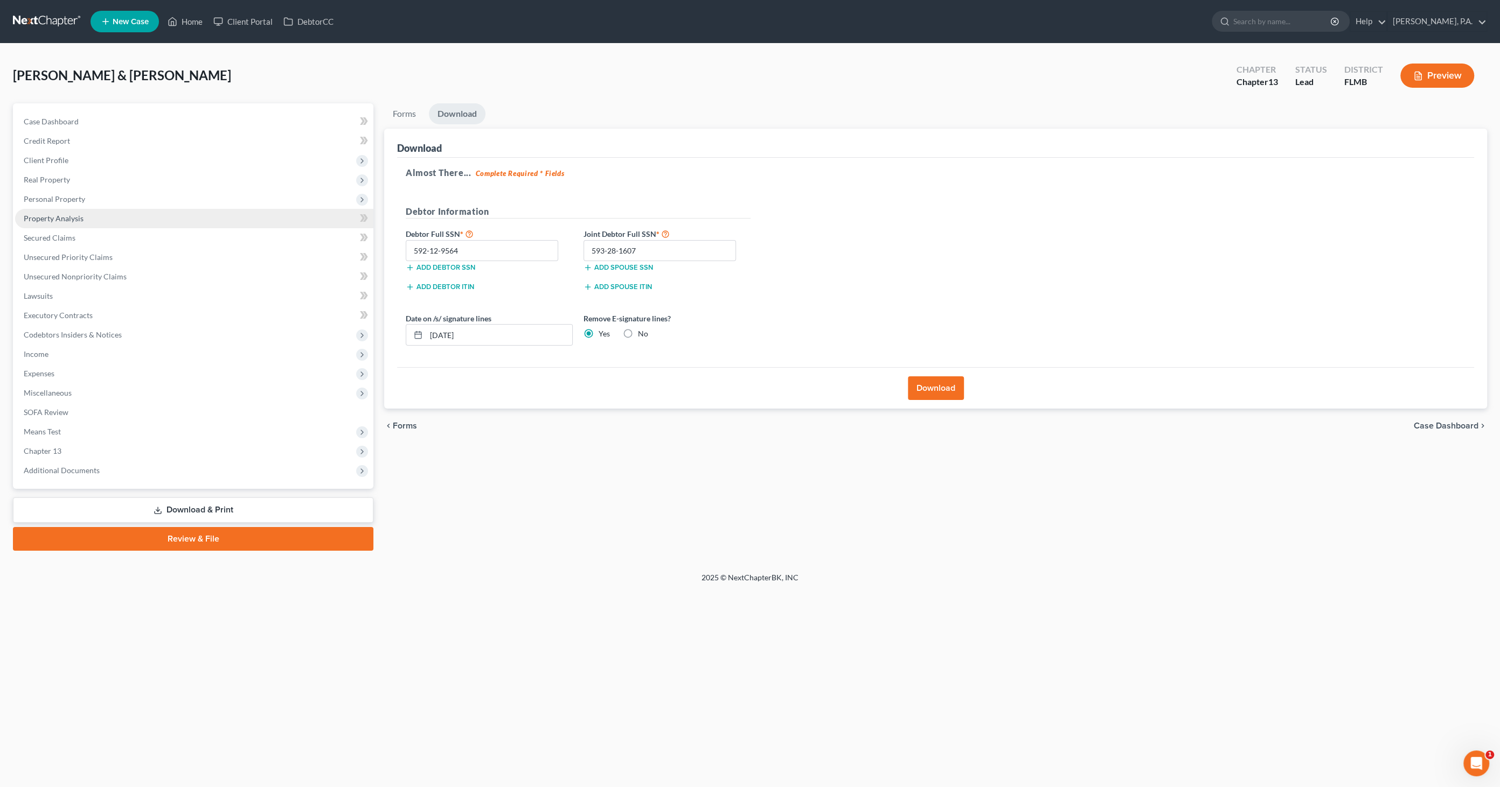
click at [53, 218] on span "Property Analysis" at bounding box center [54, 218] width 60 height 9
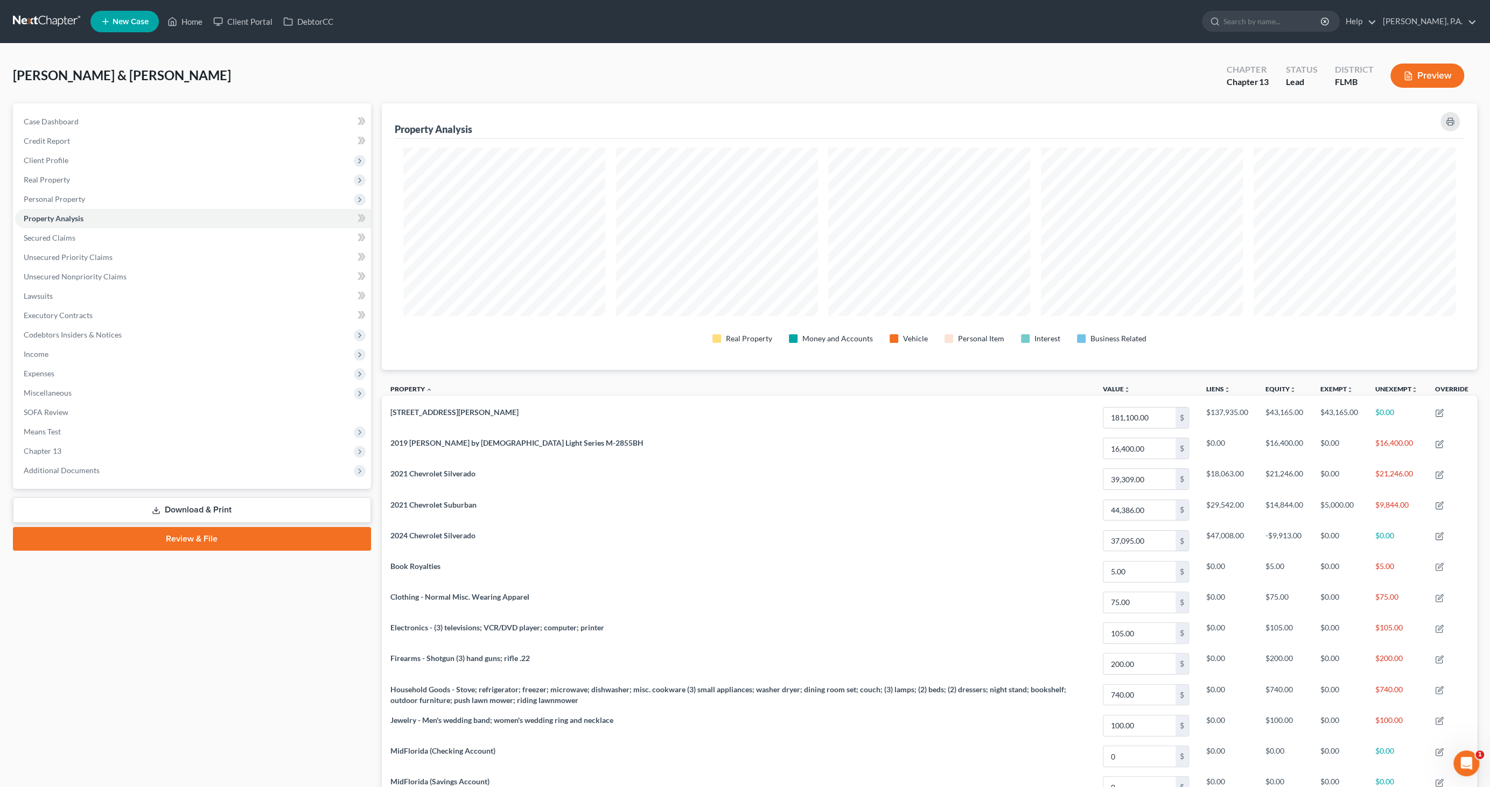
scroll to position [266, 1096]
click at [116, 194] on span "Personal Property" at bounding box center [193, 199] width 356 height 19
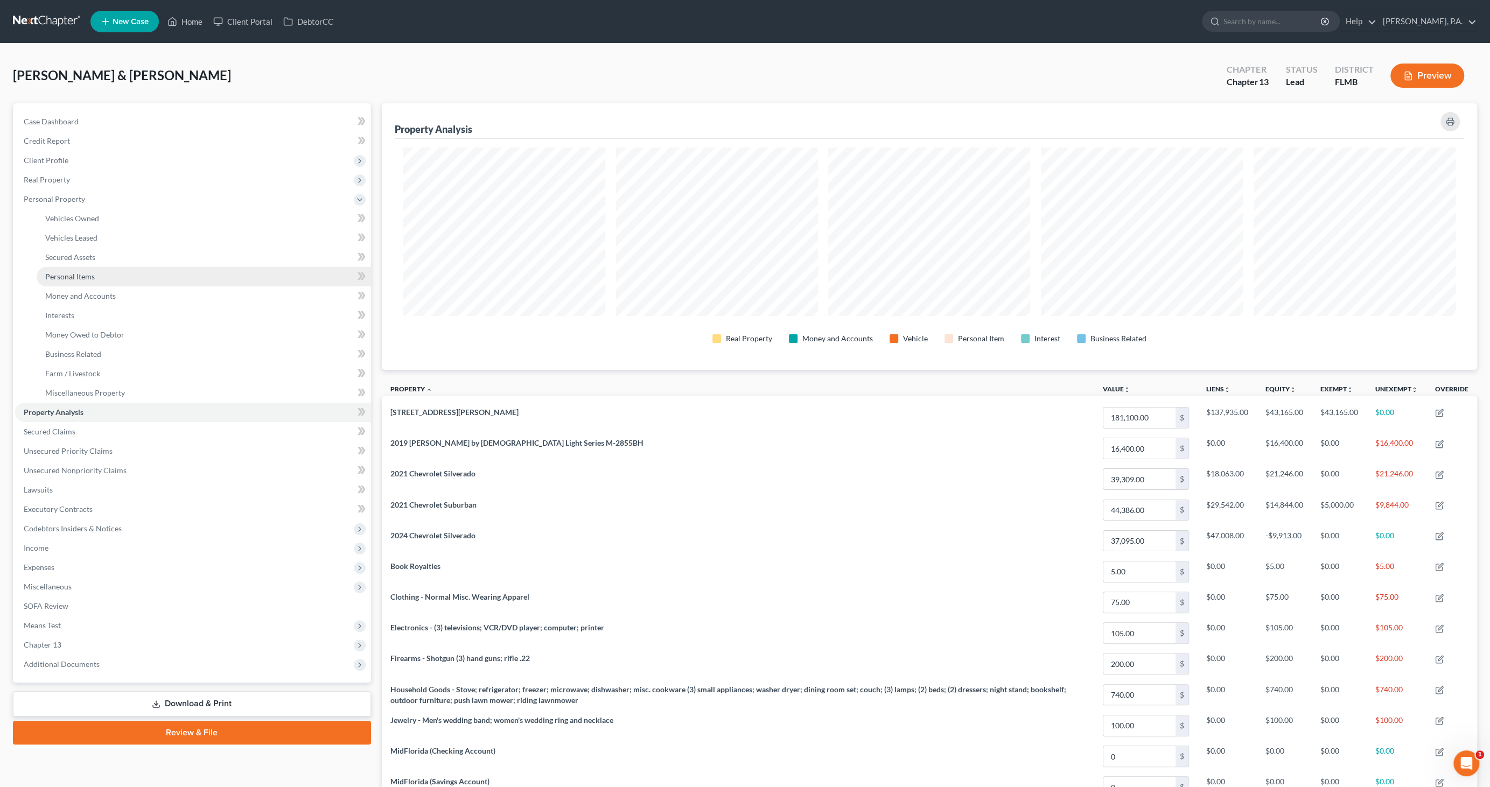
click at [91, 277] on span "Personal Items" at bounding box center [70, 276] width 50 height 9
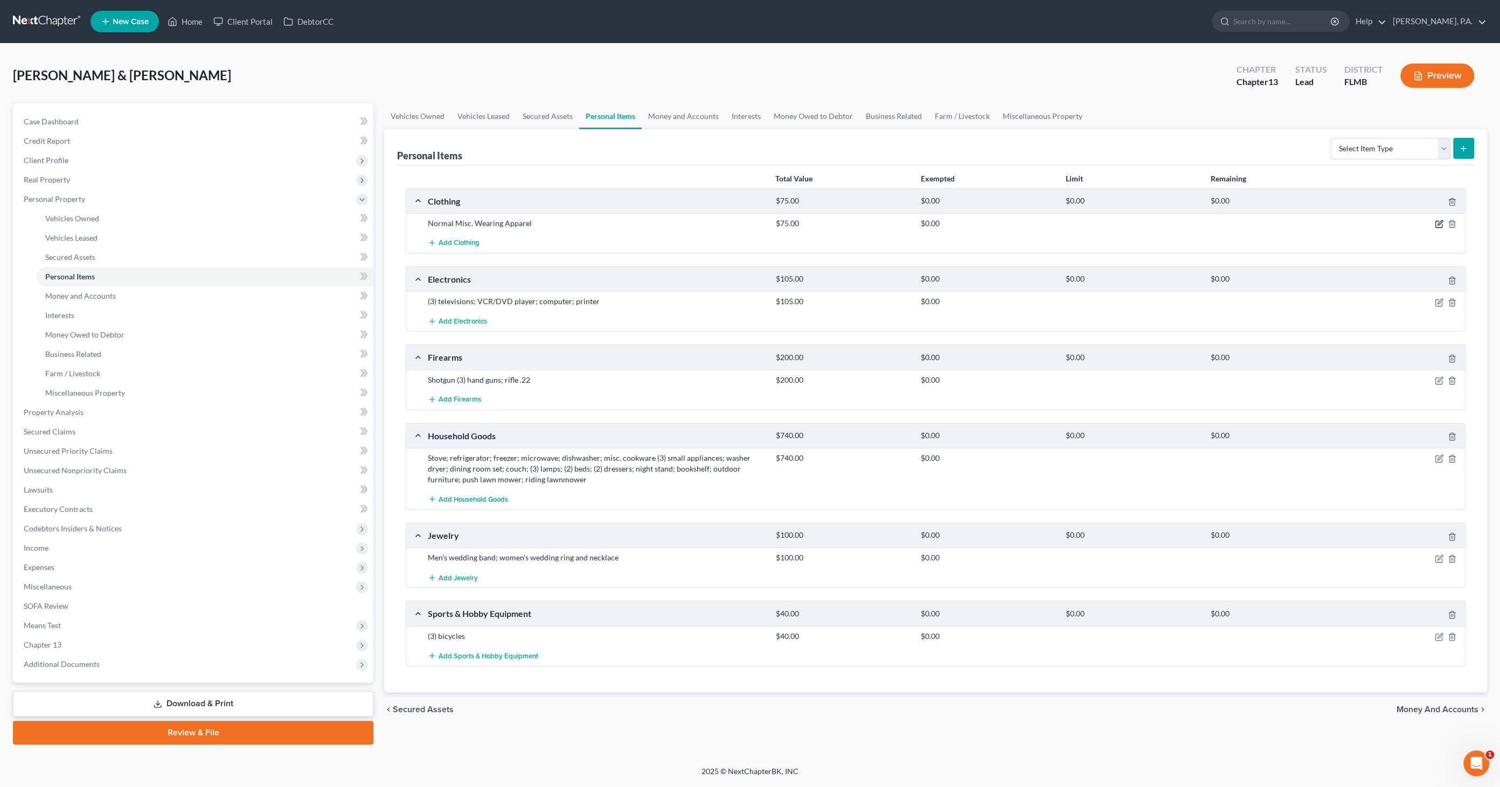
click at [1438, 224] on icon "button" at bounding box center [1439, 223] width 5 height 5
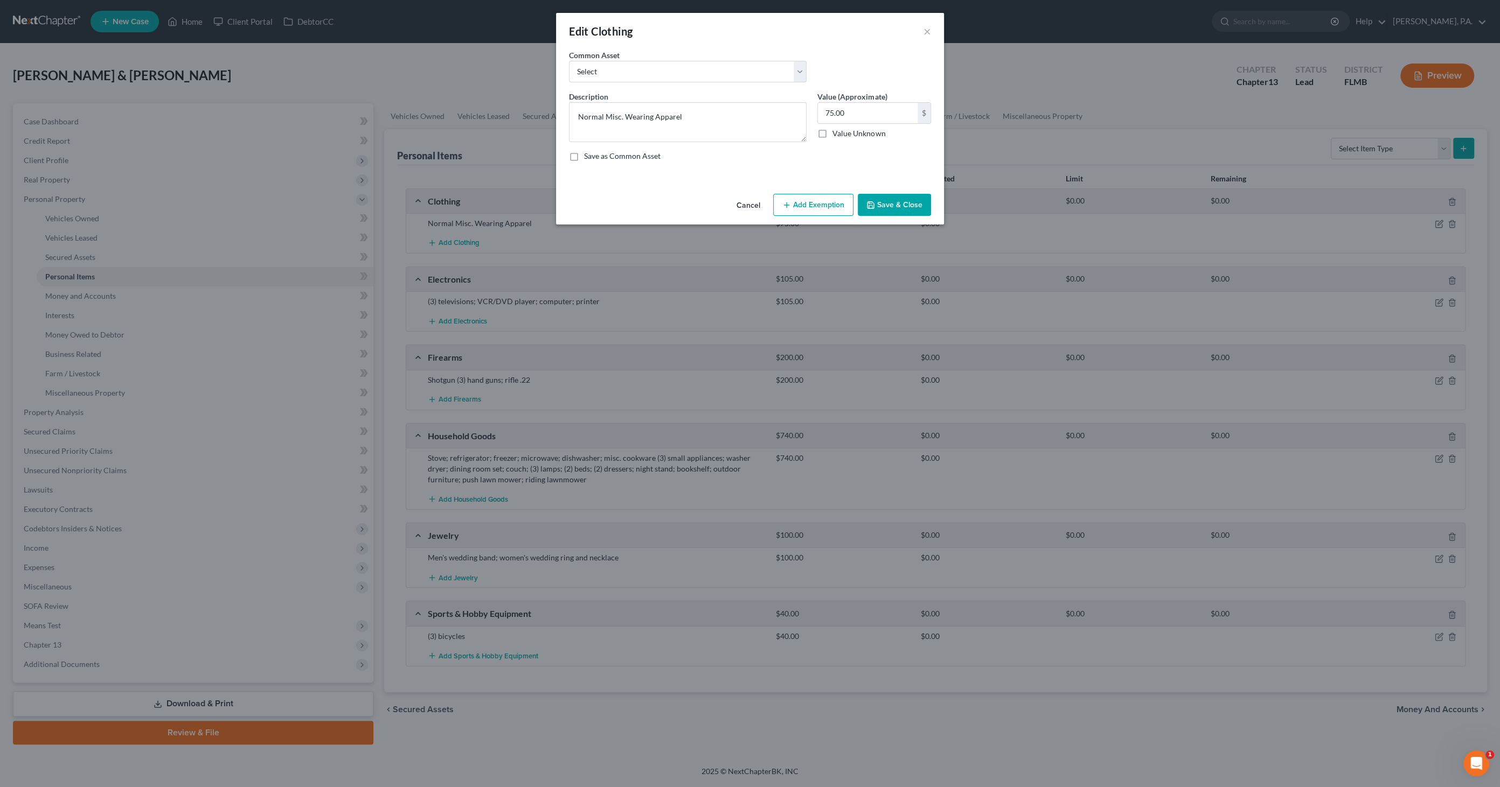
click at [792, 206] on button "Add Exemption" at bounding box center [813, 205] width 80 height 23
select select "2"
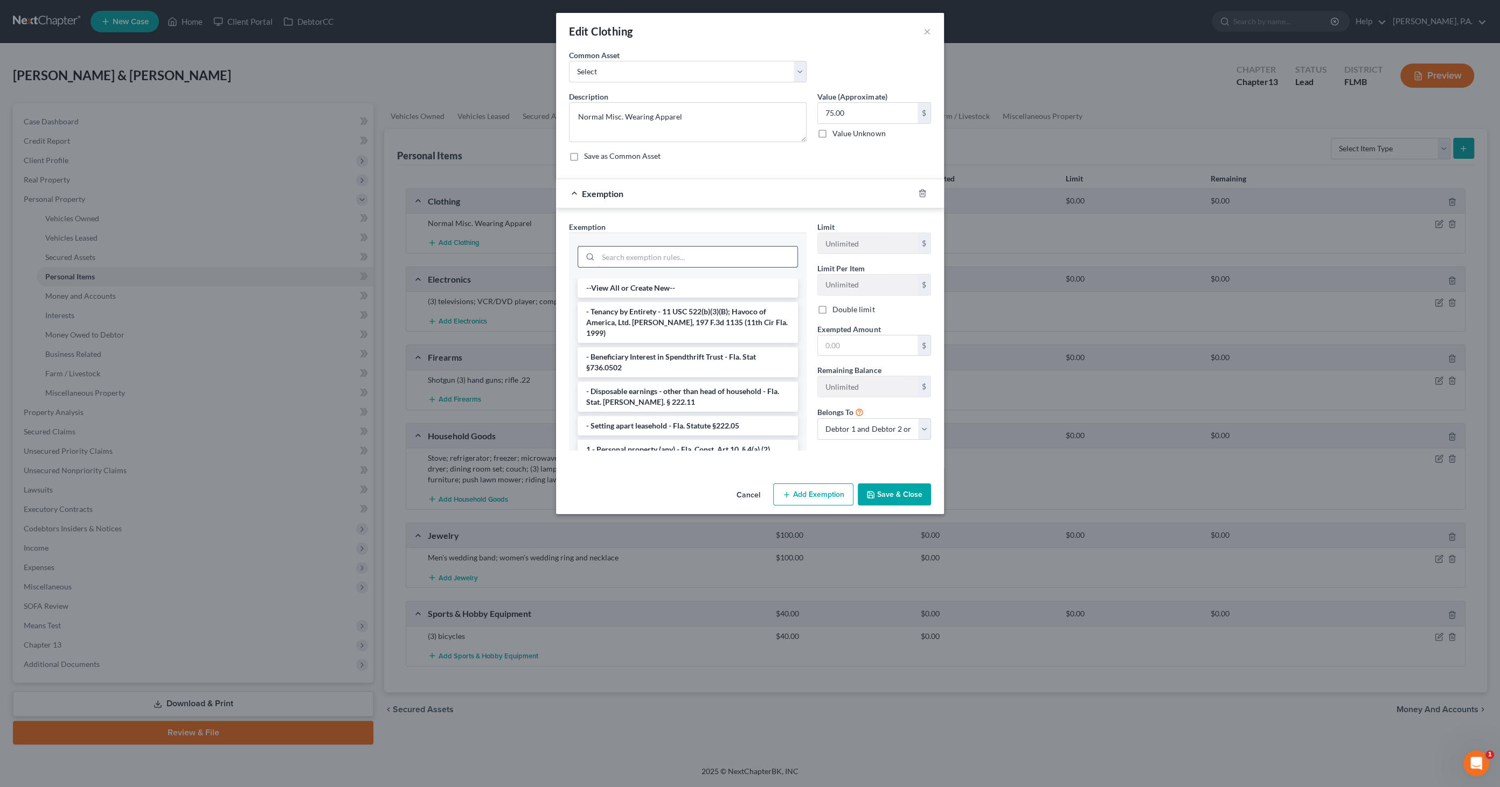
click at [717, 254] on input "search" at bounding box center [697, 257] width 199 height 20
type input "per"
click at [663, 311] on li "1 - Personal property (any) - Fla. Const. Art.10, § 4(a) (2)" at bounding box center [687, 311] width 220 height 19
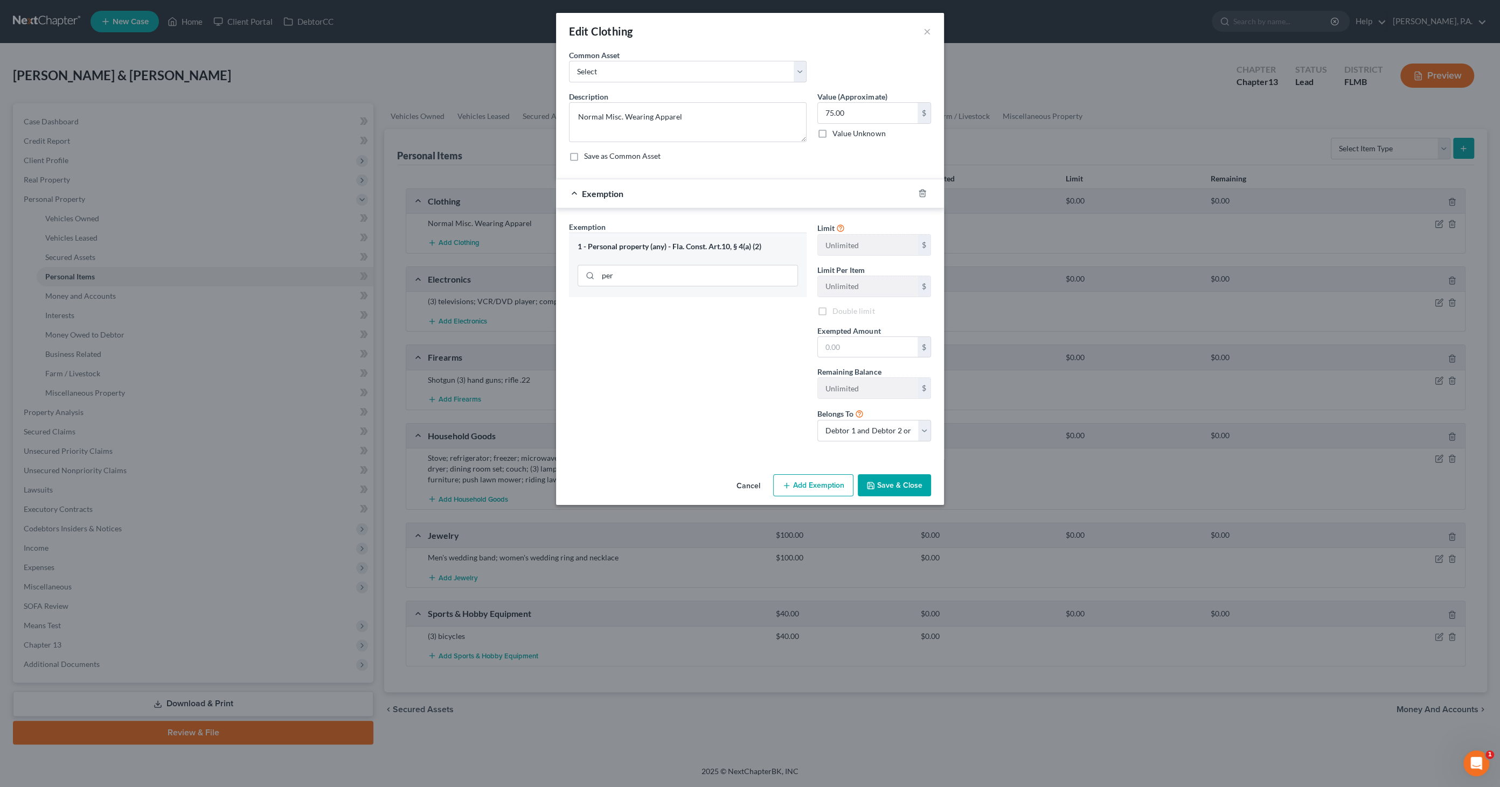
click at [832, 311] on label "Double limit" at bounding box center [853, 311] width 42 height 11
click at [868, 352] on input "text" at bounding box center [868, 347] width 100 height 20
type input "75.00"
click at [902, 483] on button "Save & Close" at bounding box center [893, 486] width 73 height 23
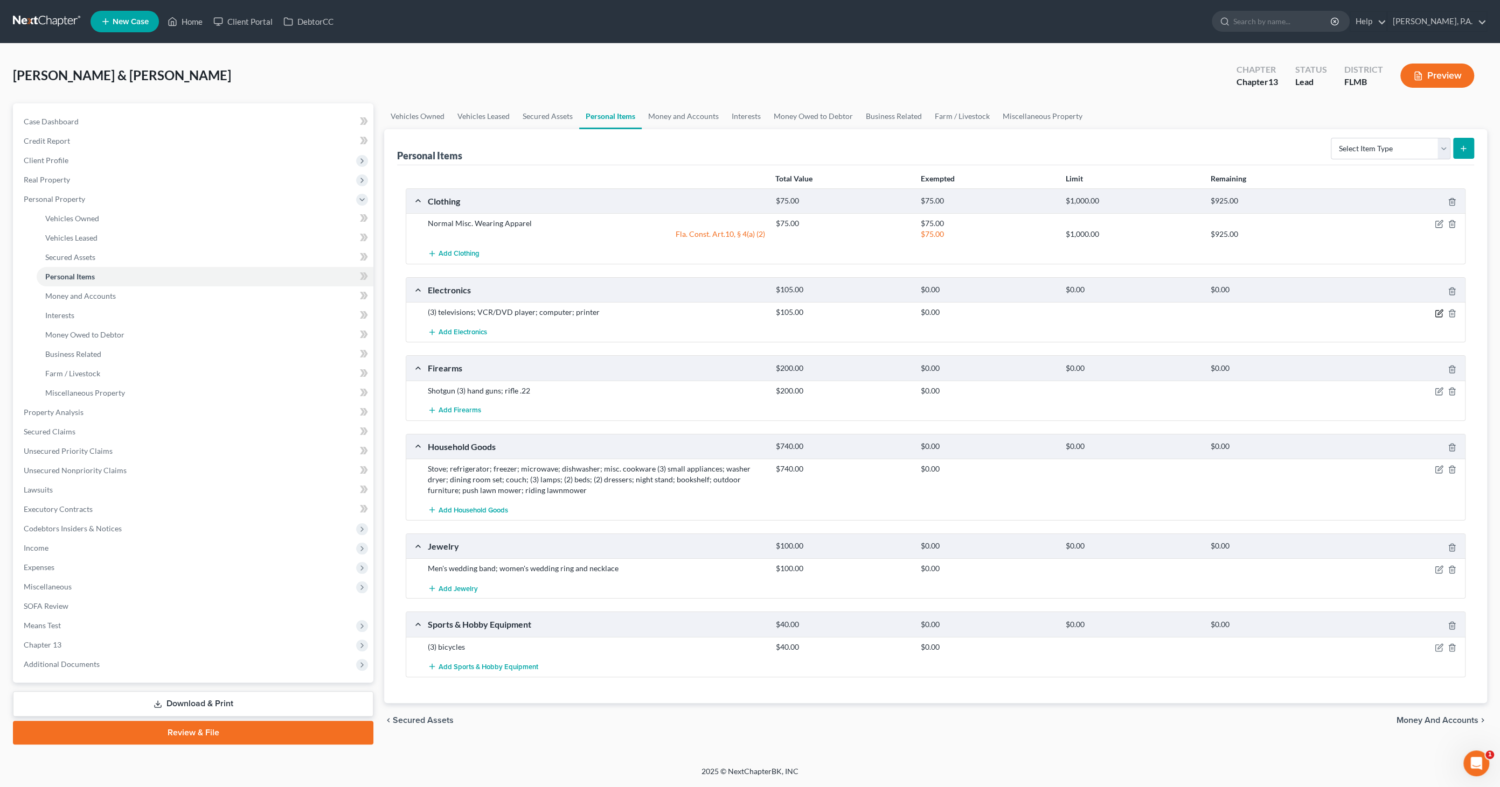
click at [1436, 311] on icon "button" at bounding box center [1438, 313] width 9 height 9
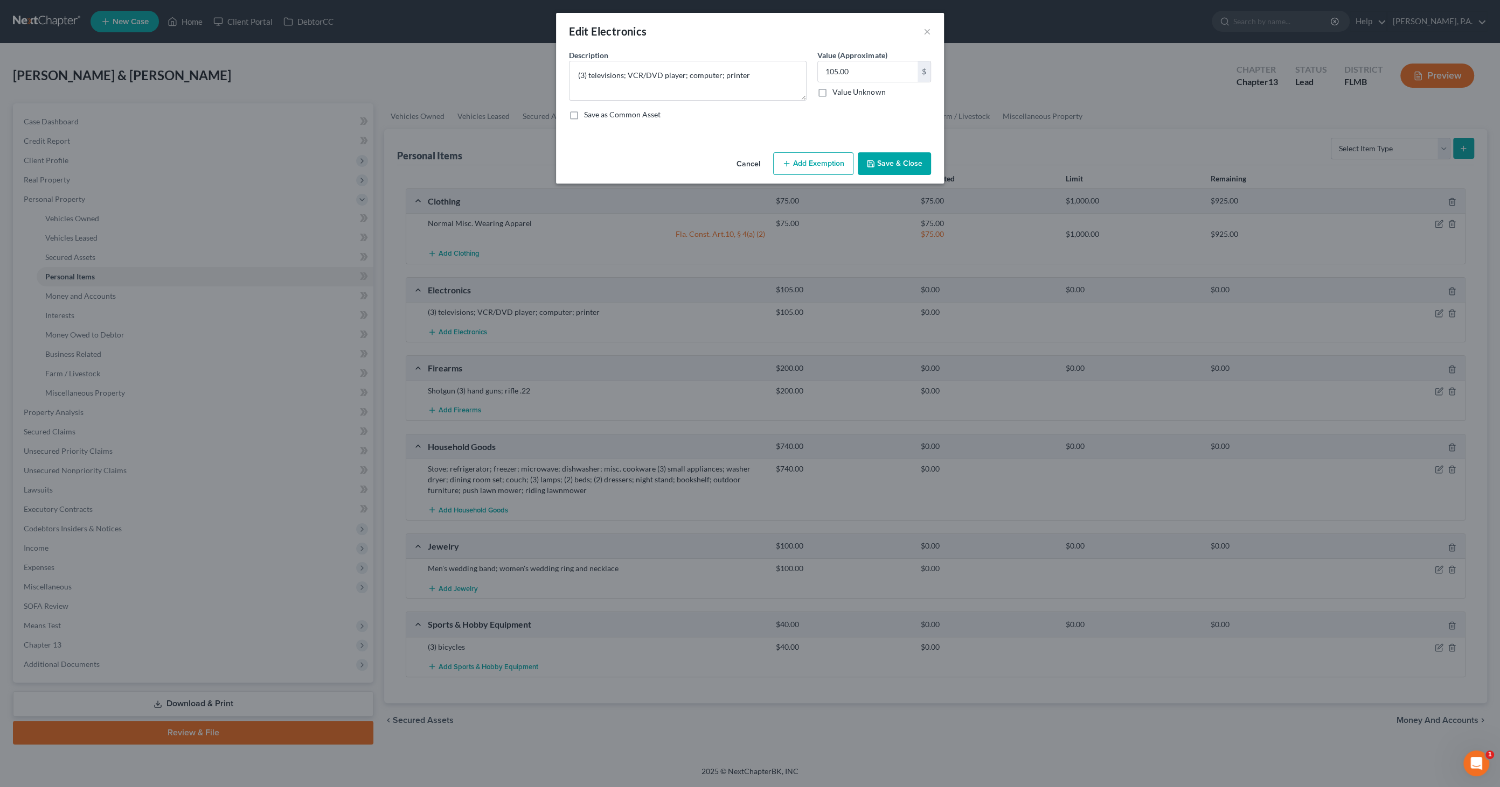
click at [821, 170] on button "Add Exemption" at bounding box center [813, 163] width 80 height 23
select select "2"
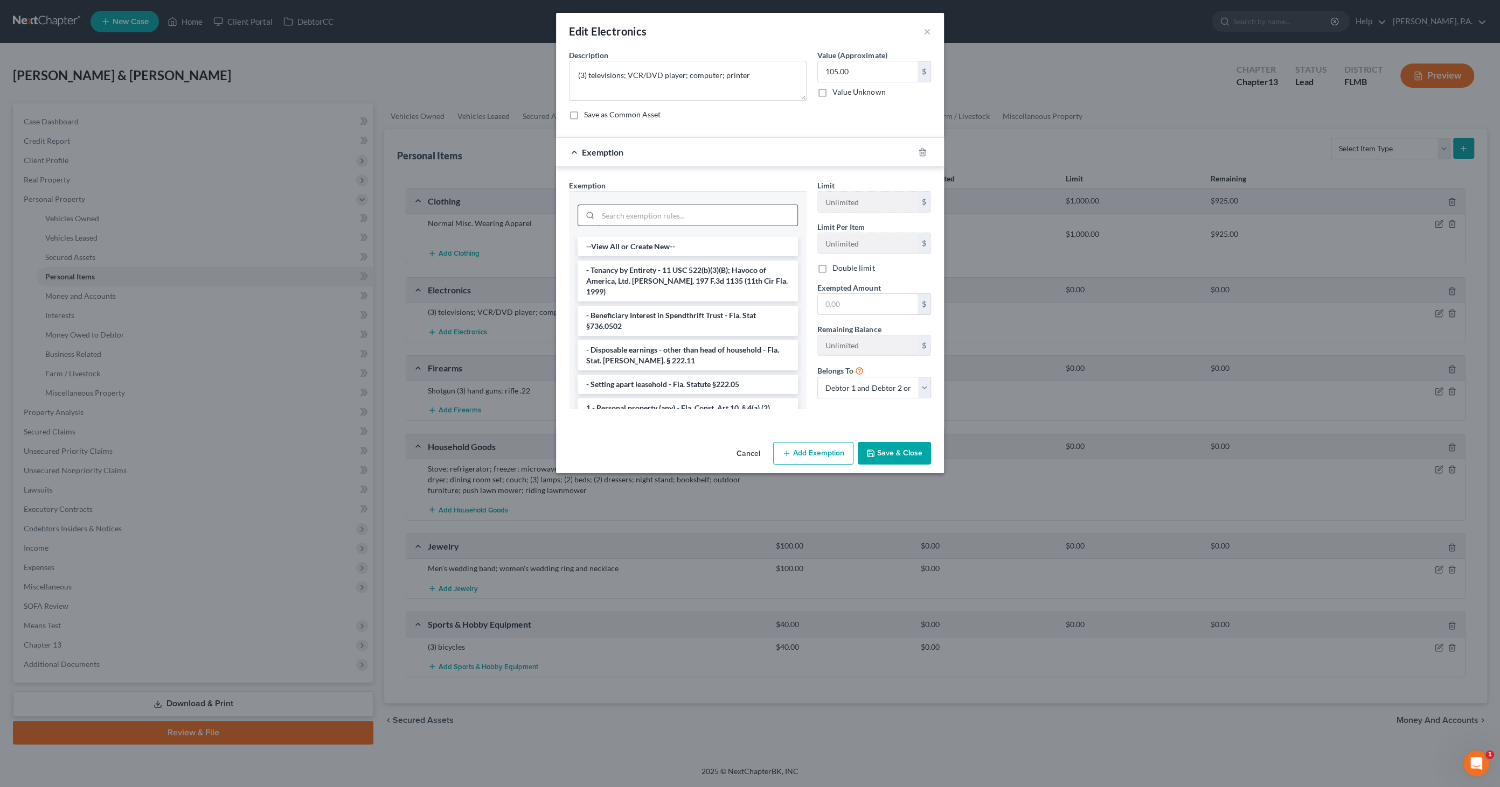
click at [668, 210] on input "search" at bounding box center [697, 215] width 199 height 20
type input "pers"
click at [674, 266] on li "1 - Personal property (any) - Fla. Const. Art.10, § 4(a) (2)" at bounding box center [687, 270] width 220 height 19
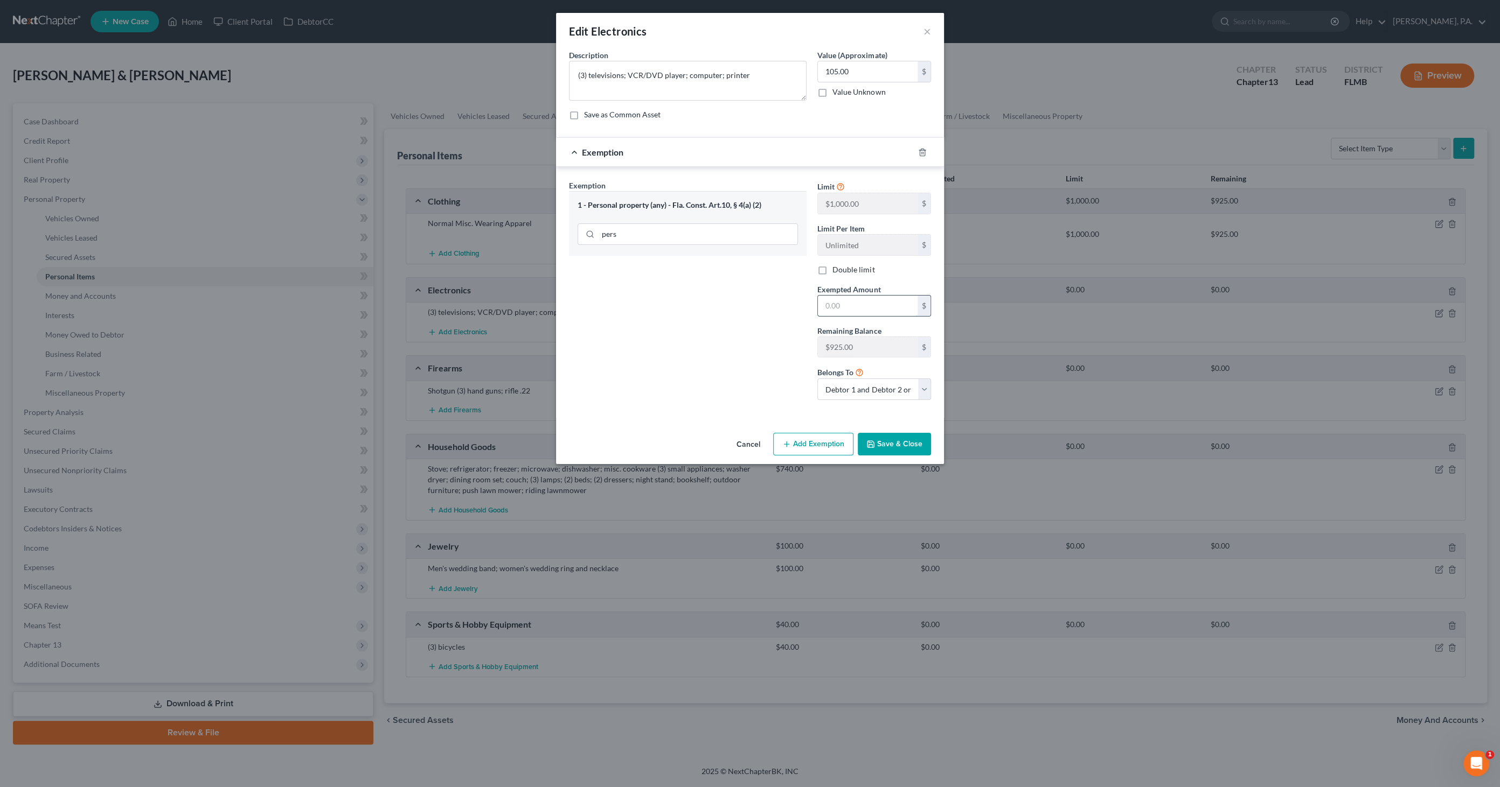
click at [860, 309] on input "text" at bounding box center [868, 306] width 100 height 20
type input "105.00"
click at [897, 436] on button "Save & Close" at bounding box center [893, 444] width 73 height 23
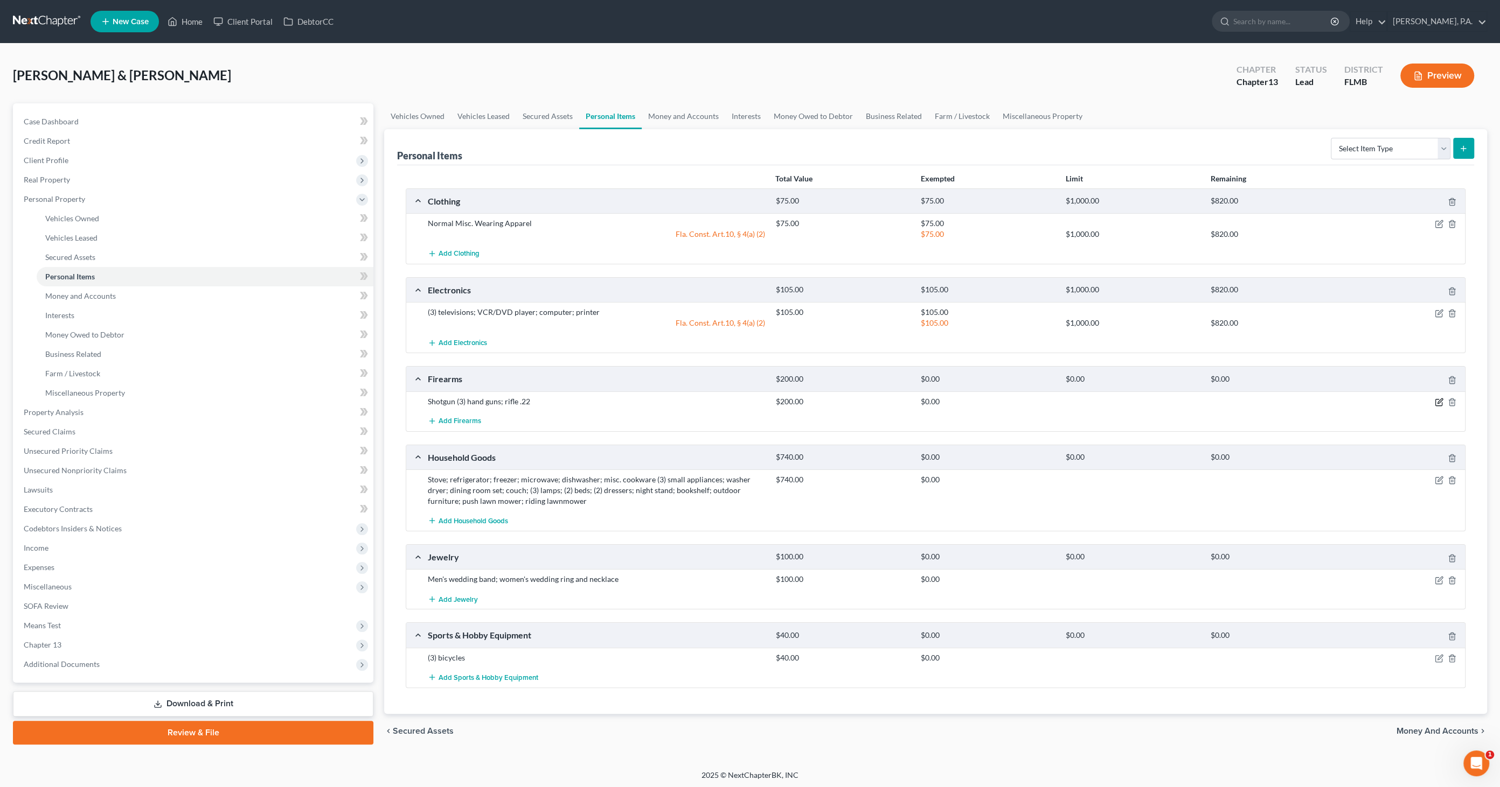
click at [1438, 399] on icon "button" at bounding box center [1438, 402] width 9 height 9
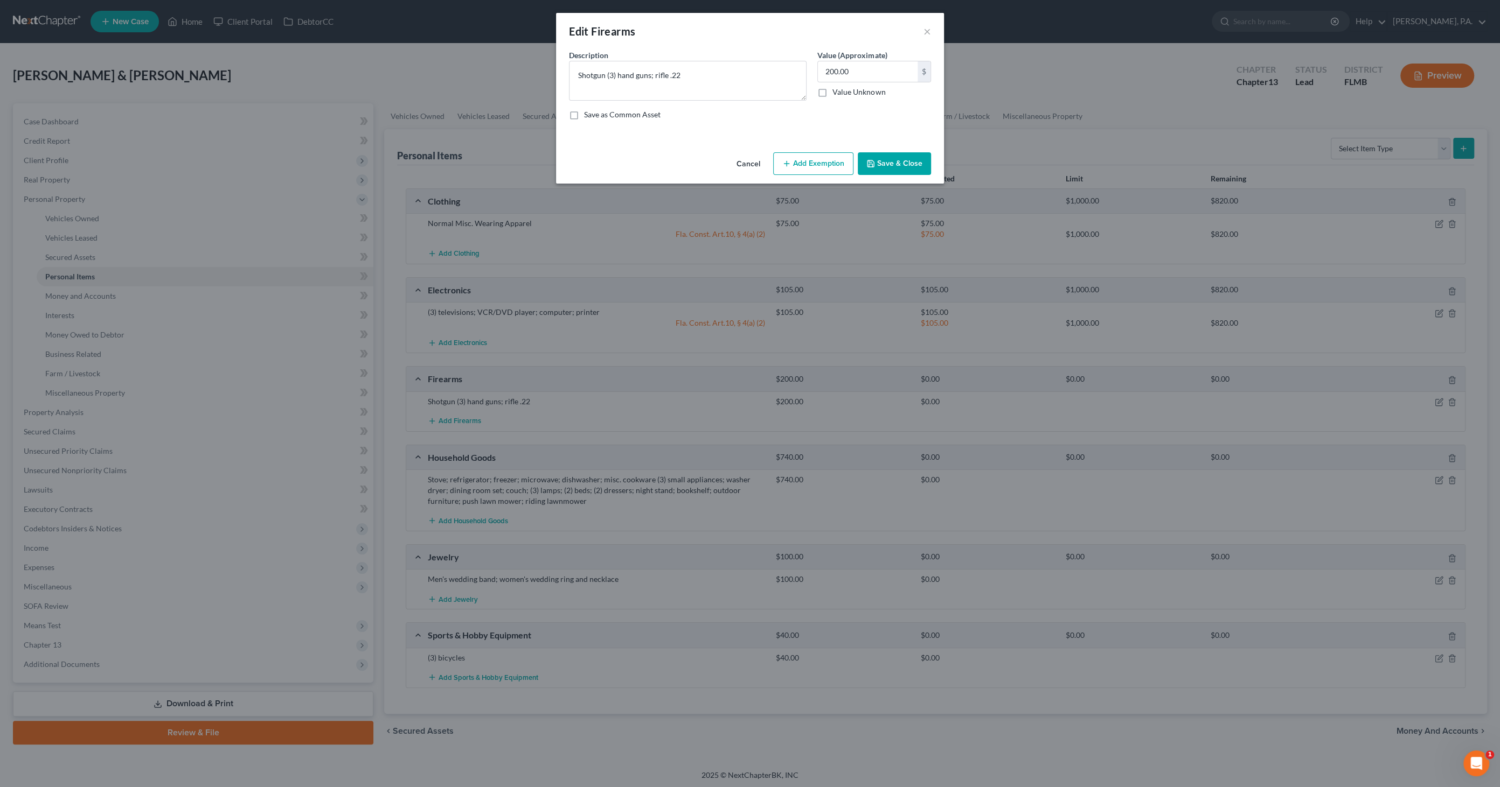
click at [789, 169] on button "Add Exemption" at bounding box center [813, 163] width 80 height 23
select select "2"
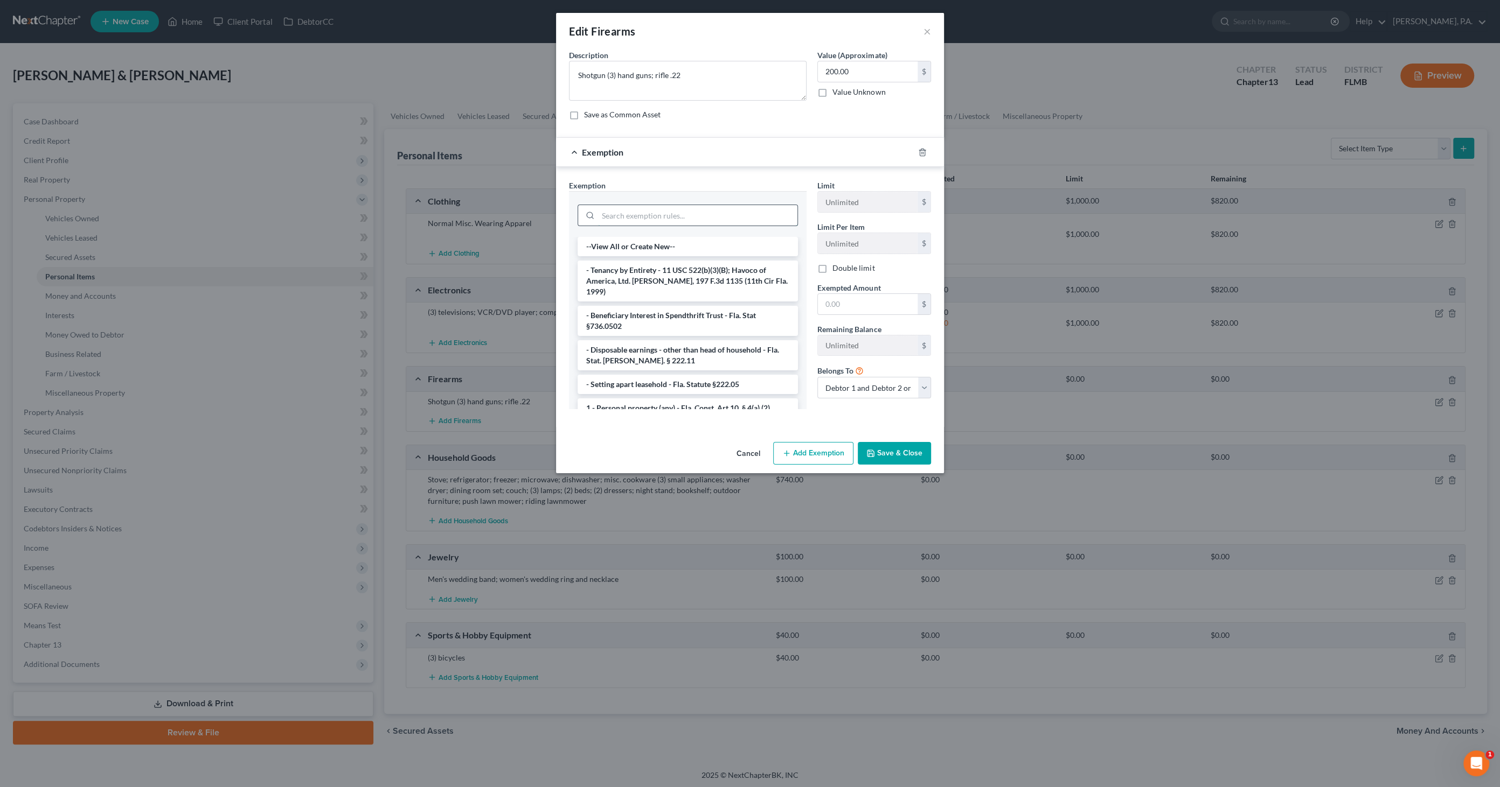
click at [630, 222] on input "search" at bounding box center [697, 215] width 199 height 20
type input "person"
click at [639, 270] on li "1 - Personal property (any) - Fla. Const. Art.10, § 4(a) (2)" at bounding box center [687, 270] width 220 height 19
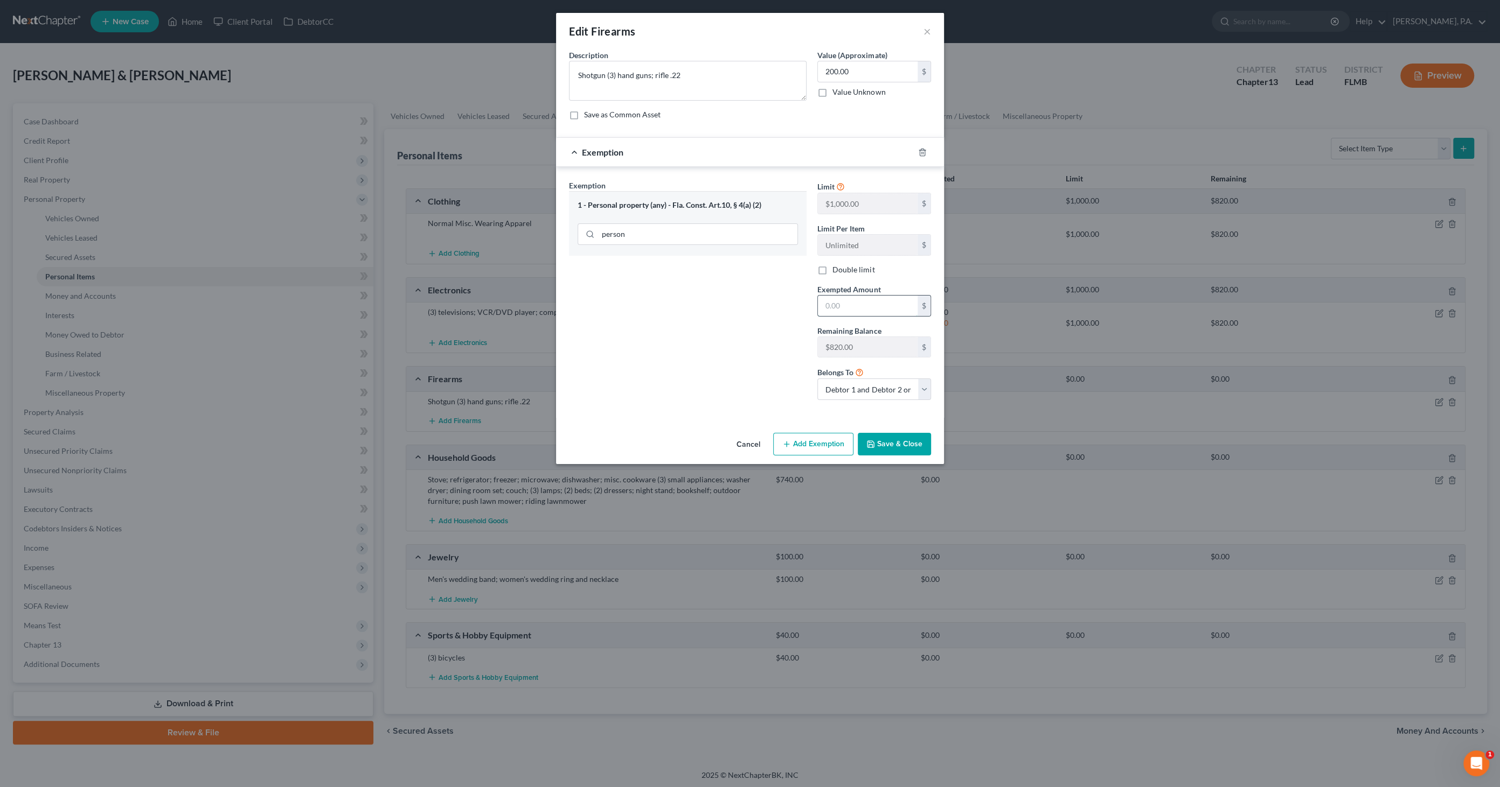
click at [849, 308] on input "text" at bounding box center [868, 306] width 100 height 20
type input "200.00"
click at [899, 440] on button "Save & Close" at bounding box center [893, 444] width 73 height 23
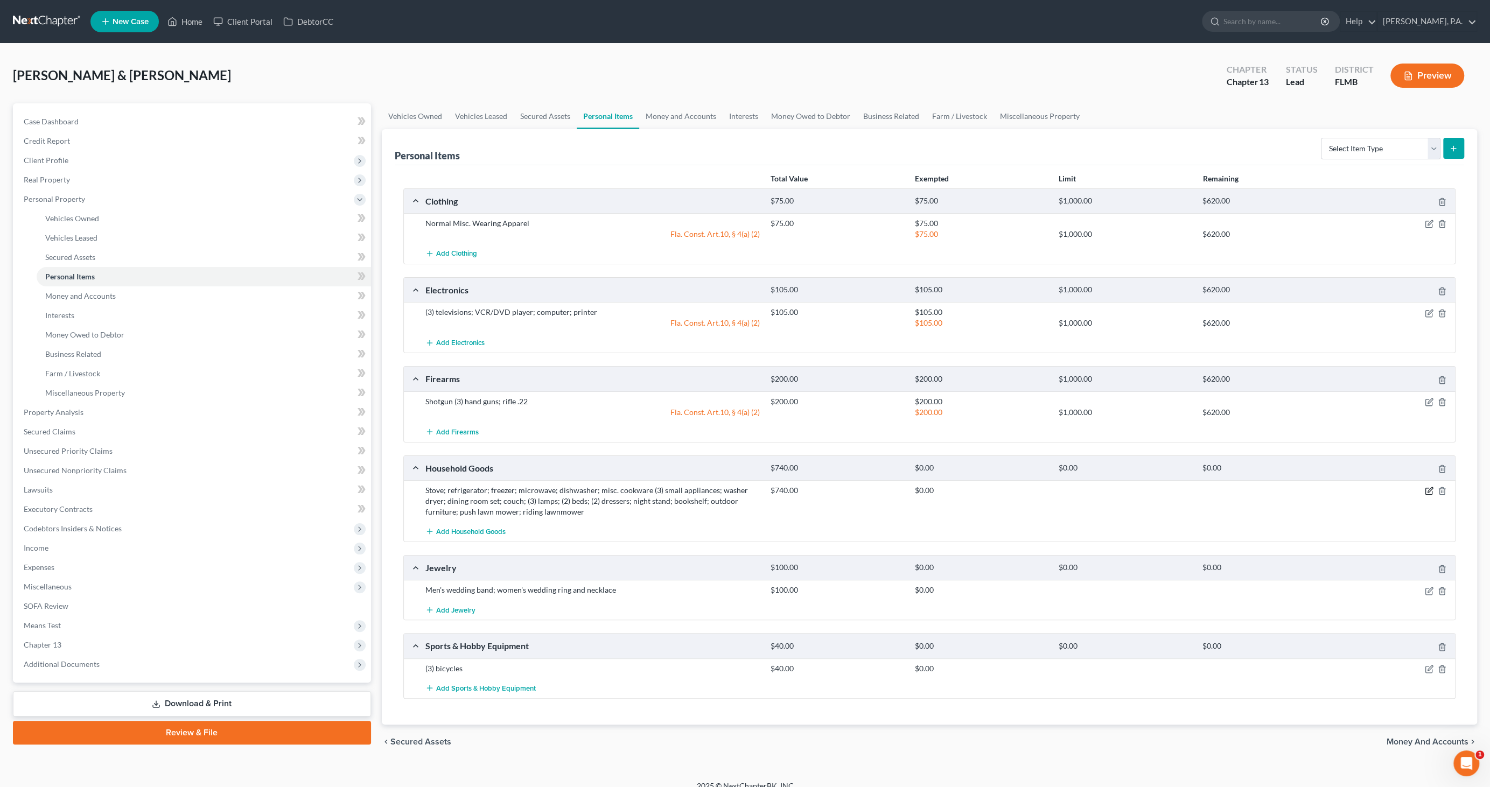
click at [1427, 487] on icon "button" at bounding box center [1429, 491] width 9 height 9
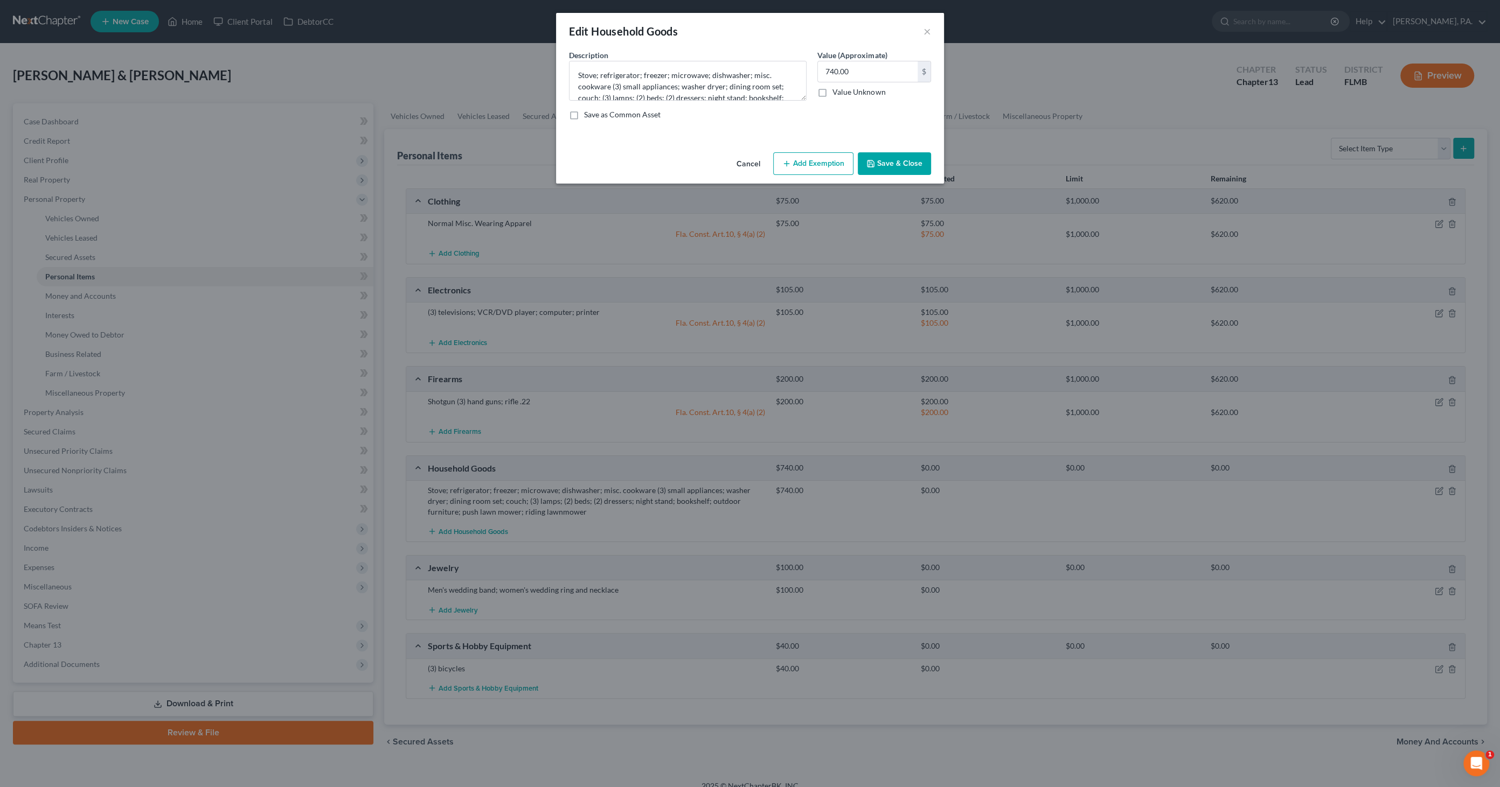
click at [805, 168] on button "Add Exemption" at bounding box center [813, 163] width 80 height 23
select select "2"
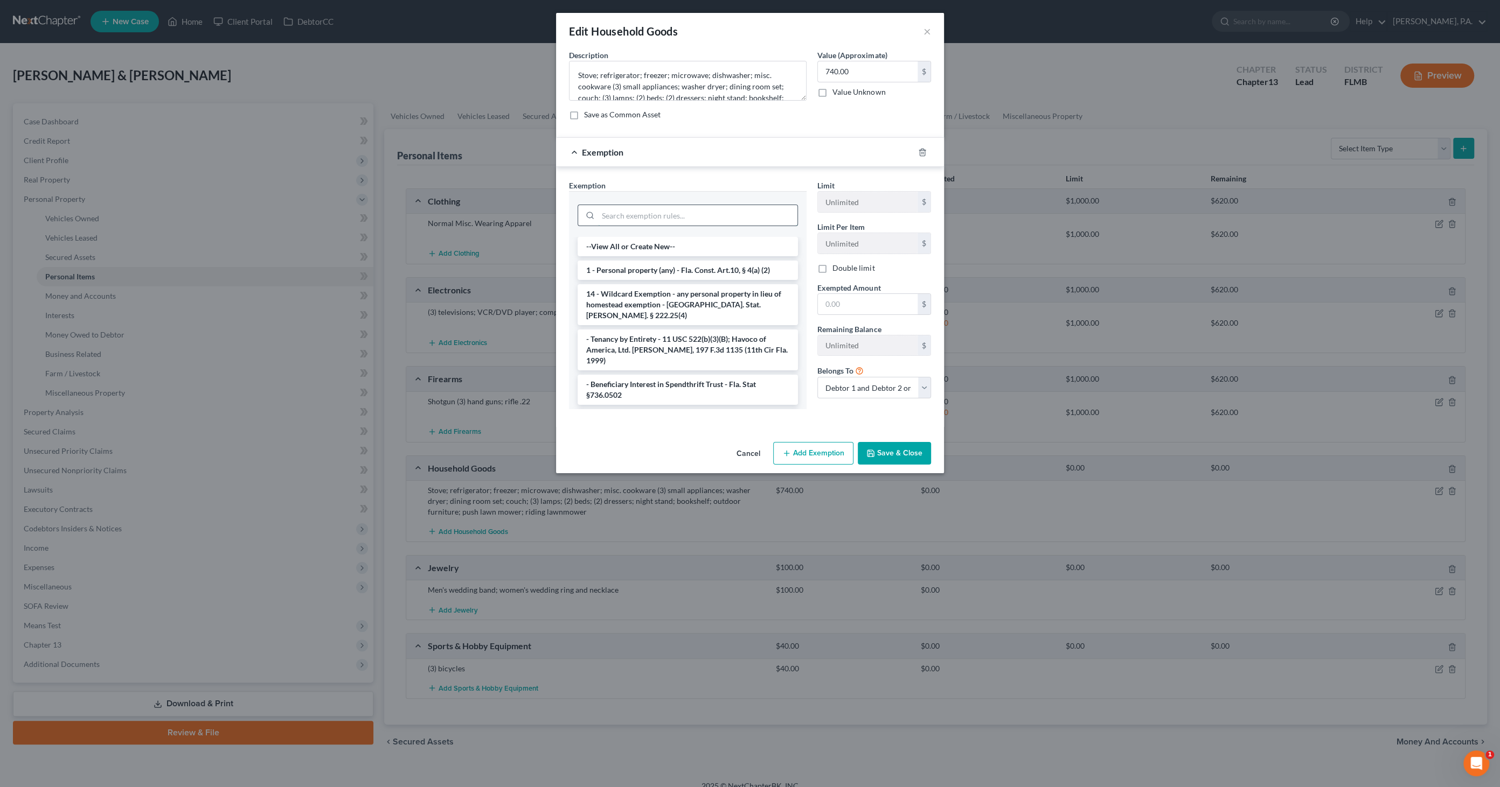
click at [627, 218] on input "search" at bounding box center [697, 215] width 199 height 20
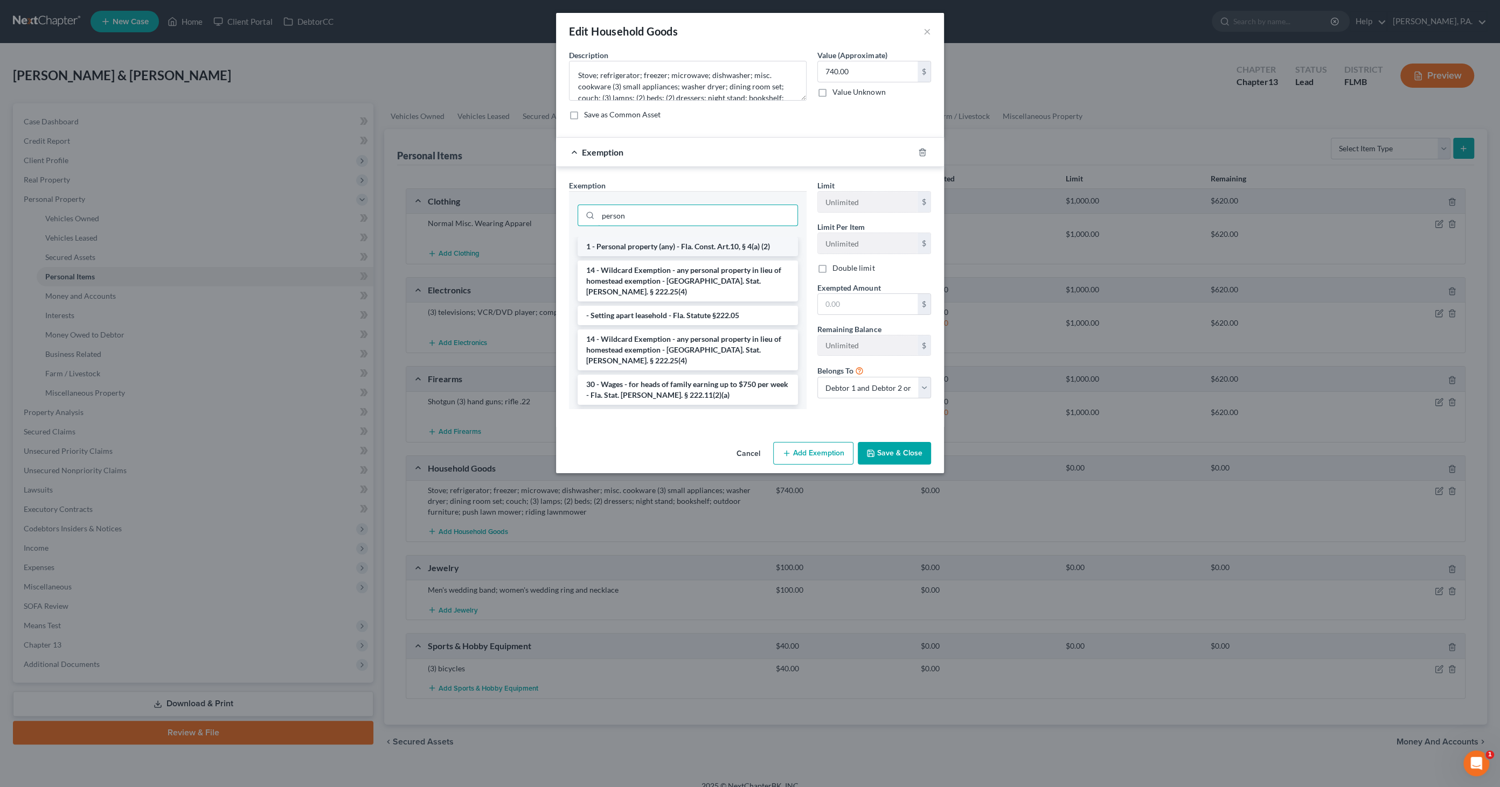
type input "person"
click at [637, 243] on li "1 - Personal property (any) - Fla. Const. Art.10, § 4(a) (2)" at bounding box center [687, 246] width 220 height 19
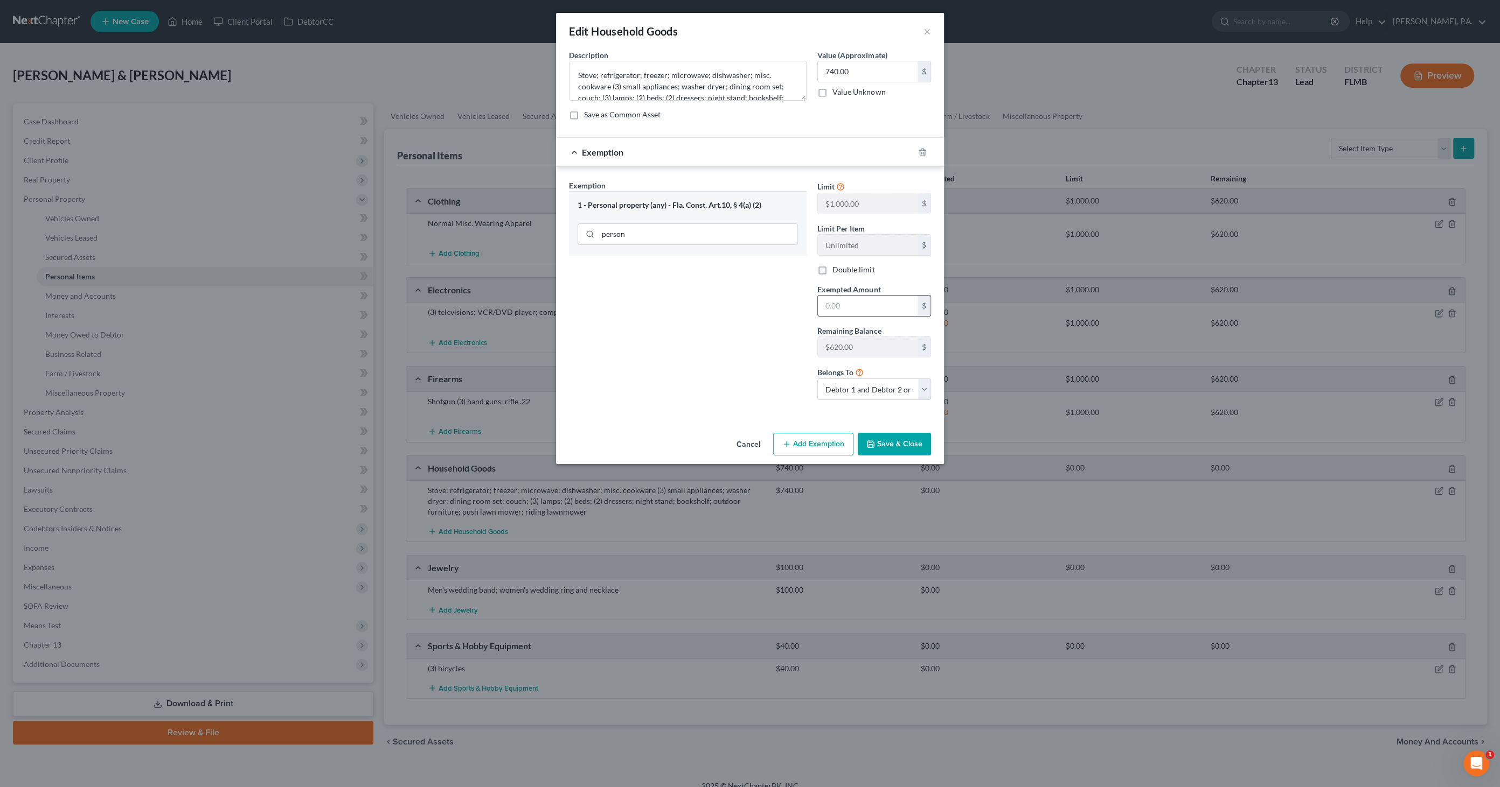
click at [870, 310] on input "text" at bounding box center [868, 306] width 100 height 20
click at [855, 306] on input "text" at bounding box center [868, 306] width 100 height 20
drag, startPoint x: 751, startPoint y: 331, endPoint x: 769, endPoint y: 335, distance: 17.8
click at [752, 332] on div "Exemption Set must be selected for CA. Exemption * 1 - Personal property (any) …" at bounding box center [687, 294] width 248 height 229
click at [816, 345] on div "Remaining Balance $620.00 $" at bounding box center [874, 341] width 124 height 33
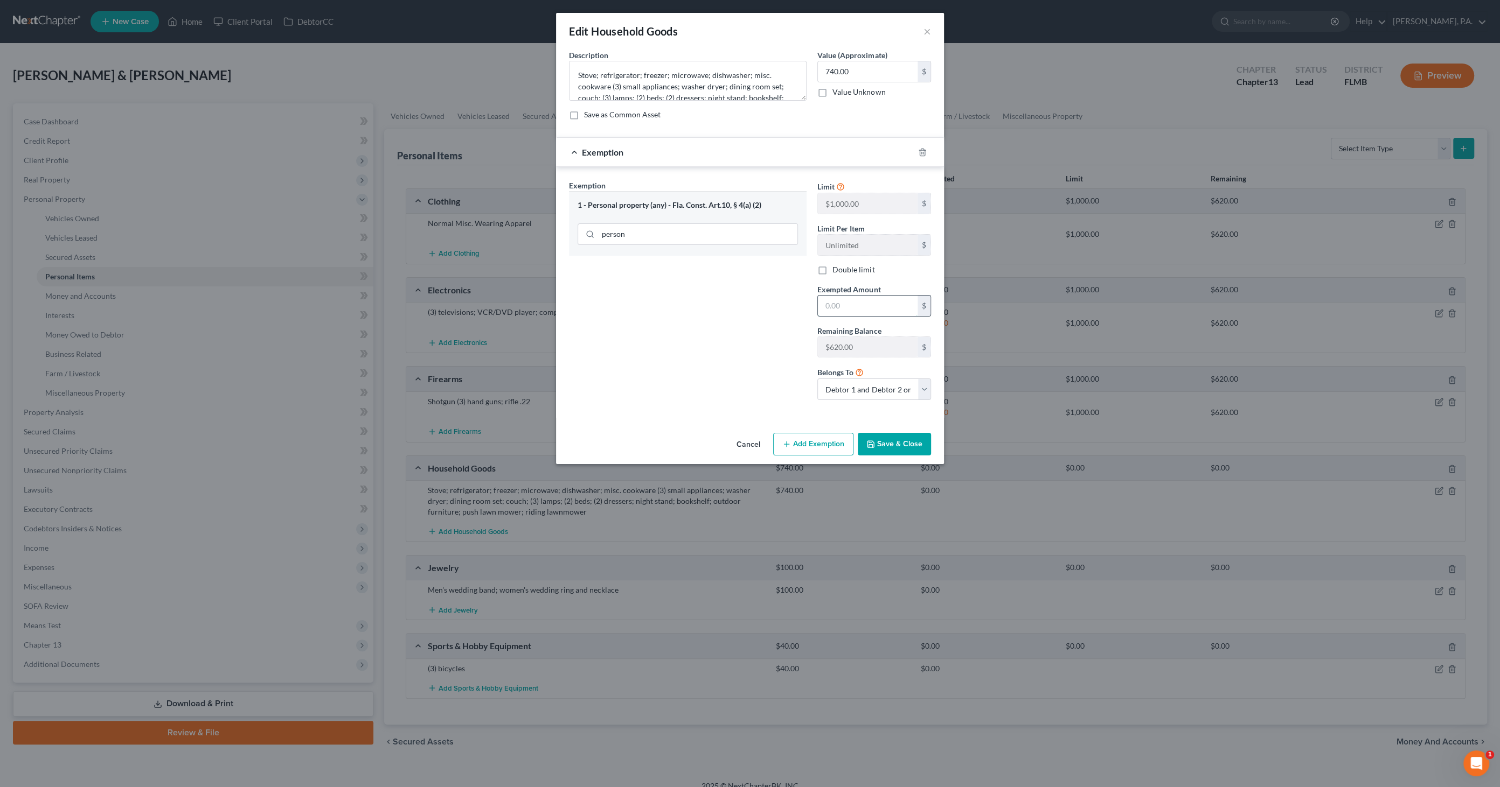
click at [843, 303] on input "text" at bounding box center [868, 306] width 100 height 20
drag, startPoint x: 843, startPoint y: 303, endPoint x: 835, endPoint y: 278, distance: 26.1
click at [832, 268] on label "Double limit" at bounding box center [853, 269] width 42 height 11
click at [836, 268] on input "Double limit" at bounding box center [839, 267] width 7 height 7
checkbox input "true"
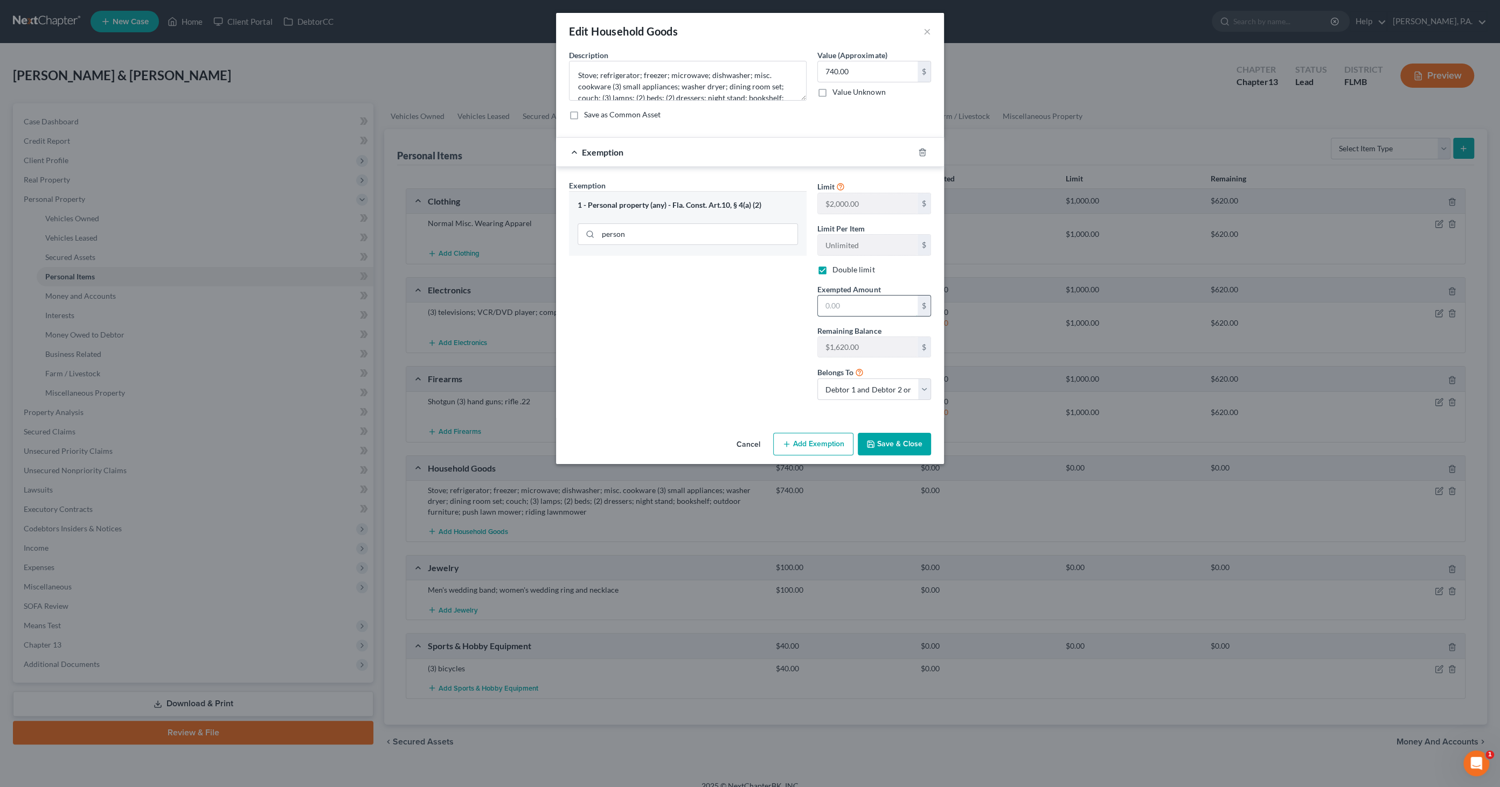
click at [849, 304] on input "text" at bounding box center [868, 306] width 100 height 20
type input "740.00"
click at [895, 436] on button "Save & Close" at bounding box center [893, 444] width 73 height 23
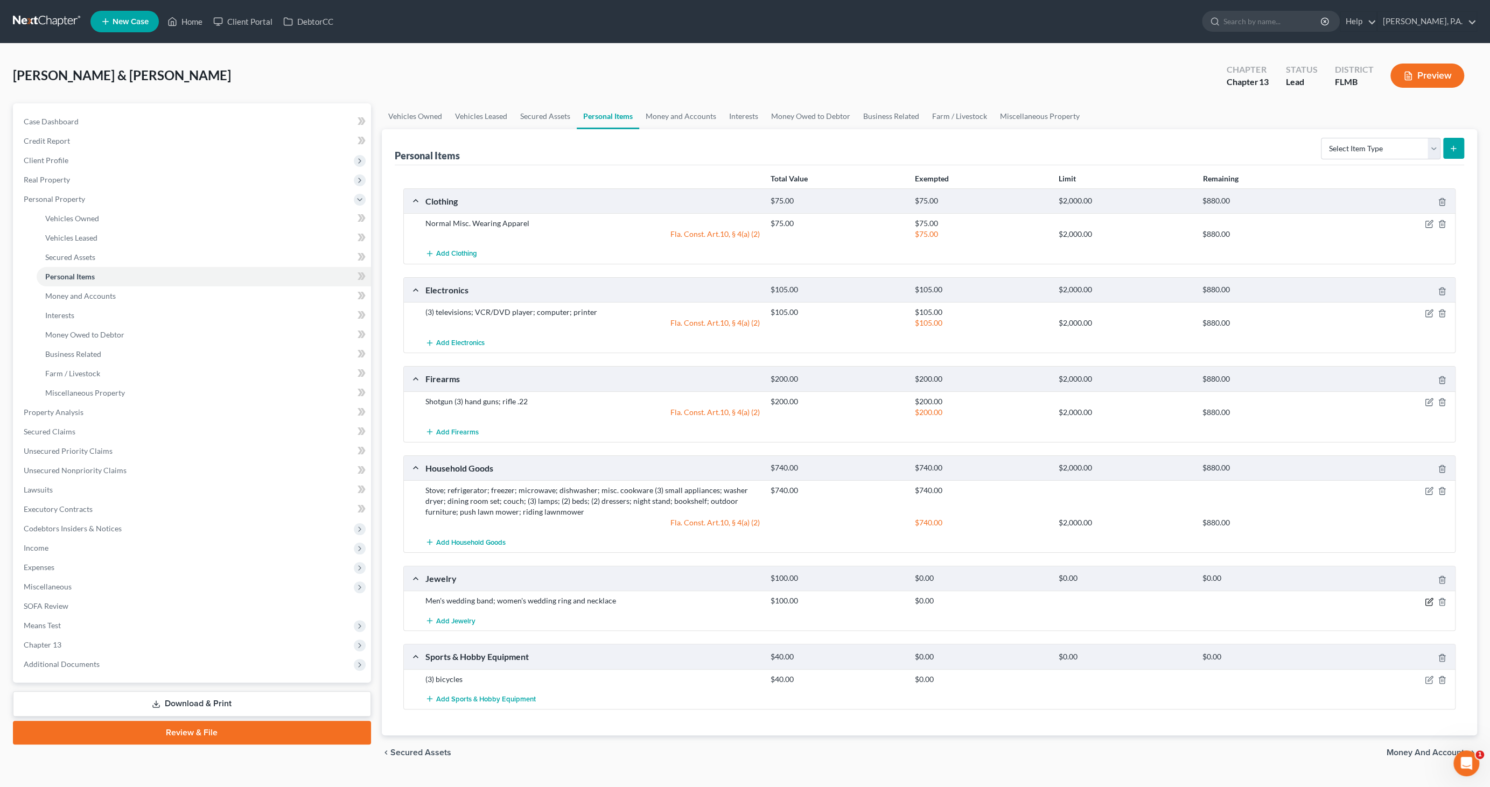
click at [1427, 598] on icon "button" at bounding box center [1429, 602] width 9 height 9
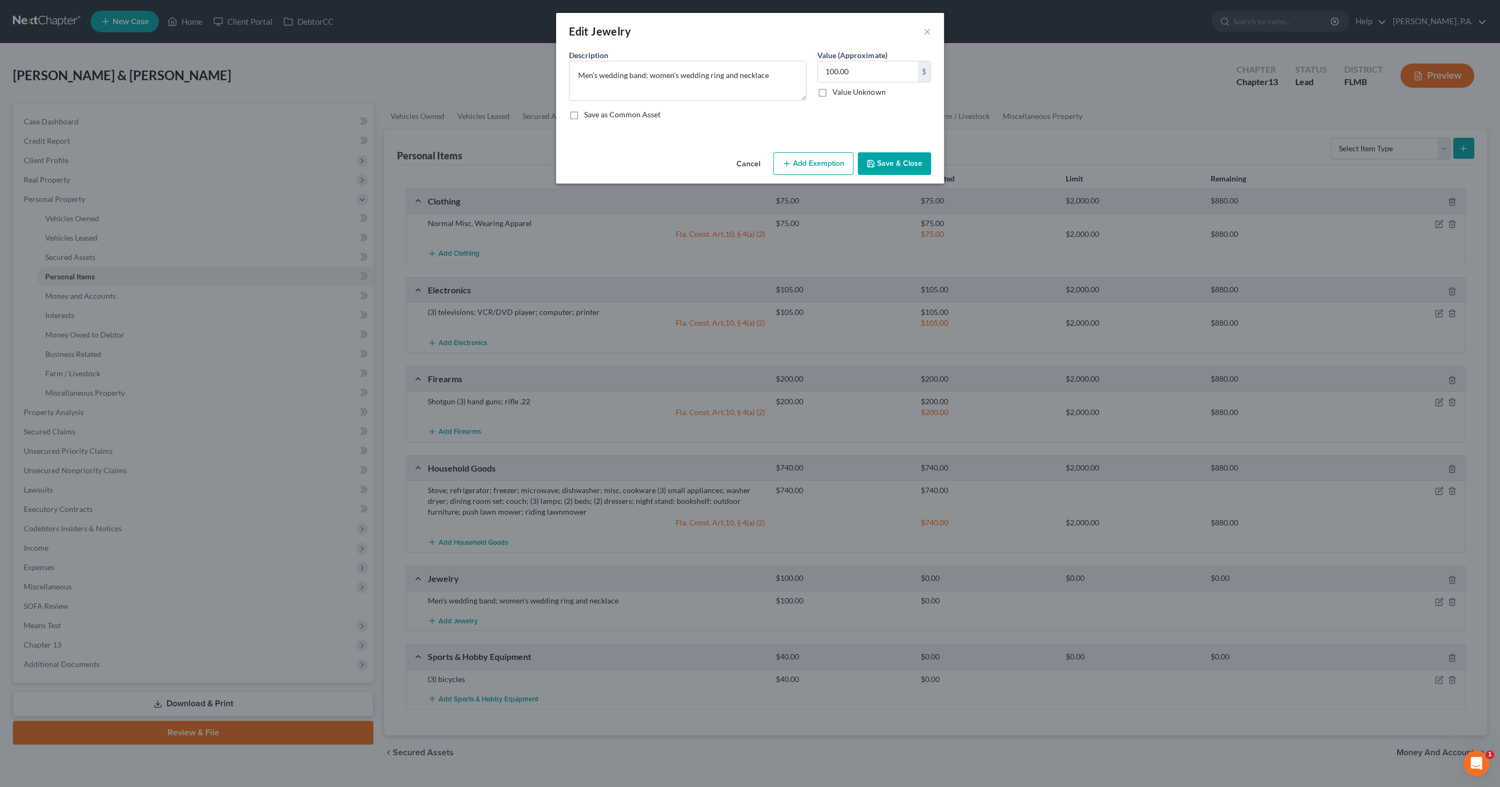
click at [823, 160] on button "Add Exemption" at bounding box center [813, 163] width 80 height 23
select select "2"
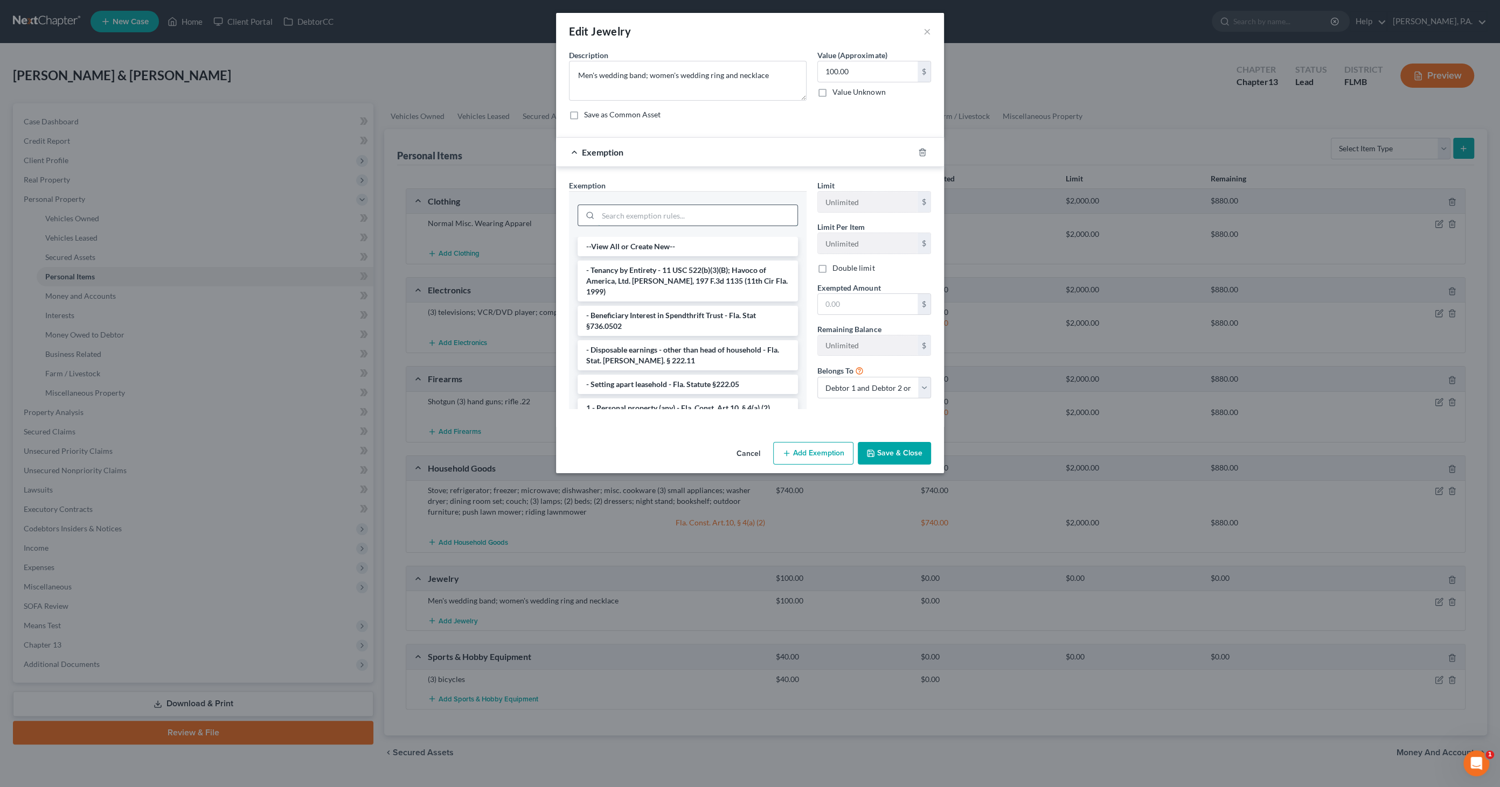
click at [691, 218] on input "search" at bounding box center [697, 215] width 199 height 20
type input "person"
click at [689, 268] on li "1 - Personal property (any) - Fla. Const. Art.10, § 4(a) (2)" at bounding box center [687, 270] width 220 height 19
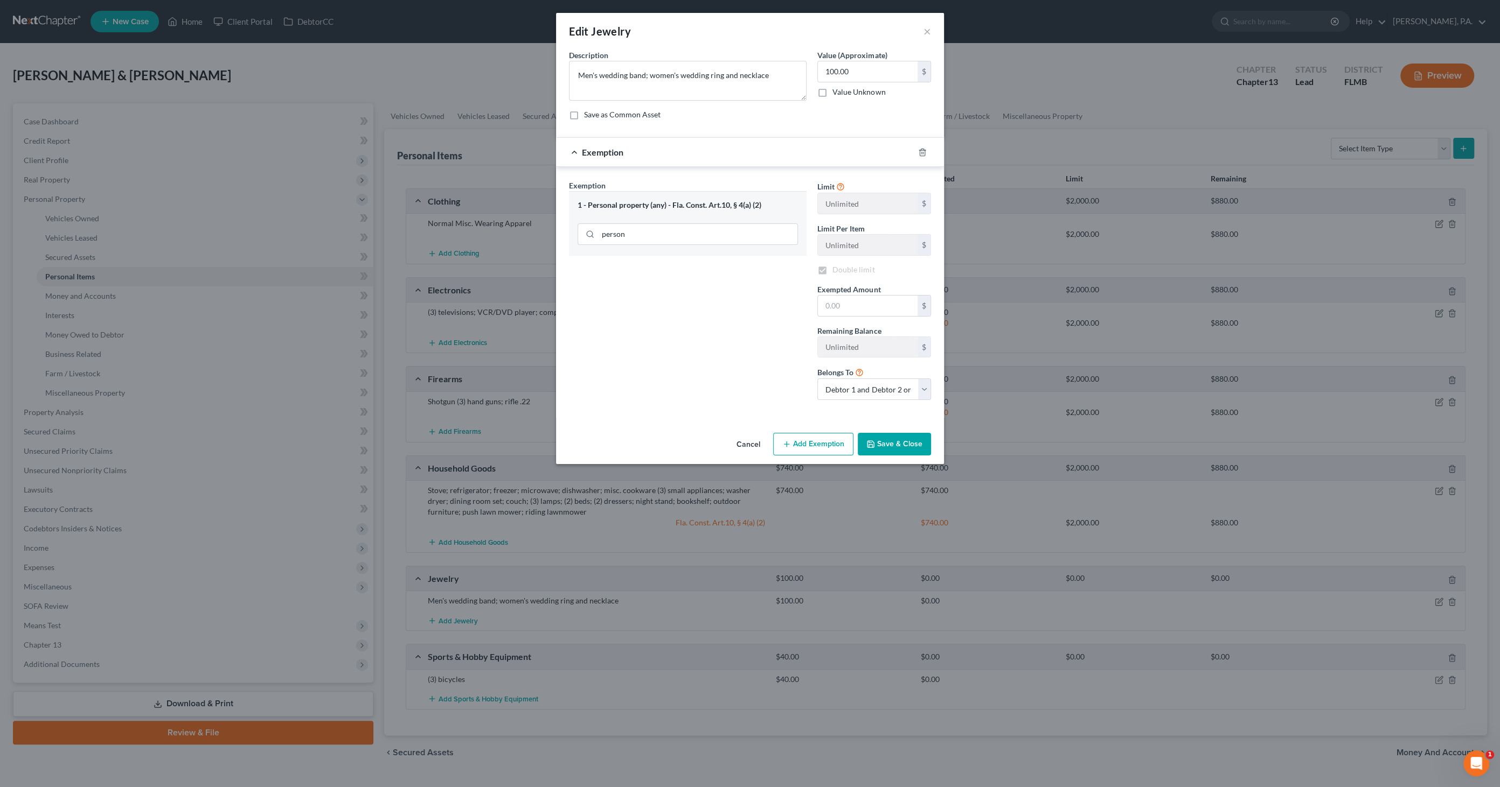
checkbox input "true"
drag, startPoint x: 856, startPoint y: 304, endPoint x: 879, endPoint y: 310, distance: 23.3
click at [856, 304] on input "text" at bounding box center [868, 306] width 100 height 20
type input "100.00"
click at [919, 438] on button "Save & Close" at bounding box center [893, 444] width 73 height 23
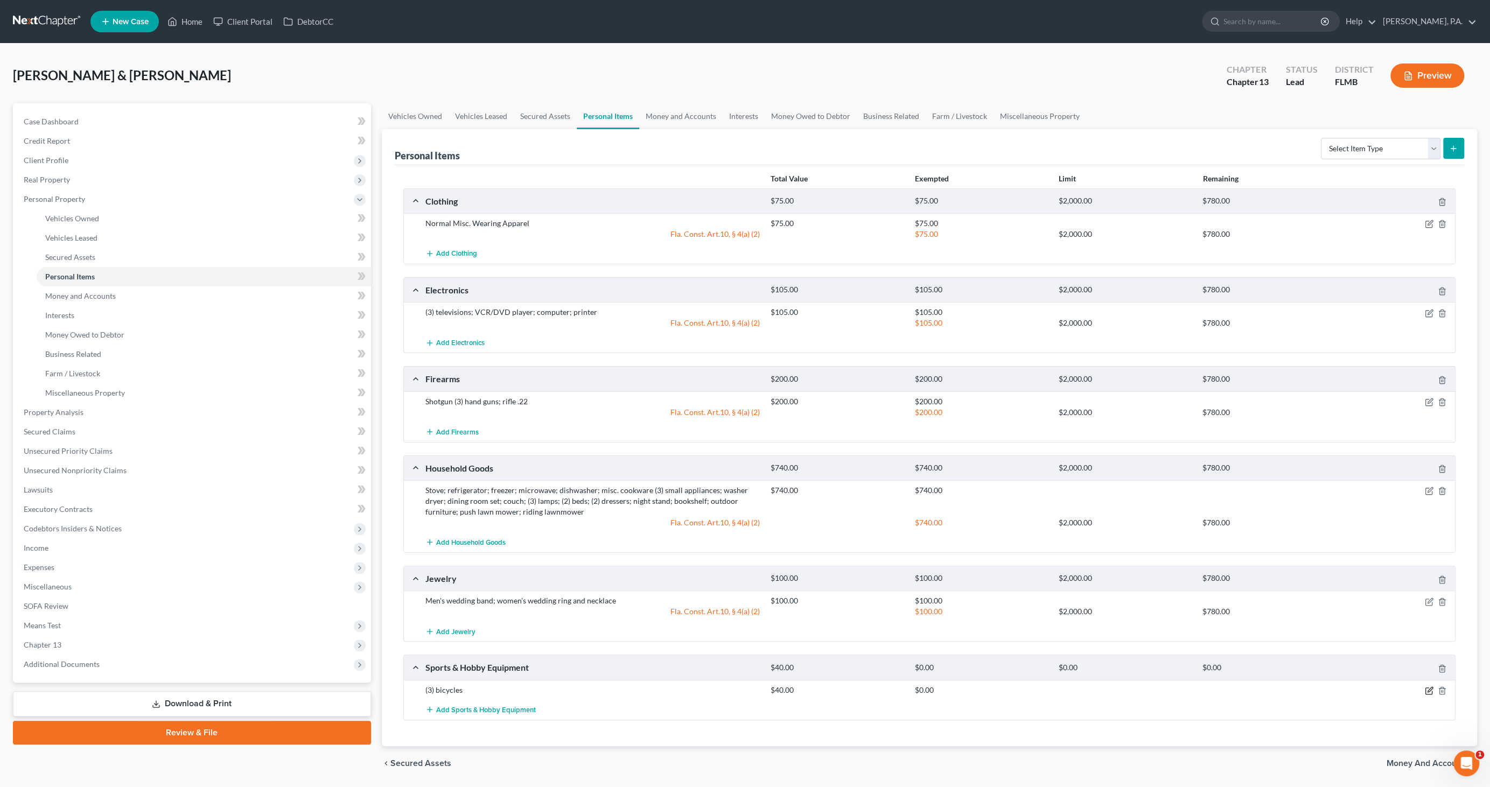
click at [1428, 688] on icon "button" at bounding box center [1430, 689] width 5 height 5
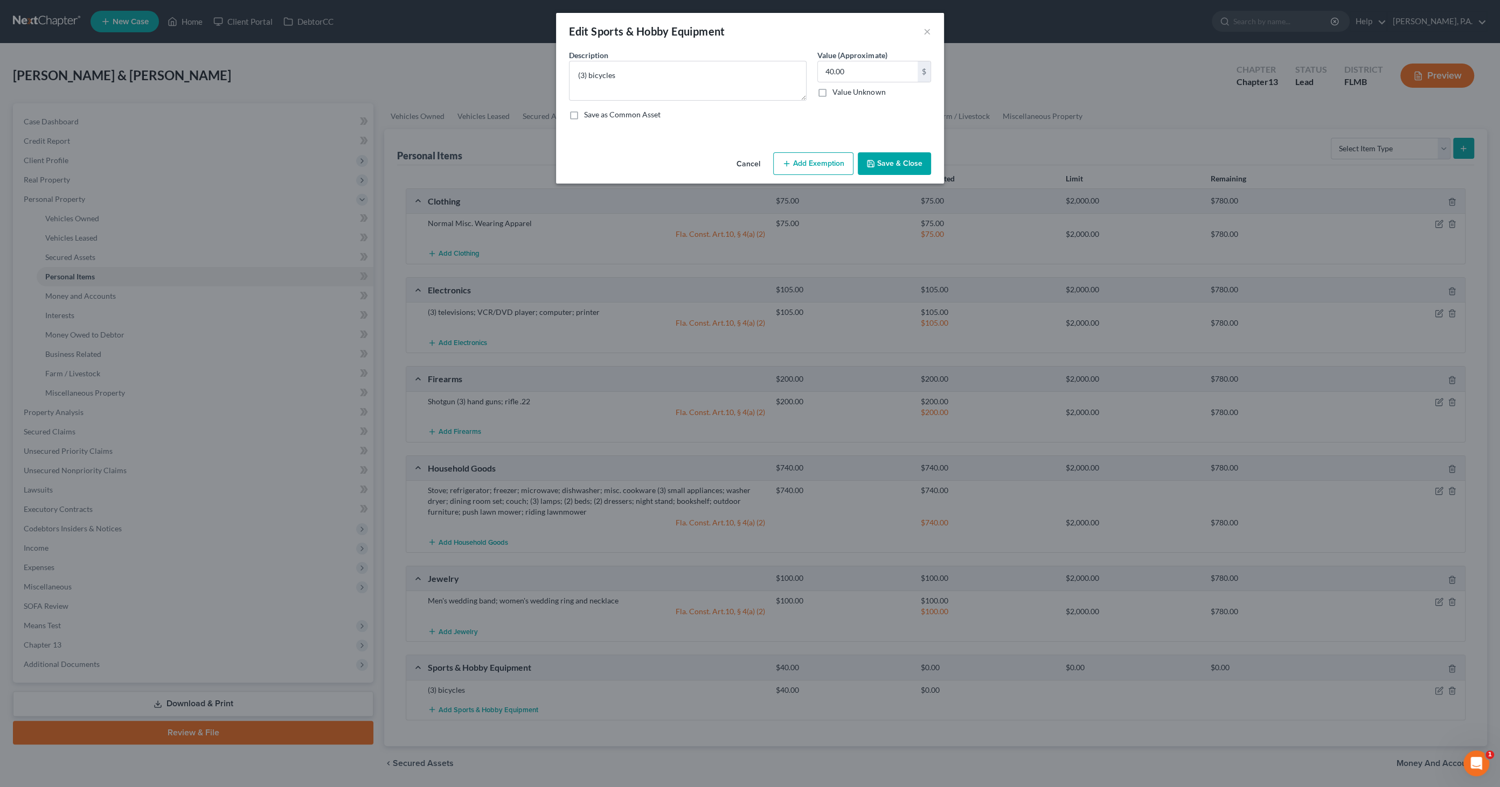
click at [819, 170] on button "Add Exemption" at bounding box center [813, 163] width 80 height 23
select select "2"
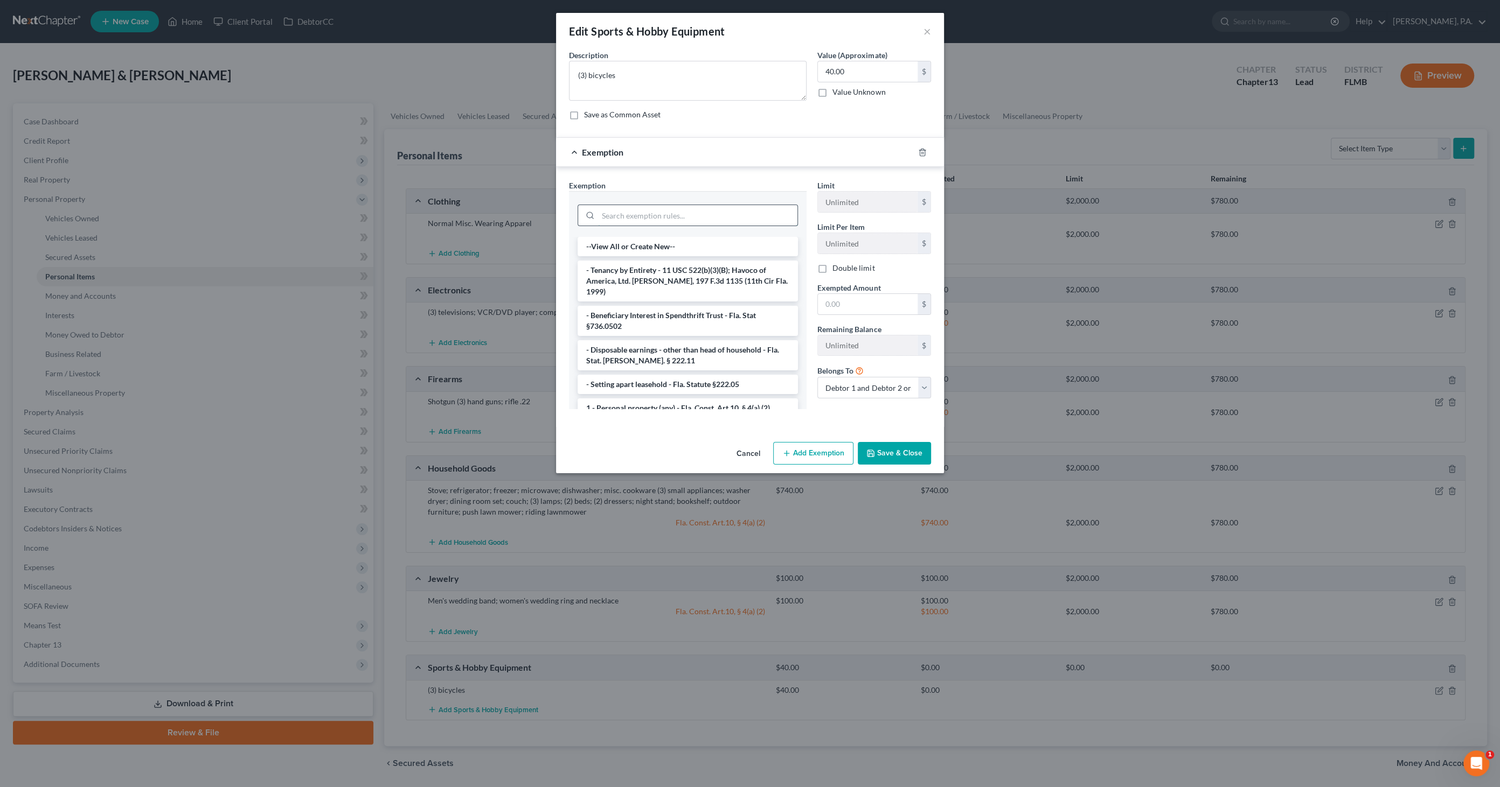
click at [660, 211] on input "search" at bounding box center [697, 215] width 199 height 20
type input "person"
click at [664, 268] on li "1 - Personal property (any) - Fla. Const. Art.10, § 4(a) (2)" at bounding box center [687, 270] width 220 height 19
checkbox input "true"
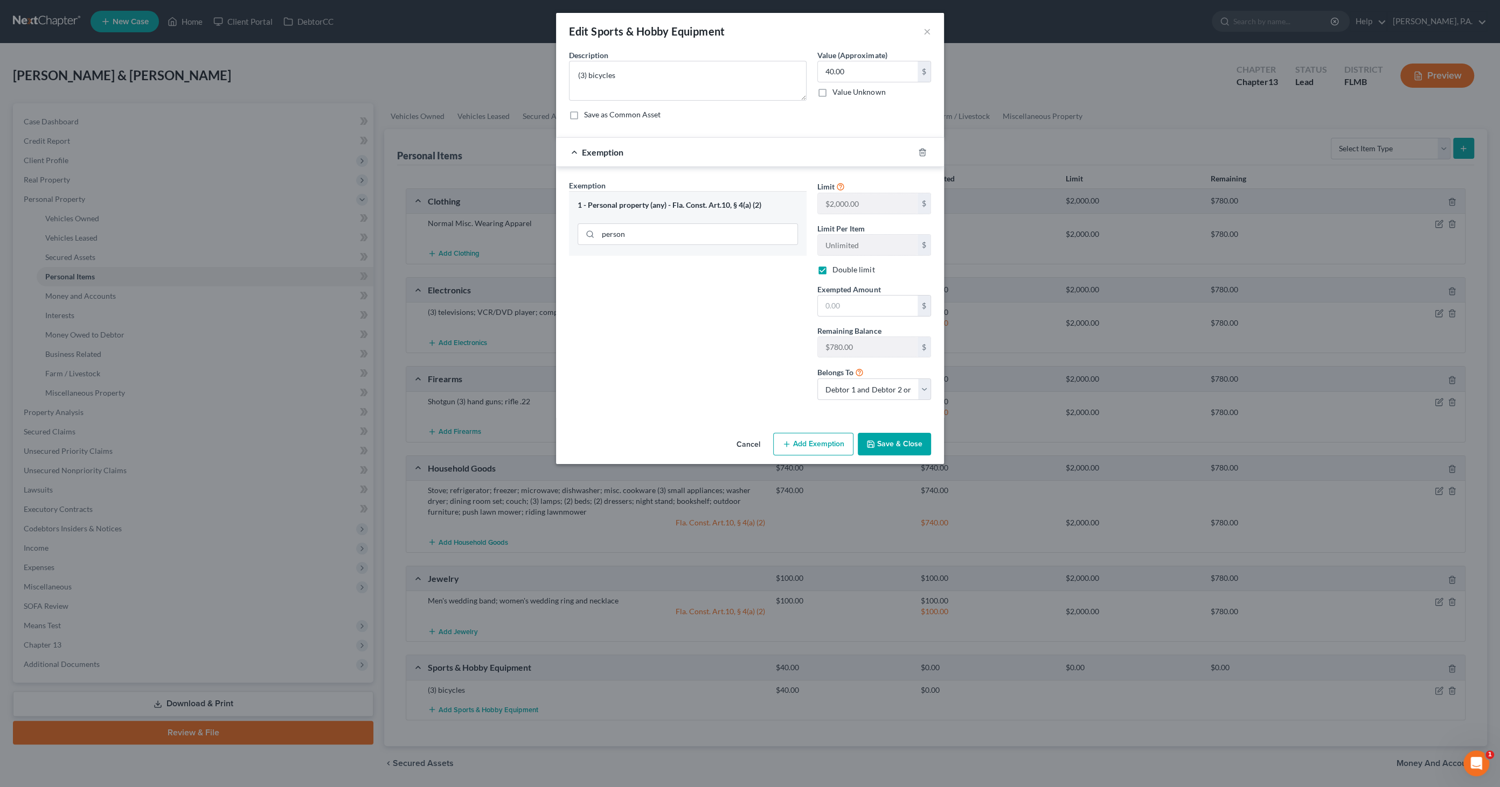
drag, startPoint x: 812, startPoint y: 443, endPoint x: 738, endPoint y: 309, distance: 153.8
click at [582, 311] on div "Edit Sports & Hobby Equipment × An exemption set must first be selected from th…" at bounding box center [750, 238] width 388 height 451
drag, startPoint x: 842, startPoint y: 300, endPoint x: 851, endPoint y: 302, distance: 9.3
click at [842, 300] on input "text" at bounding box center [868, 306] width 100 height 20
type input "40.00"
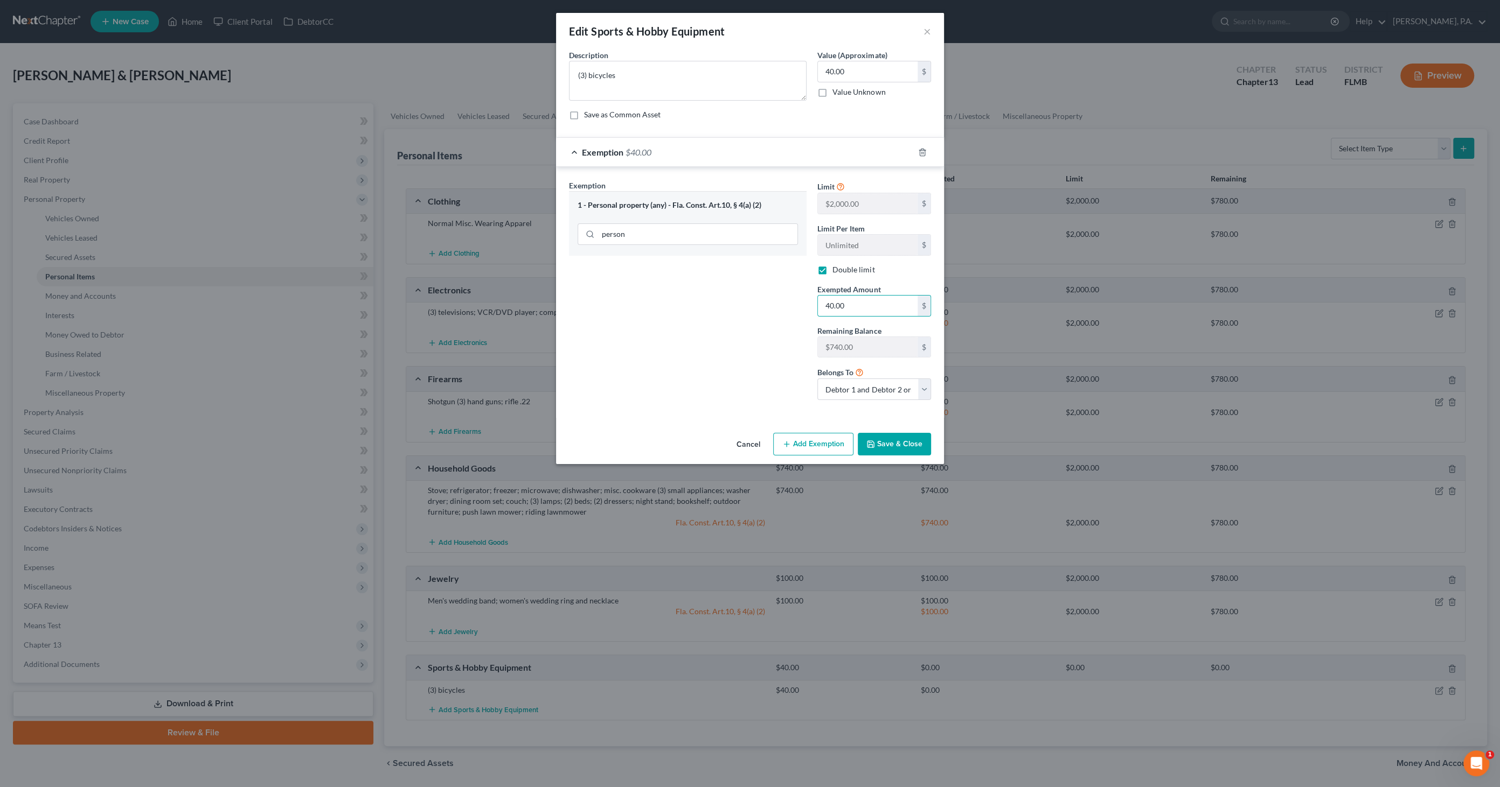
click at [905, 434] on button "Save & Close" at bounding box center [893, 444] width 73 height 23
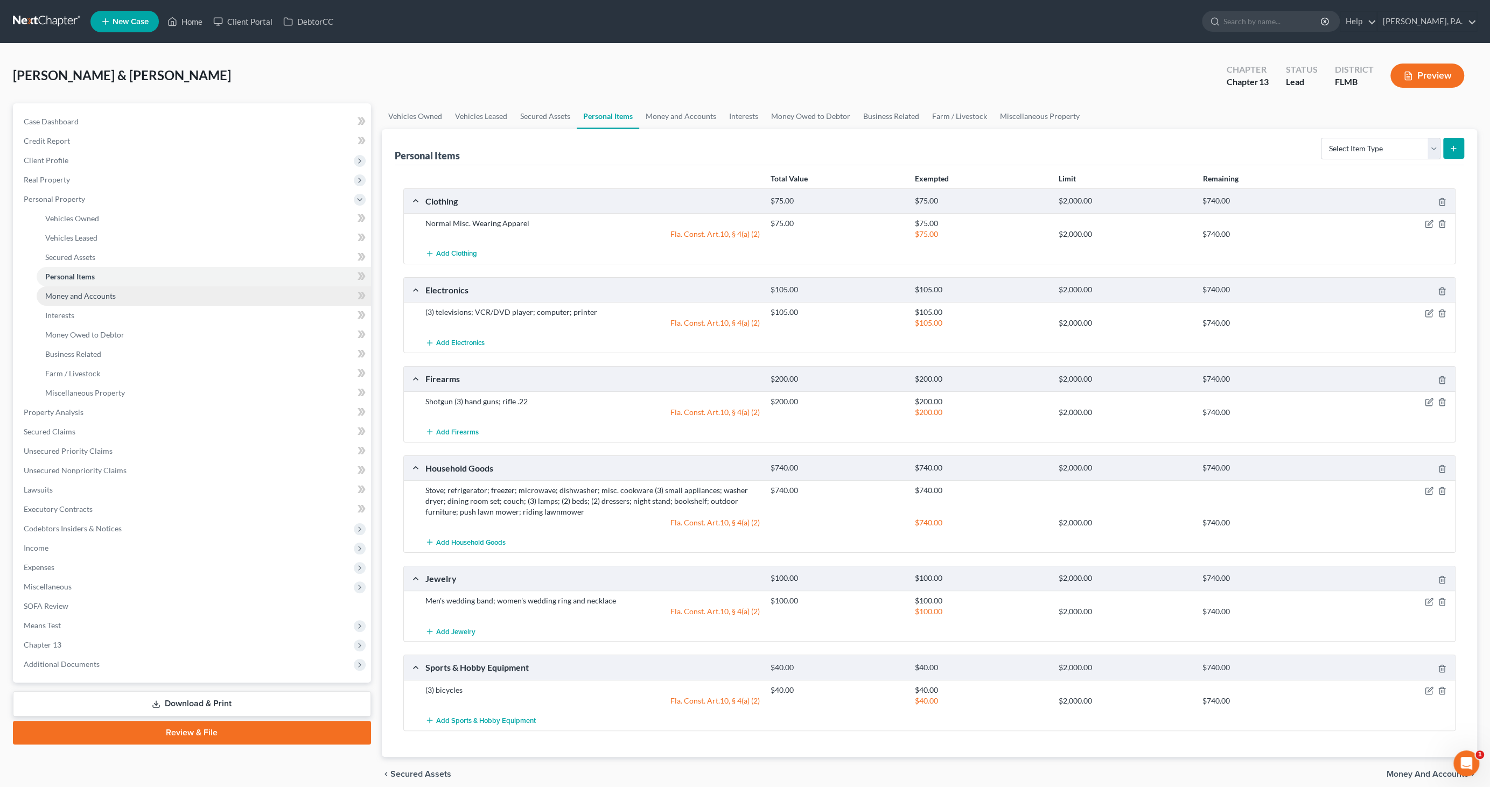
click at [100, 292] on span "Money and Accounts" at bounding box center [80, 295] width 71 height 9
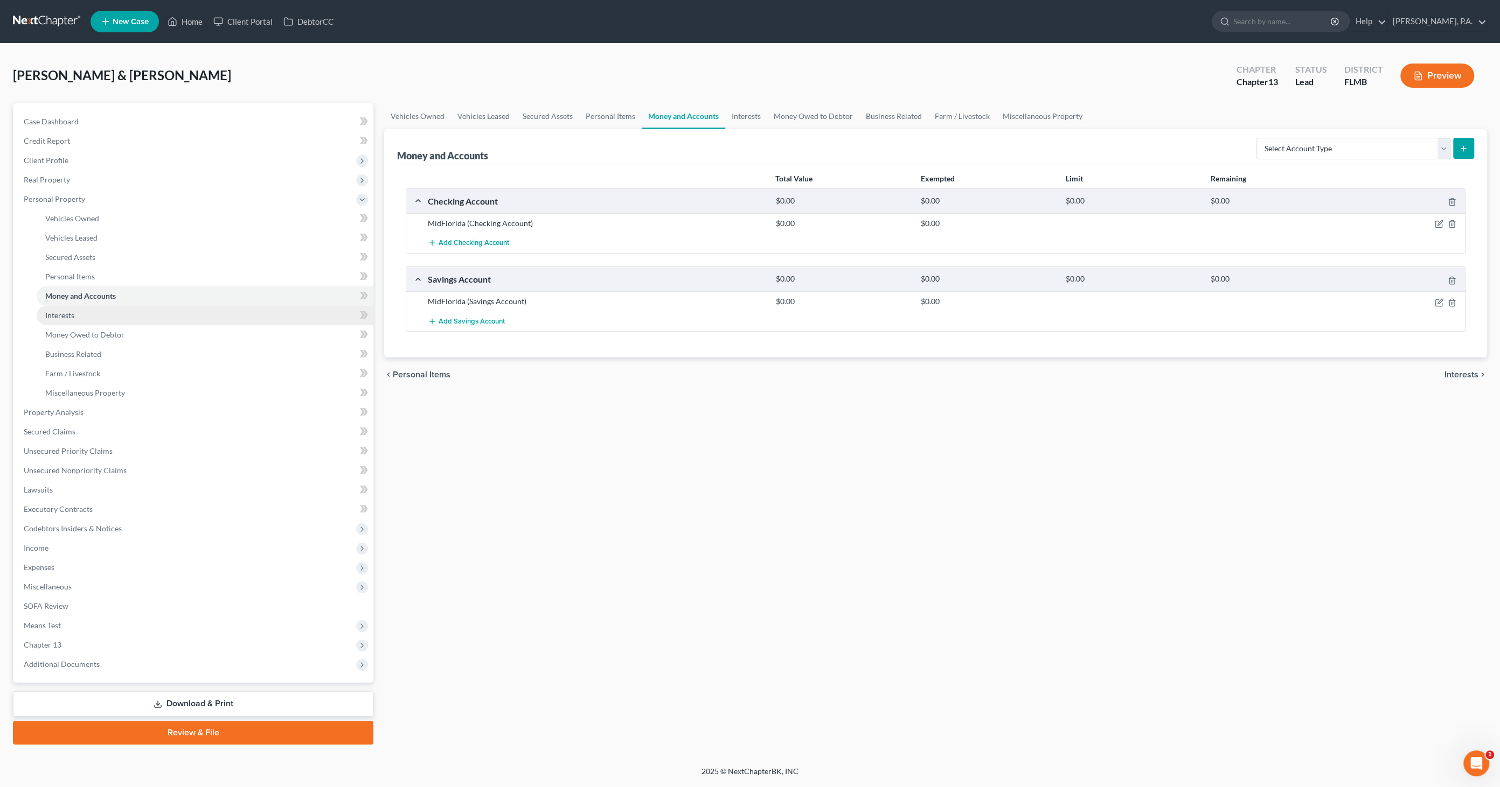
click at [82, 315] on link "Interests" at bounding box center [205, 315] width 337 height 19
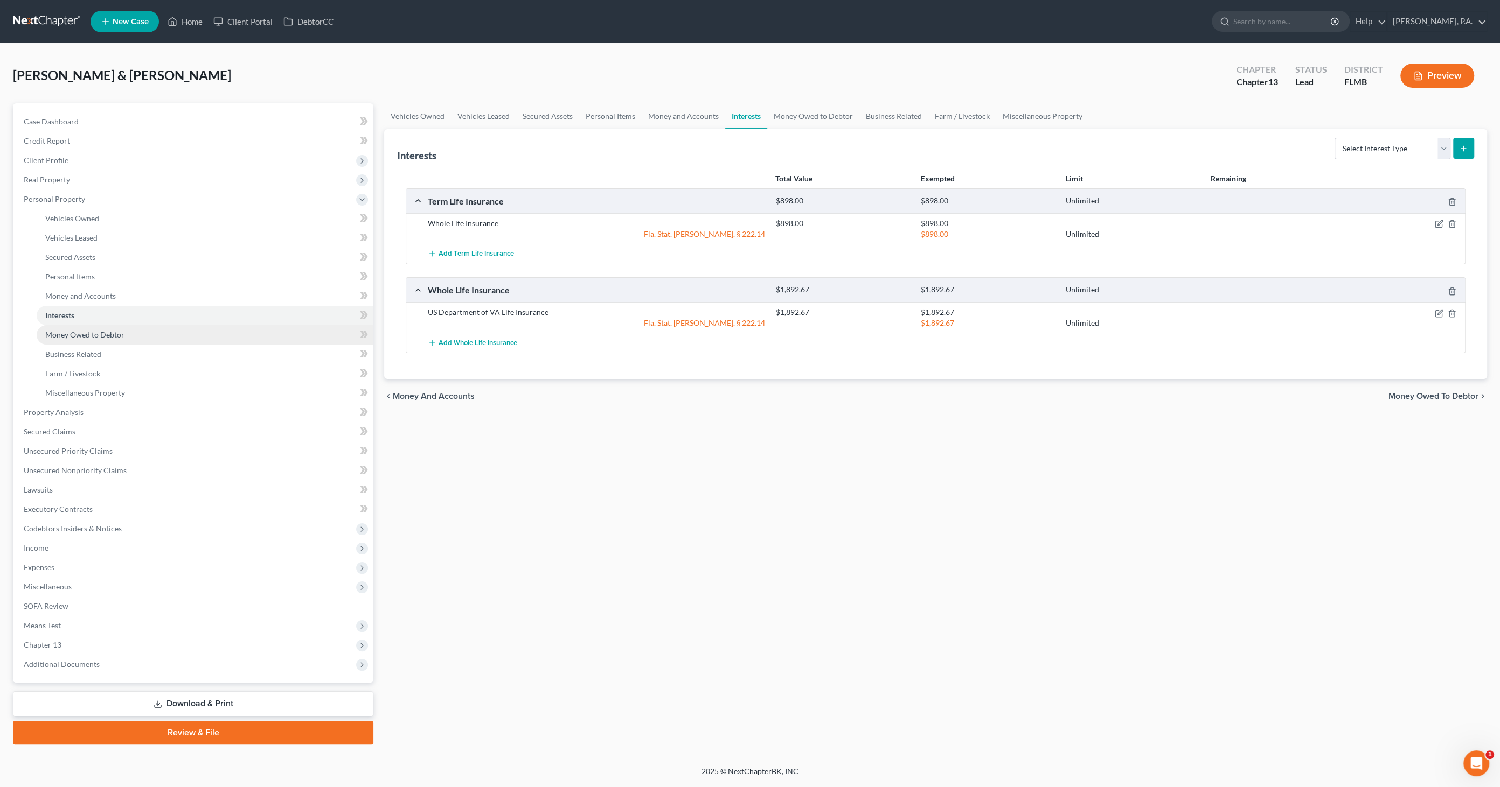
click at [76, 334] on span "Money Owed to Debtor" at bounding box center [84, 334] width 79 height 9
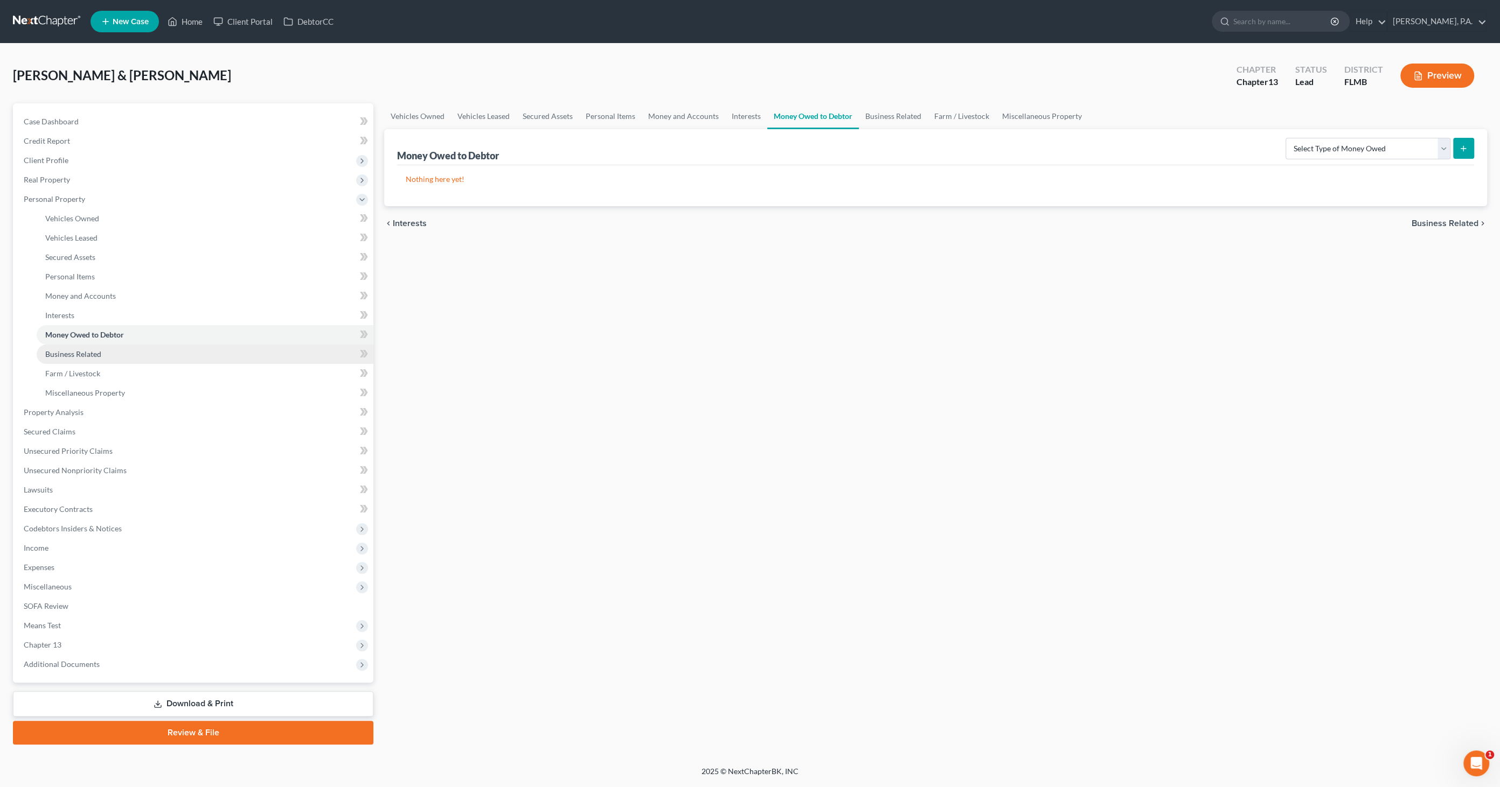
click at [71, 355] on span "Business Related" at bounding box center [73, 354] width 56 height 9
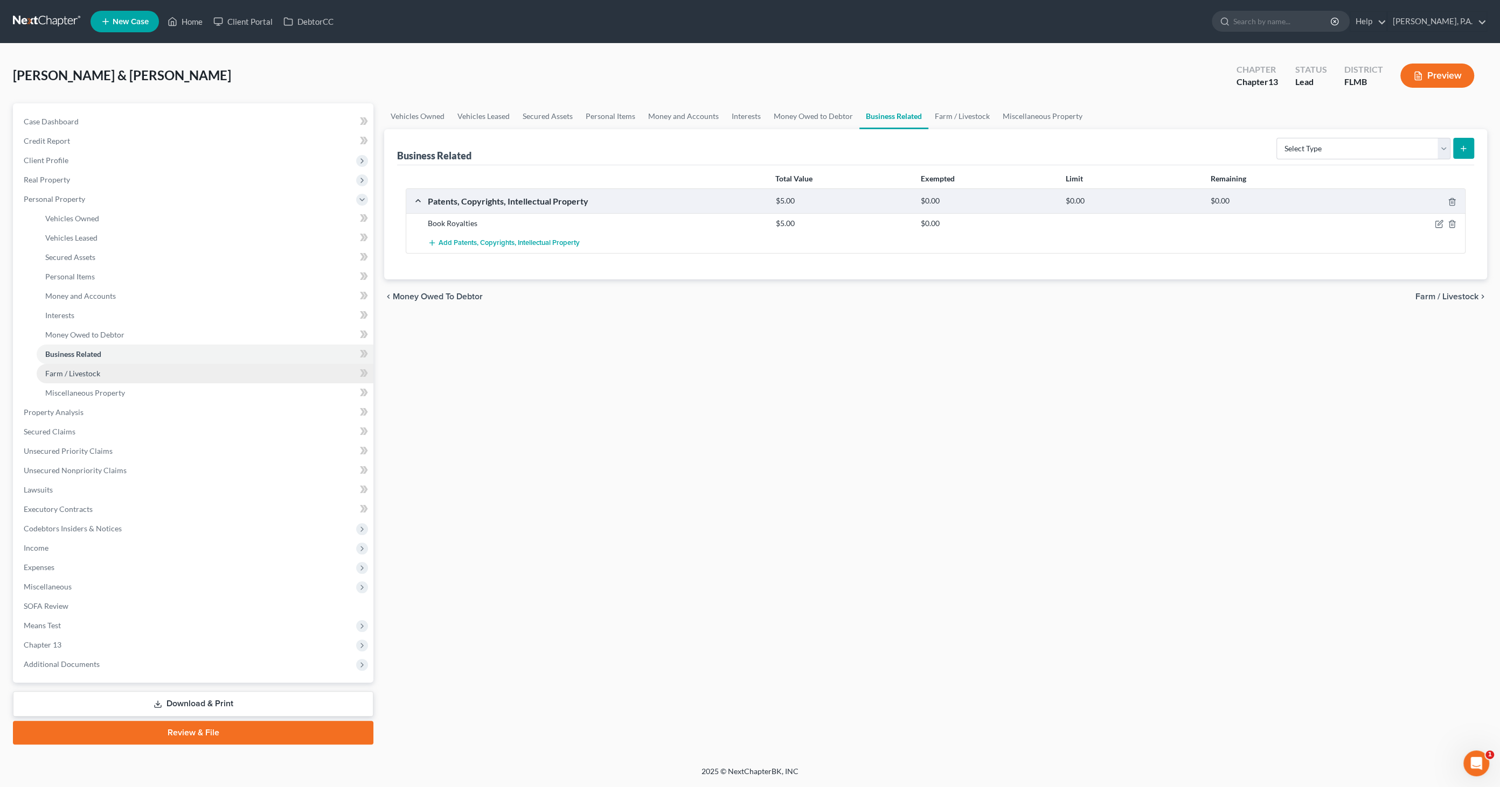
click at [68, 371] on span "Farm / Livestock" at bounding box center [72, 373] width 55 height 9
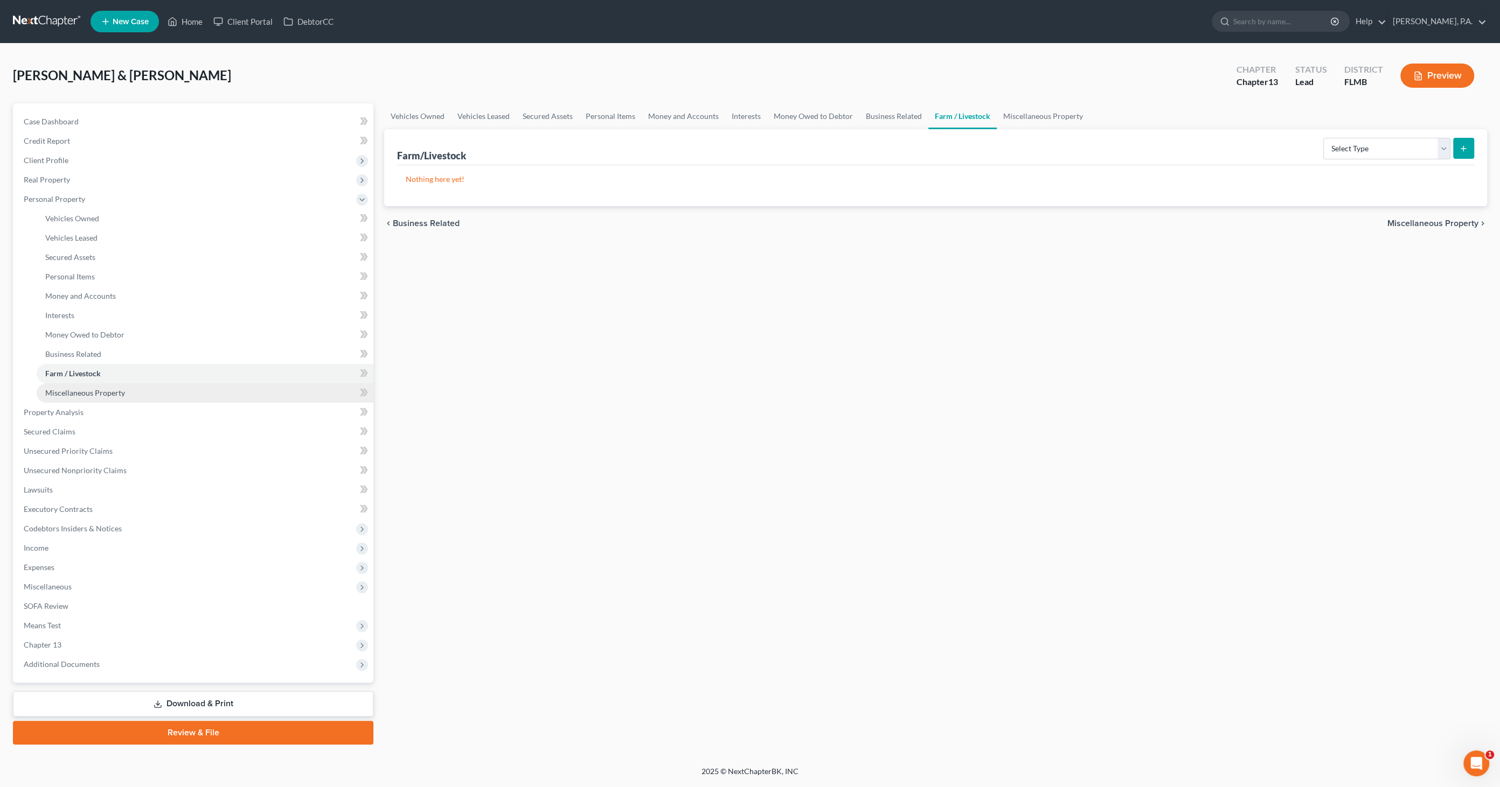
click at [66, 390] on span "Miscellaneous Property" at bounding box center [85, 392] width 80 height 9
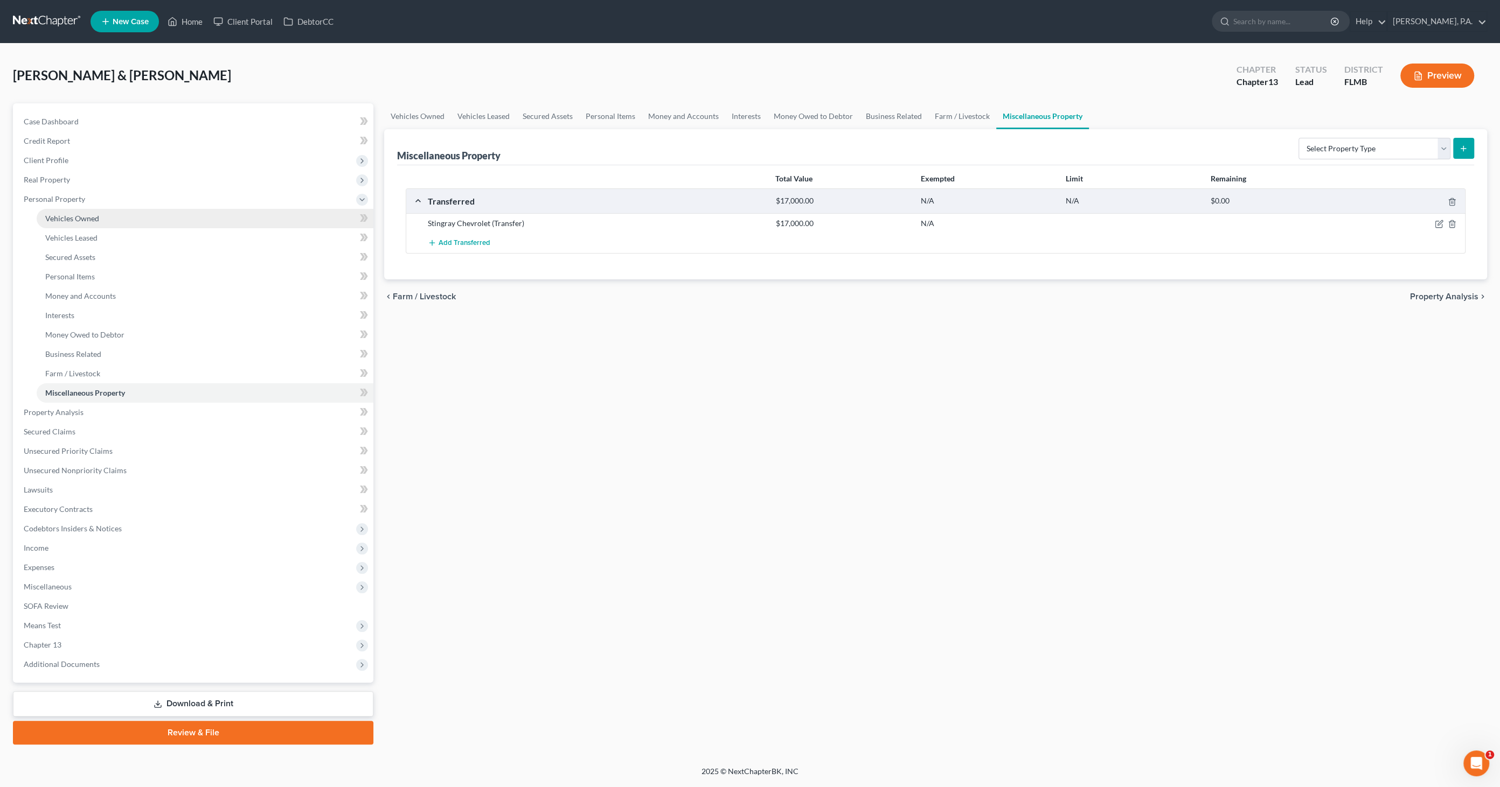
click at [73, 221] on span "Vehicles Owned" at bounding box center [72, 218] width 54 height 9
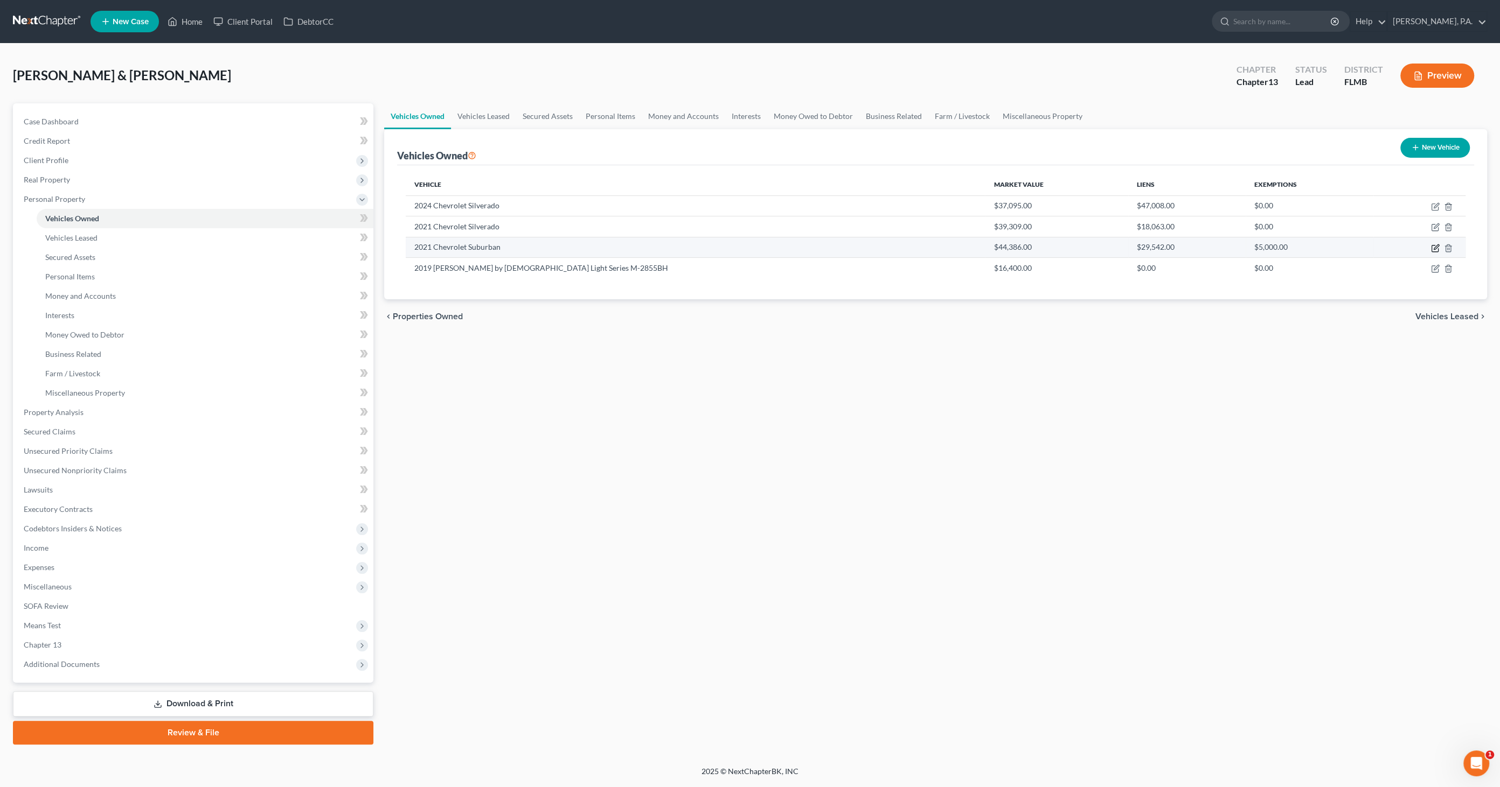
click at [1433, 245] on icon "button" at bounding box center [1434, 248] width 6 height 6
select select "0"
select select "5"
select select "2"
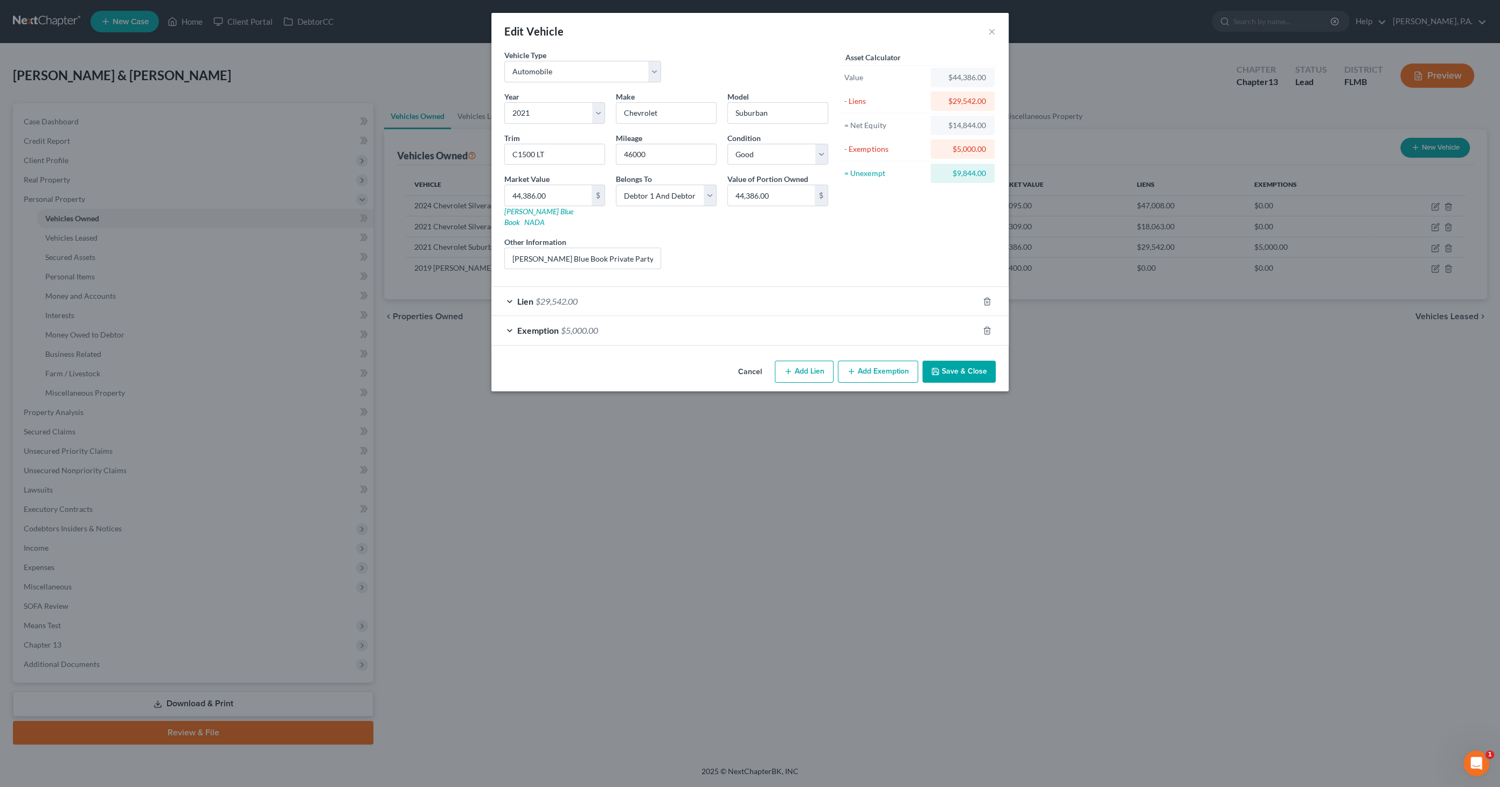
click at [884, 361] on button "Add Exemption" at bounding box center [878, 372] width 80 height 23
select select "2"
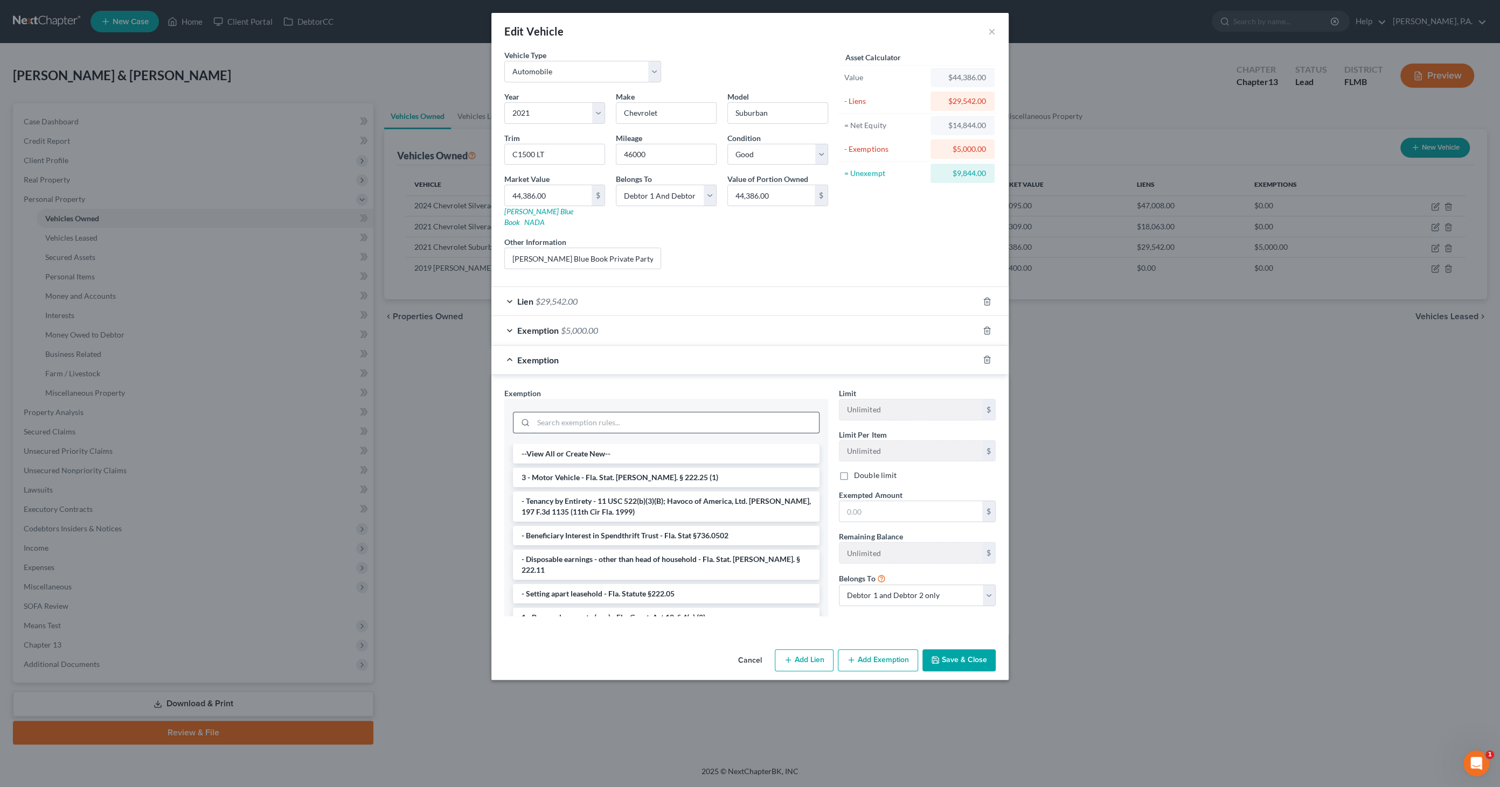
click at [641, 413] on input "search" at bounding box center [675, 423] width 285 height 20
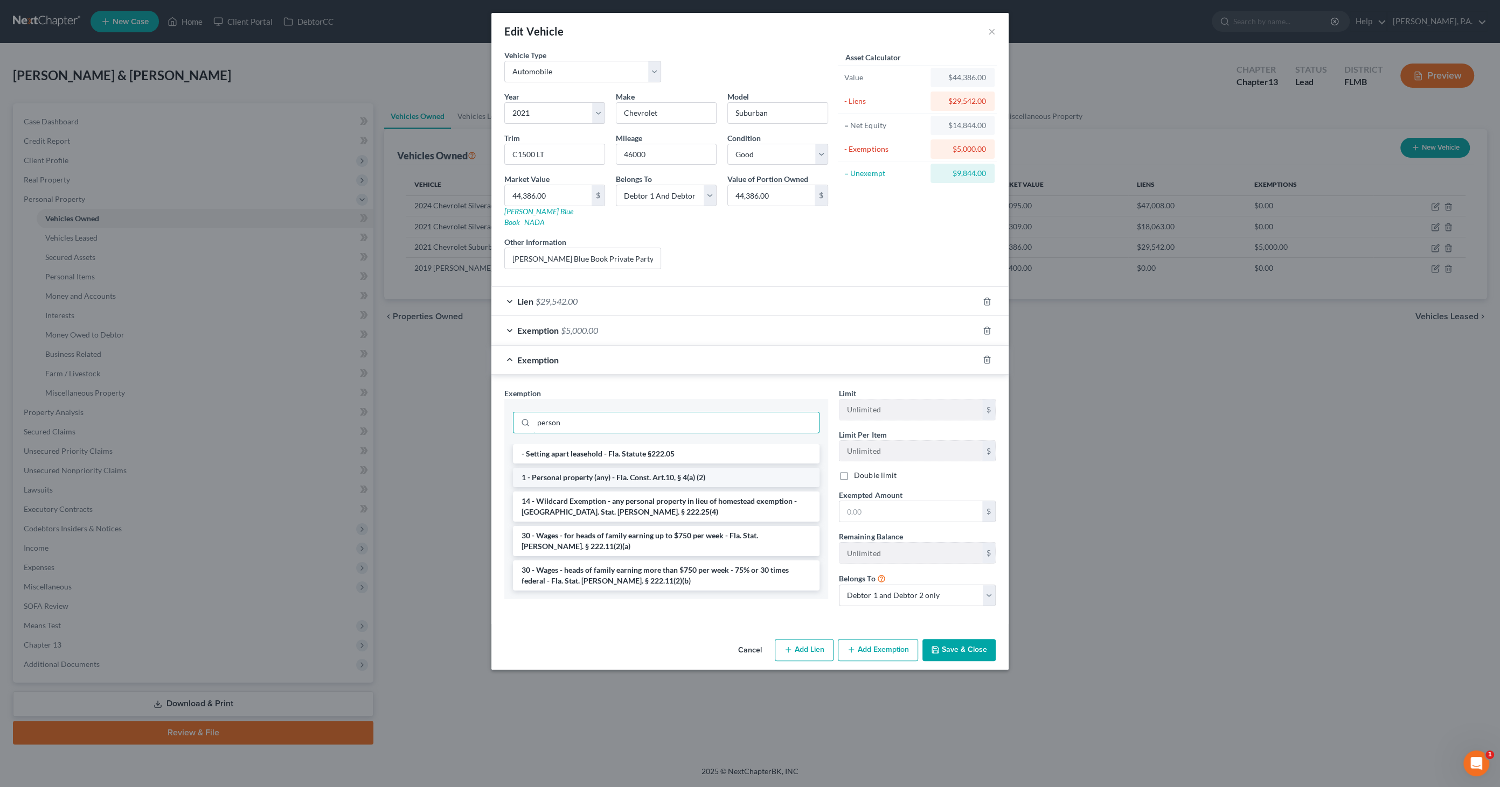
type input "person"
click at [664, 468] on li "1 - Personal property (any) - Fla. Const. Art.10, § 4(a) (2)" at bounding box center [666, 477] width 306 height 19
checkbox input "true"
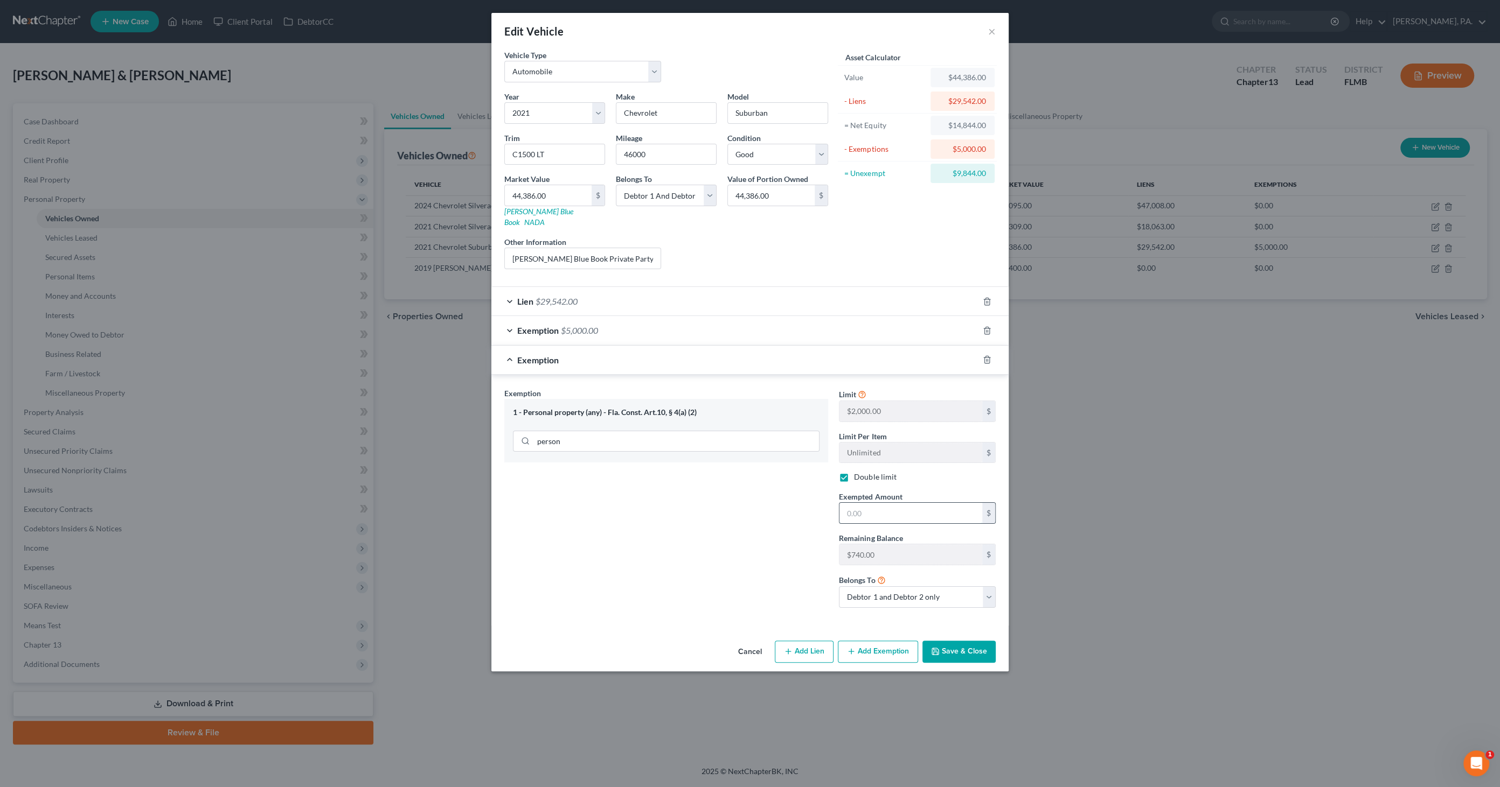
click at [879, 503] on input "text" at bounding box center [910, 513] width 143 height 20
type input "740.00"
click at [957, 641] on button "Save & Close" at bounding box center [958, 652] width 73 height 23
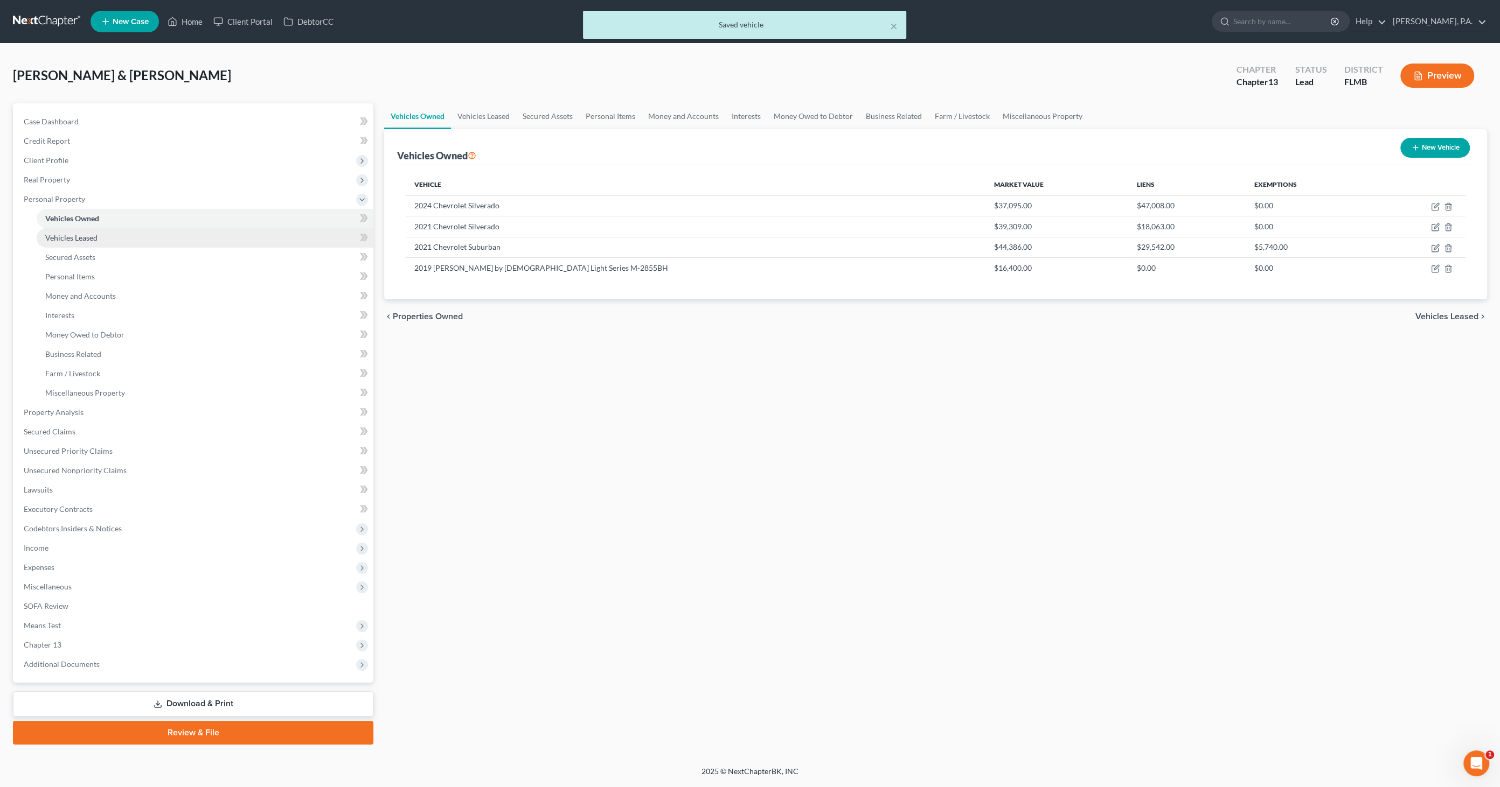
click at [64, 240] on span "Vehicles Leased" at bounding box center [71, 237] width 52 height 9
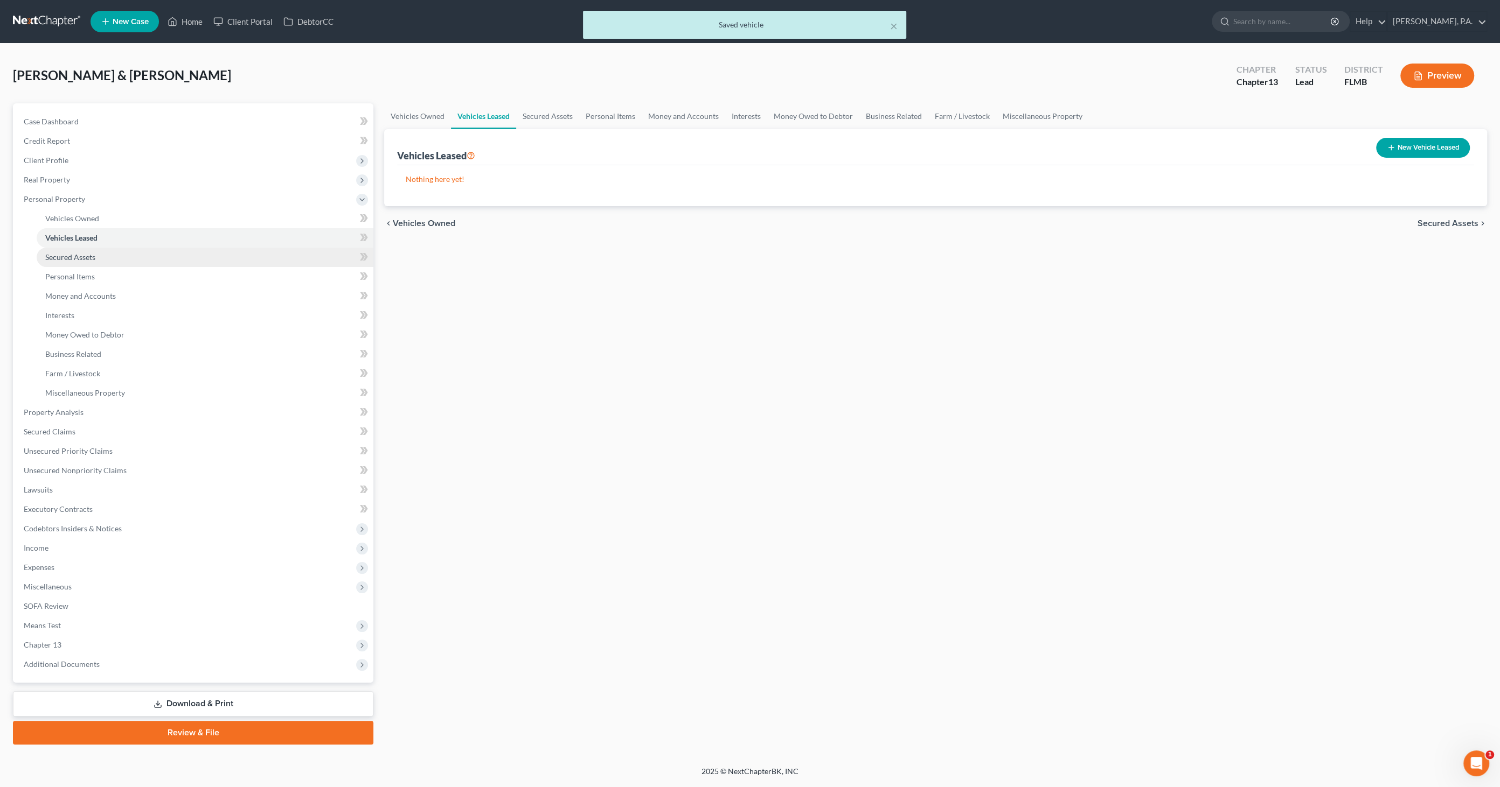
click at [59, 254] on span "Secured Assets" at bounding box center [70, 257] width 50 height 9
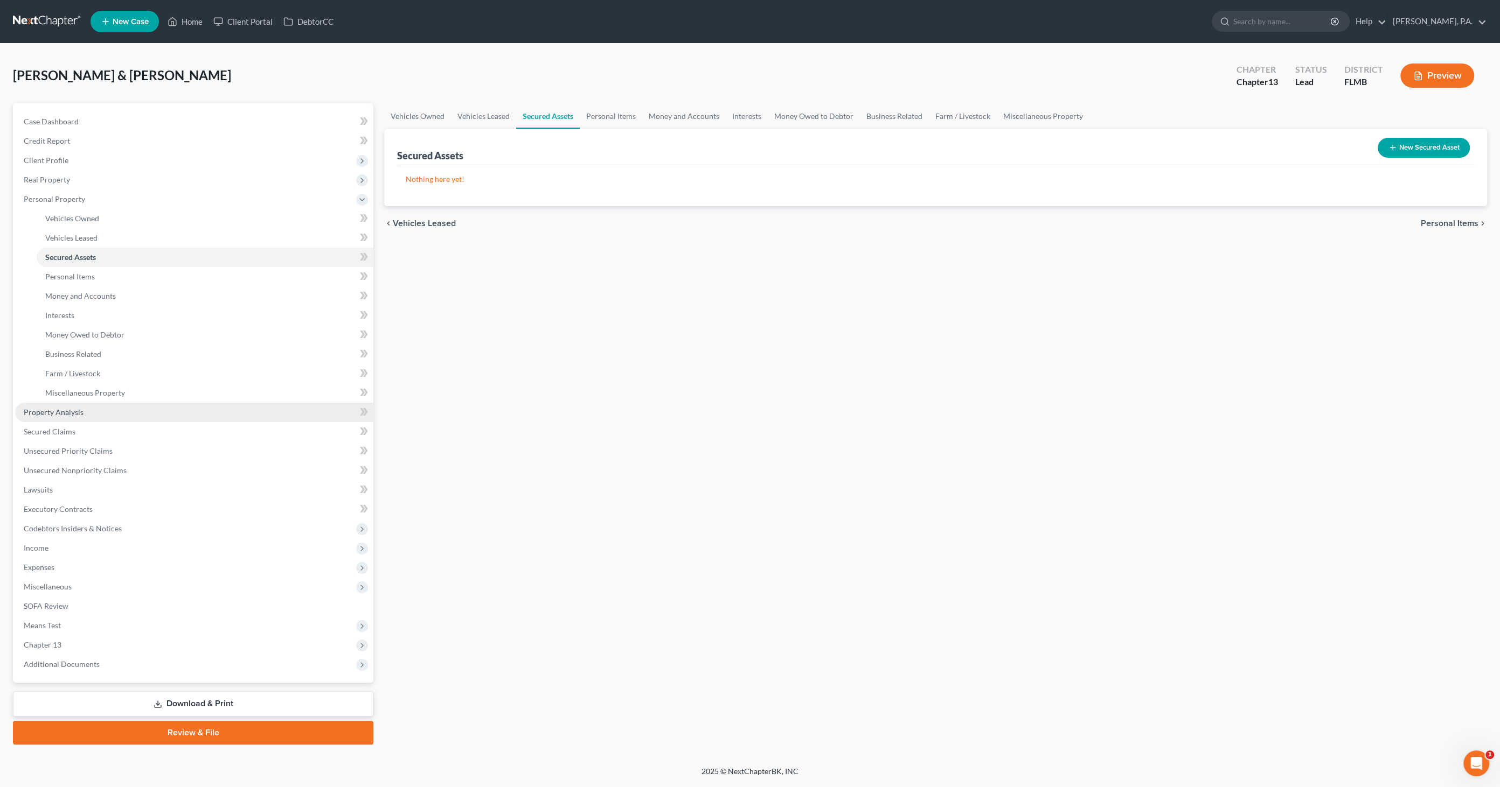
click at [57, 406] on link "Property Analysis" at bounding box center [194, 412] width 358 height 19
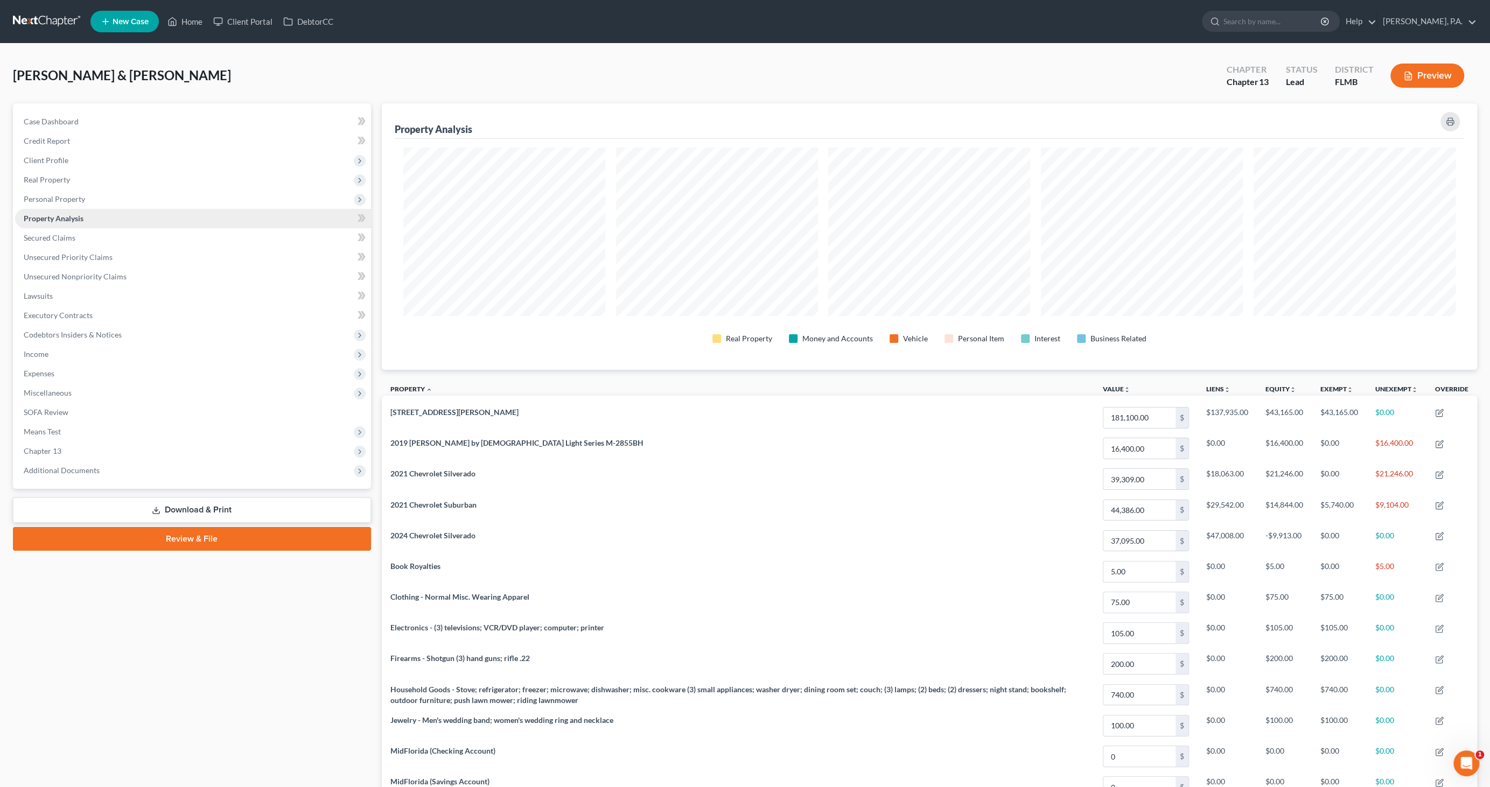
scroll to position [266, 1096]
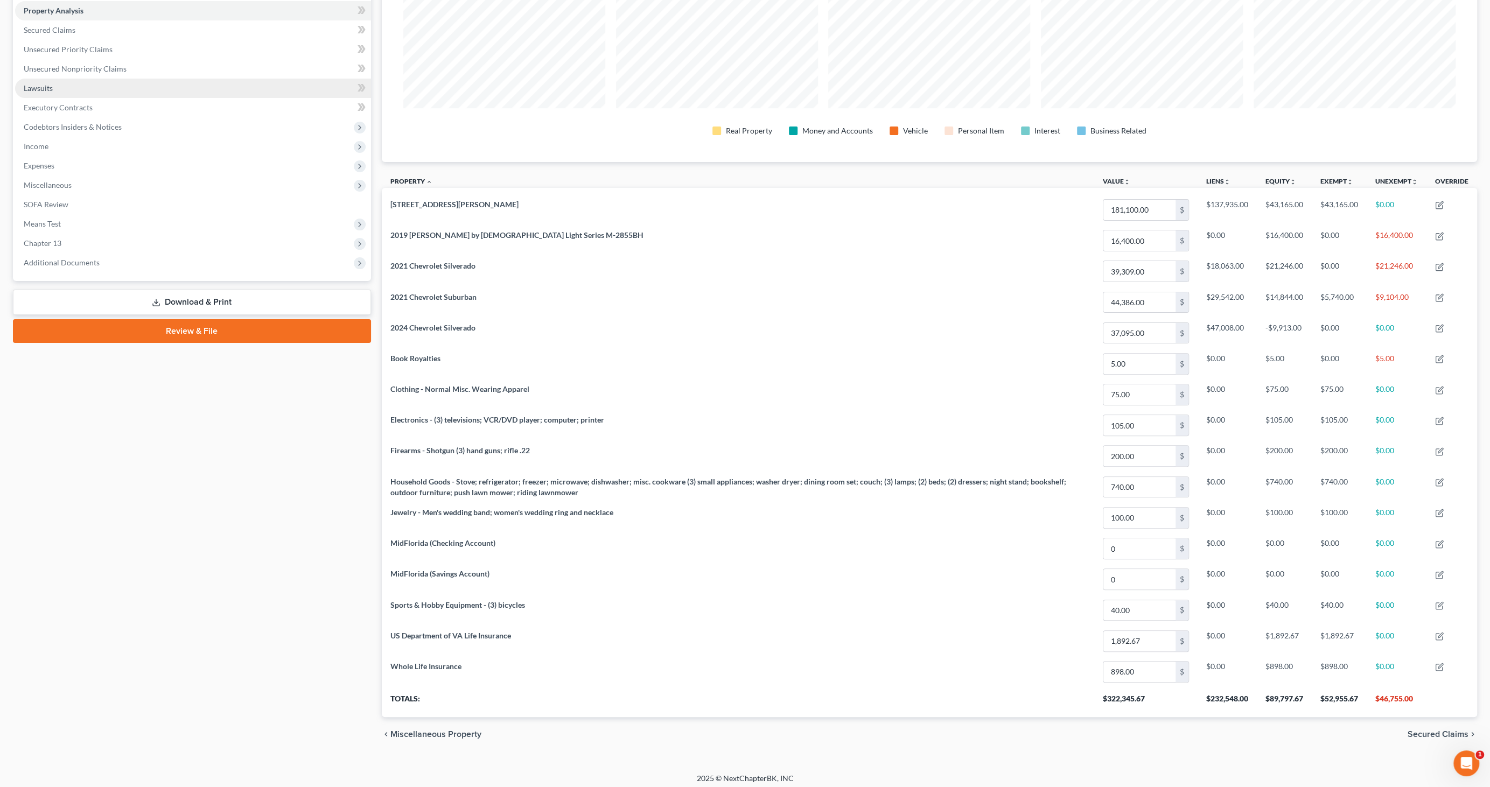
click at [212, 299] on link "Download & Print" at bounding box center [192, 302] width 358 height 25
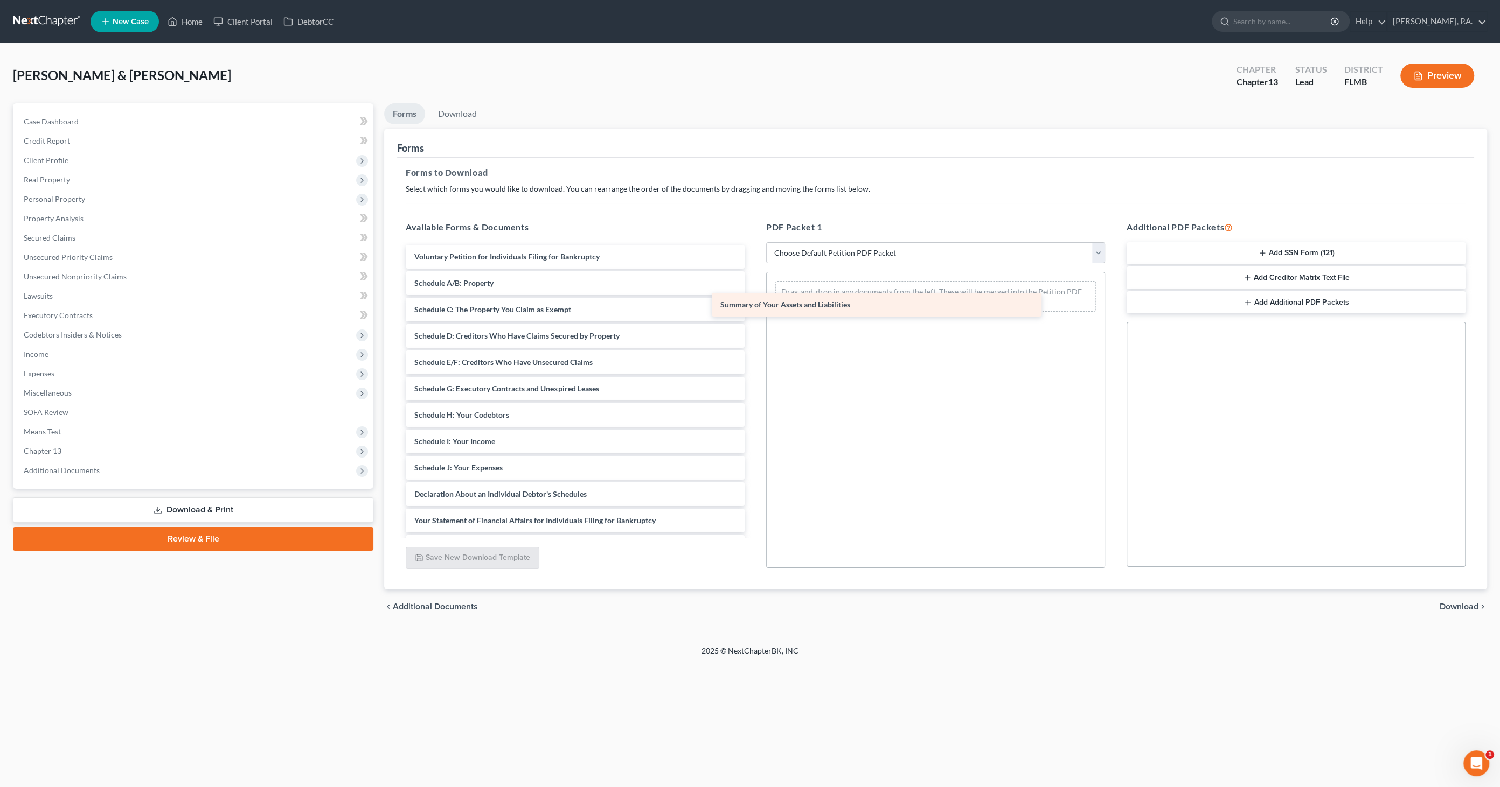
drag, startPoint x: 469, startPoint y: 283, endPoint x: 775, endPoint y: 305, distance: 306.7
click at [753, 305] on div "Summary of Your Assets and Liabilities Voluntary Petition for Individuals Filin…" at bounding box center [575, 455] width 356 height 420
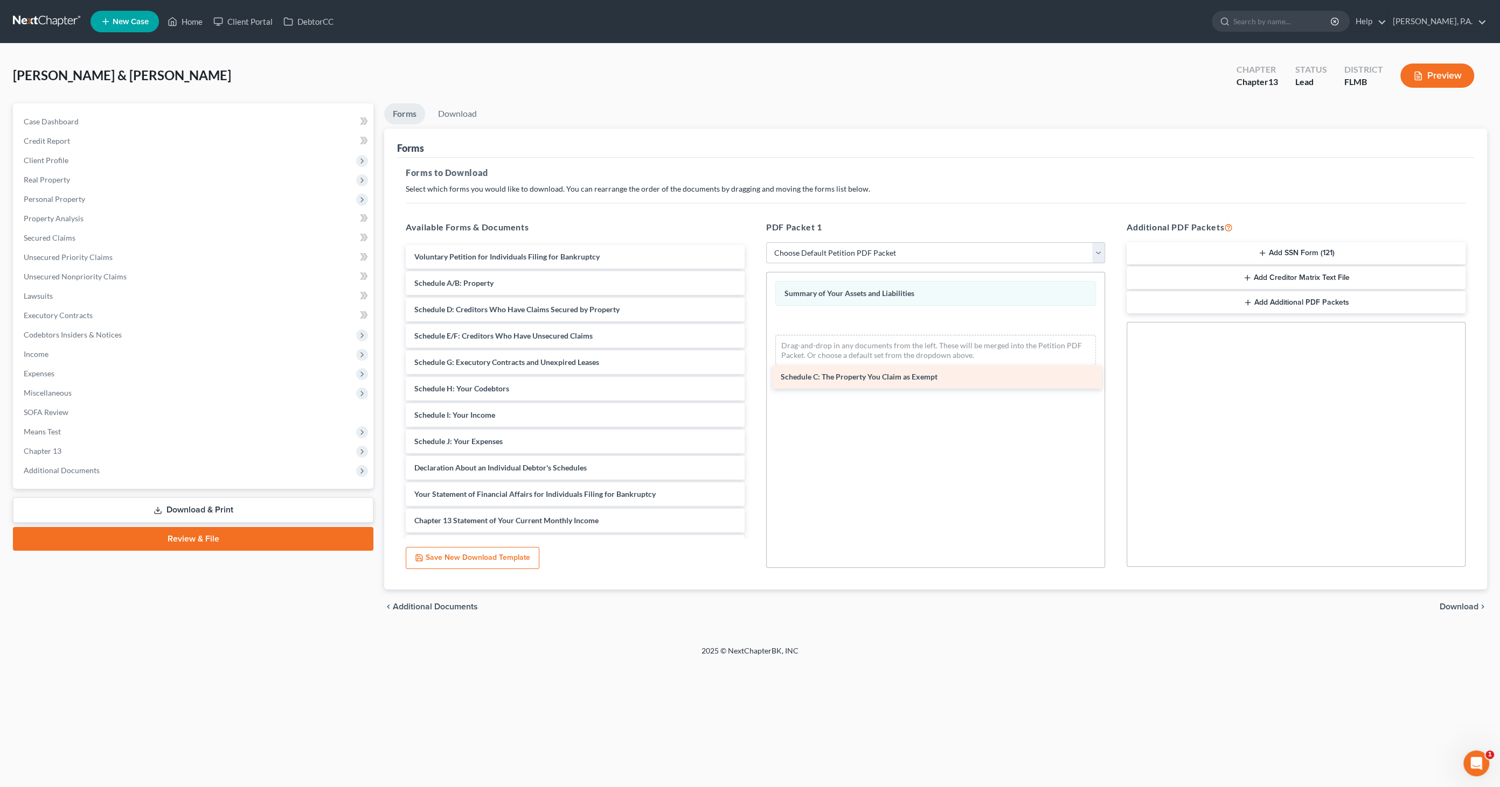
drag, startPoint x: 451, startPoint y: 310, endPoint x: 847, endPoint y: 360, distance: 398.4
click at [753, 365] on div "Schedule C: The Property You Claim as Exempt Voluntary Petition for Individuals…" at bounding box center [575, 441] width 356 height 393
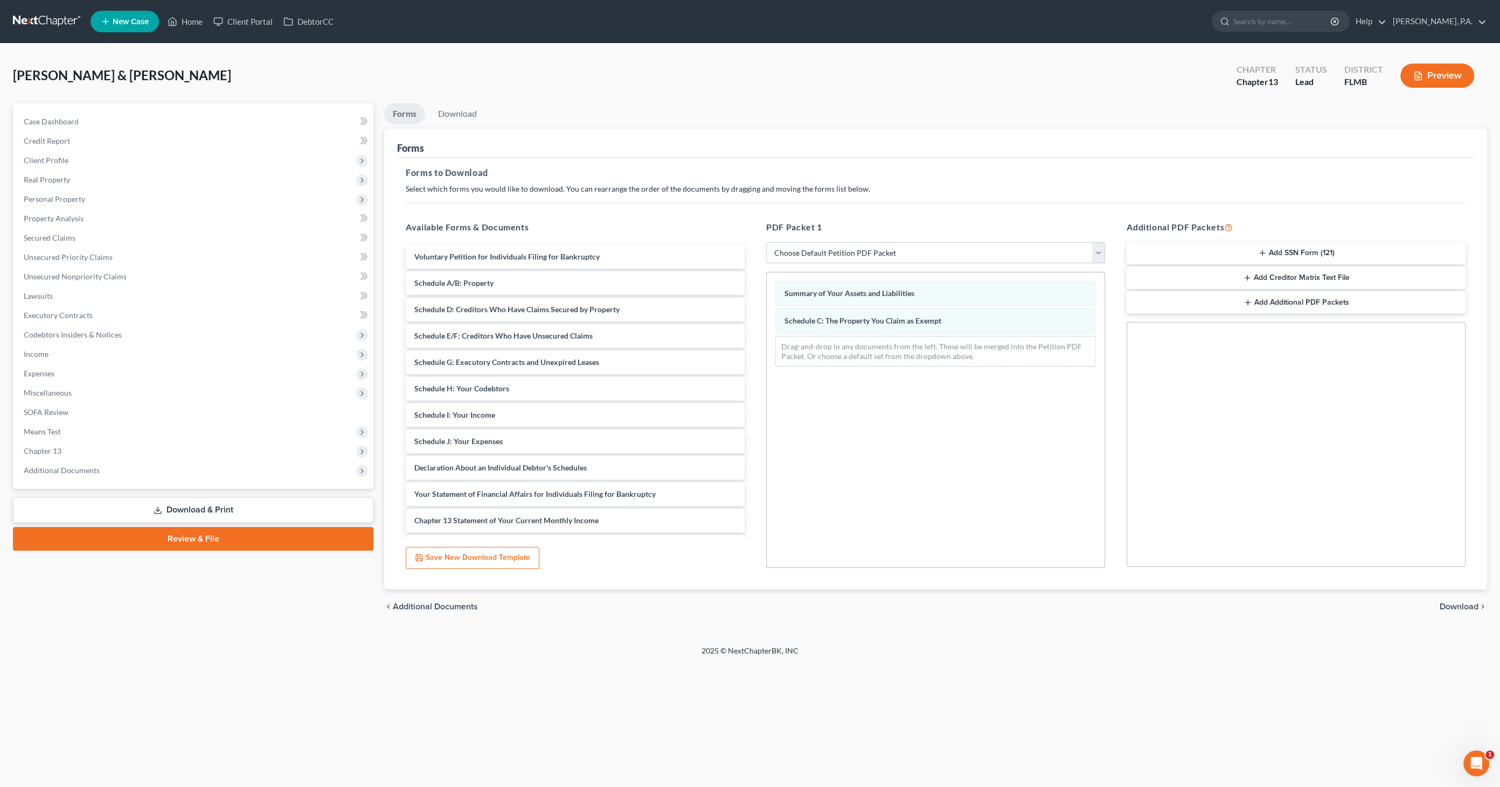
click at [1448, 604] on span "Download" at bounding box center [1458, 607] width 39 height 9
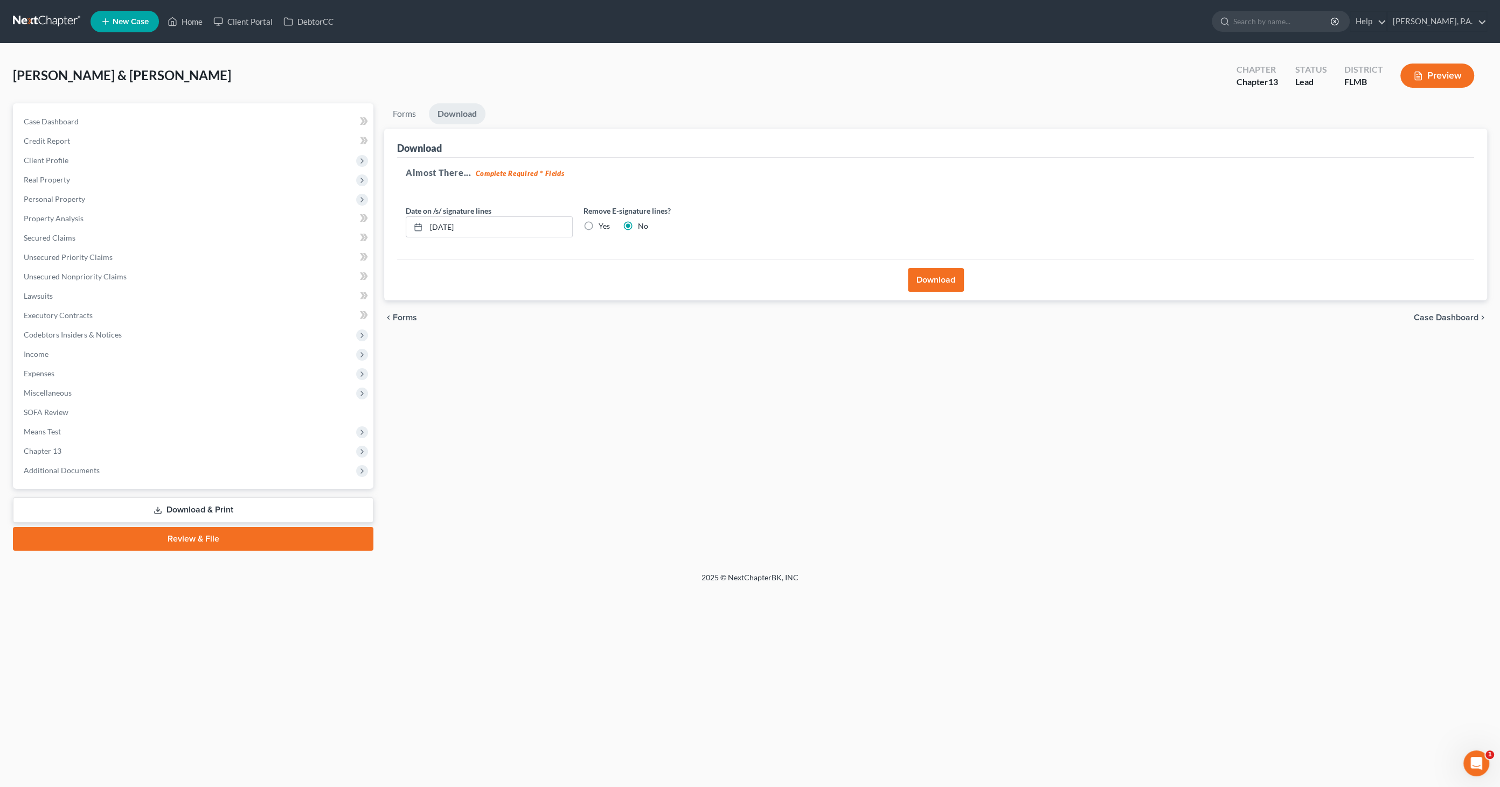
click at [597, 225] on div "Yes" at bounding box center [596, 226] width 26 height 11
click at [598, 224] on label "Yes" at bounding box center [603, 226] width 11 height 11
click at [603, 224] on input "Yes" at bounding box center [606, 224] width 7 height 7
radio input "true"
radio input "false"
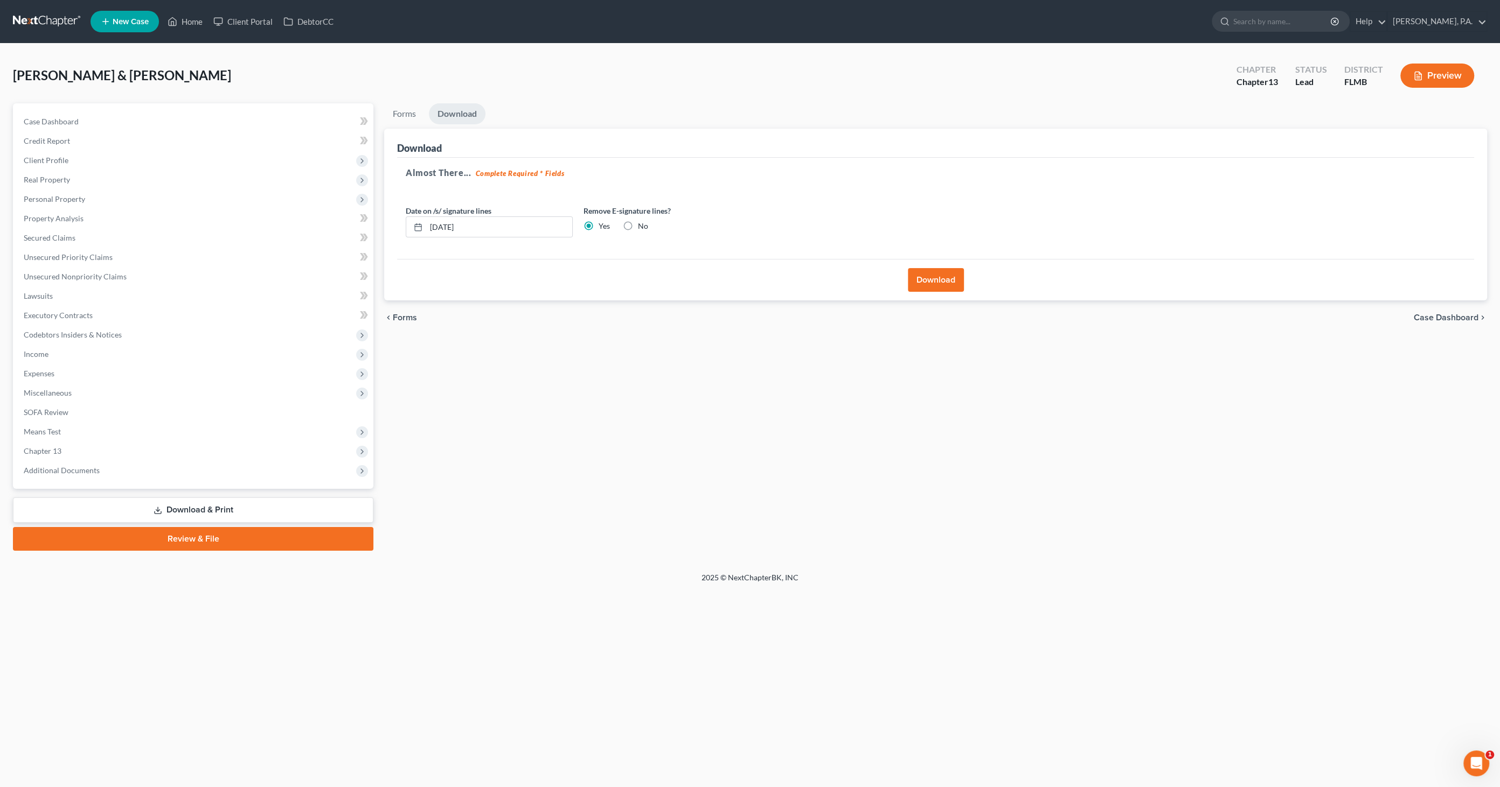
click at [954, 275] on button "Download" at bounding box center [936, 280] width 56 height 24
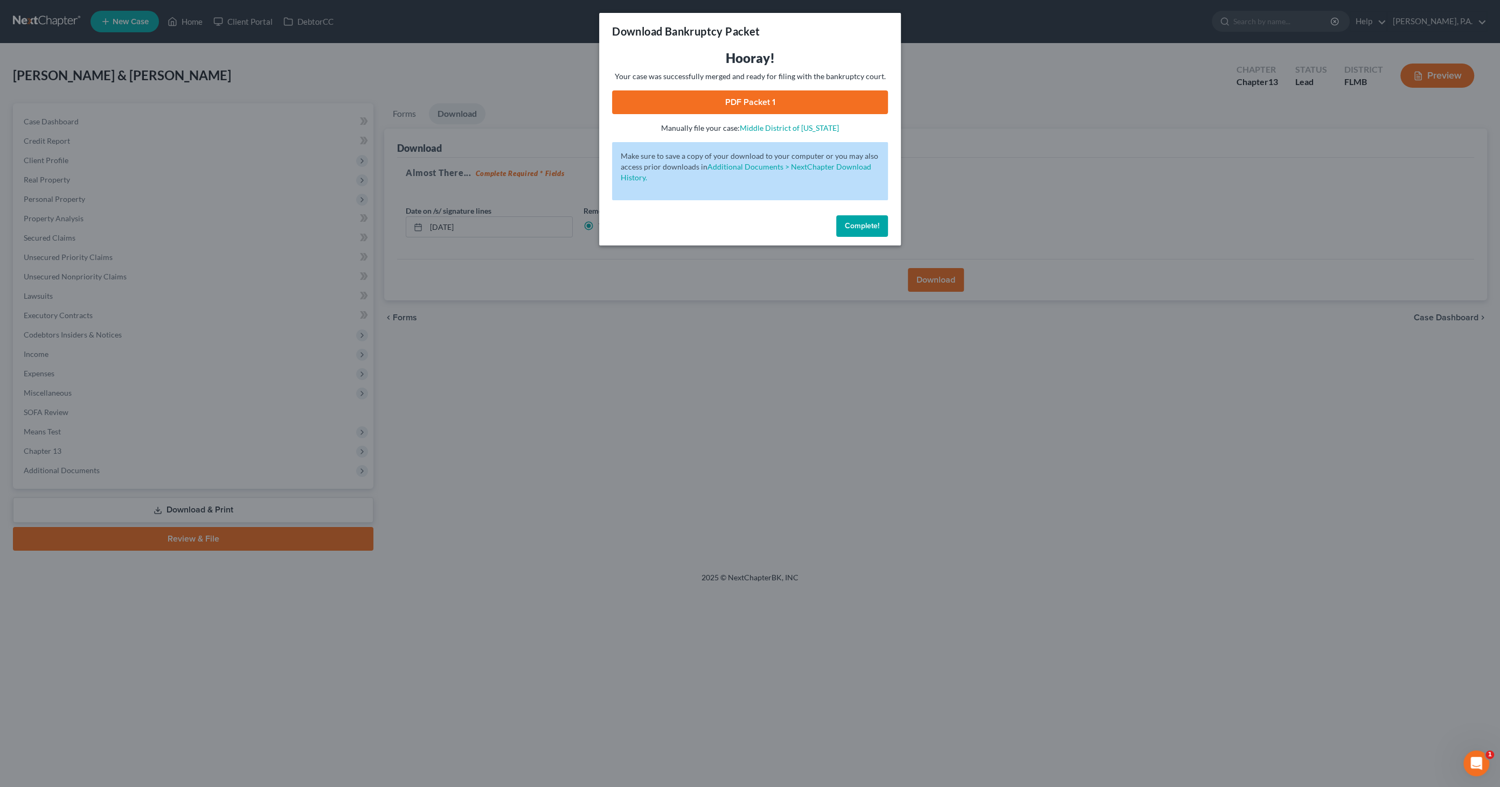
click at [743, 108] on link "PDF Packet 1" at bounding box center [750, 102] width 276 height 24
click at [850, 226] on span "Complete!" at bounding box center [862, 225] width 34 height 9
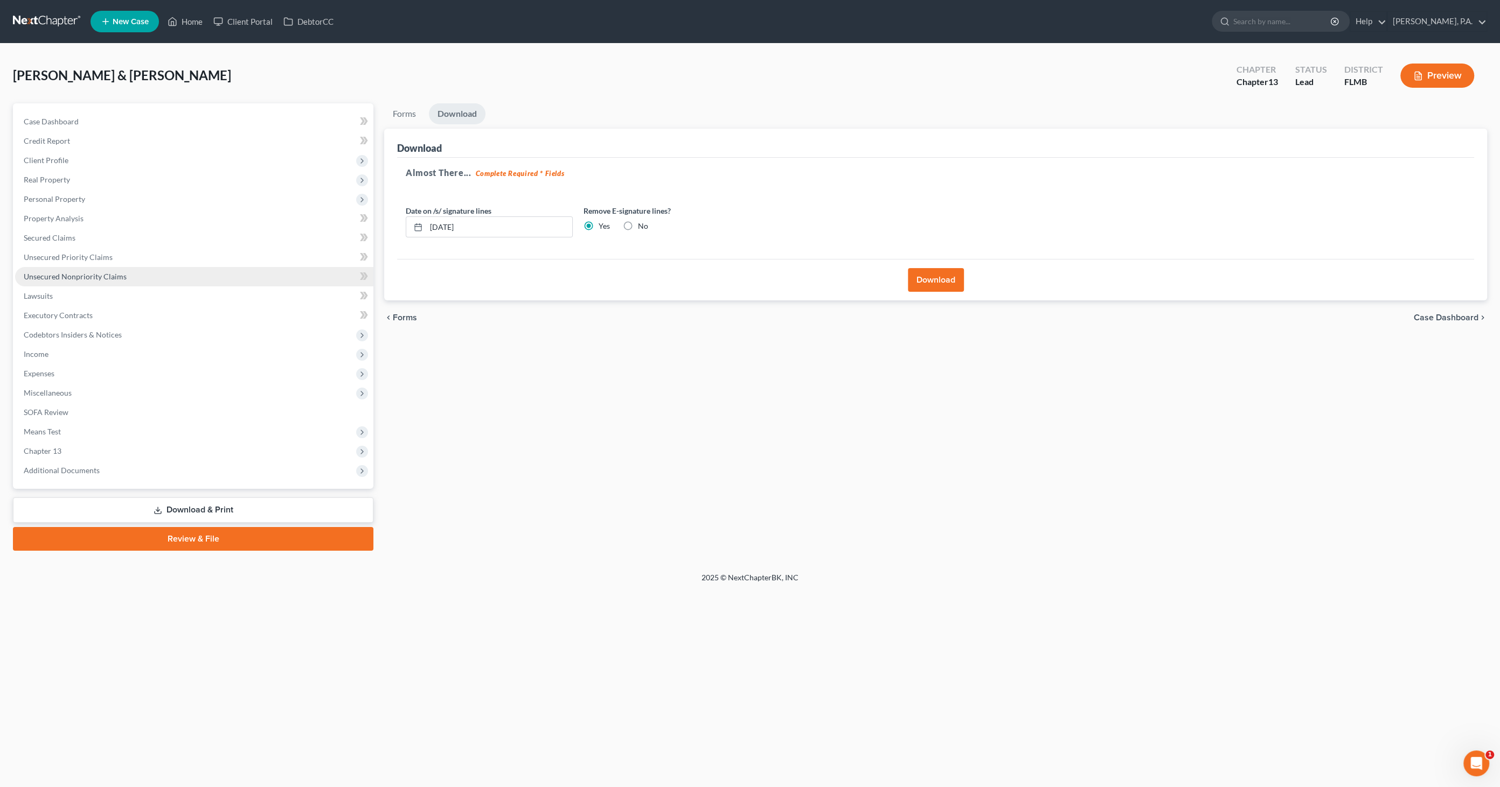
click at [56, 280] on span "Unsecured Nonpriority Claims" at bounding box center [75, 276] width 103 height 9
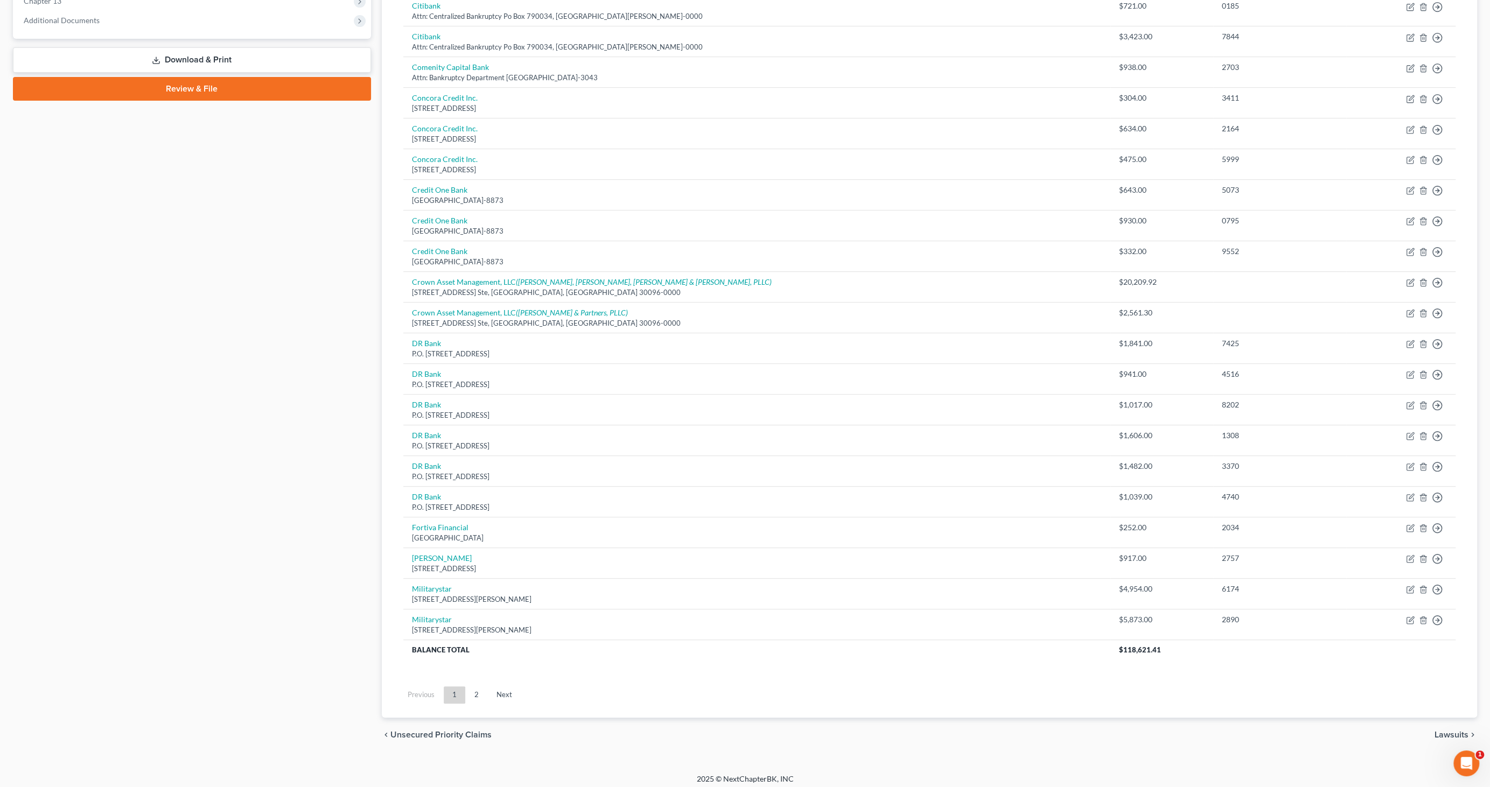
scroll to position [451, 0]
click at [471, 689] on link "2" at bounding box center [477, 694] width 22 height 17
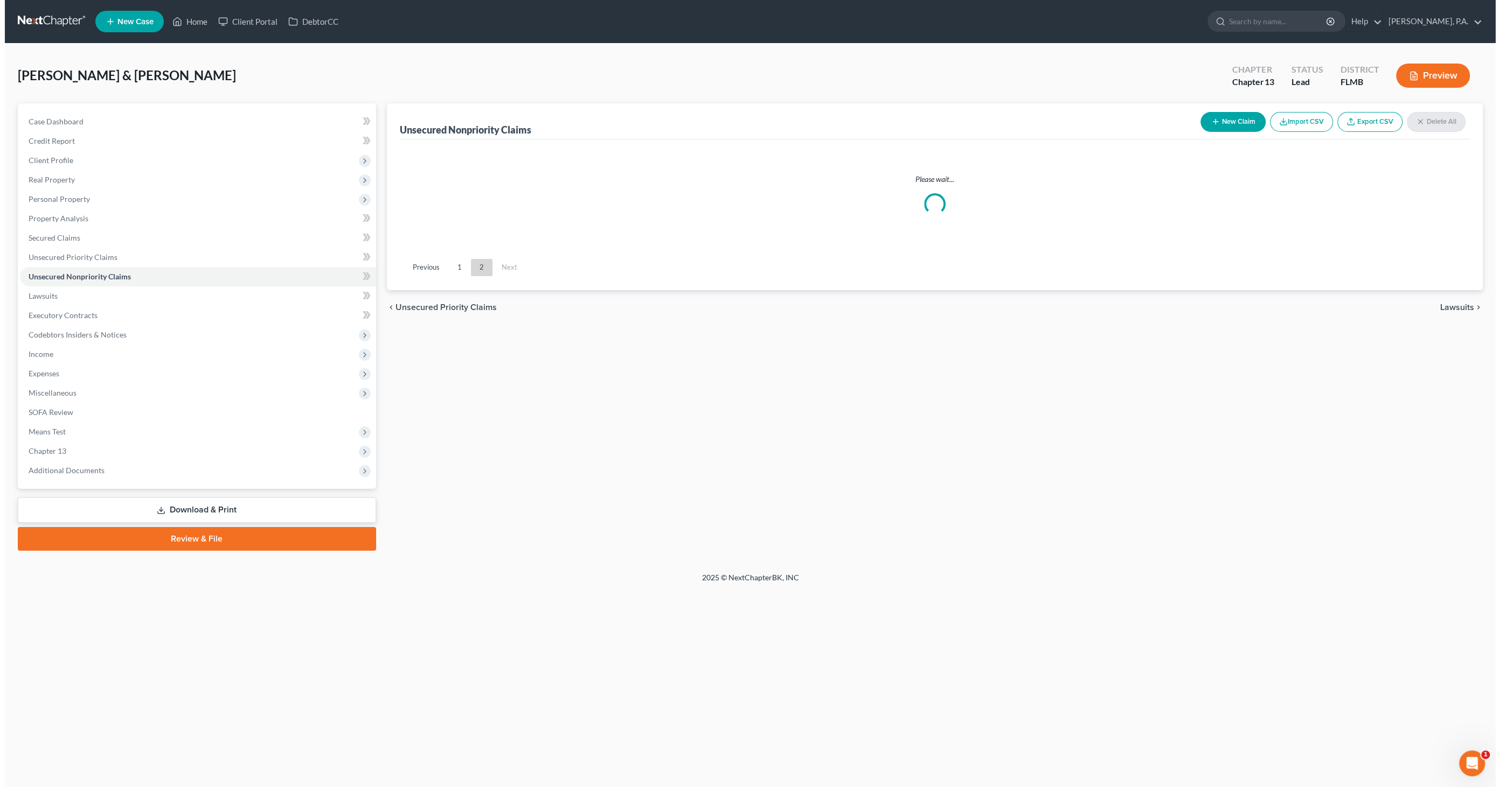
scroll to position [0, 0]
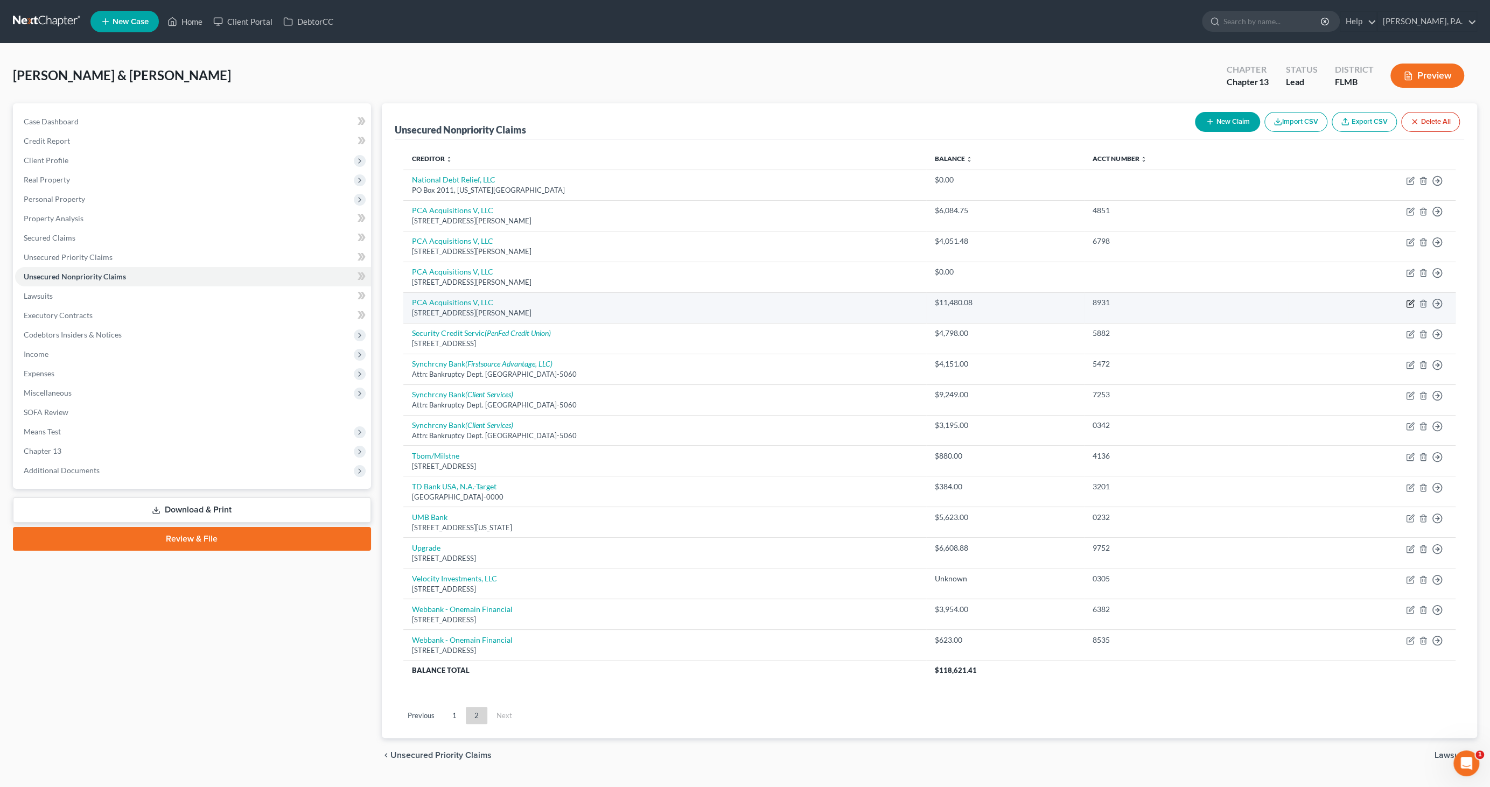
click at [1409, 303] on icon "button" at bounding box center [1411, 302] width 5 height 5
select select "7"
select select "14"
select select "2"
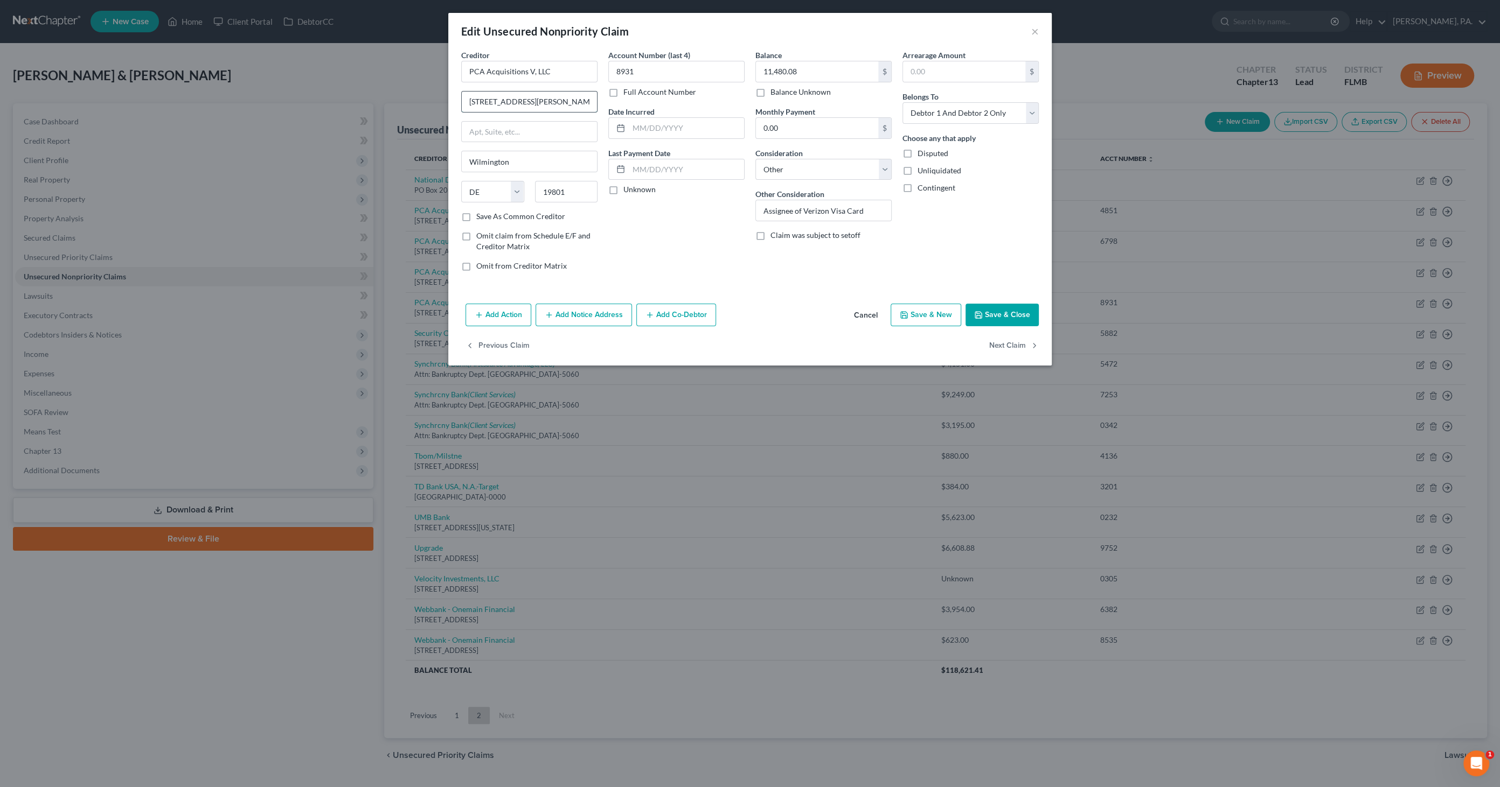
click at [542, 102] on input "[STREET_ADDRESS][PERSON_NAME]" at bounding box center [529, 102] width 135 height 20
type input "[STREET_ADDRESS][PERSON_NAME]"
click at [1006, 311] on button "Save & Close" at bounding box center [1001, 315] width 73 height 23
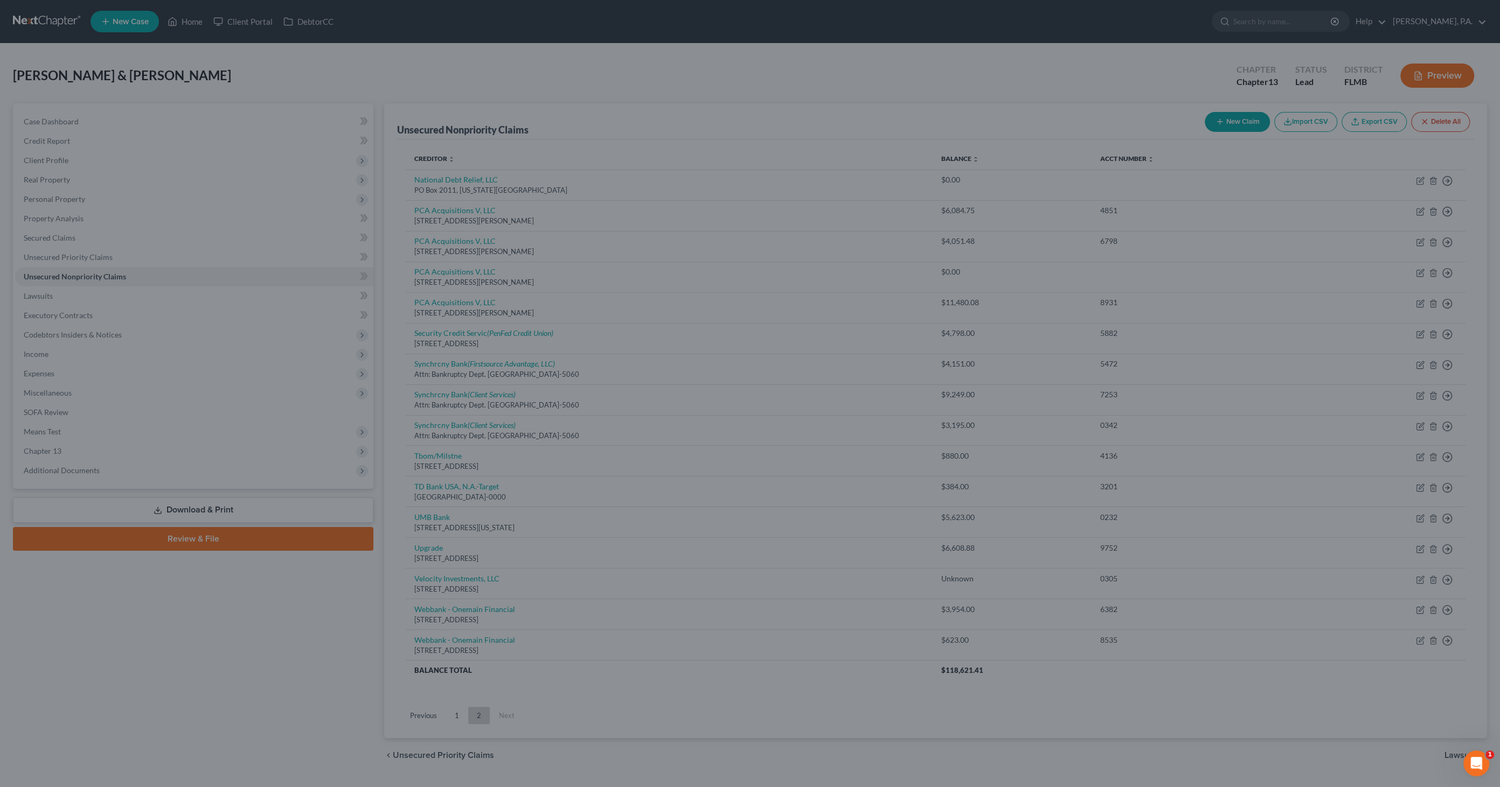
type input "0"
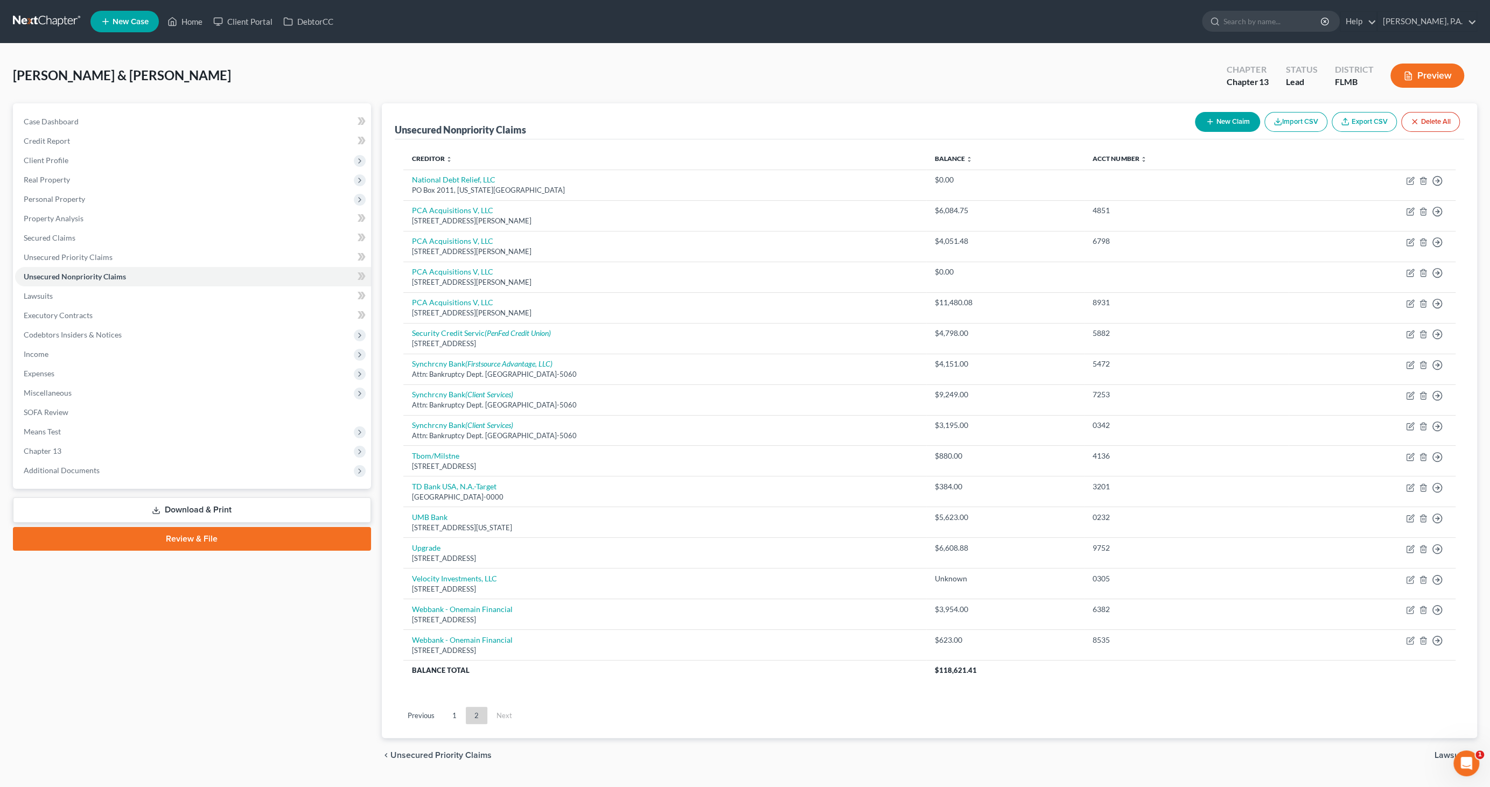
click at [270, 515] on link "Download & Print" at bounding box center [192, 510] width 358 height 25
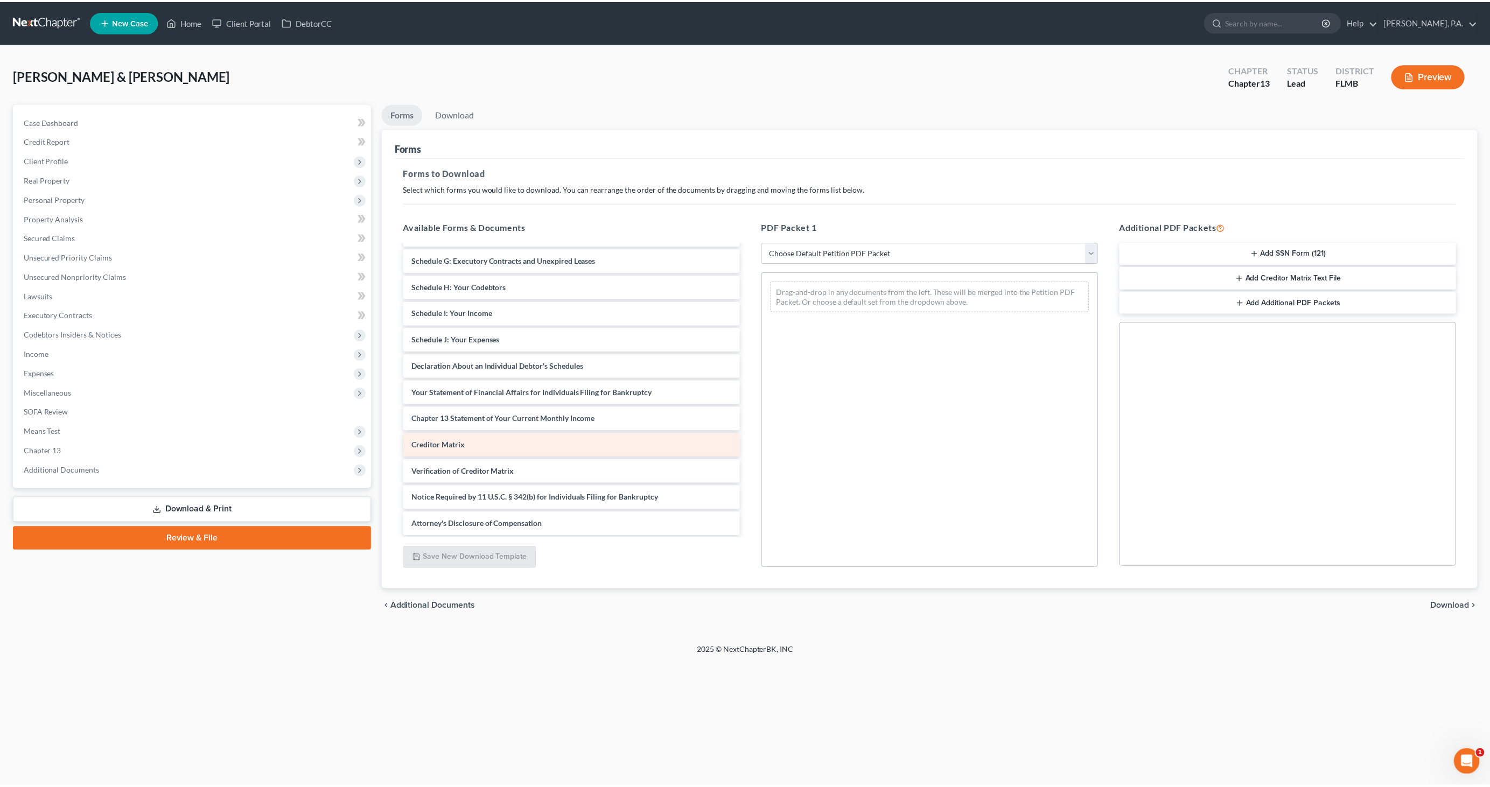
scroll to position [128, 0]
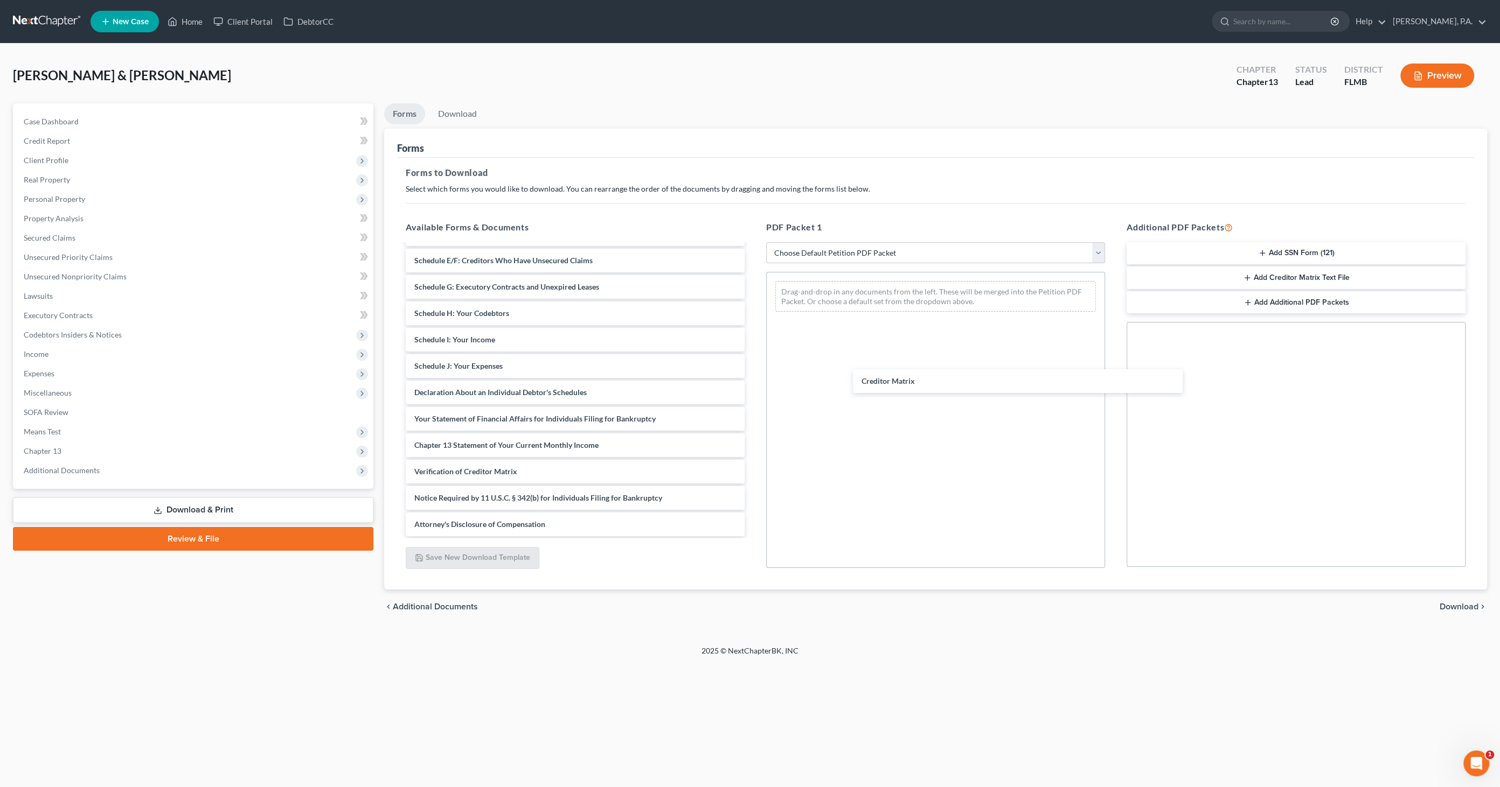
drag, startPoint x: 467, startPoint y: 447, endPoint x: 939, endPoint y: 386, distance: 476.2
click at [753, 382] on div "Creditor Matrix Voluntary Petition for Individuals Filing for Bankruptcy Summar…" at bounding box center [575, 327] width 356 height 420
click at [1466, 607] on span "Download" at bounding box center [1458, 607] width 39 height 9
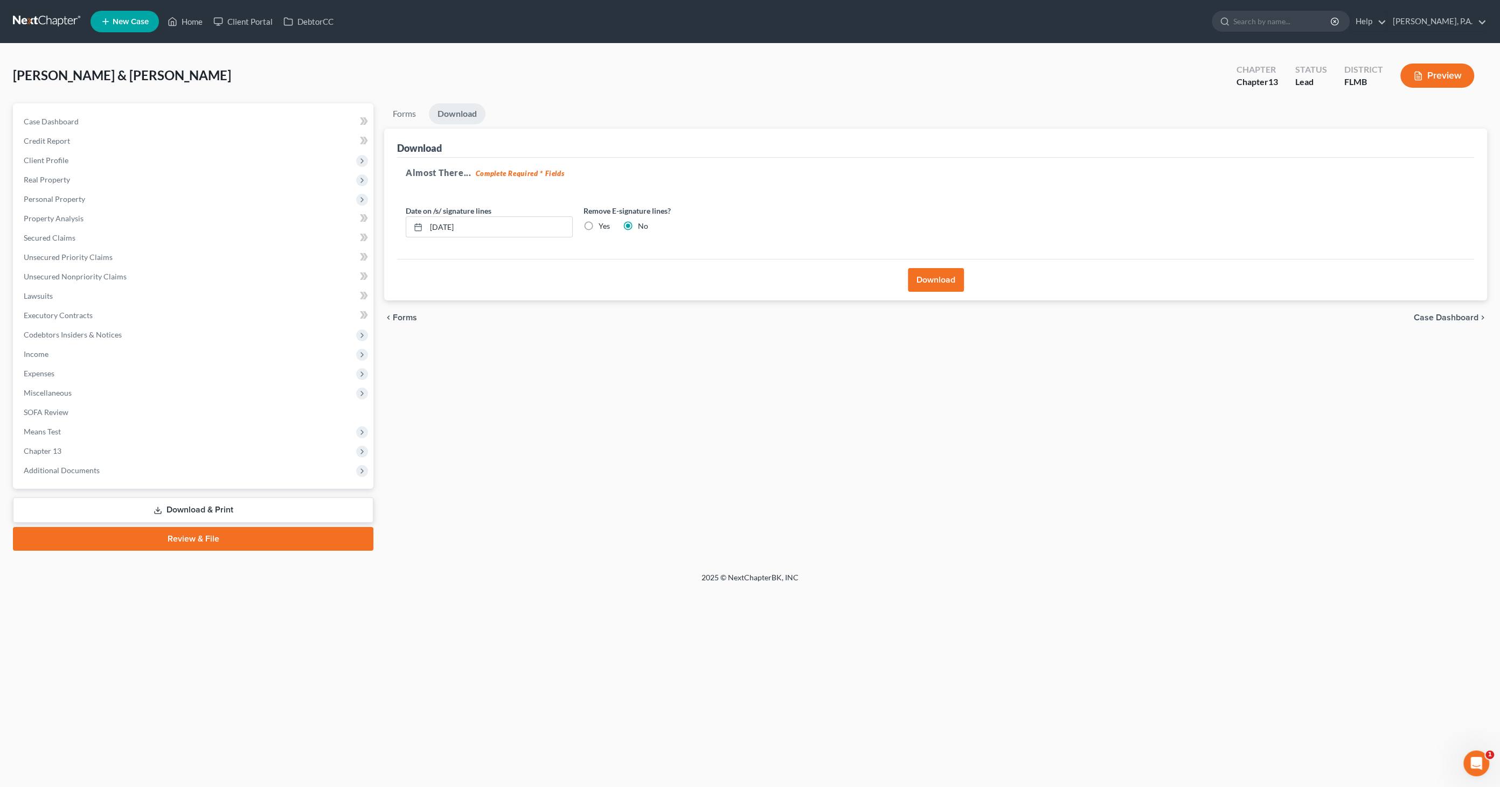
click at [598, 225] on label "Yes" at bounding box center [603, 226] width 11 height 11
click at [603, 225] on input "Yes" at bounding box center [606, 224] width 7 height 7
radio input "true"
radio input "false"
click at [927, 281] on button "Download" at bounding box center [936, 280] width 56 height 24
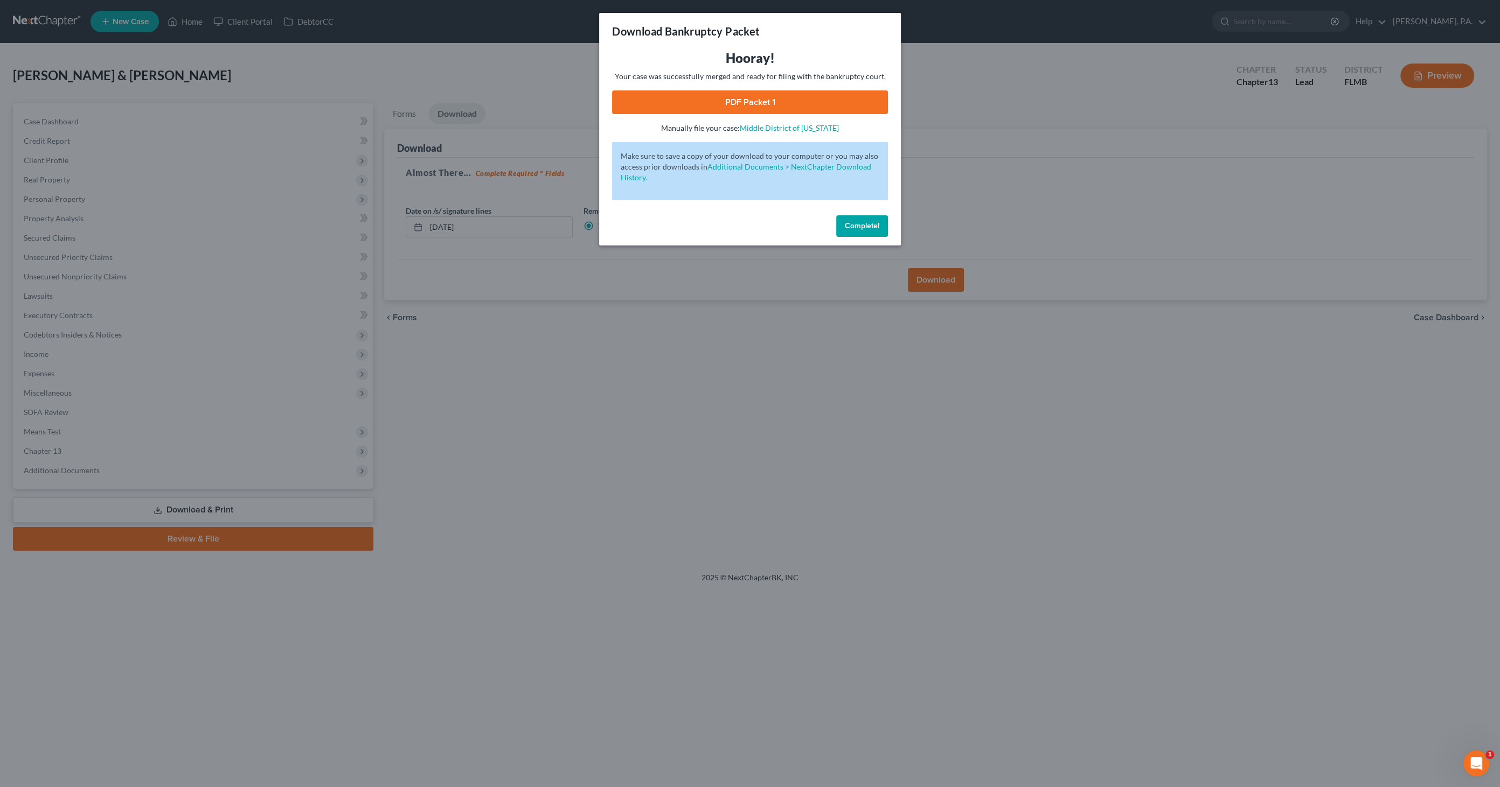
click at [706, 103] on link "PDF Packet 1" at bounding box center [750, 102] width 276 height 24
drag, startPoint x: 877, startPoint y: 222, endPoint x: 884, endPoint y: 220, distance: 7.0
click at [877, 222] on span "Complete!" at bounding box center [862, 225] width 34 height 9
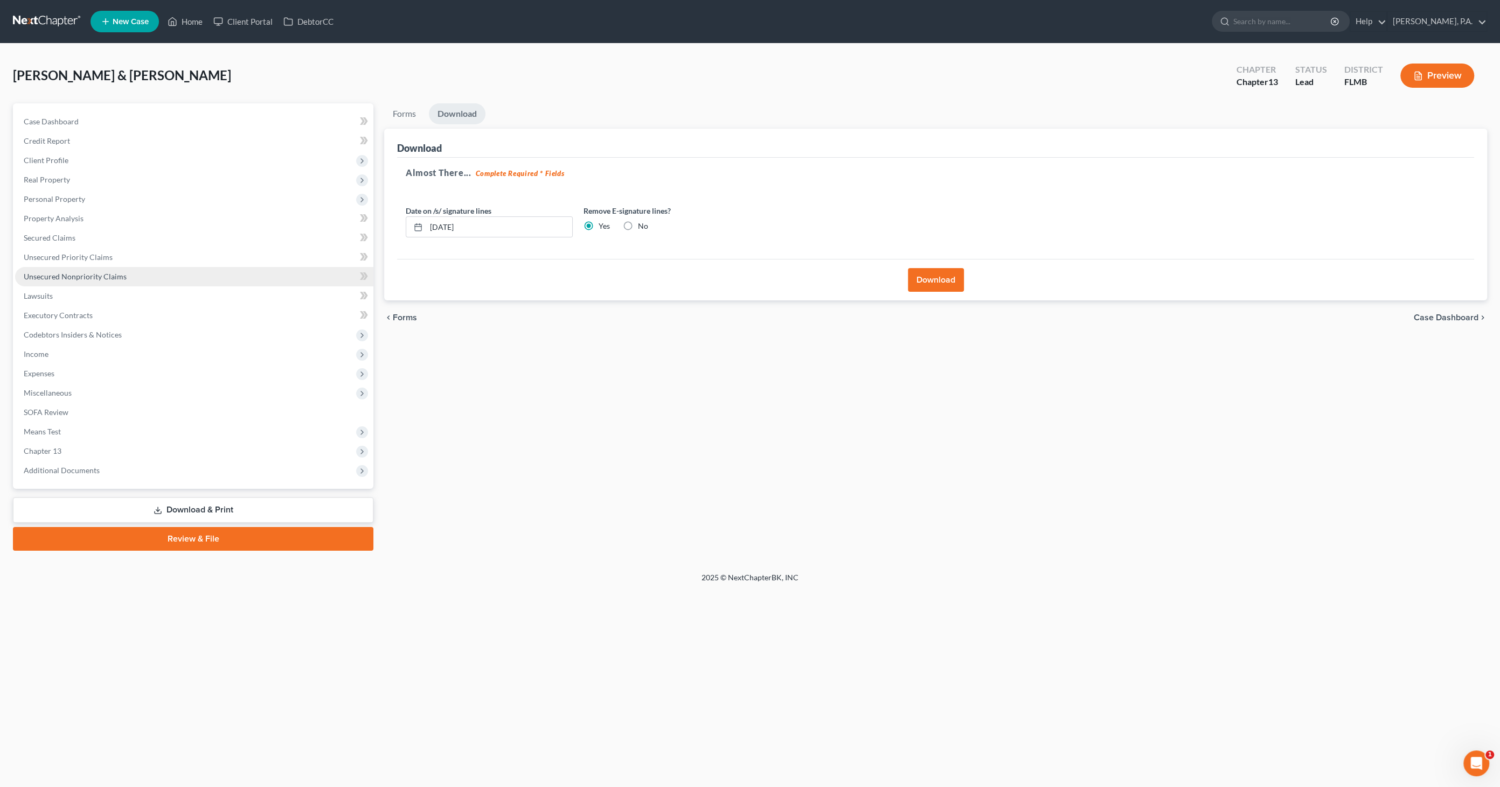
click at [58, 280] on span "Unsecured Nonpriority Claims" at bounding box center [75, 276] width 103 height 9
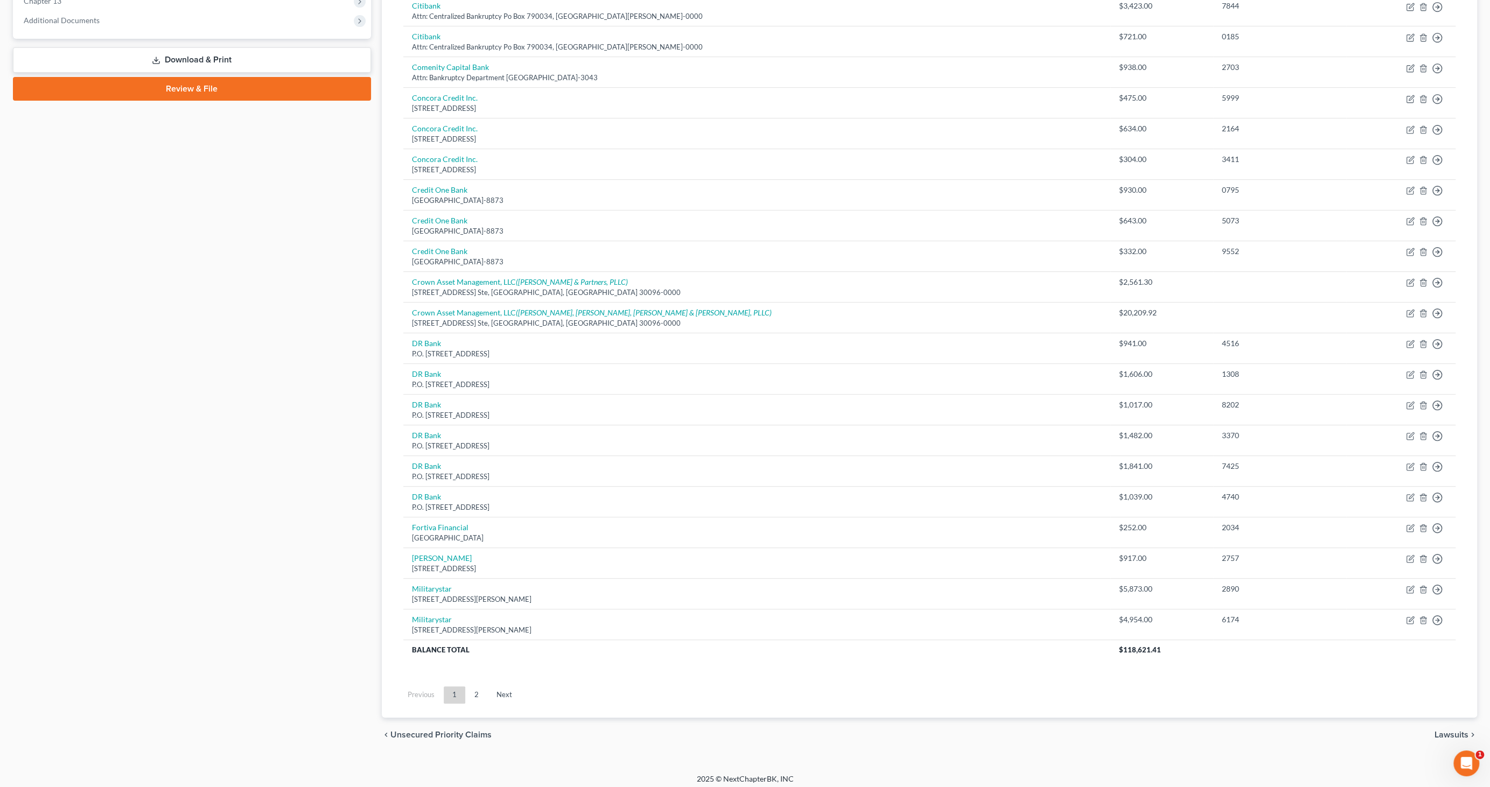
scroll to position [451, 0]
click at [470, 688] on link "2" at bounding box center [477, 694] width 22 height 17
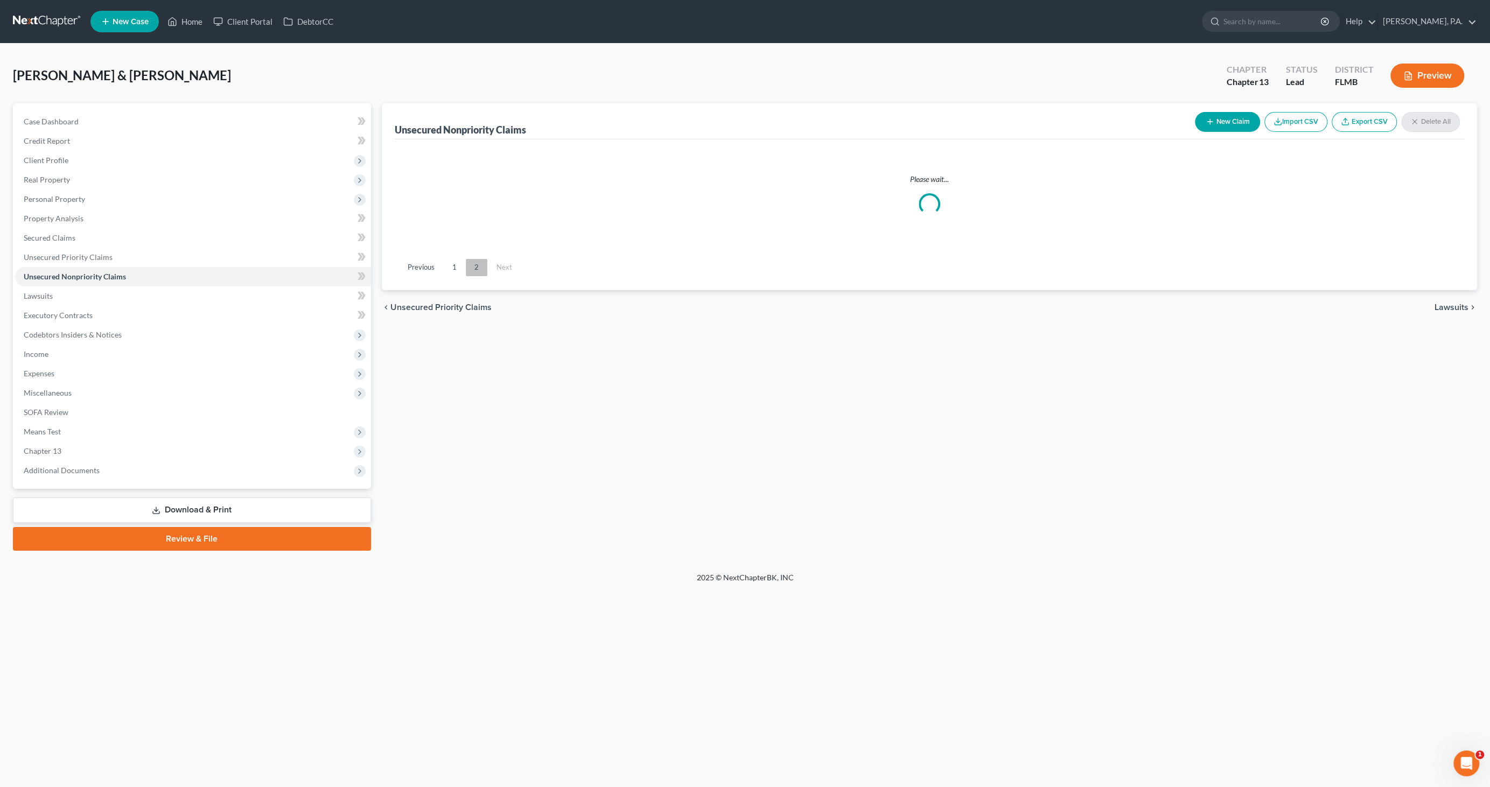
scroll to position [0, 0]
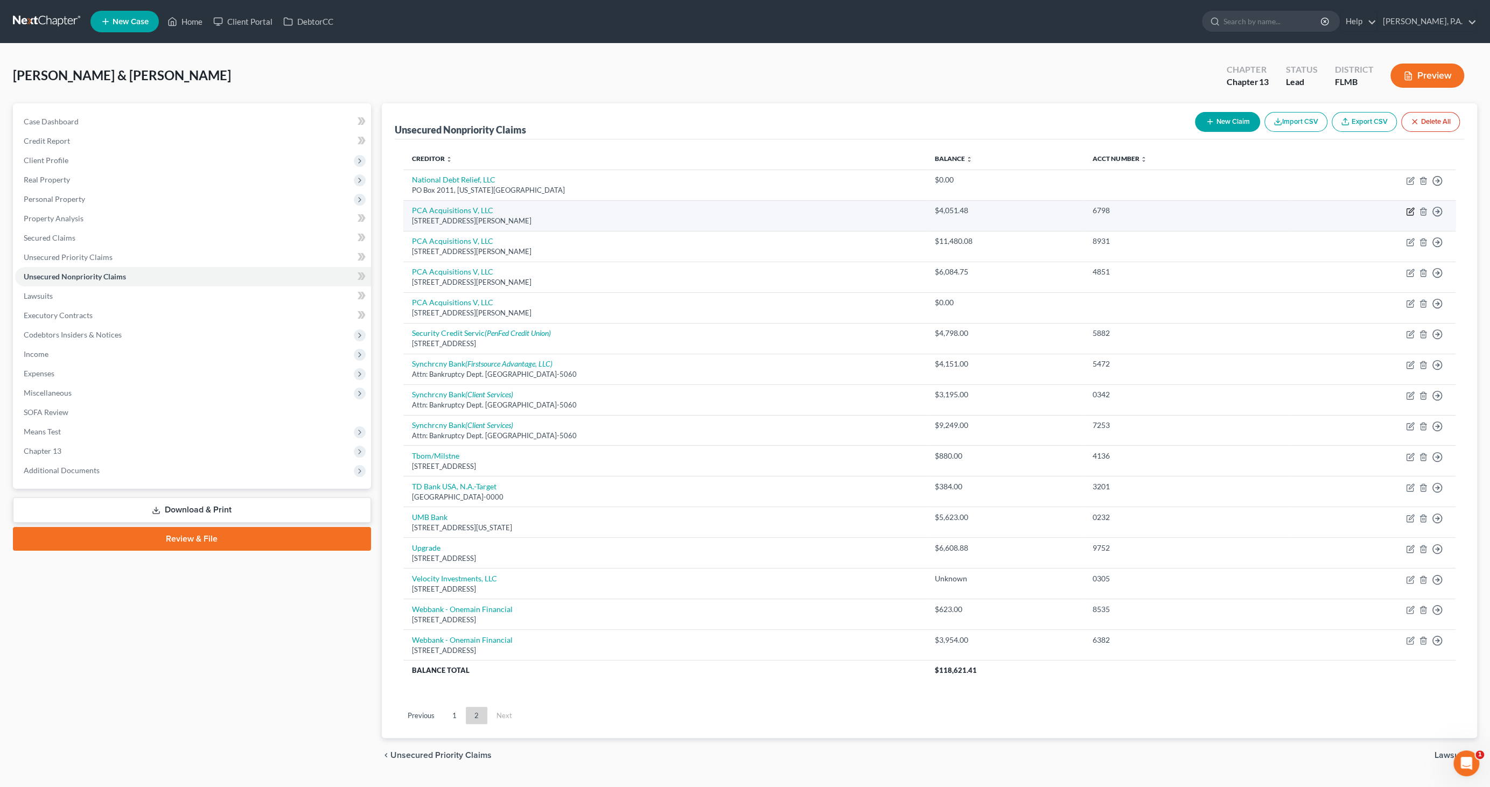
click at [1410, 207] on icon "button" at bounding box center [1410, 211] width 9 height 9
select select "7"
select select "14"
select select "0"
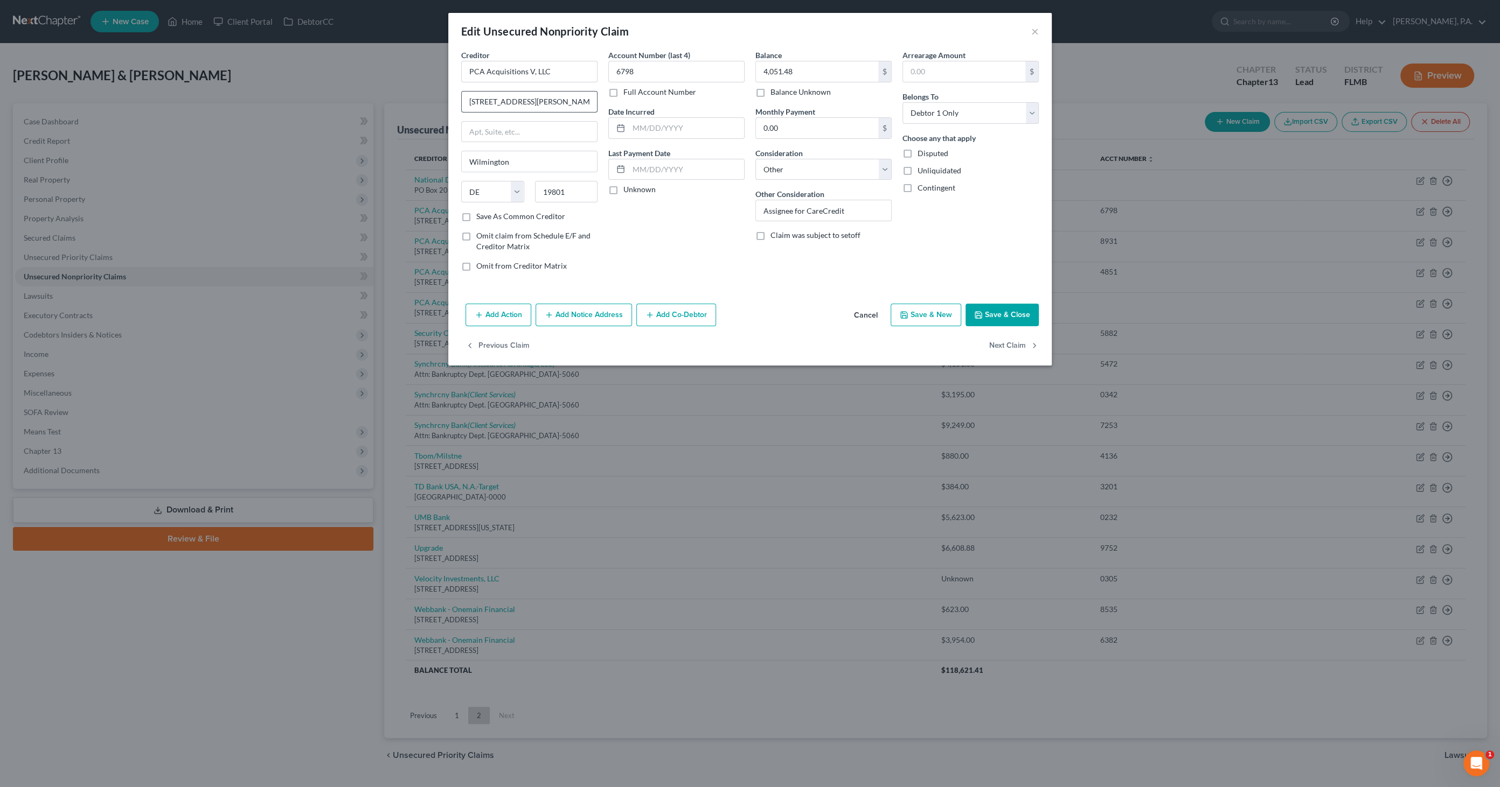
click at [546, 96] on input "[STREET_ADDRESS][PERSON_NAME]" at bounding box center [529, 102] width 135 height 20
type input "[STREET_ADDRESS][PERSON_NAME]"
click at [1005, 306] on button "Save & Close" at bounding box center [1001, 315] width 73 height 23
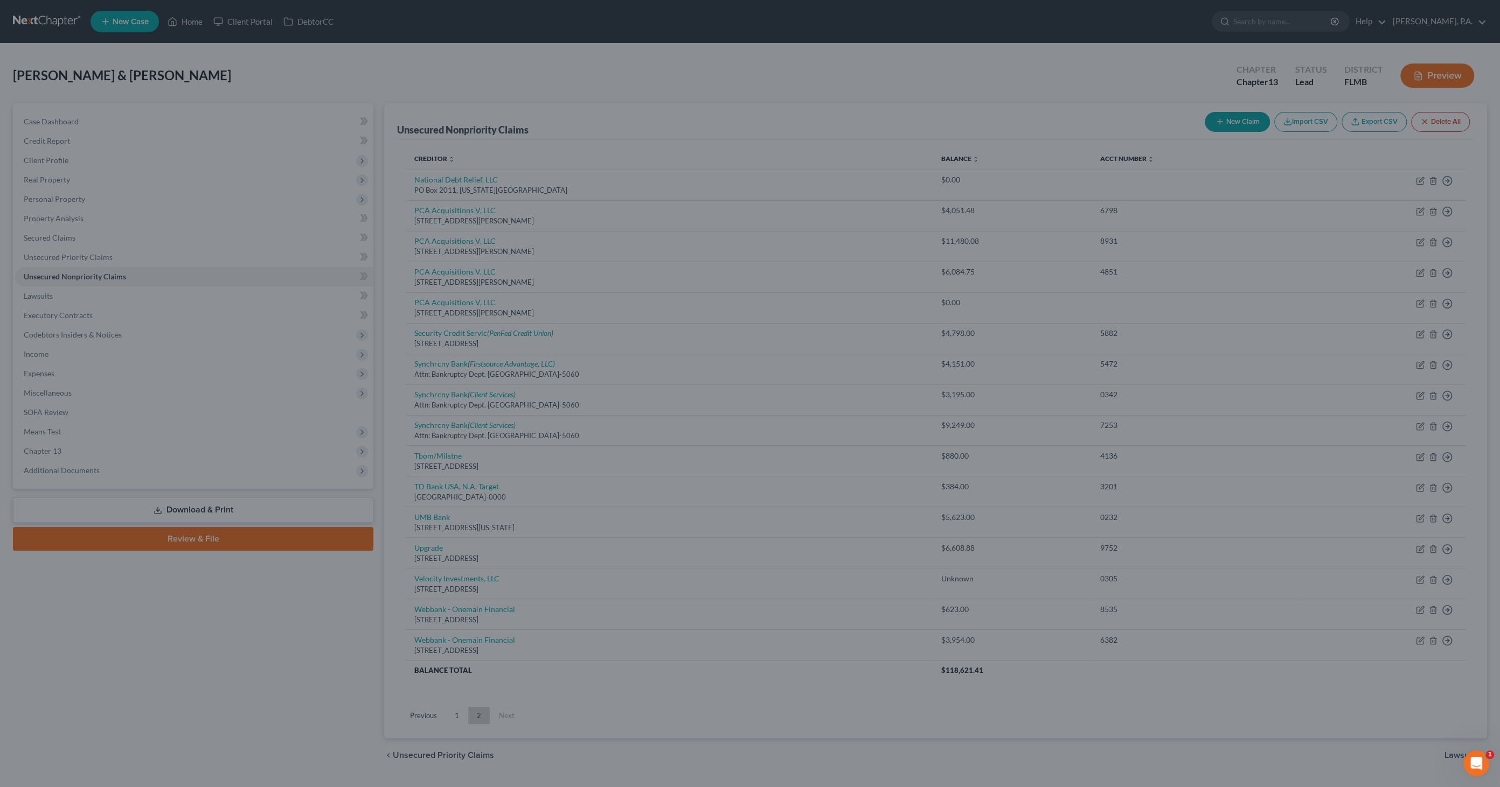
type input "0"
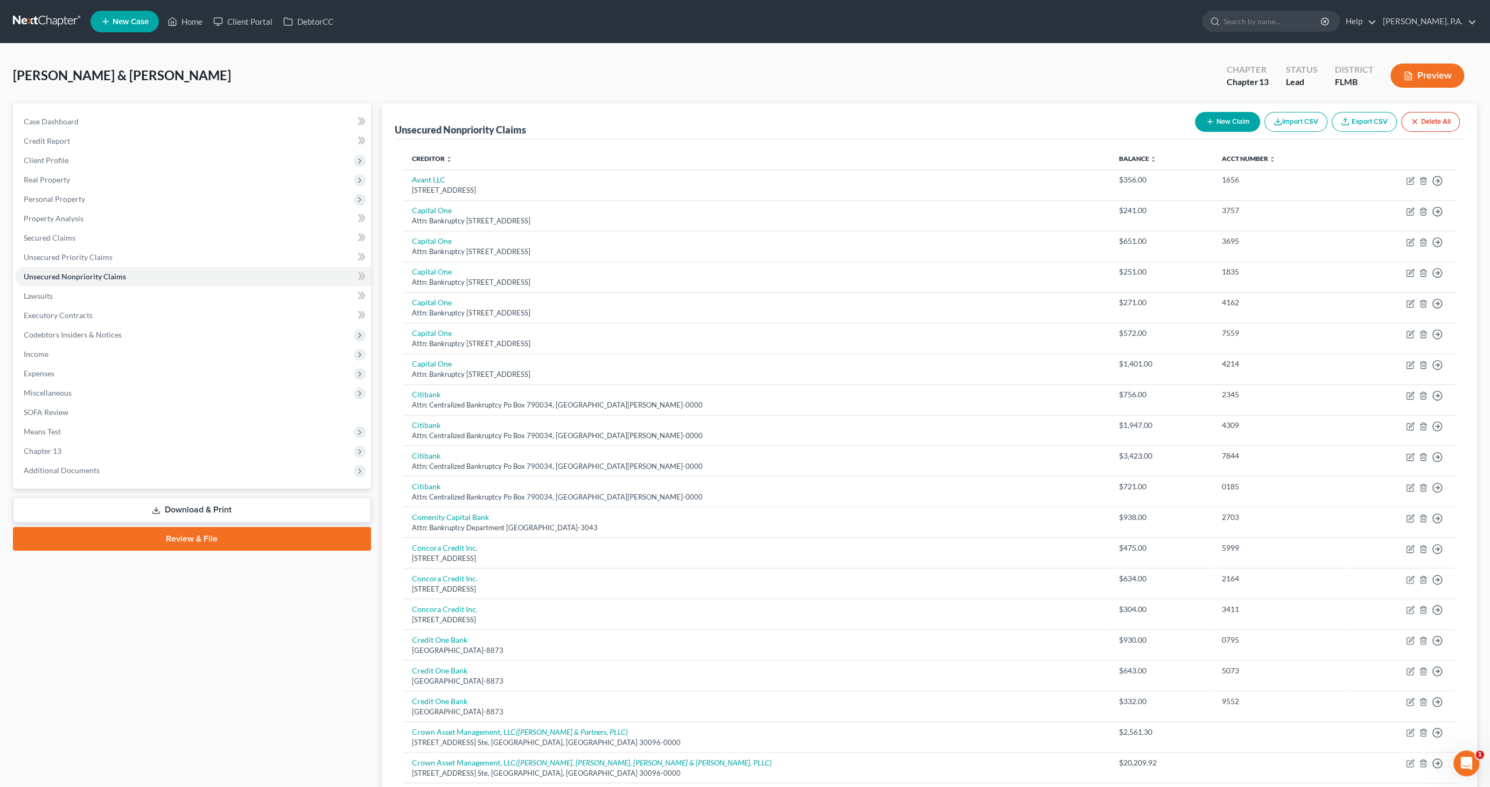
scroll to position [451, 0]
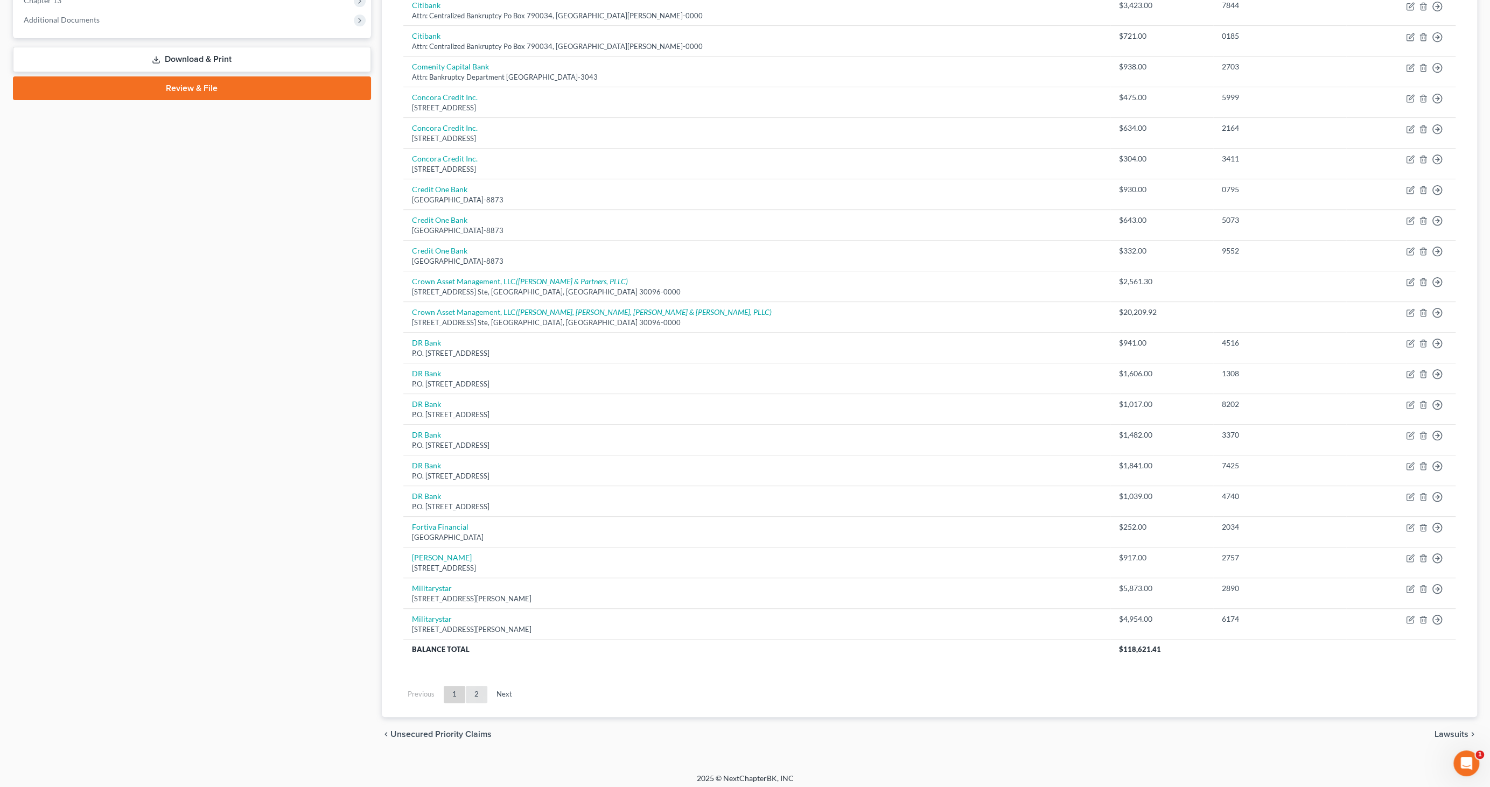
click at [475, 693] on link "2" at bounding box center [477, 694] width 22 height 17
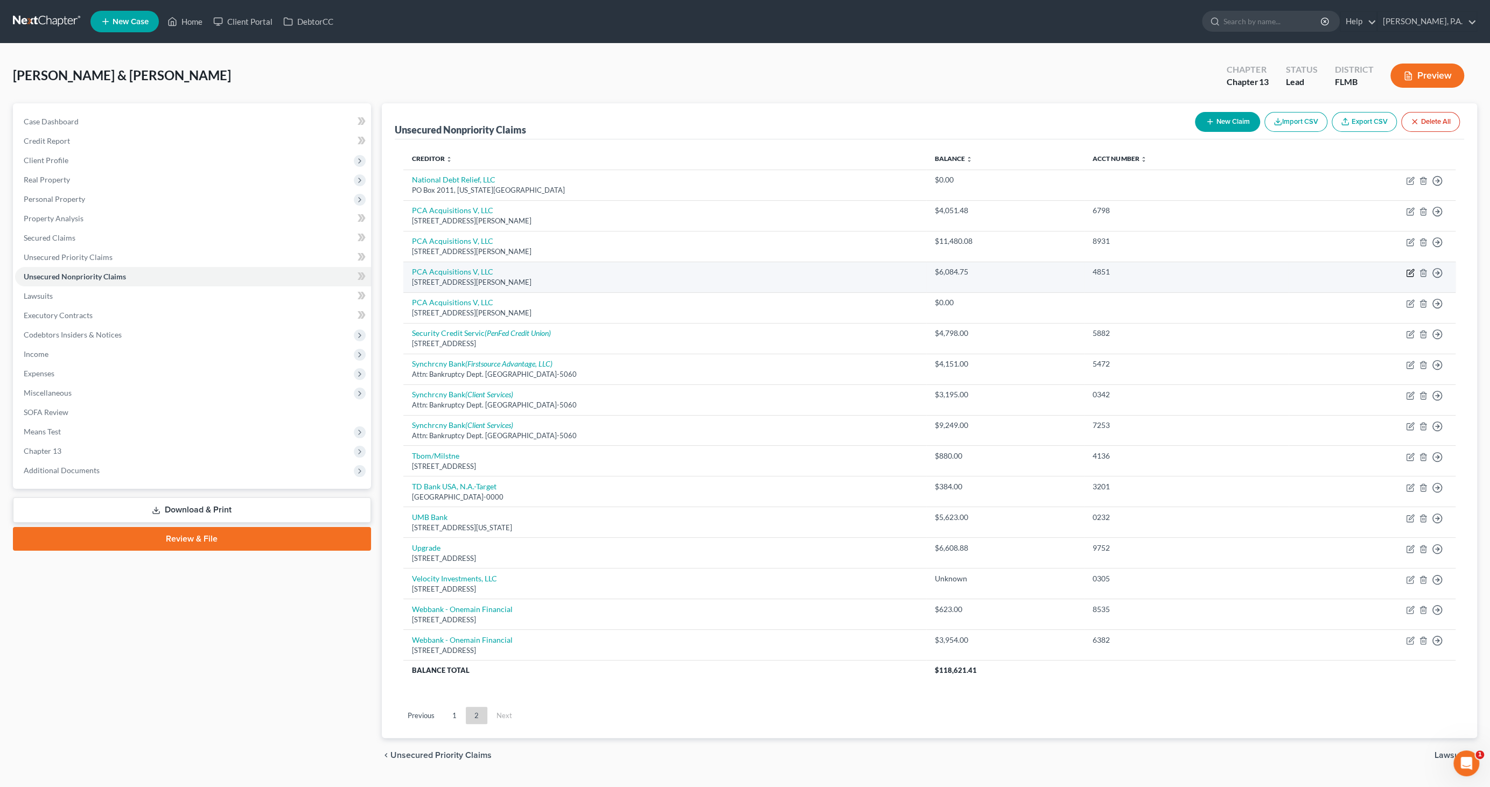
click at [1408, 270] on icon "button" at bounding box center [1410, 273] width 9 height 9
select select "7"
select select "14"
select select "2"
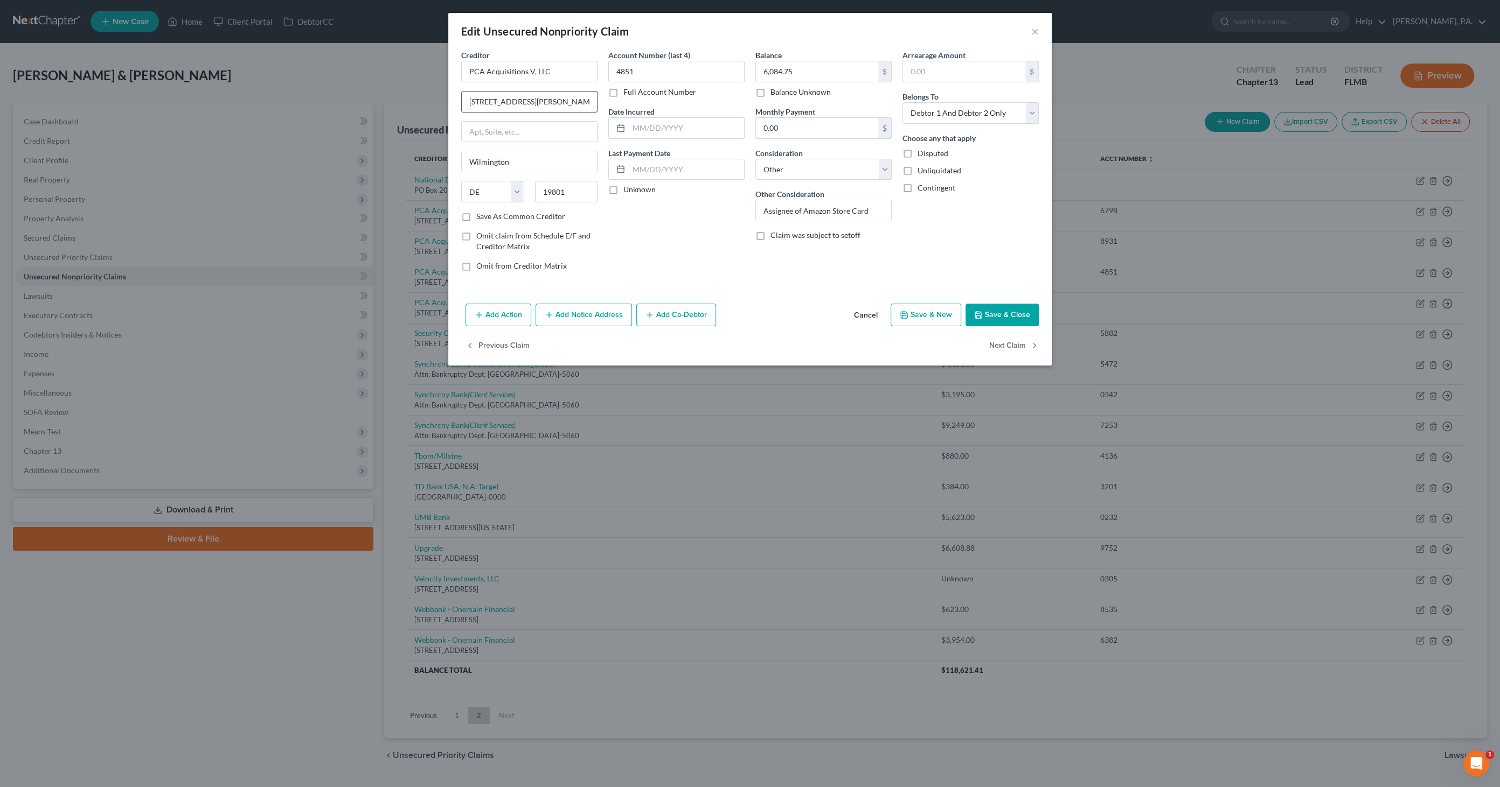
drag, startPoint x: 548, startPoint y: 96, endPoint x: 522, endPoint y: 98, distance: 25.4
click at [522, 98] on input "[STREET_ADDRESS][PERSON_NAME]" at bounding box center [529, 102] width 135 height 20
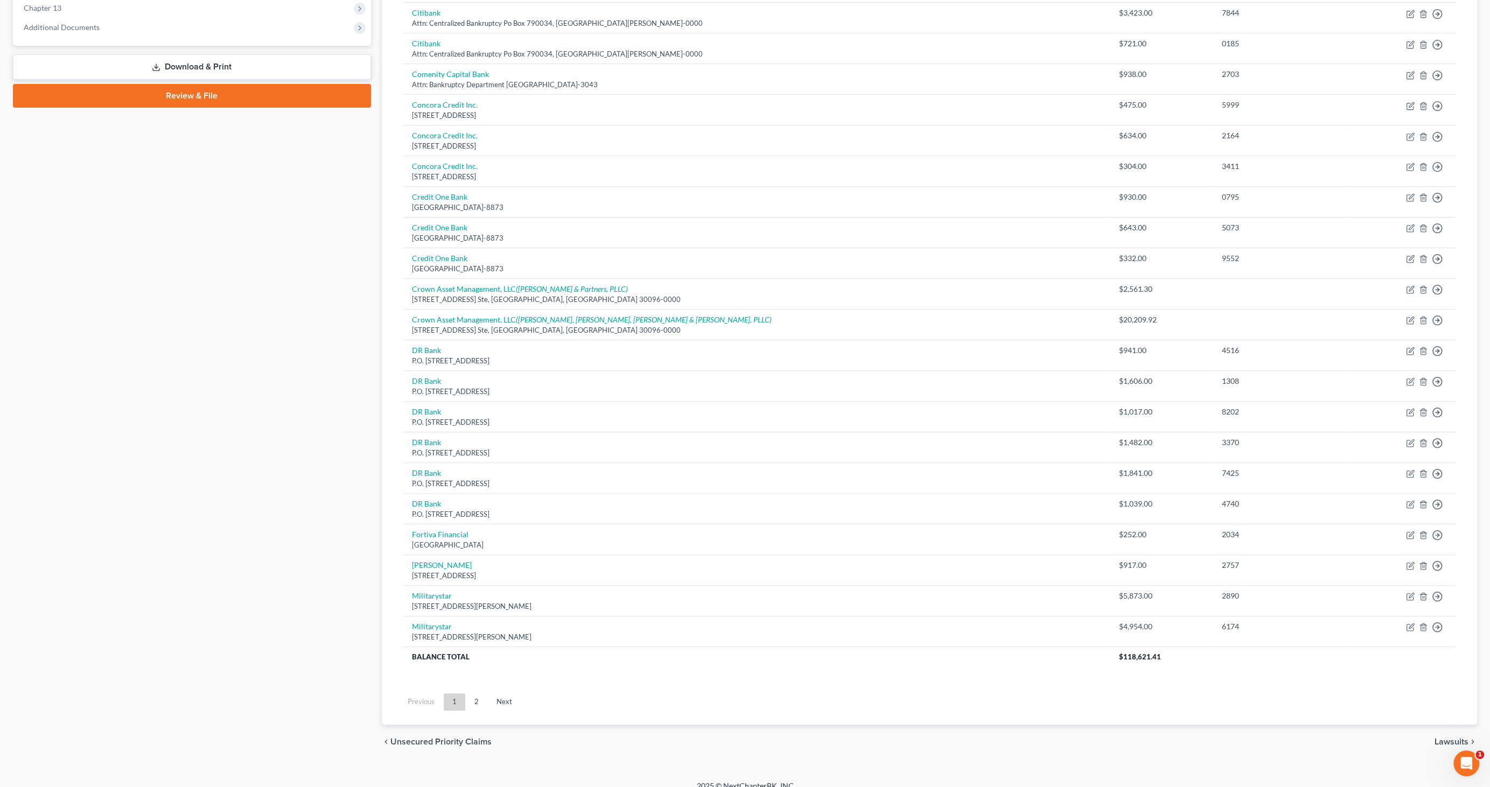
scroll to position [451, 0]
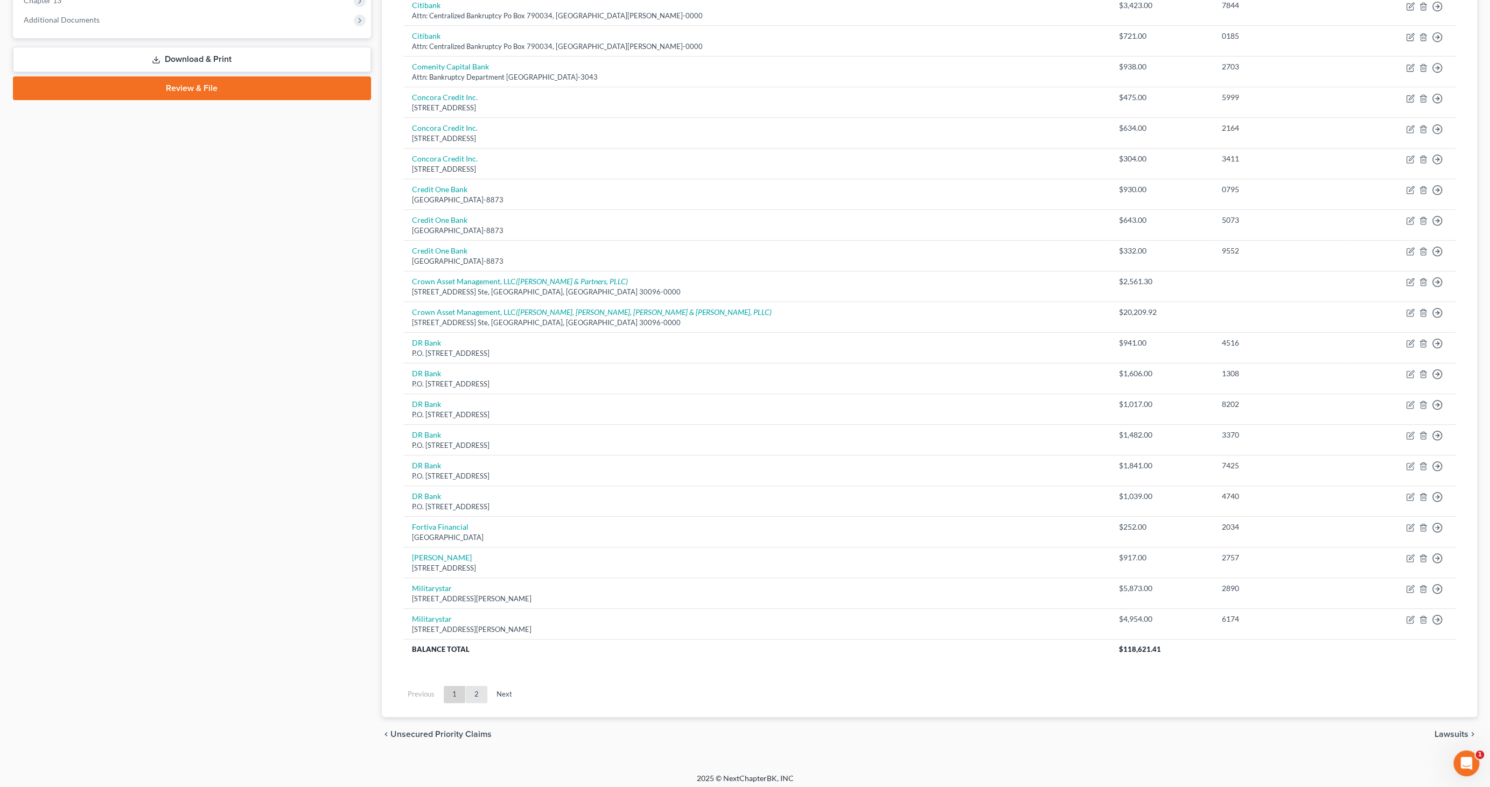
click at [478, 694] on link "2" at bounding box center [477, 694] width 22 height 17
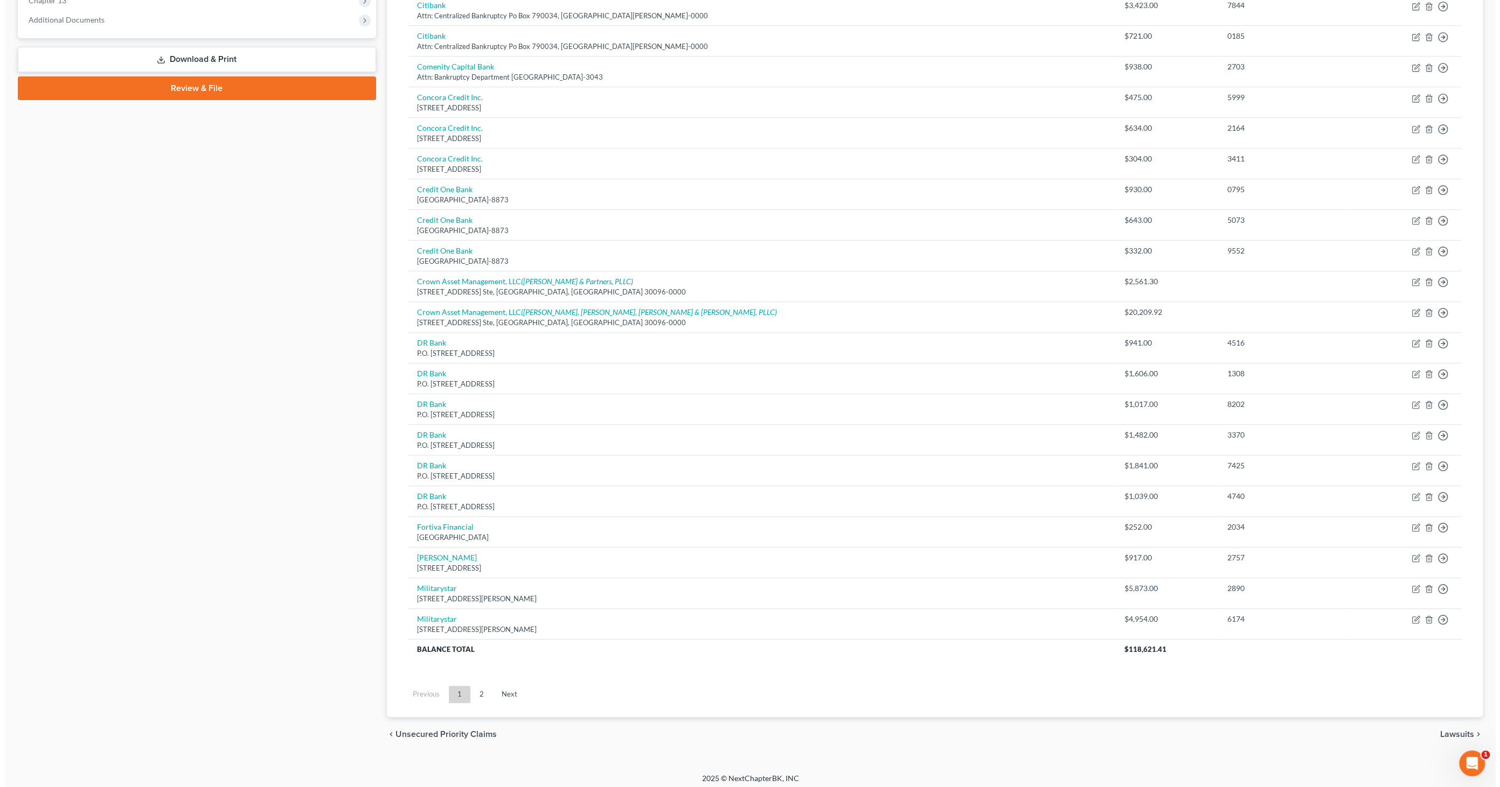
scroll to position [0, 0]
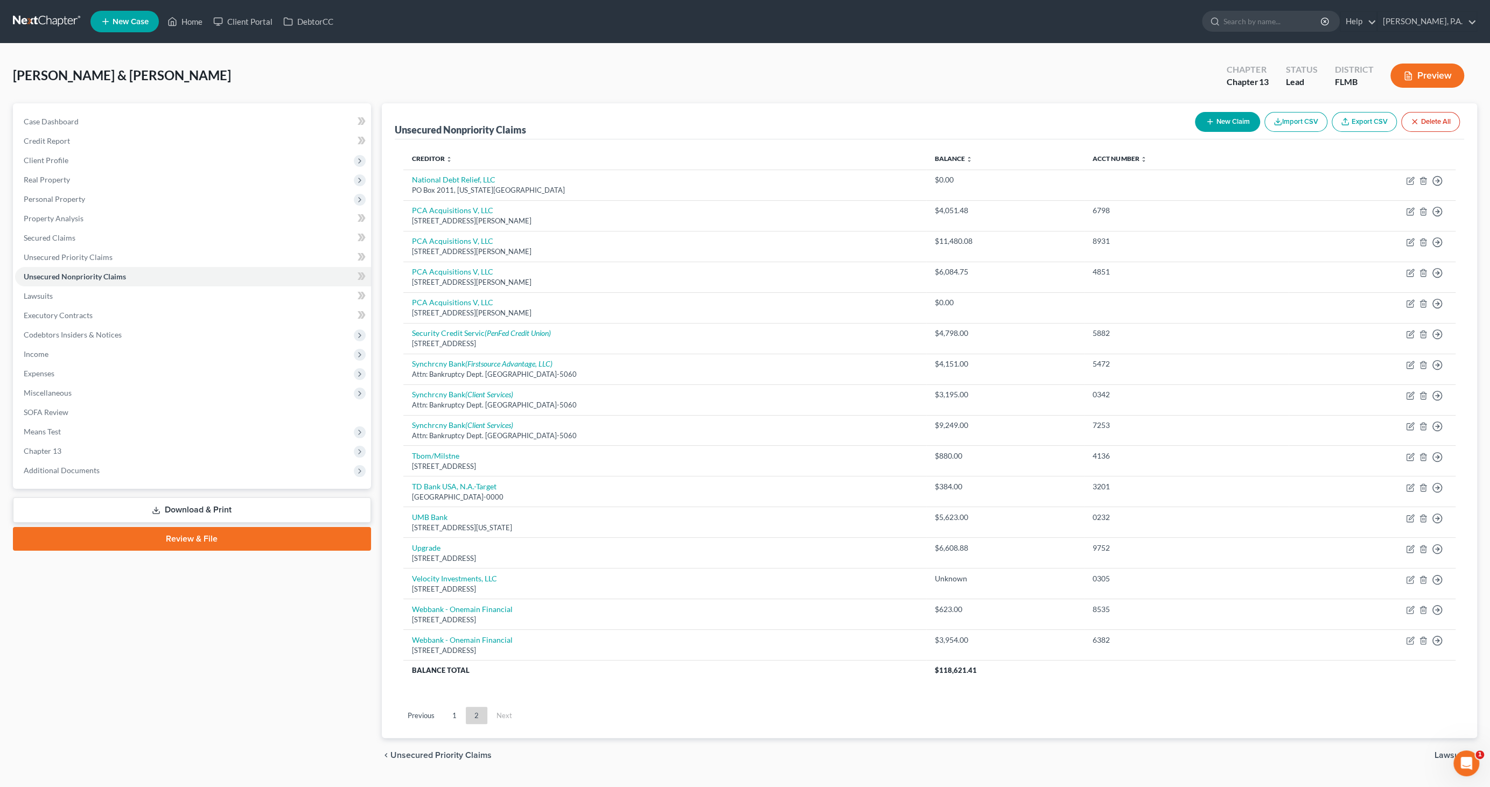
click at [207, 512] on link "Download & Print" at bounding box center [192, 510] width 358 height 25
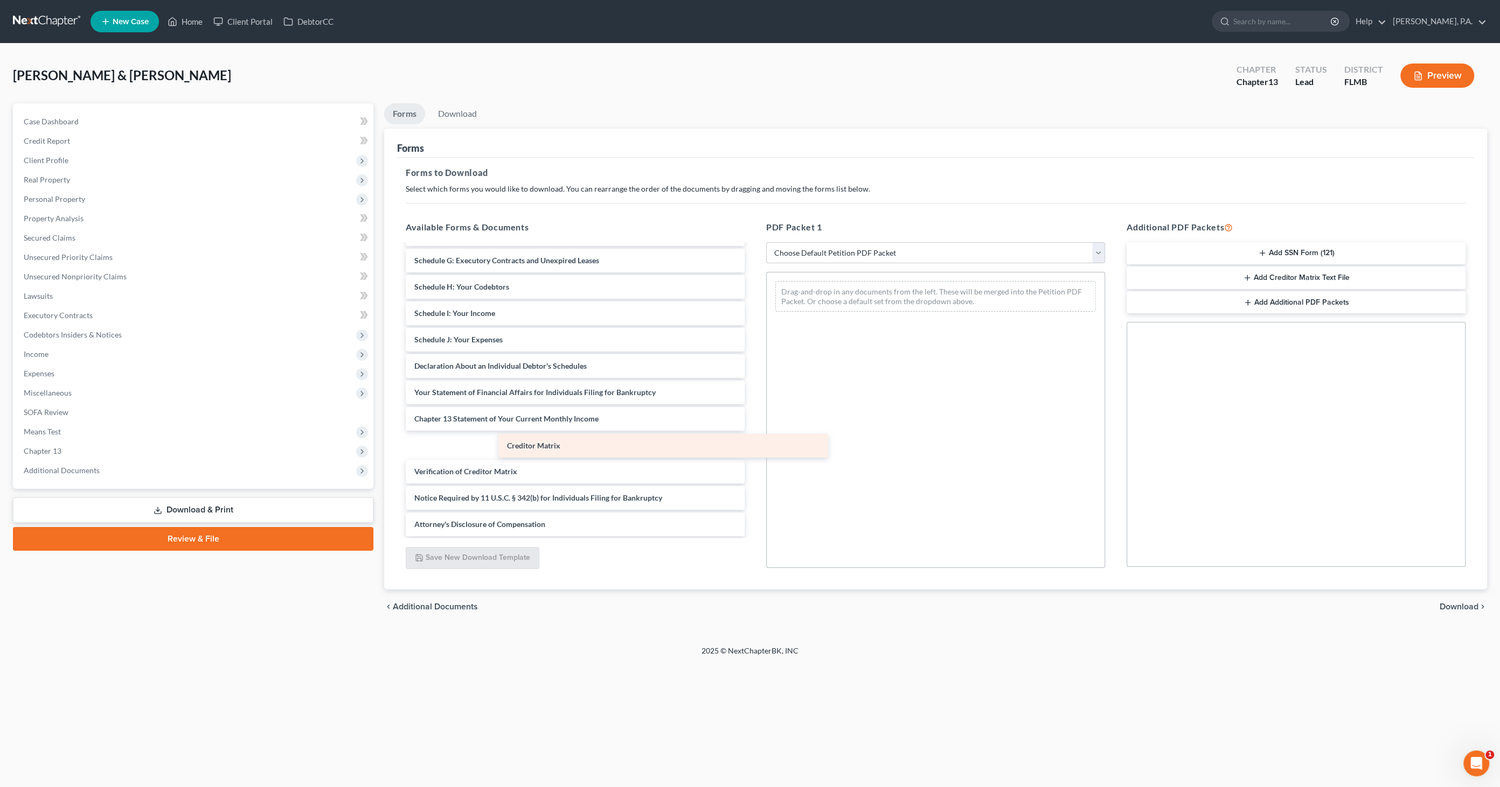
scroll to position [128, 0]
drag, startPoint x: 474, startPoint y: 437, endPoint x: 987, endPoint y: 379, distance: 516.5
click at [753, 361] on div "Creditor Matrix Voluntary Petition for Individuals Filing for Bankruptcy Summar…" at bounding box center [575, 327] width 356 height 420
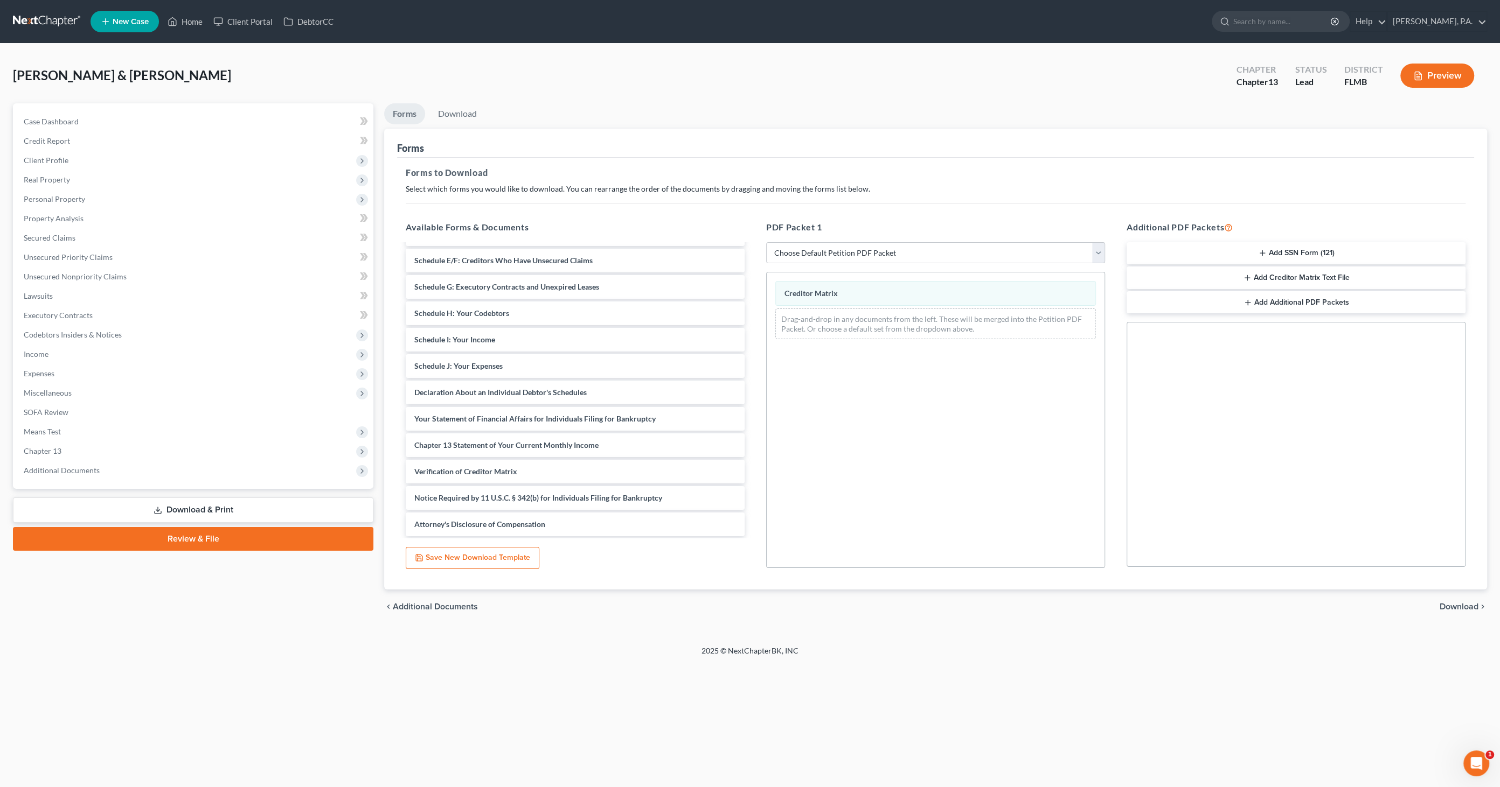
click at [1455, 609] on span "Download" at bounding box center [1458, 607] width 39 height 9
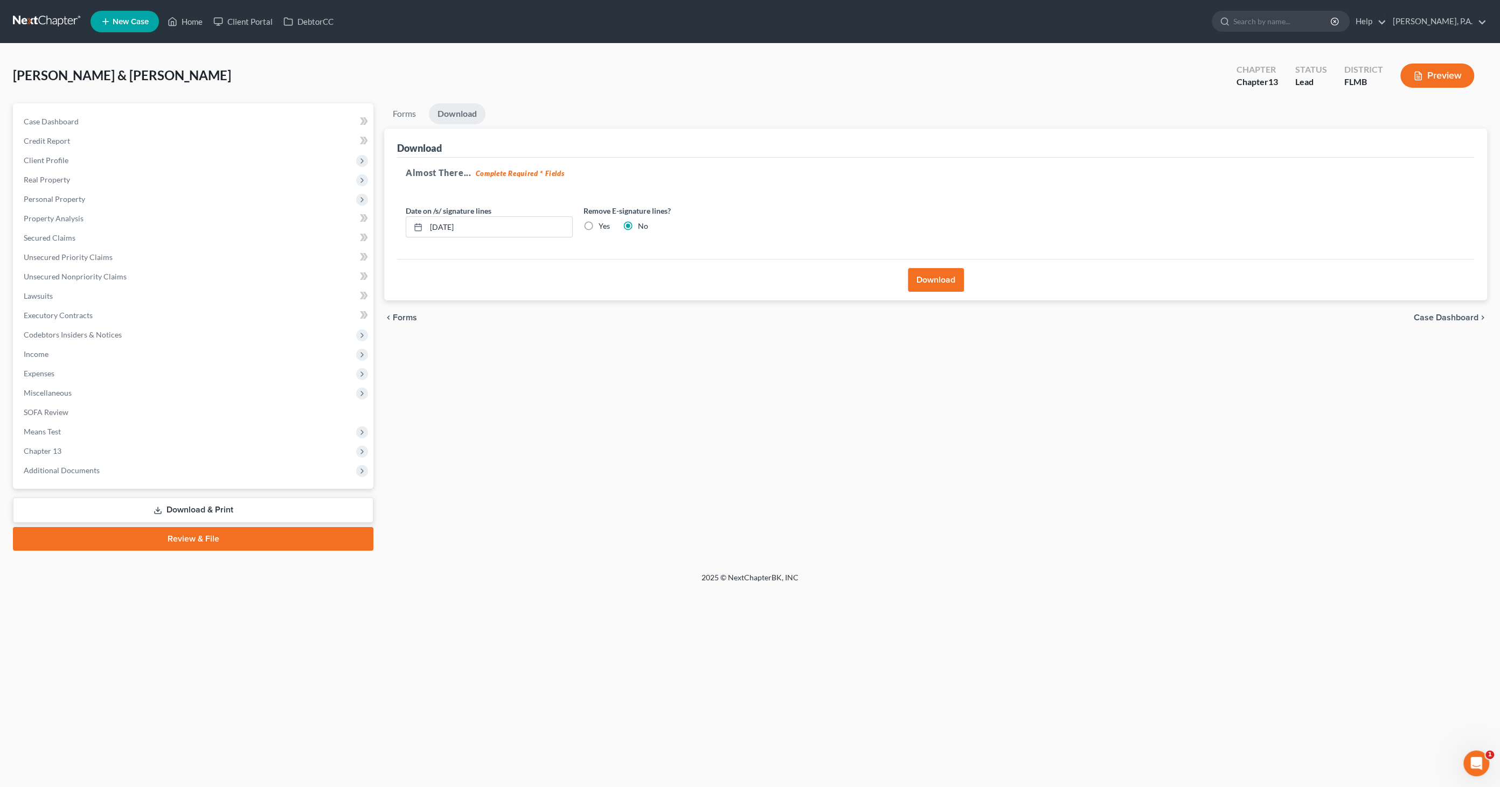
click at [597, 224] on div "Yes" at bounding box center [596, 226] width 26 height 11
click at [598, 225] on label "Yes" at bounding box center [603, 226] width 11 height 11
click at [603, 225] on input "Yes" at bounding box center [606, 224] width 7 height 7
radio input "true"
radio input "false"
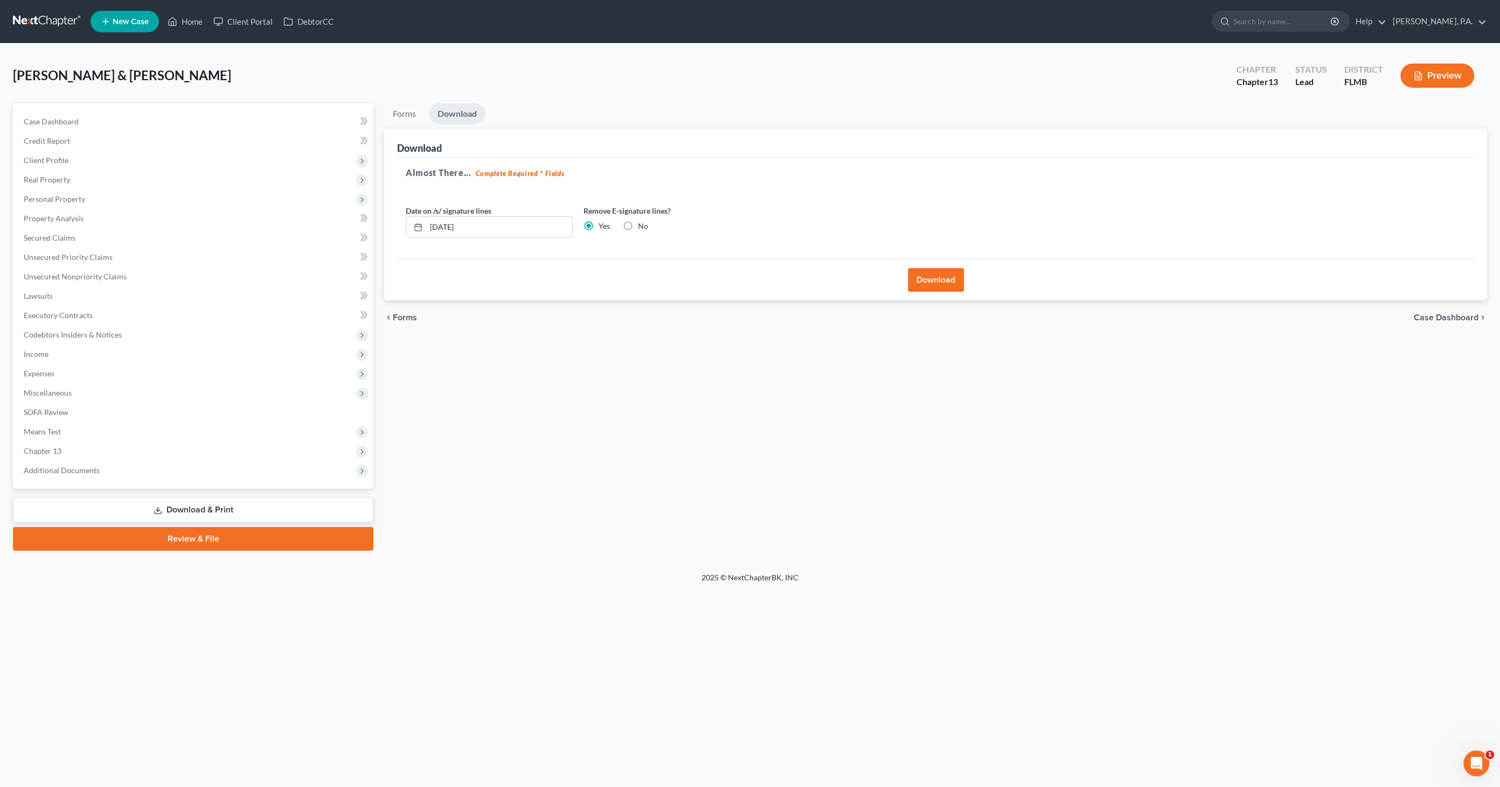
click at [967, 287] on div "Download" at bounding box center [935, 279] width 1077 height 41
click at [942, 277] on button "Download" at bounding box center [936, 280] width 56 height 24
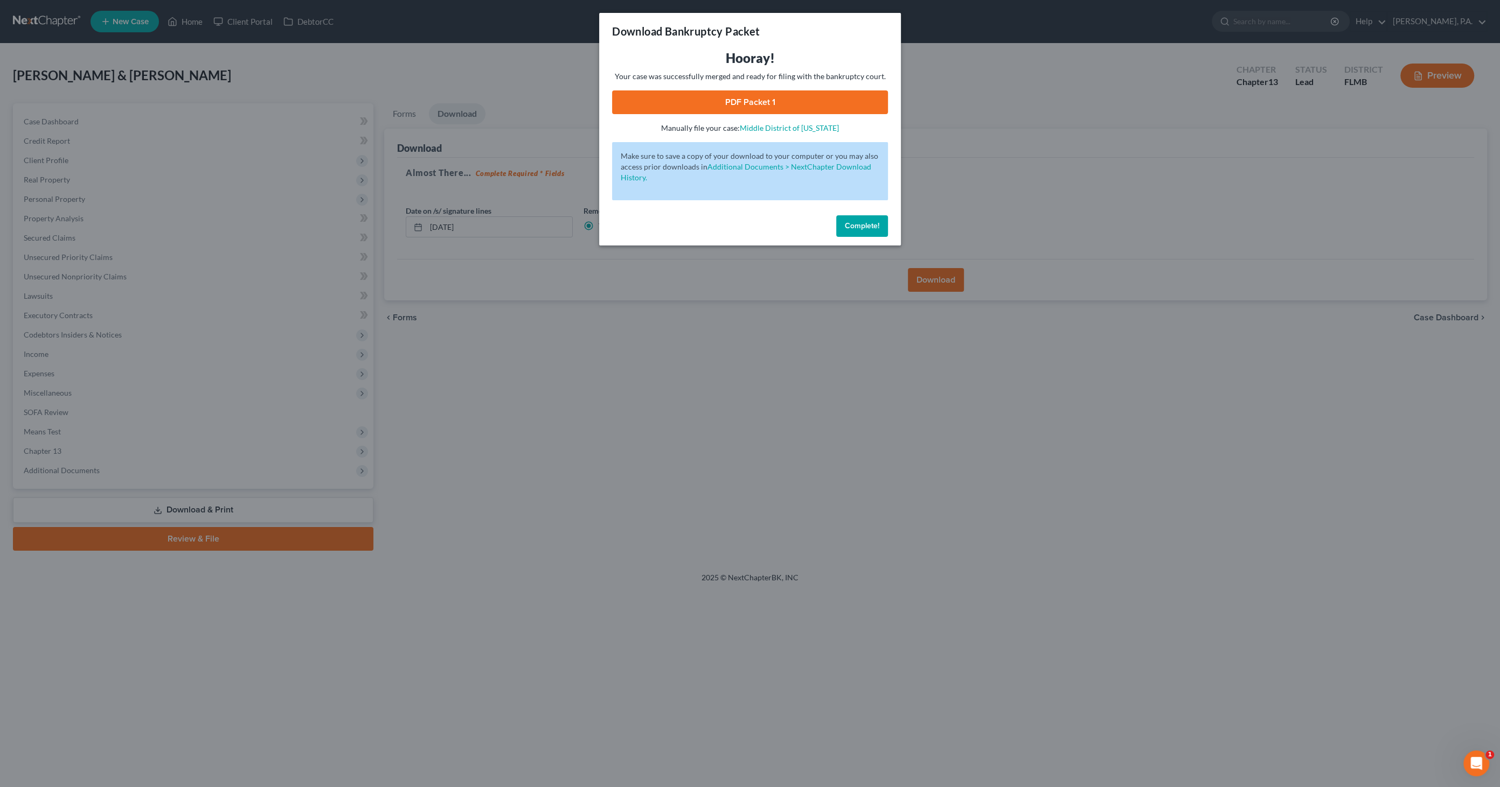
click at [712, 104] on link "PDF Packet 1" at bounding box center [750, 102] width 276 height 24
click at [849, 231] on button "Complete!" at bounding box center [862, 226] width 52 height 22
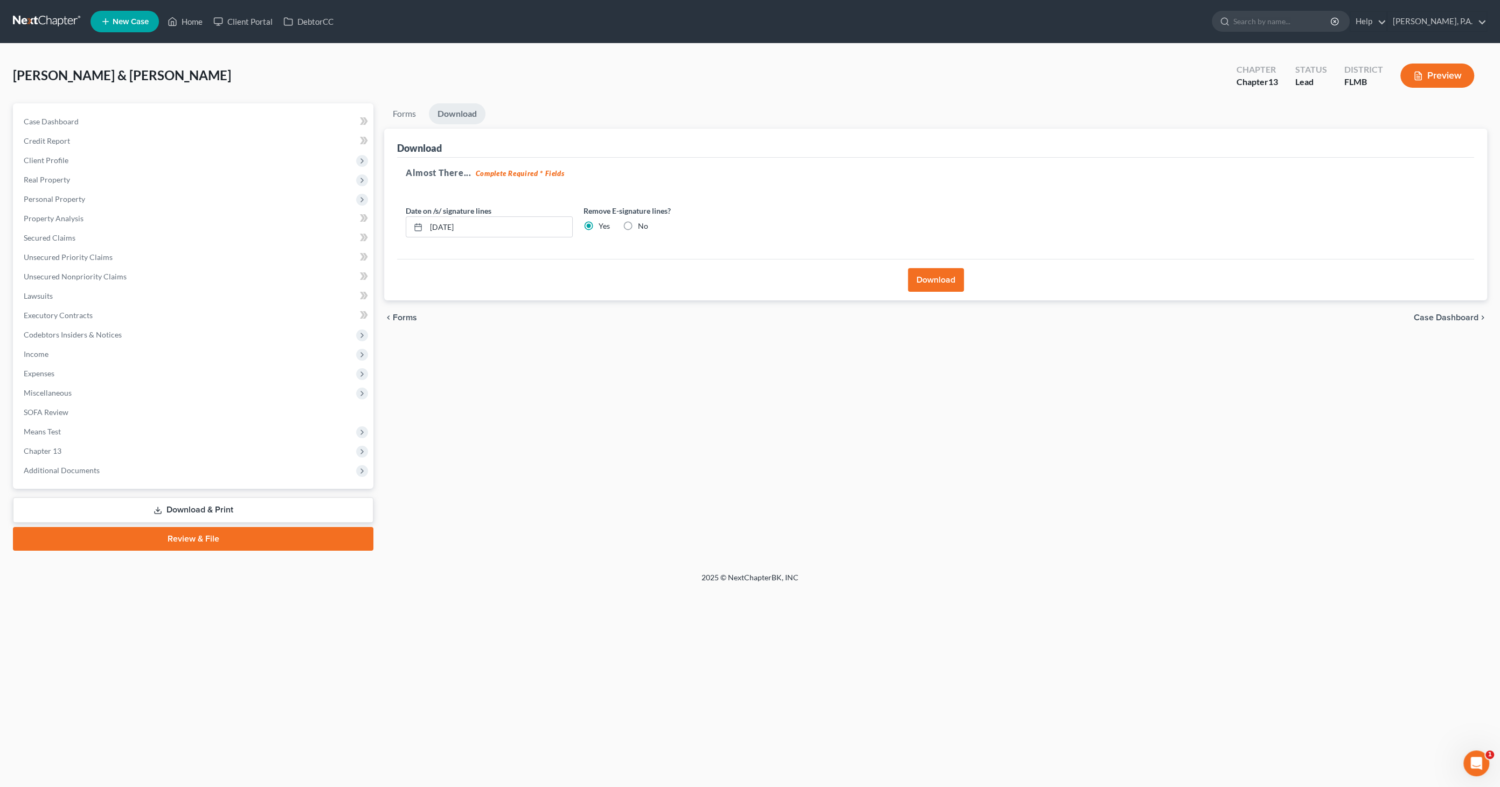
click at [931, 283] on button "Download" at bounding box center [936, 280] width 56 height 24
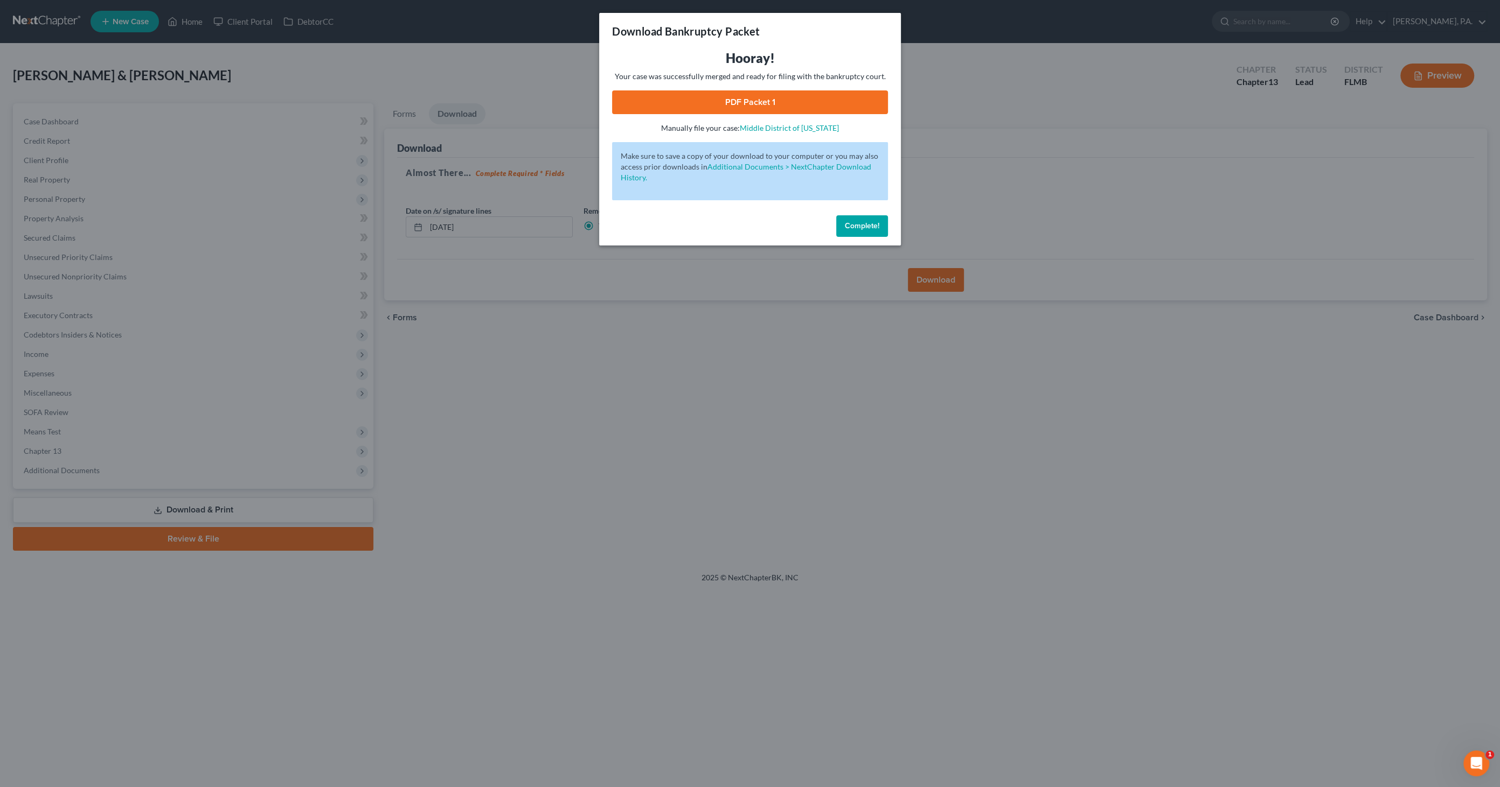
click at [756, 101] on link "PDF Packet 1" at bounding box center [750, 102] width 276 height 24
click at [863, 219] on button "Complete!" at bounding box center [862, 226] width 52 height 22
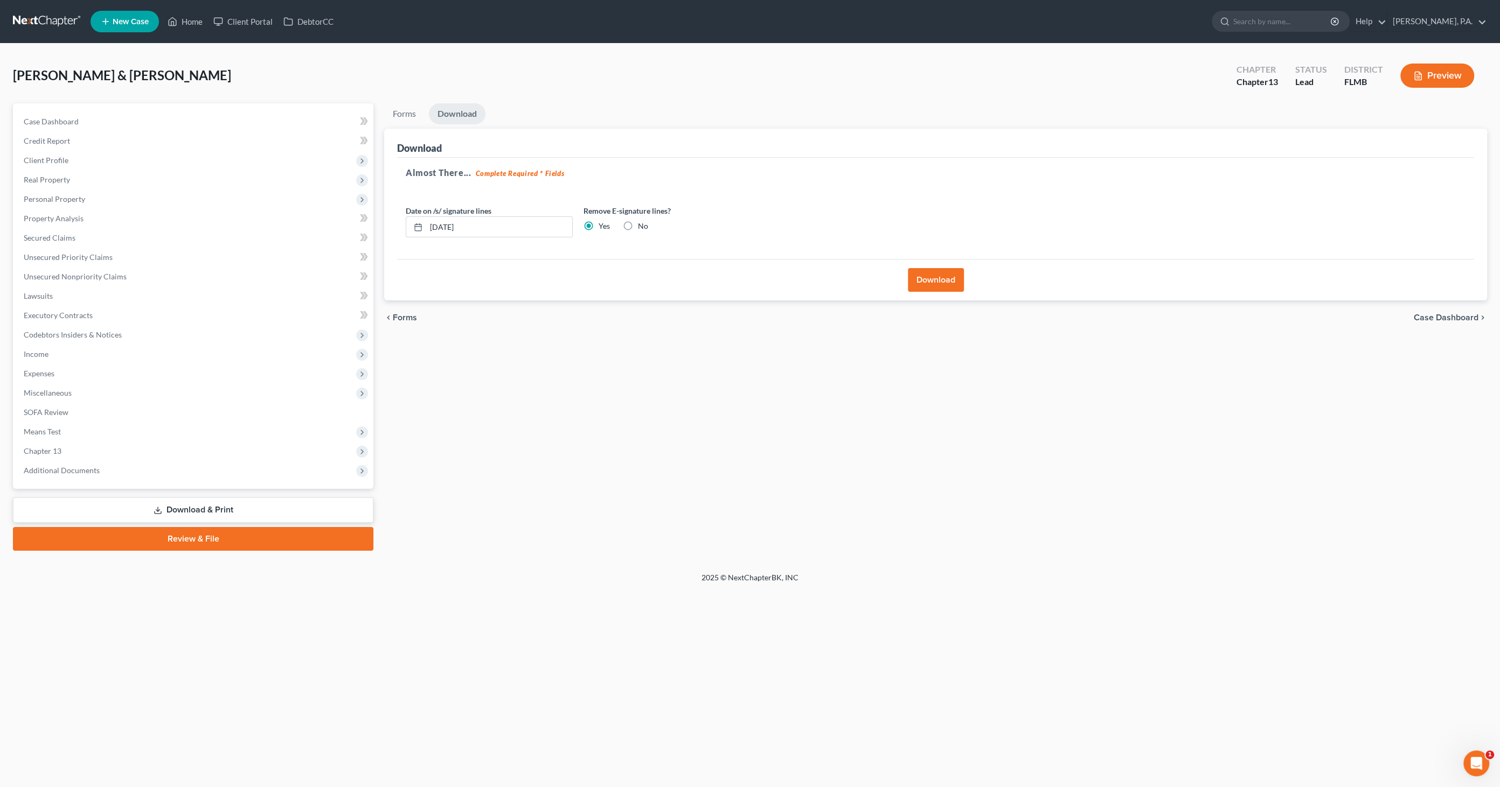
click at [1464, 307] on div "chevron_left Forms Case Dashboard chevron_right" at bounding box center [935, 318] width 1103 height 34
click at [1456, 315] on span "Case Dashboard" at bounding box center [1445, 317] width 65 height 9
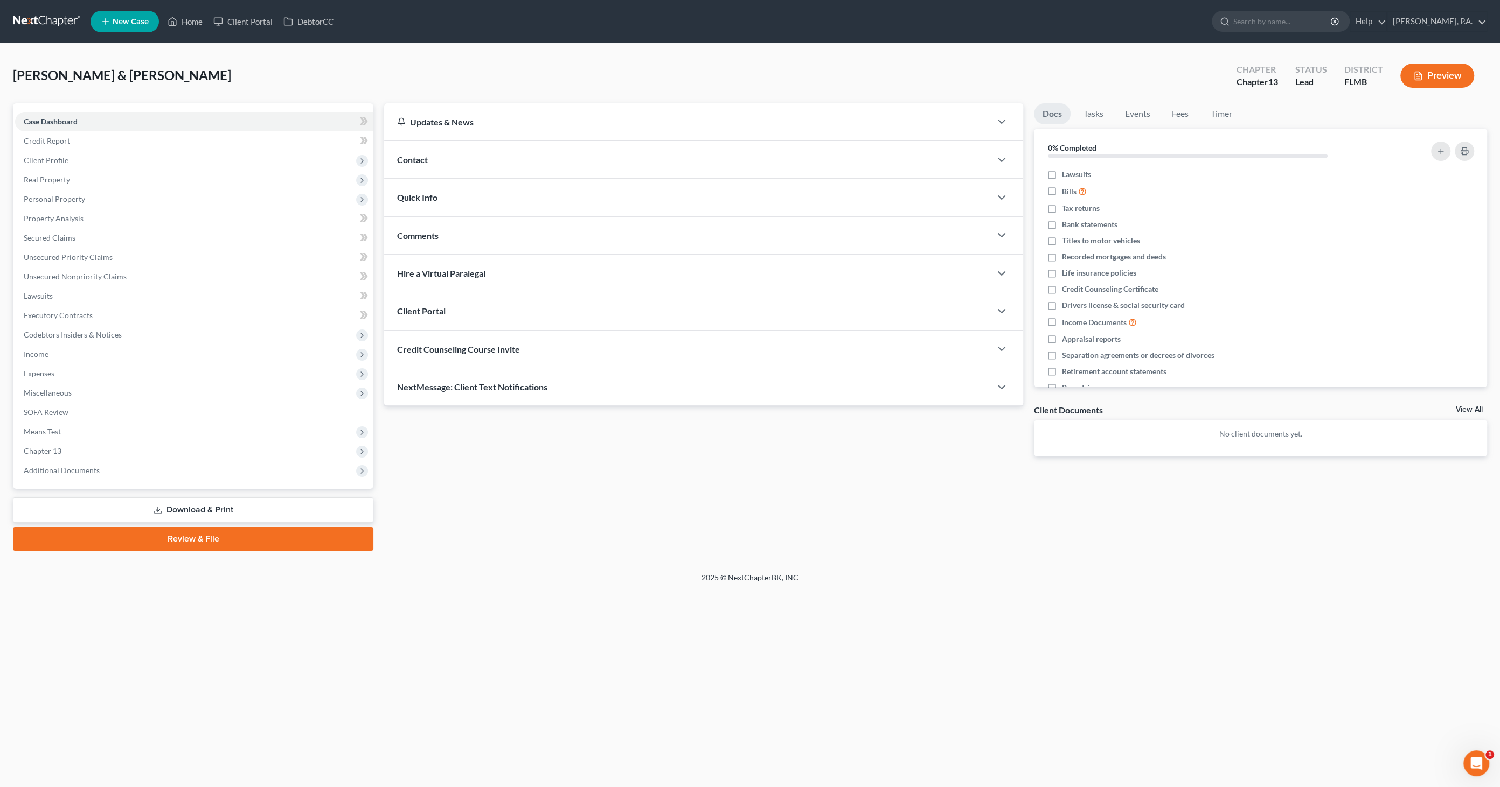
click at [235, 506] on link "Download & Print" at bounding box center [193, 510] width 360 height 25
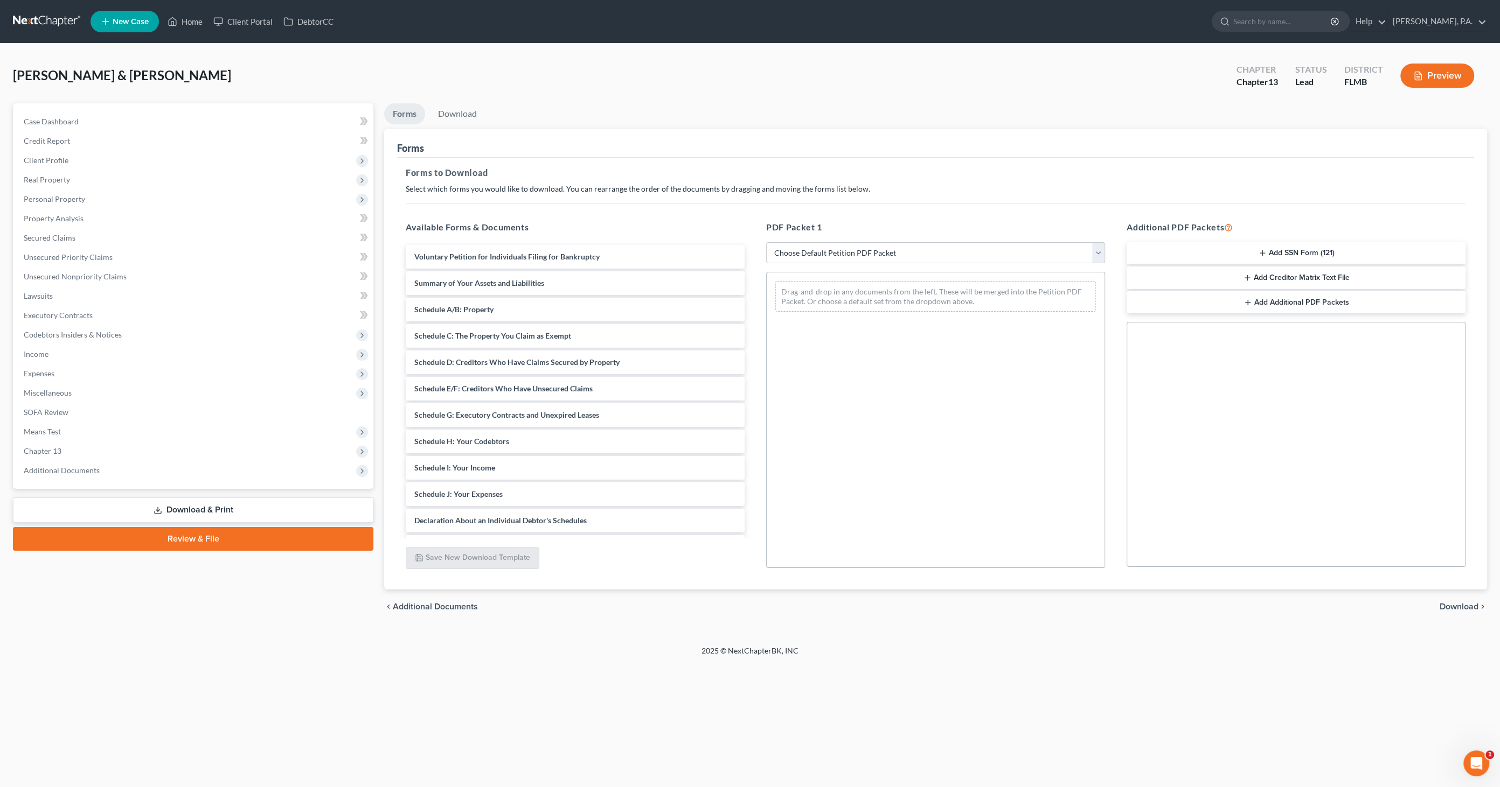
click at [1218, 250] on button "Add SSN Form (121)" at bounding box center [1295, 253] width 339 height 23
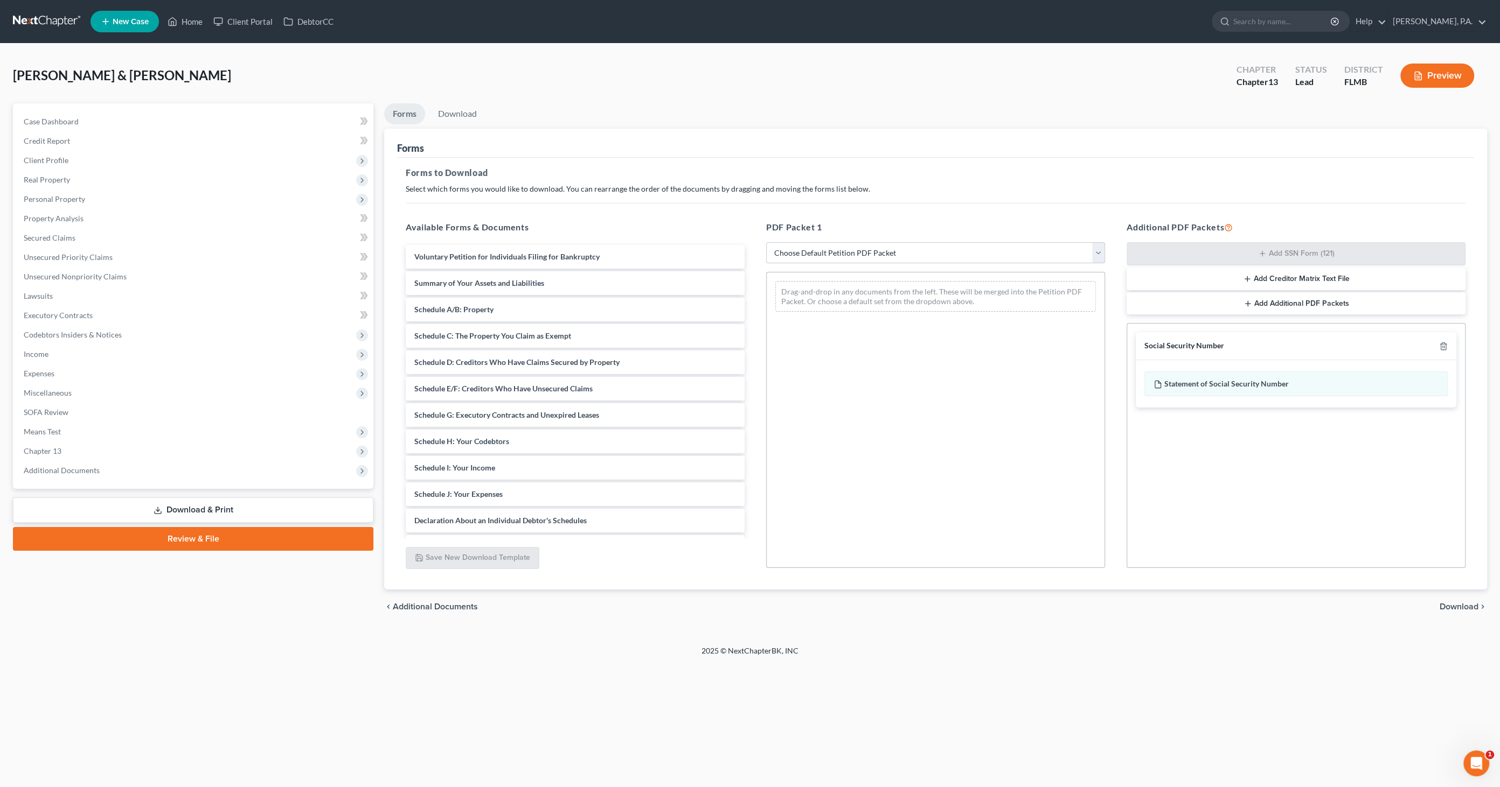
click at [1457, 604] on span "Download" at bounding box center [1458, 607] width 39 height 9
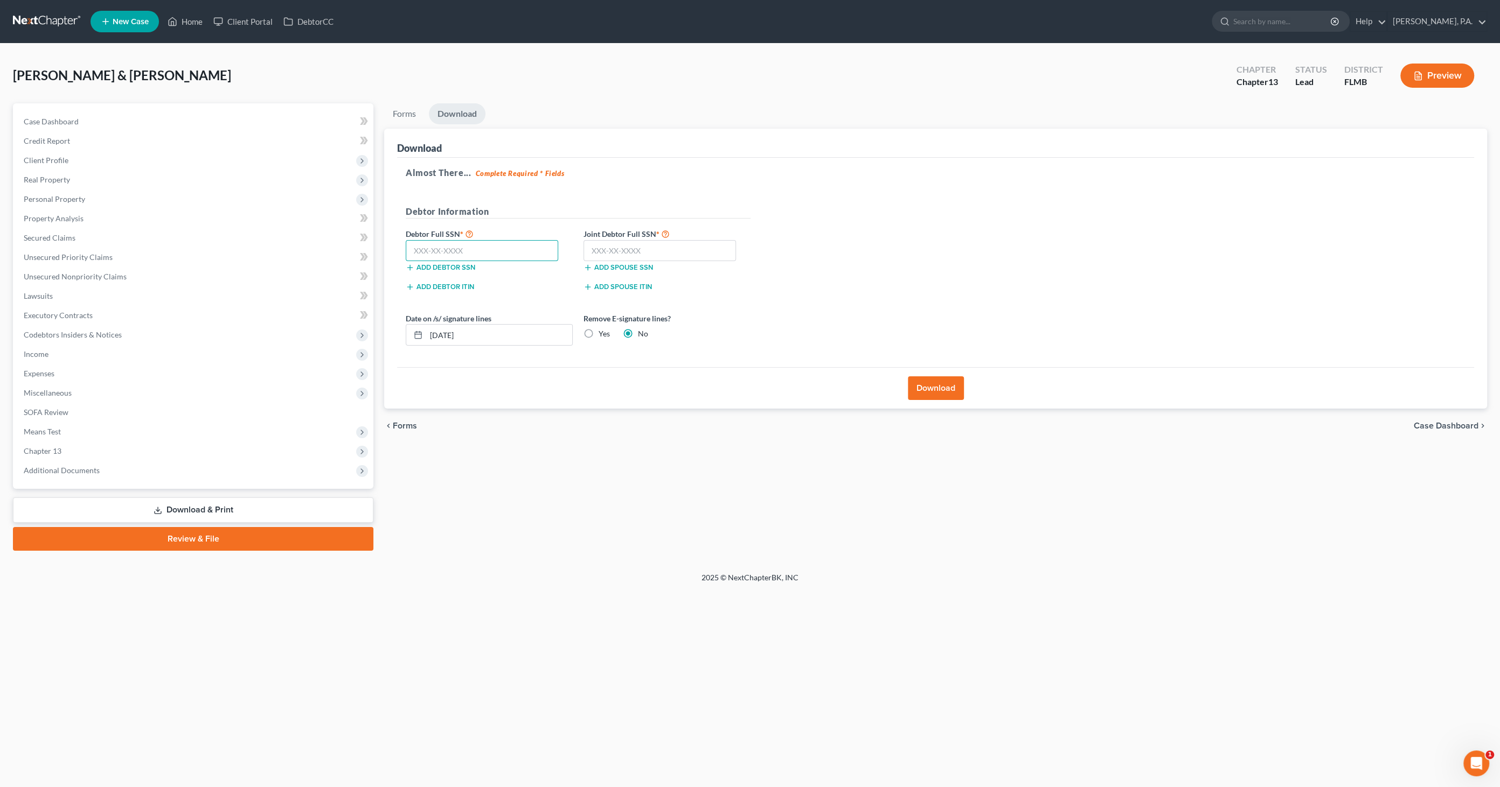
click at [448, 253] on input "text" at bounding box center [482, 251] width 152 height 22
type input "592-12-9564"
click at [666, 254] on input "text" at bounding box center [659, 251] width 152 height 22
type input "593-28-1607"
click at [597, 329] on div "Yes" at bounding box center [596, 334] width 26 height 11
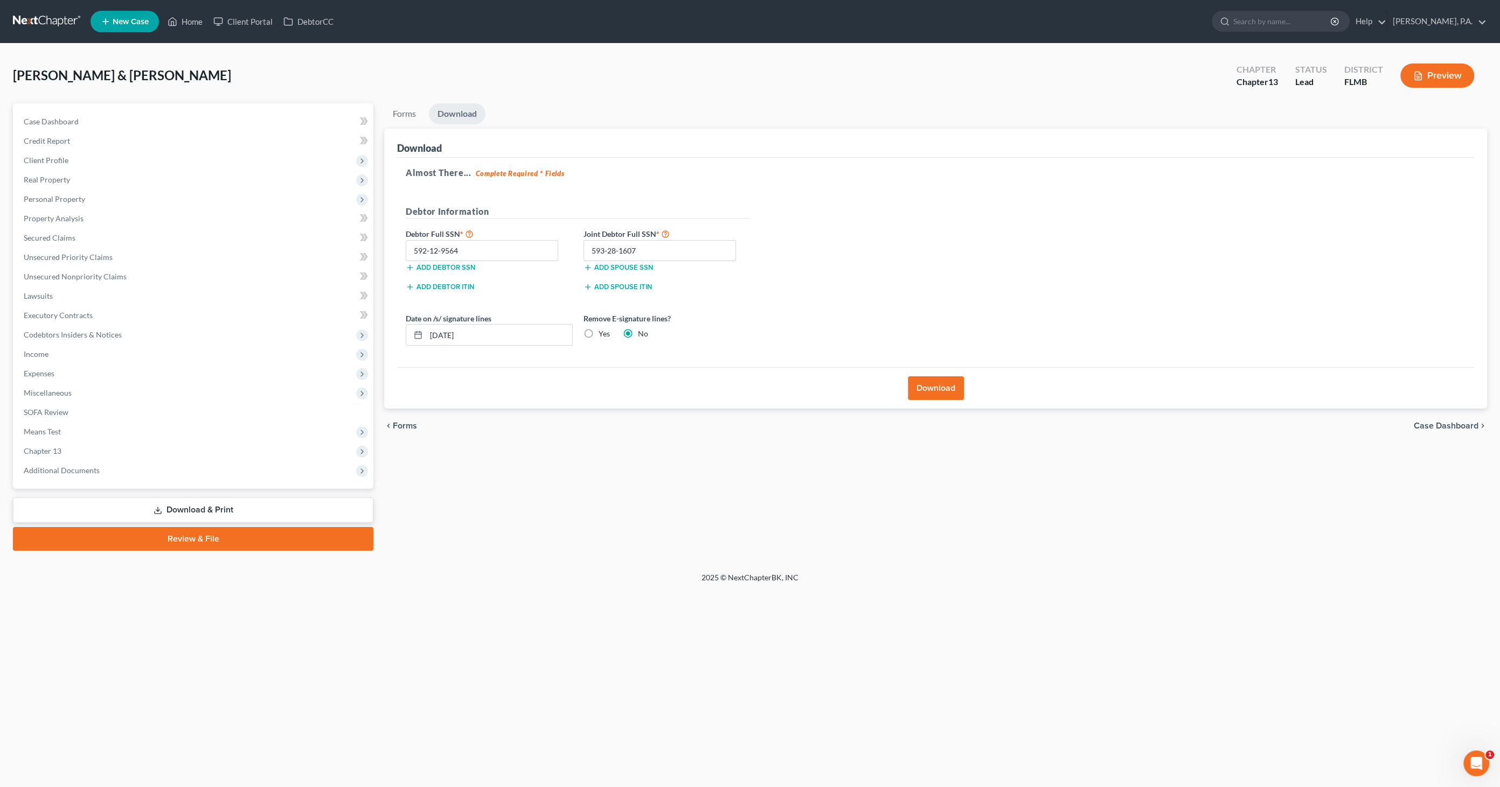
click at [597, 332] on div "Yes" at bounding box center [596, 334] width 26 height 11
click at [598, 332] on label "Yes" at bounding box center [603, 334] width 11 height 11
click at [603, 332] on input "Yes" at bounding box center [606, 332] width 7 height 7
radio input "true"
radio input "false"
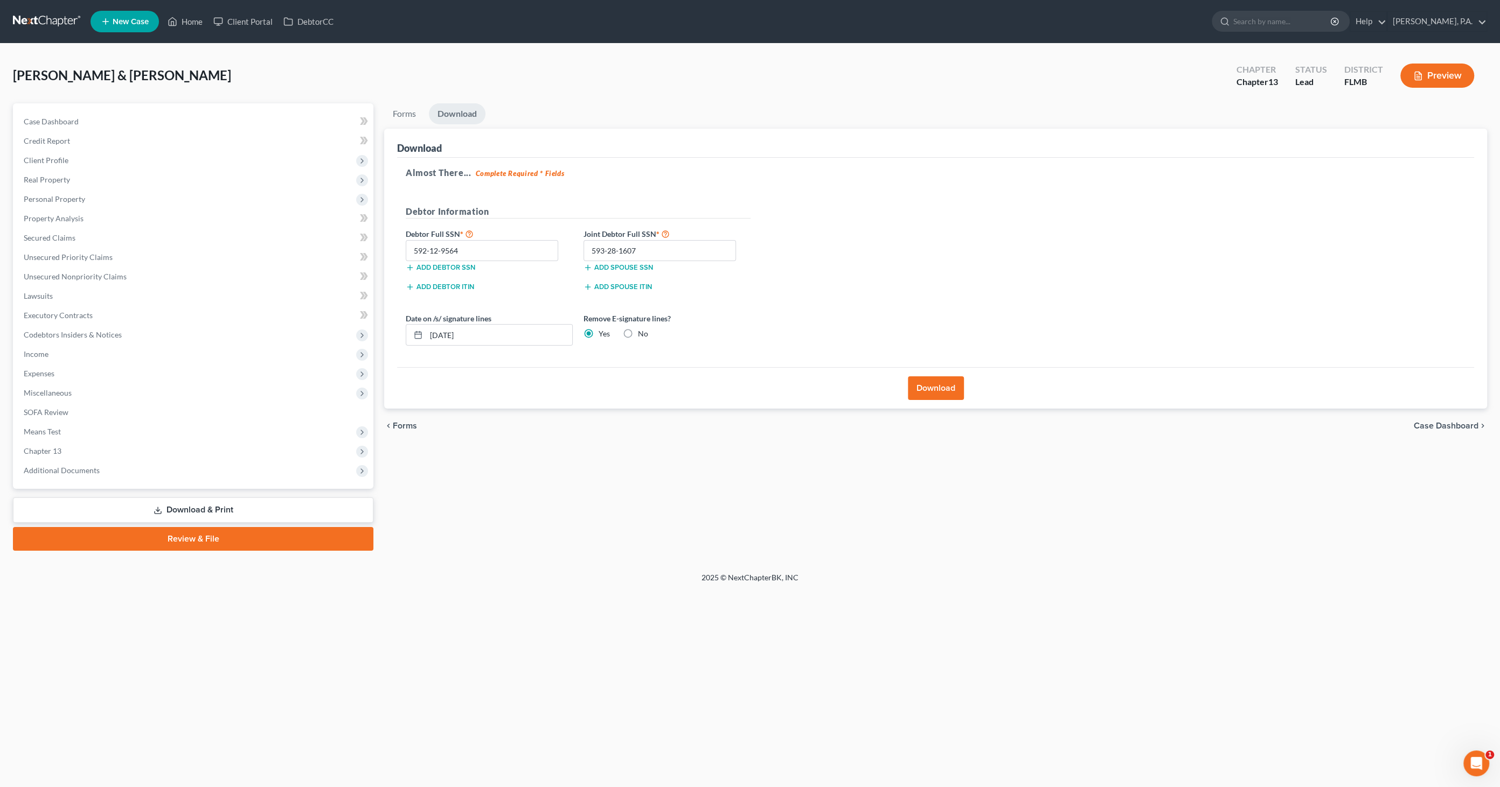
click at [925, 385] on button "Download" at bounding box center [936, 388] width 56 height 24
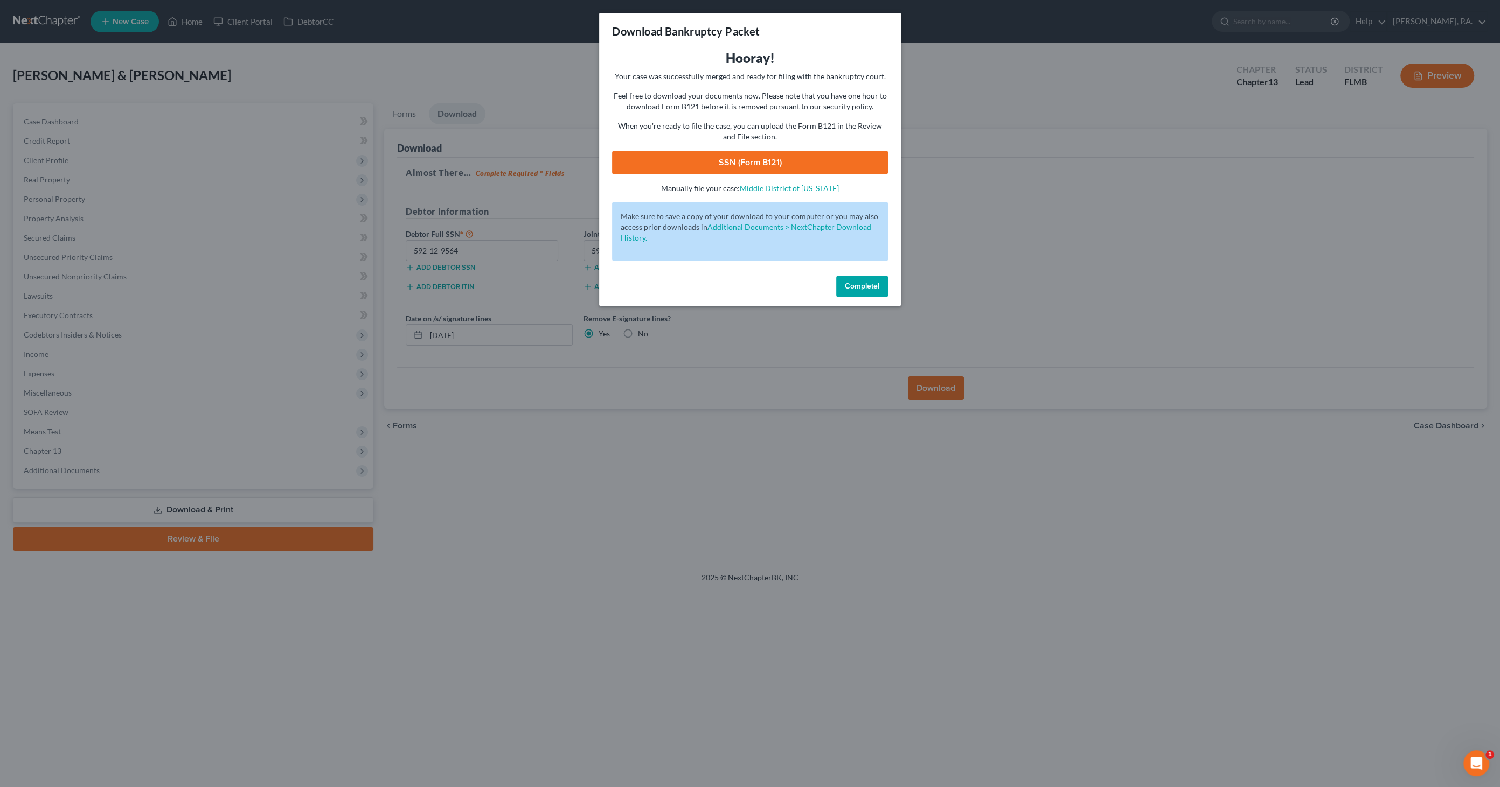
click at [707, 164] on link "SSN (Form B121)" at bounding box center [750, 163] width 276 height 24
click at [866, 286] on span "Complete!" at bounding box center [862, 286] width 34 height 9
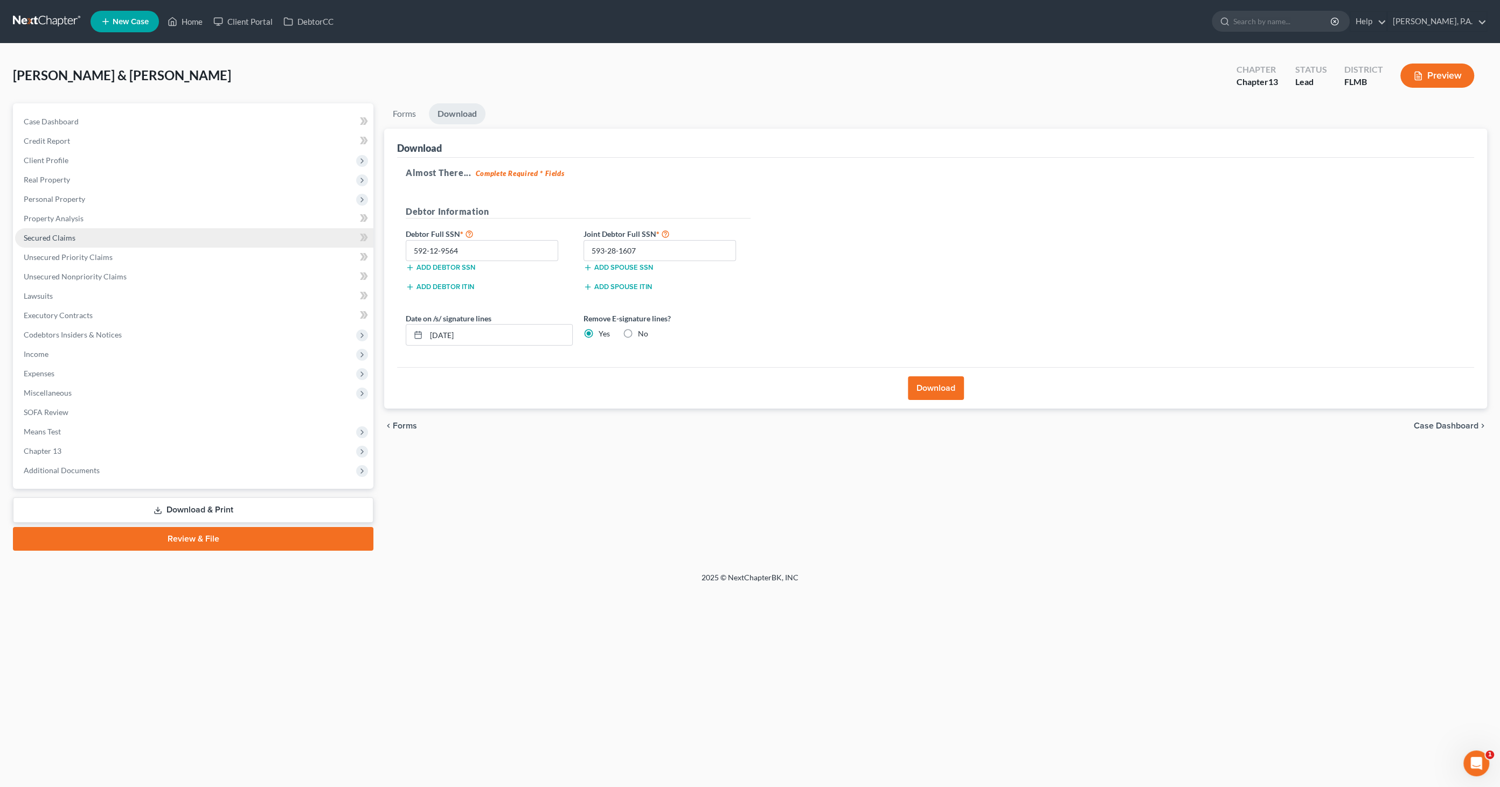
click at [48, 244] on link "Secured Claims" at bounding box center [194, 237] width 358 height 19
